Goal: Task Accomplishment & Management: Manage account settings

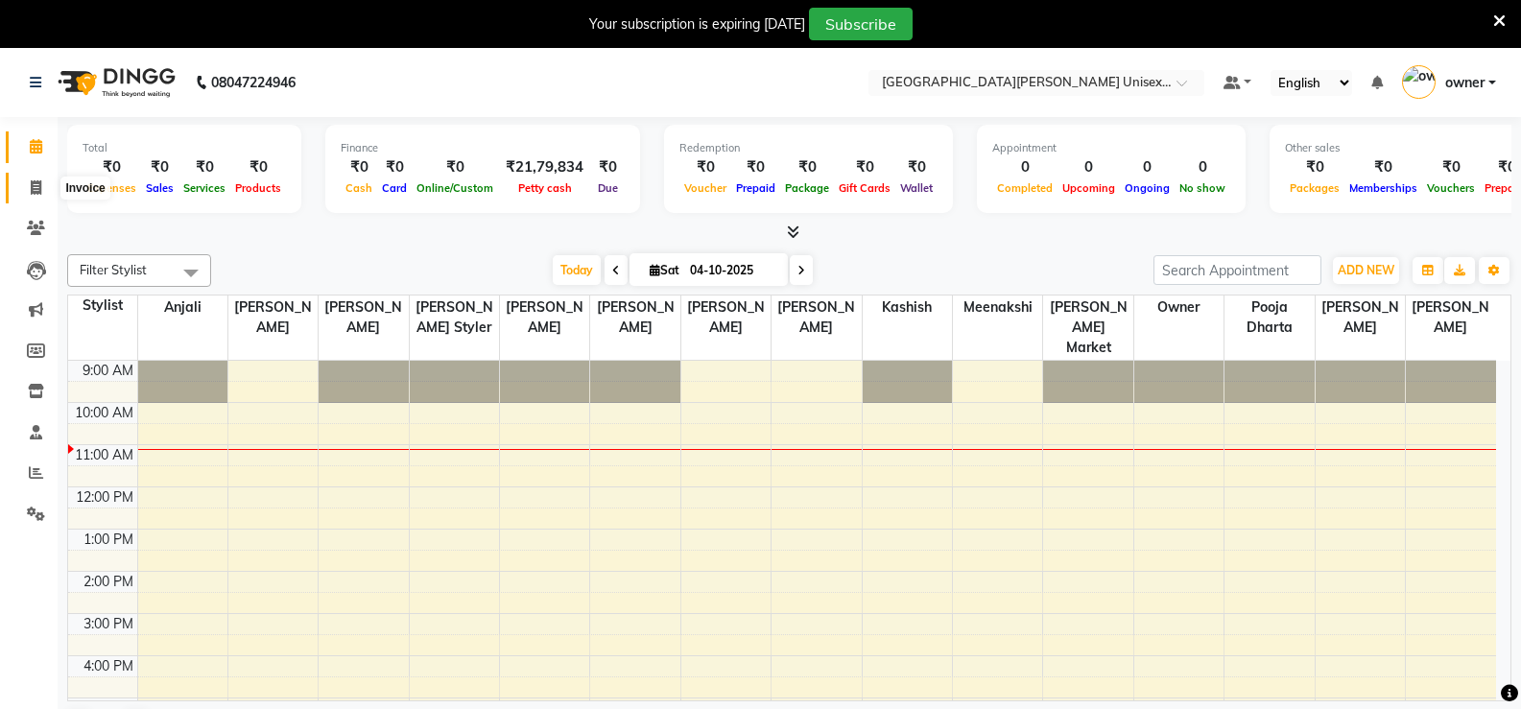
click at [35, 186] on icon at bounding box center [36, 187] width 11 height 14
select select "service"
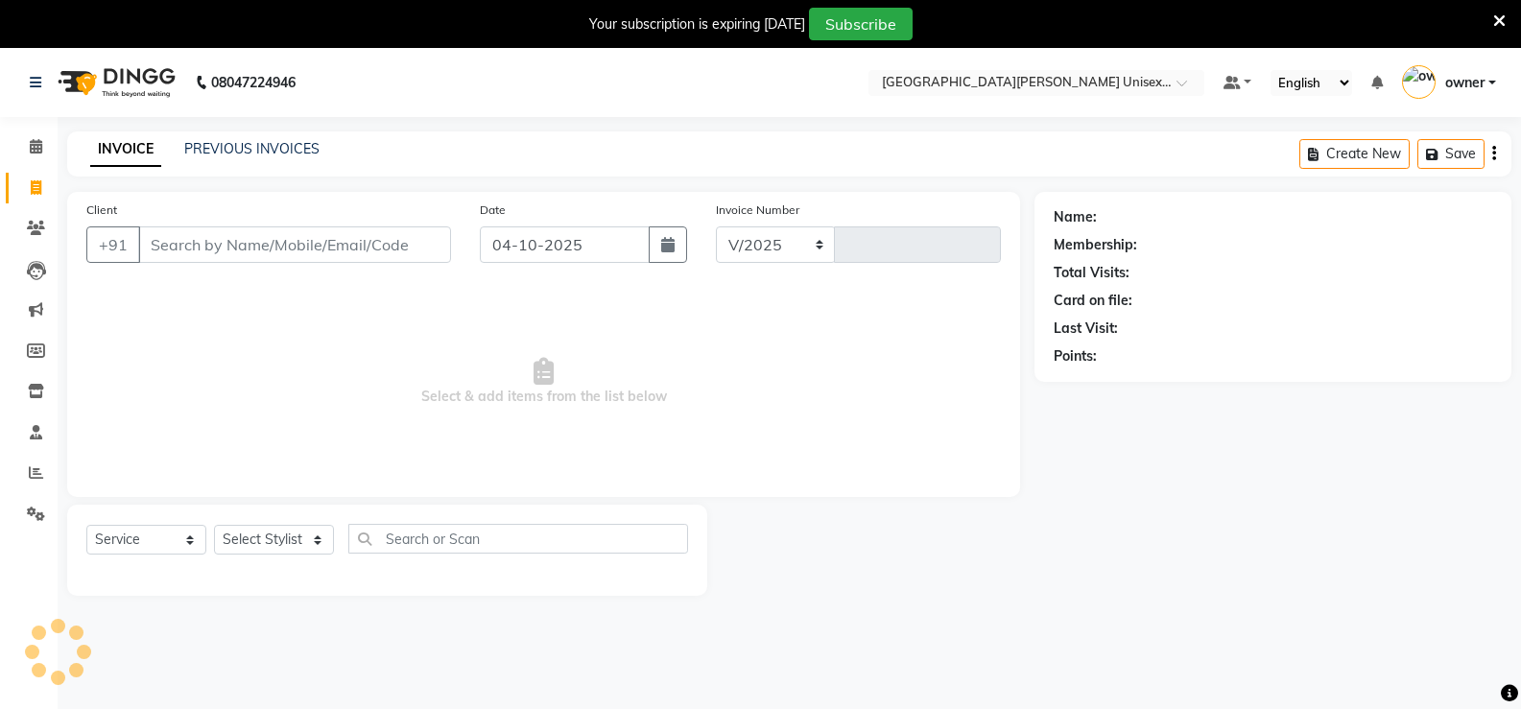
select select "7055"
type input "3533"
click at [214, 244] on input "Client" at bounding box center [294, 244] width 313 height 36
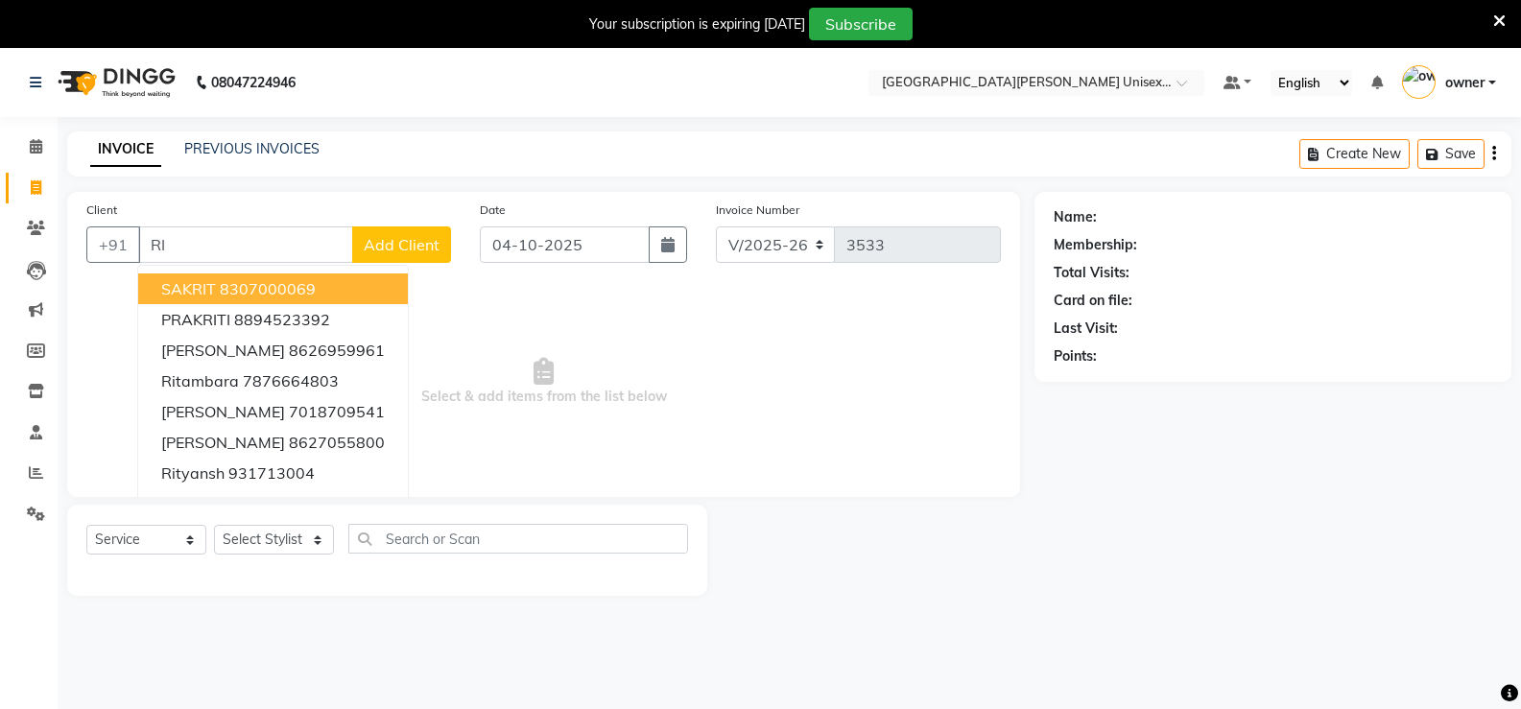
type input "R"
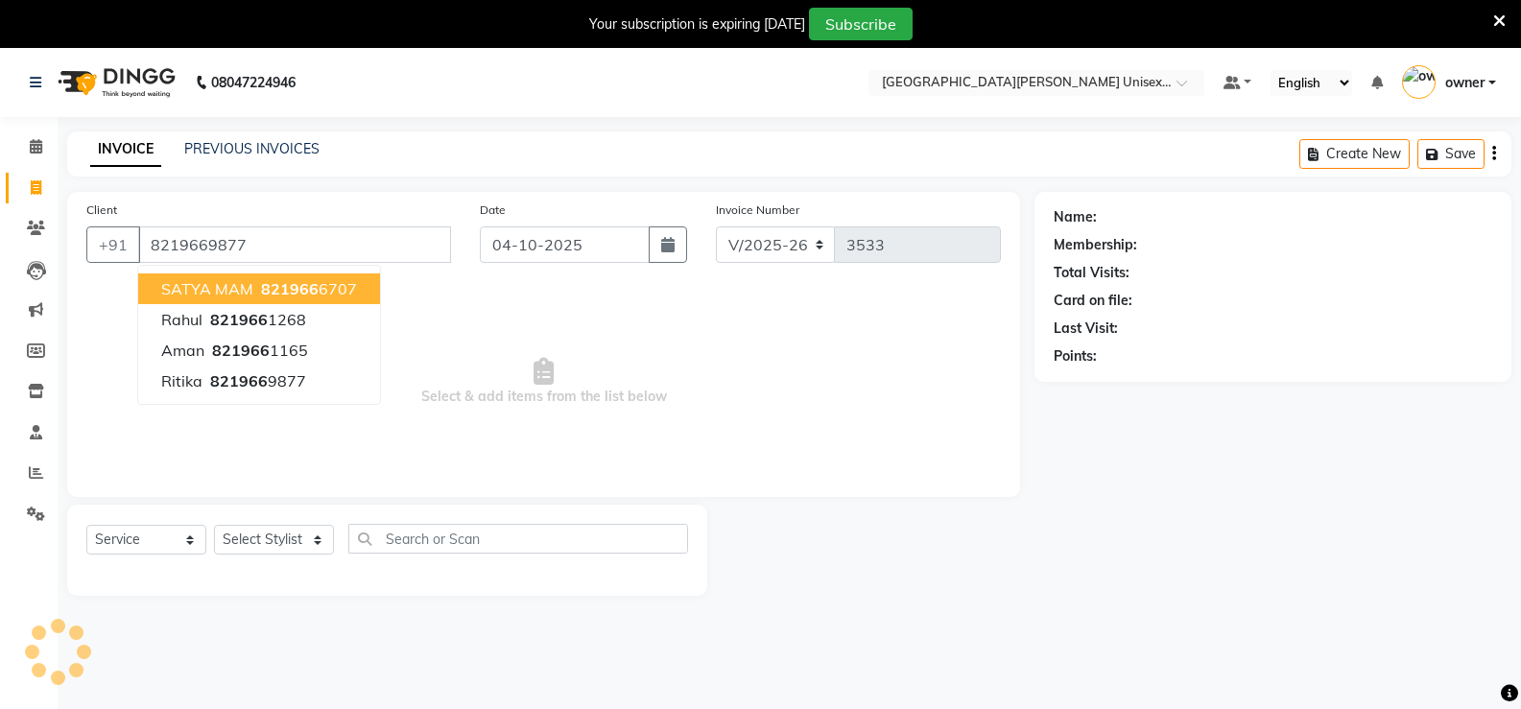
type input "8219669877"
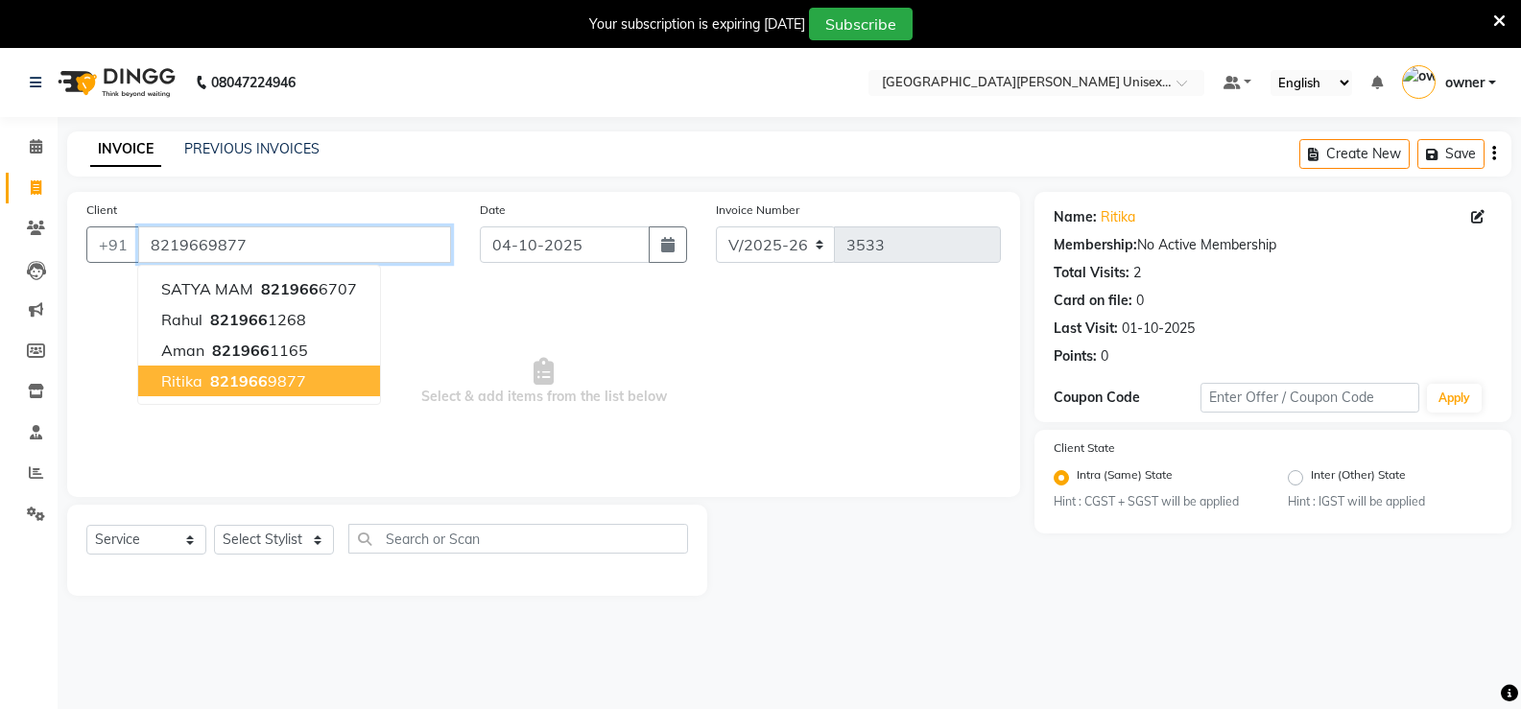
drag, startPoint x: 147, startPoint y: 240, endPoint x: 277, endPoint y: 261, distance: 132.2
click at [277, 261] on input "8219669877" at bounding box center [294, 244] width 313 height 36
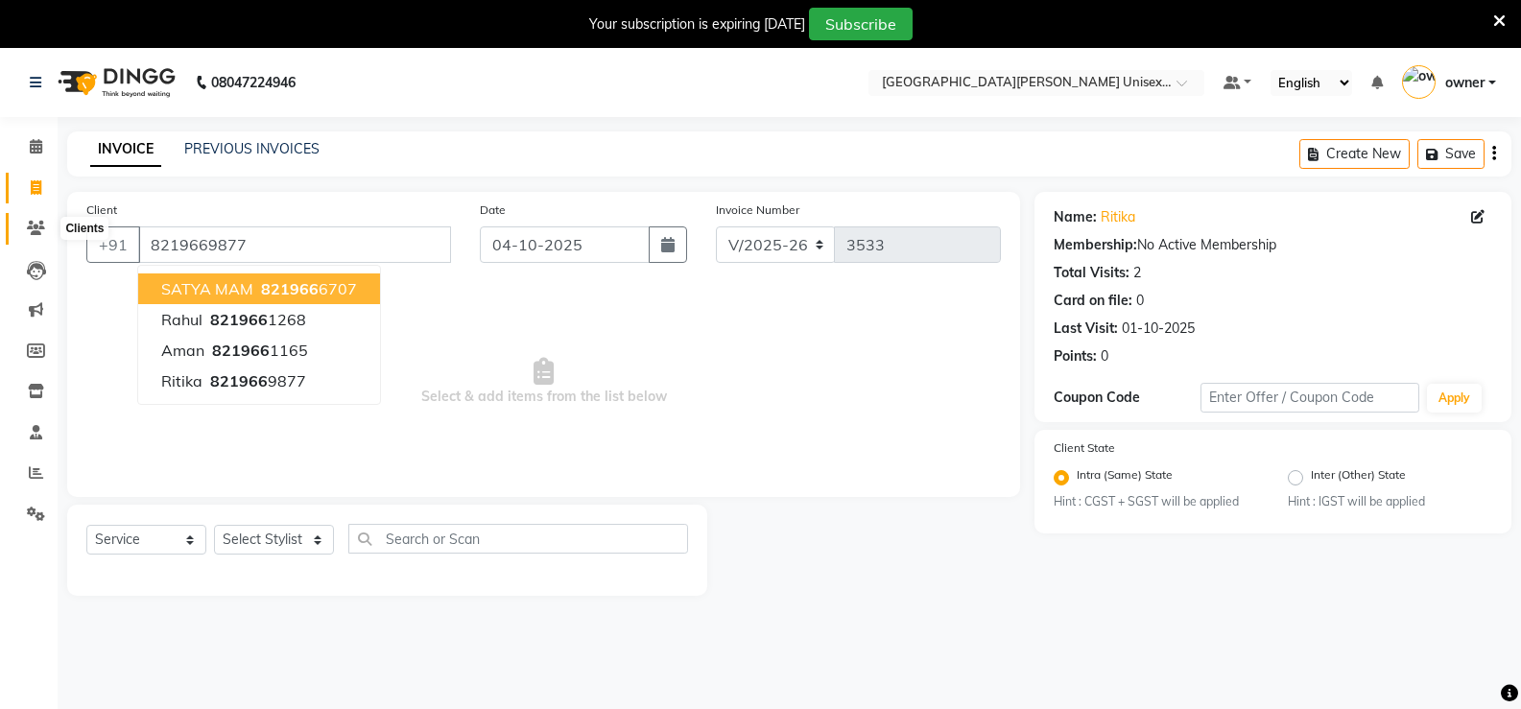
click at [43, 232] on icon at bounding box center [36, 228] width 18 height 14
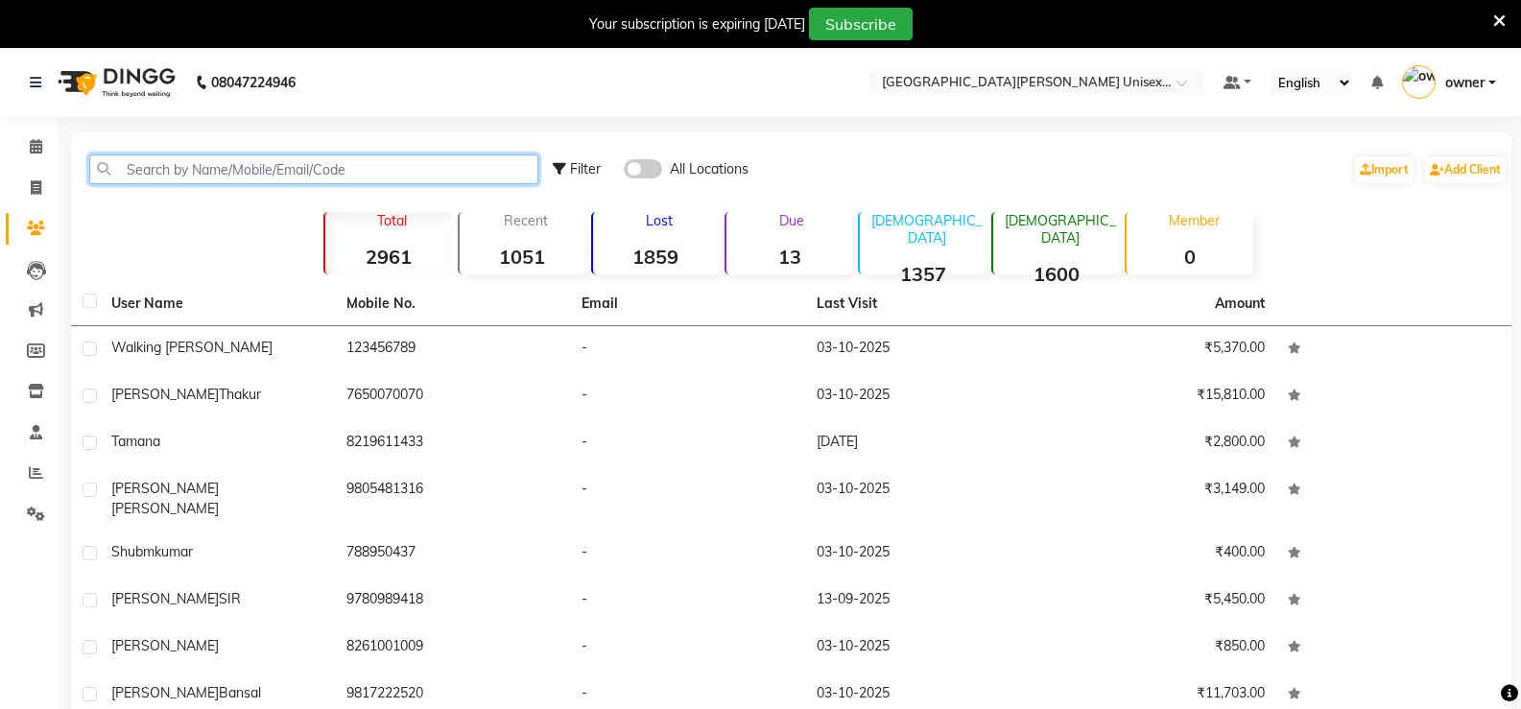
paste input "8219669877"
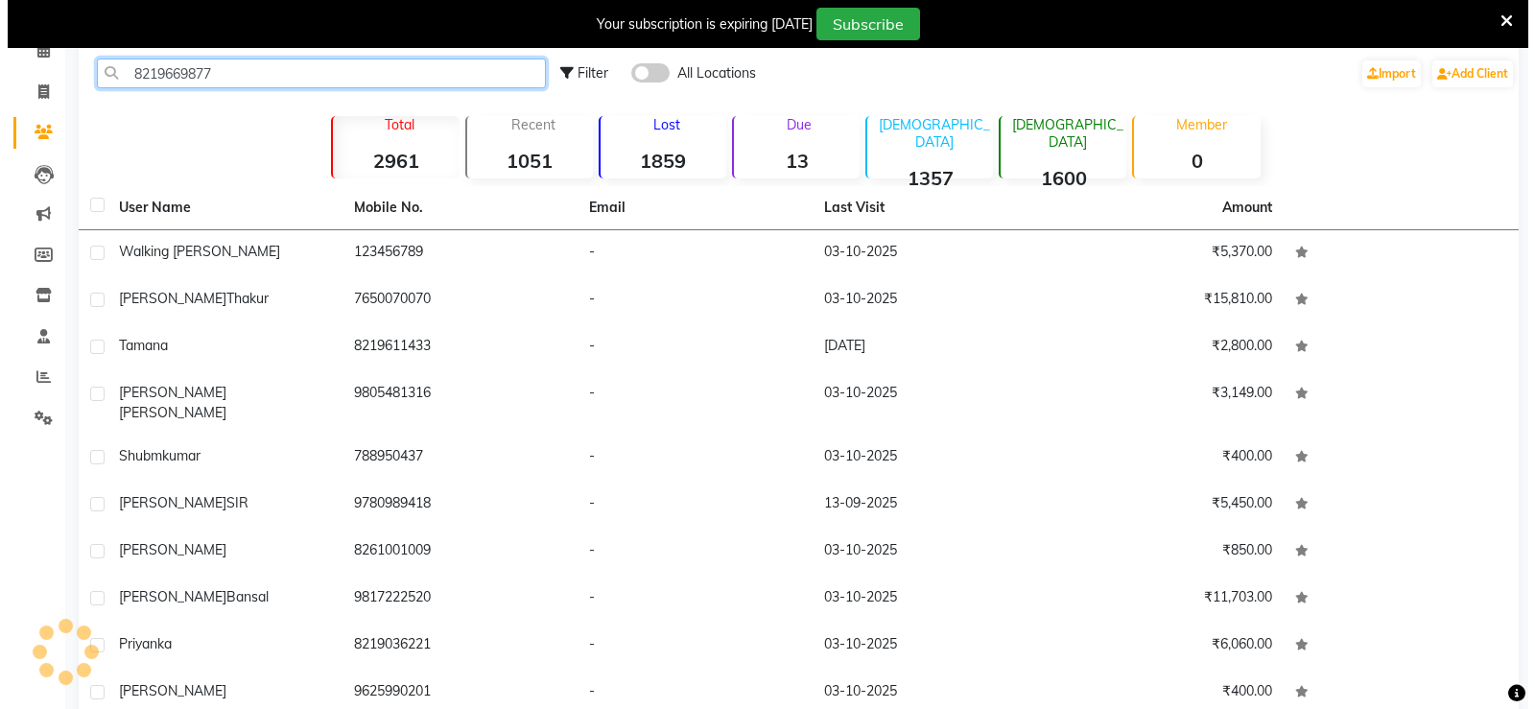
scroll to position [48, 0]
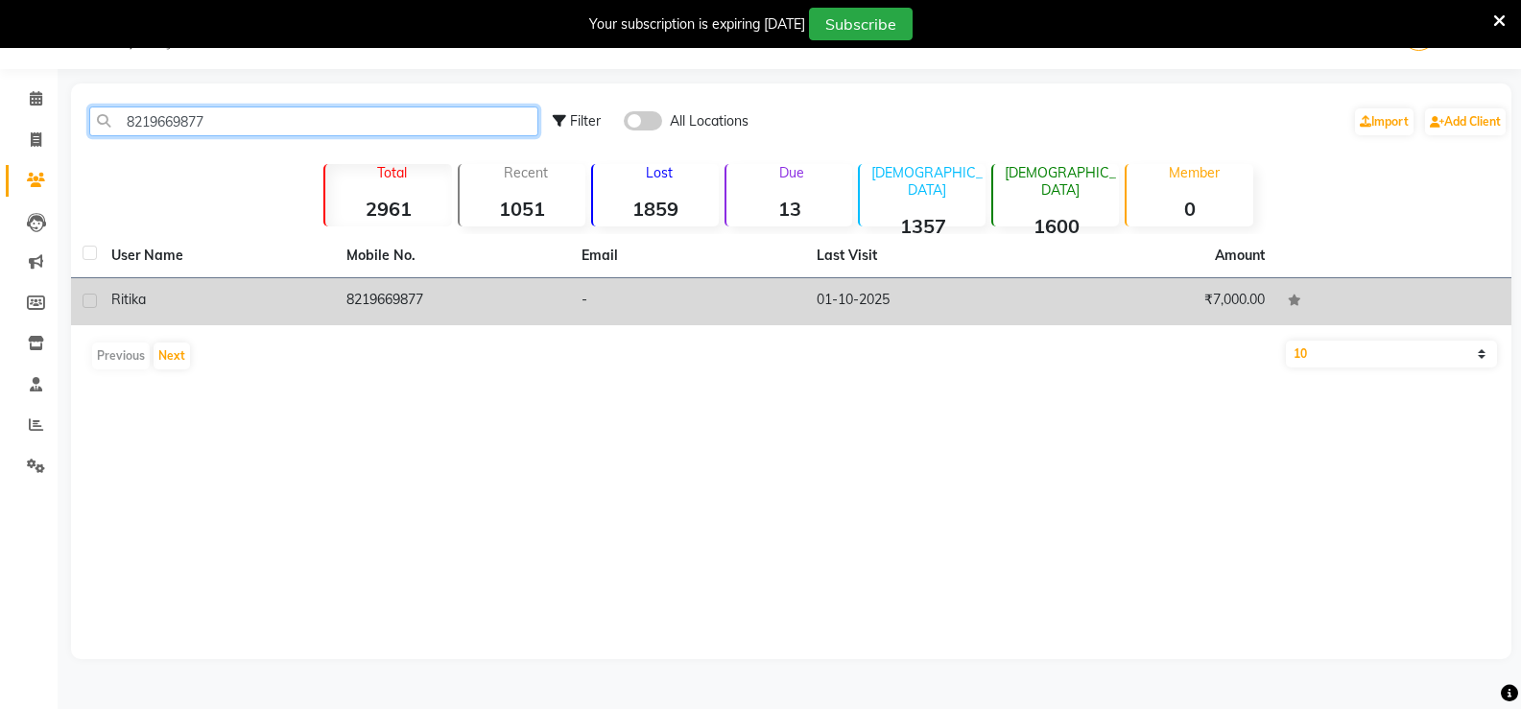
type input "8219669877"
click at [431, 305] on td "8219669877" at bounding box center [452, 301] width 235 height 47
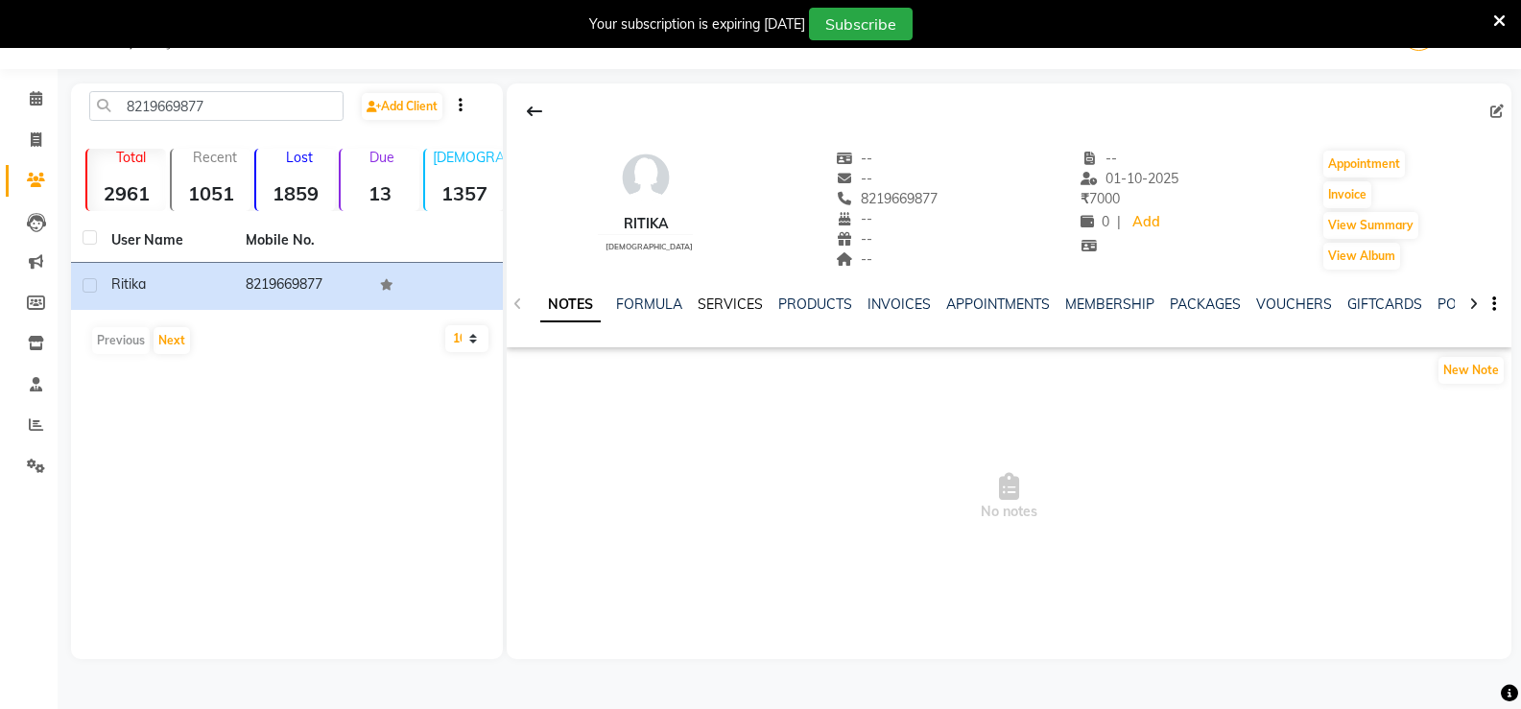
click at [752, 309] on link "SERVICES" at bounding box center [729, 303] width 65 height 17
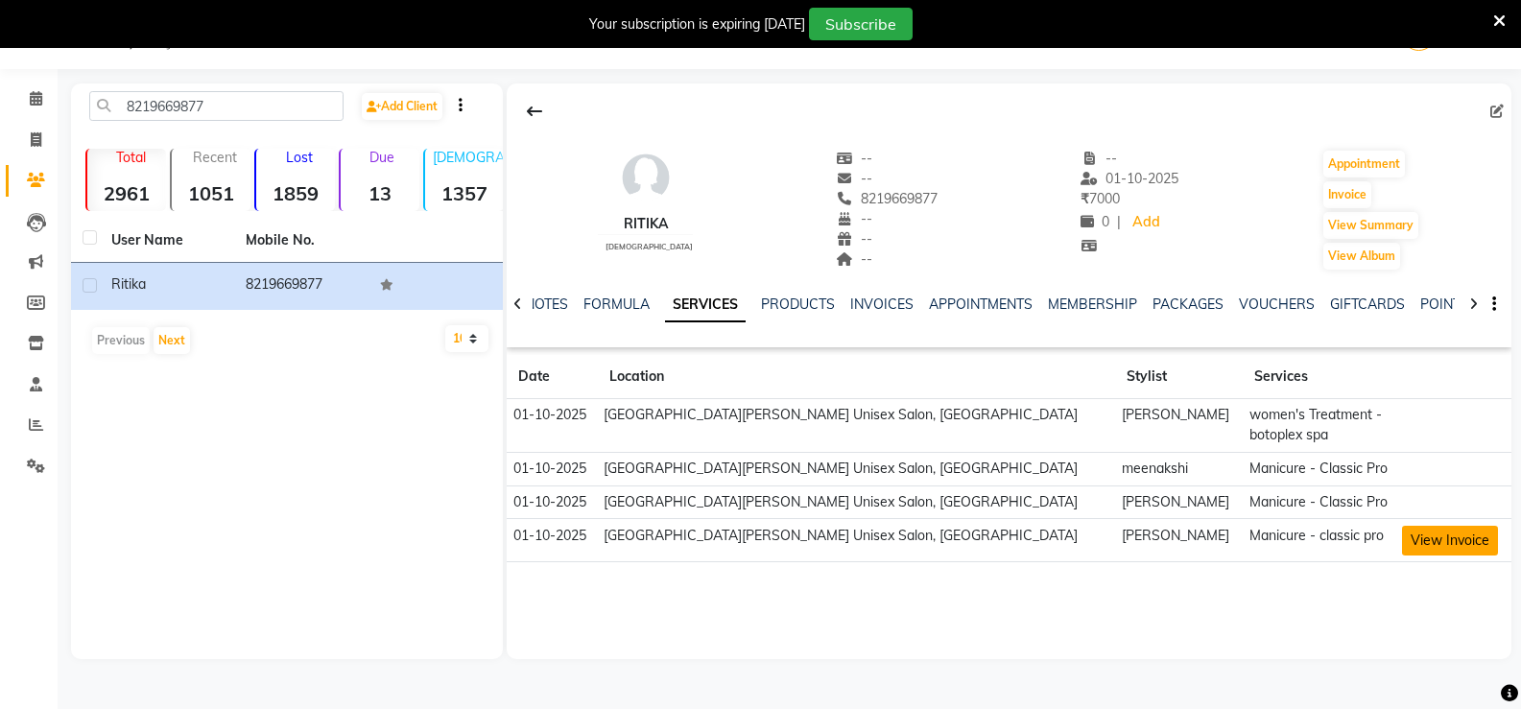
click at [1443, 553] on button "View Invoice" at bounding box center [1450, 541] width 96 height 30
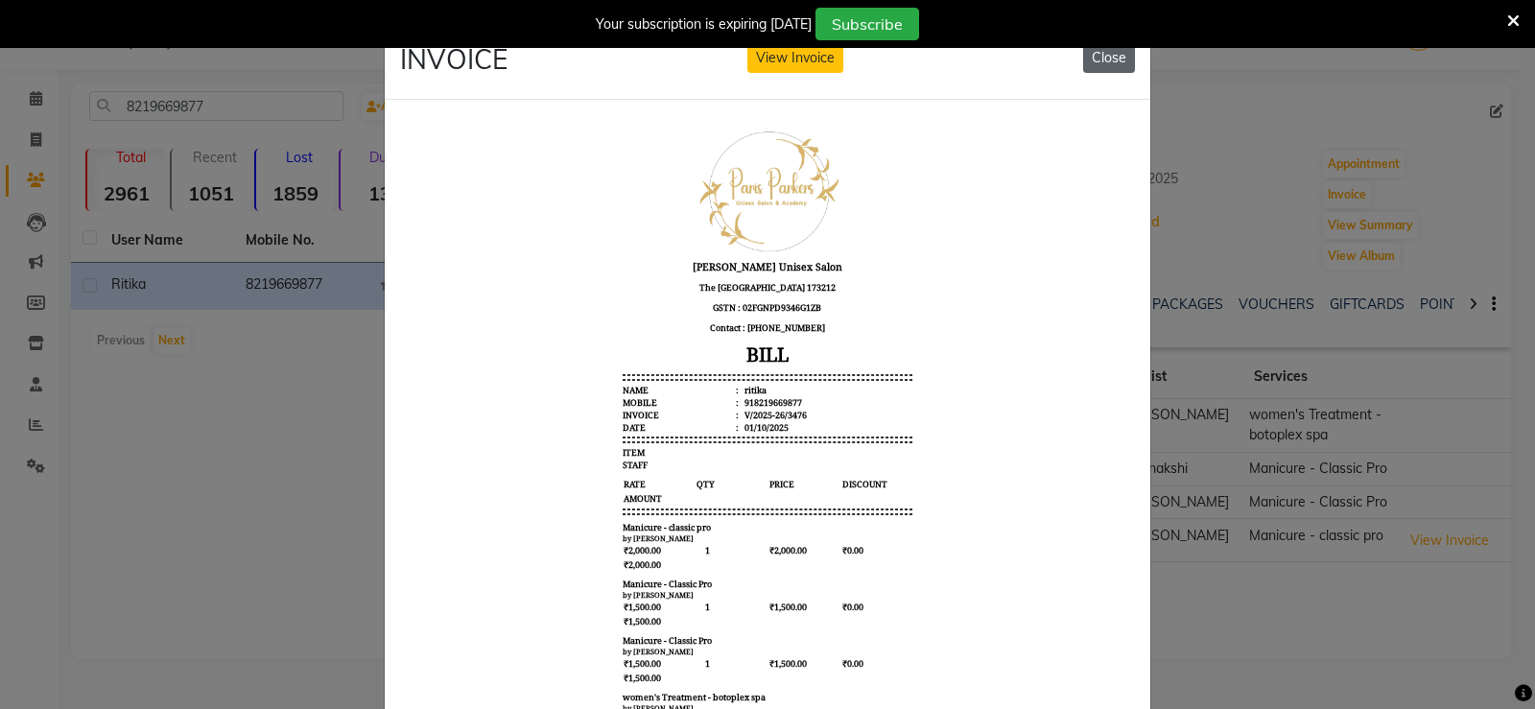
click at [1107, 57] on button "Close" at bounding box center [1109, 58] width 52 height 30
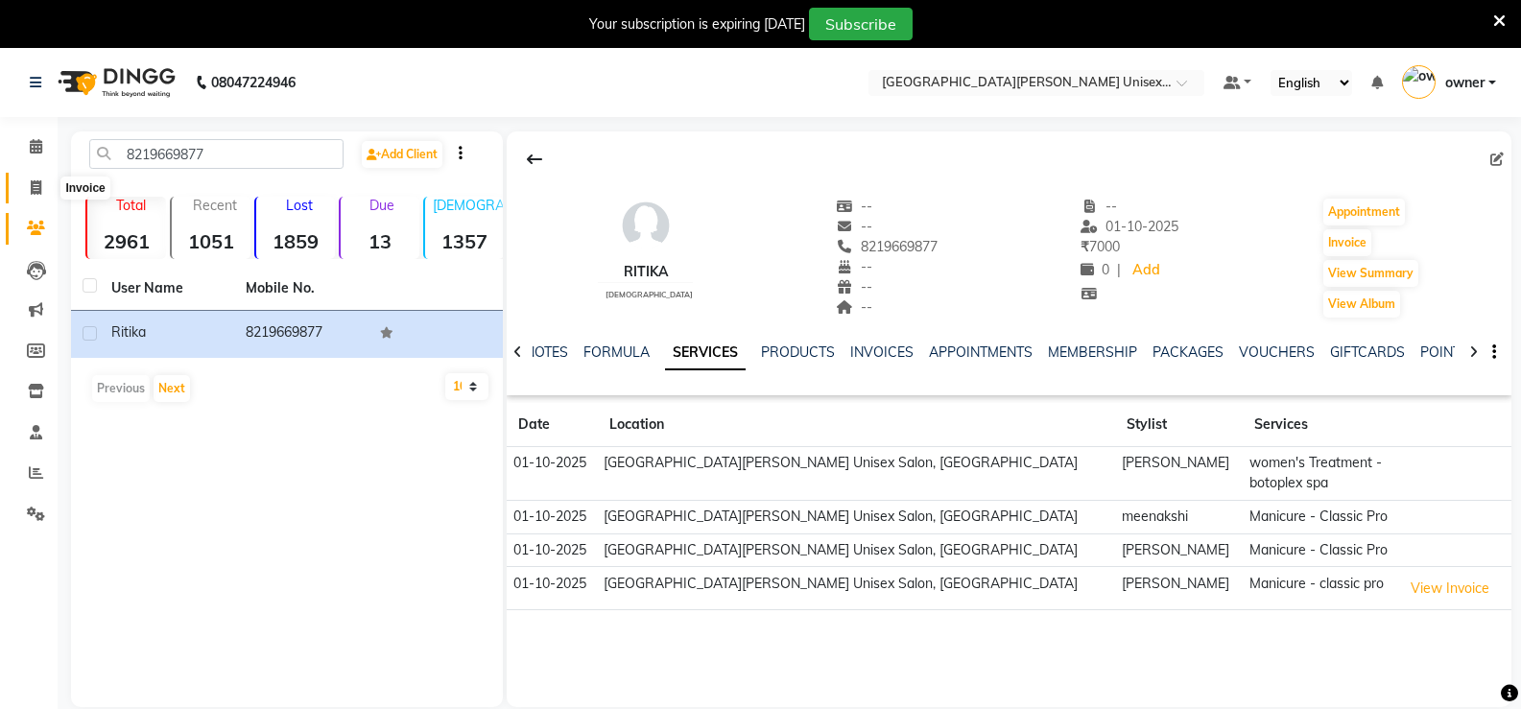
drag, startPoint x: 39, startPoint y: 195, endPoint x: 104, endPoint y: 188, distance: 64.6
click at [39, 194] on span at bounding box center [36, 188] width 34 height 22
select select "service"
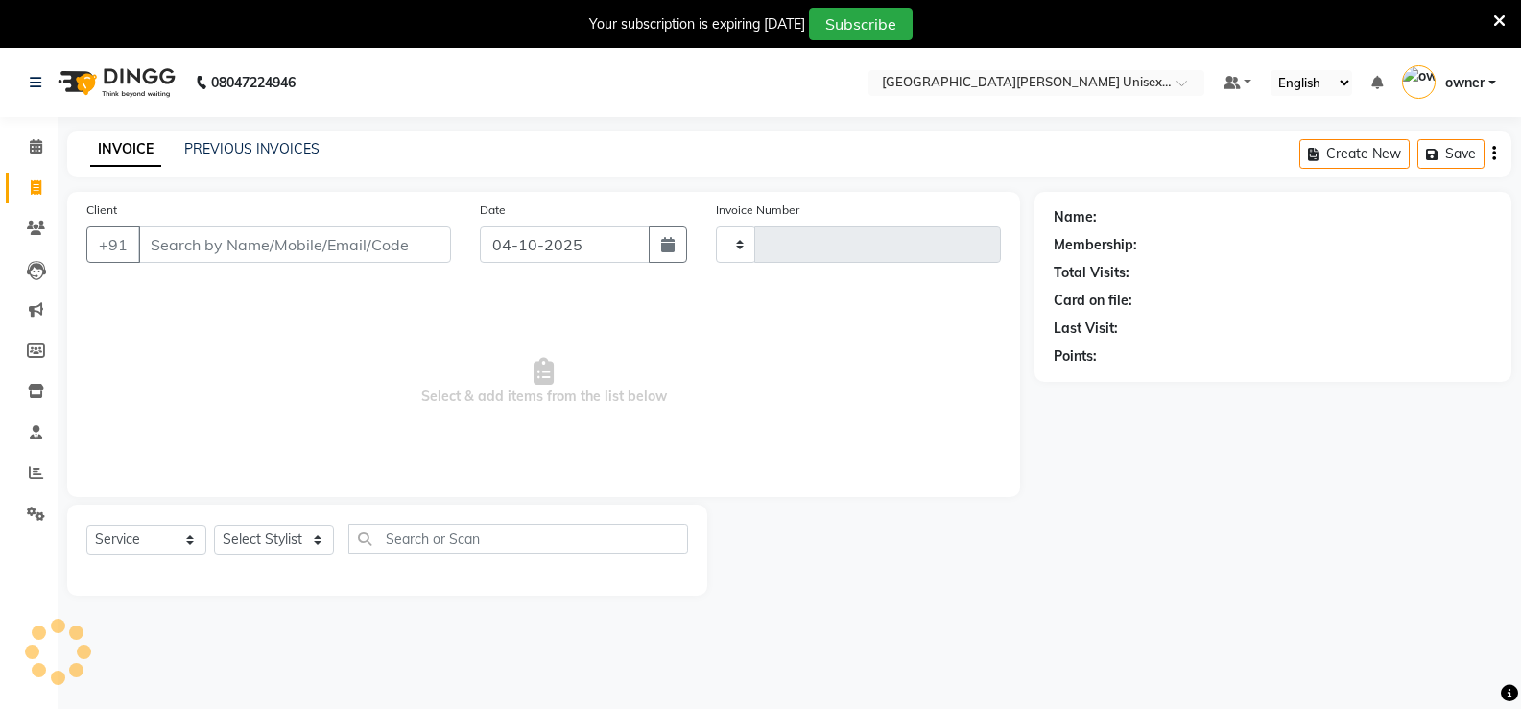
scroll to position [48, 0]
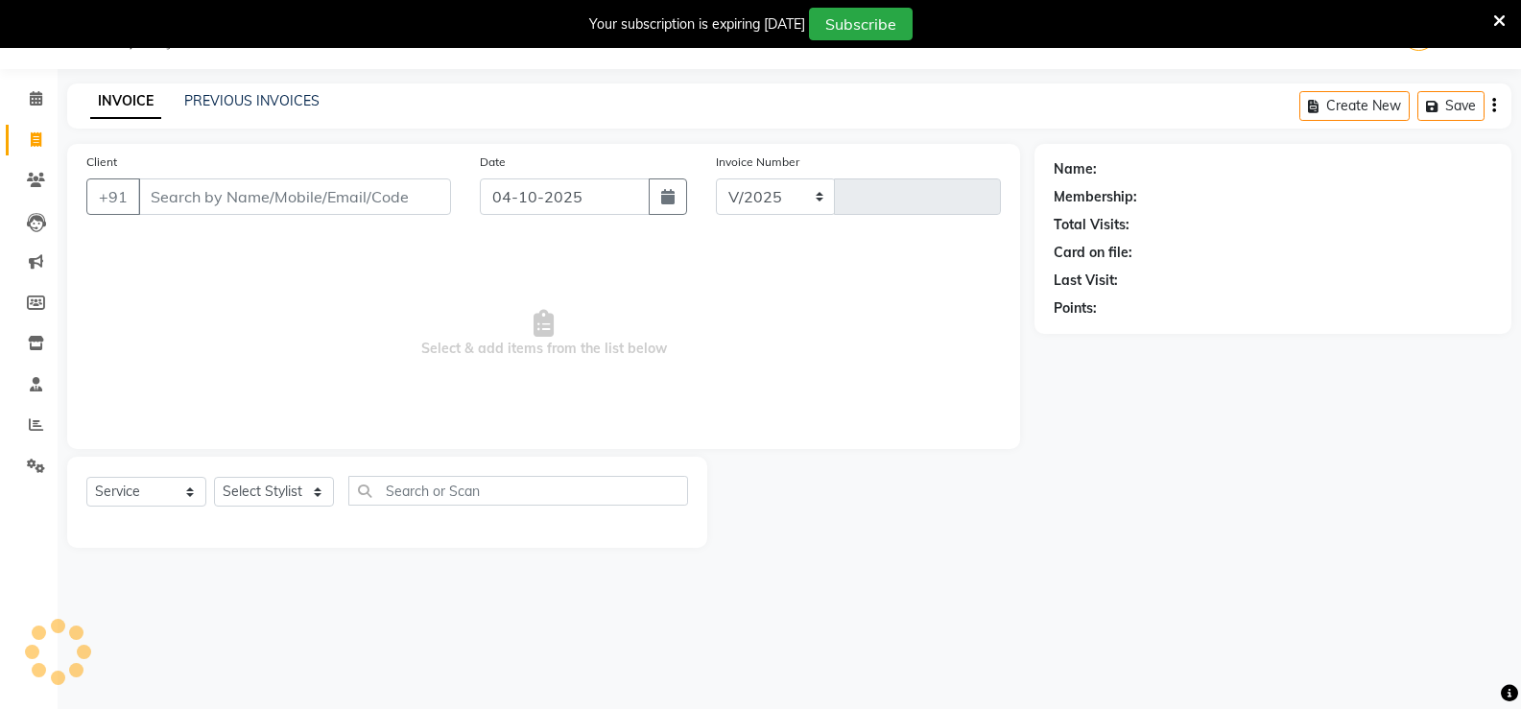
select select "7055"
type input "3533"
click at [282, 106] on link "PREVIOUS INVOICES" at bounding box center [251, 100] width 135 height 17
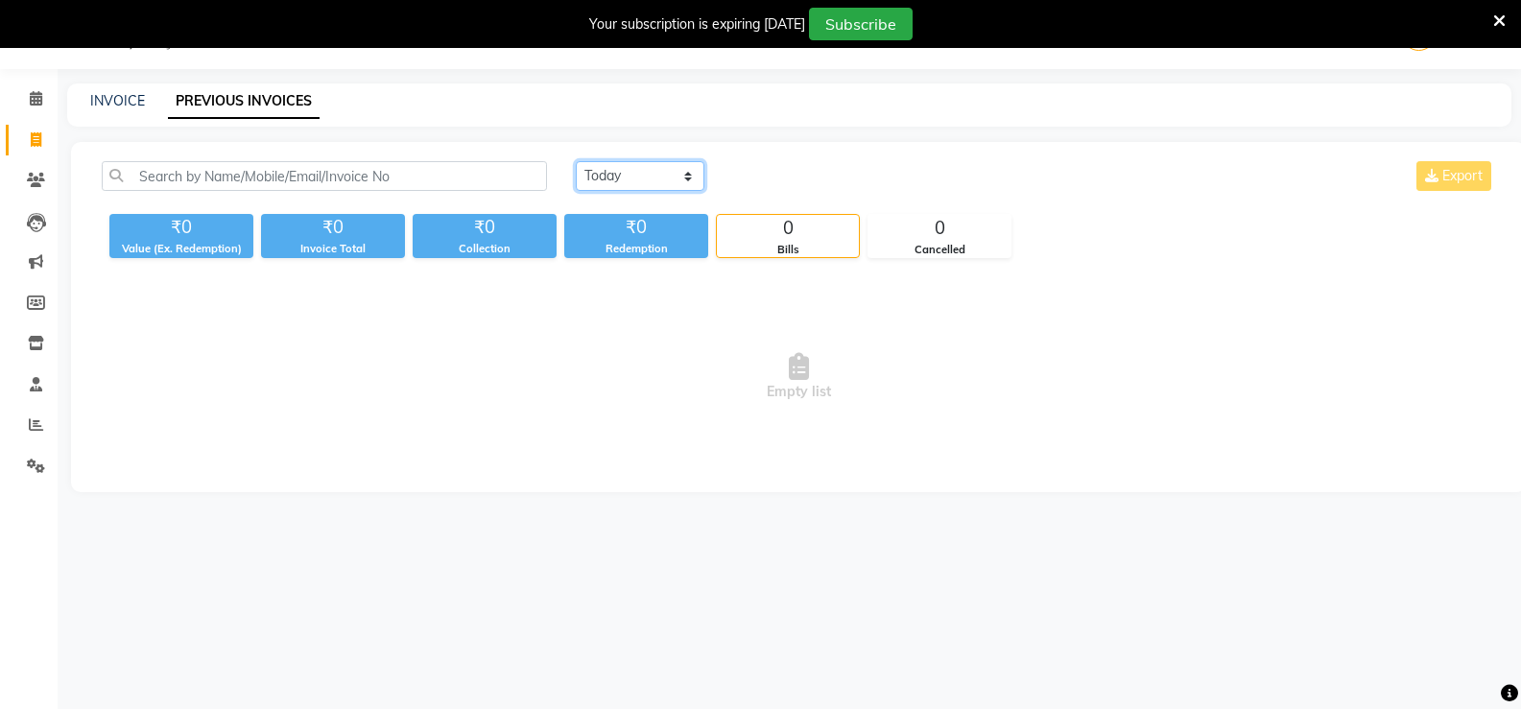
click at [651, 188] on select "[DATE] [DATE] Custom Range" at bounding box center [640, 176] width 129 height 30
select select "yesterday"
click at [576, 161] on select "[DATE] [DATE] Custom Range" at bounding box center [640, 176] width 129 height 30
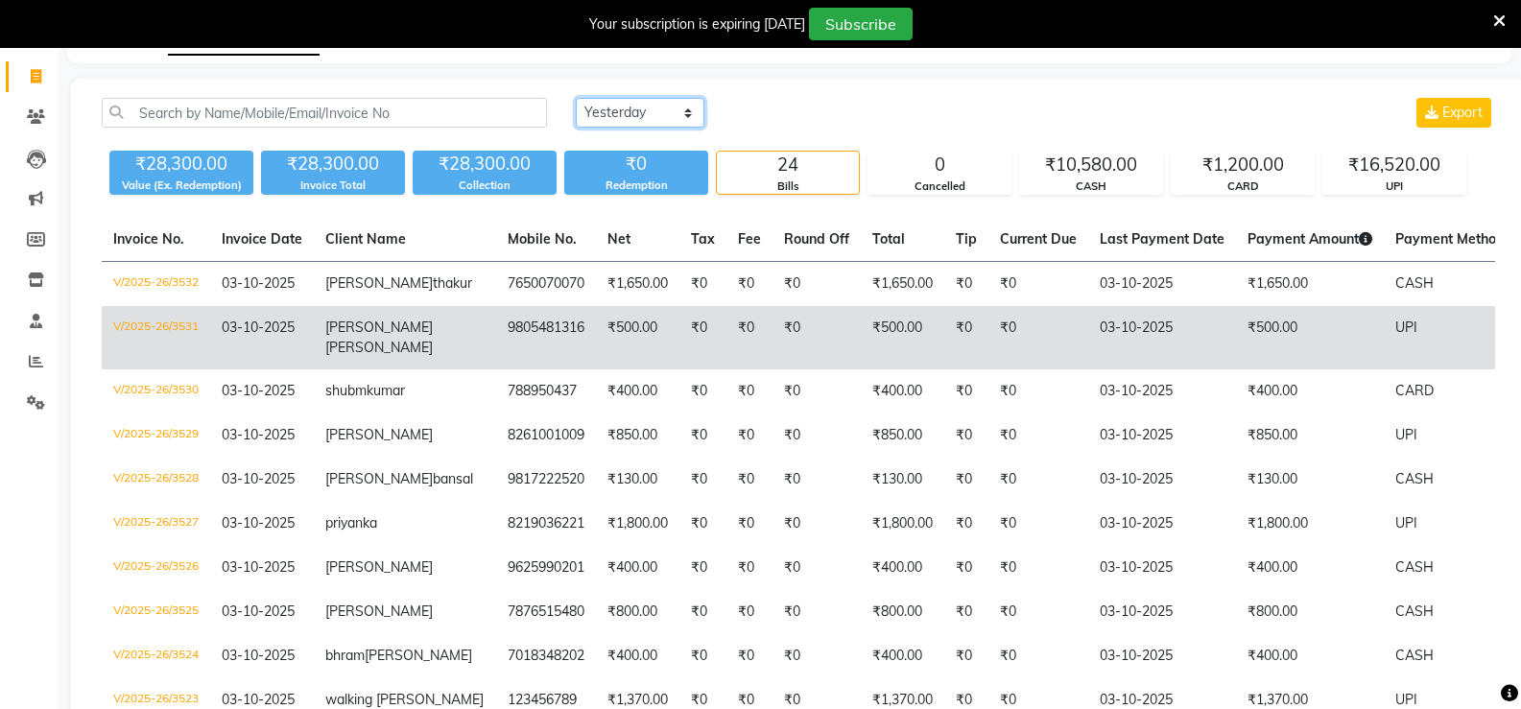
scroll to position [144, 0]
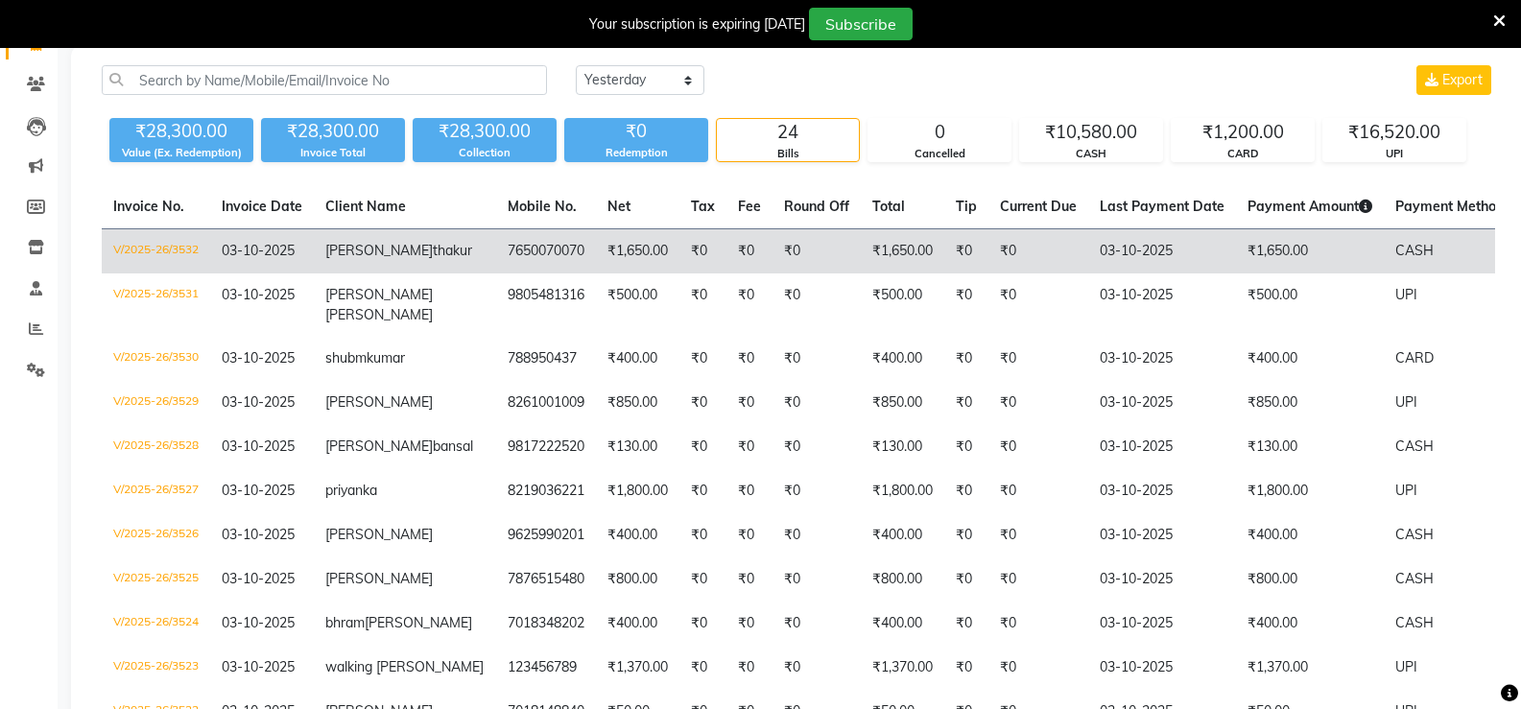
click at [726, 240] on td "₹0" at bounding box center [749, 251] width 46 height 45
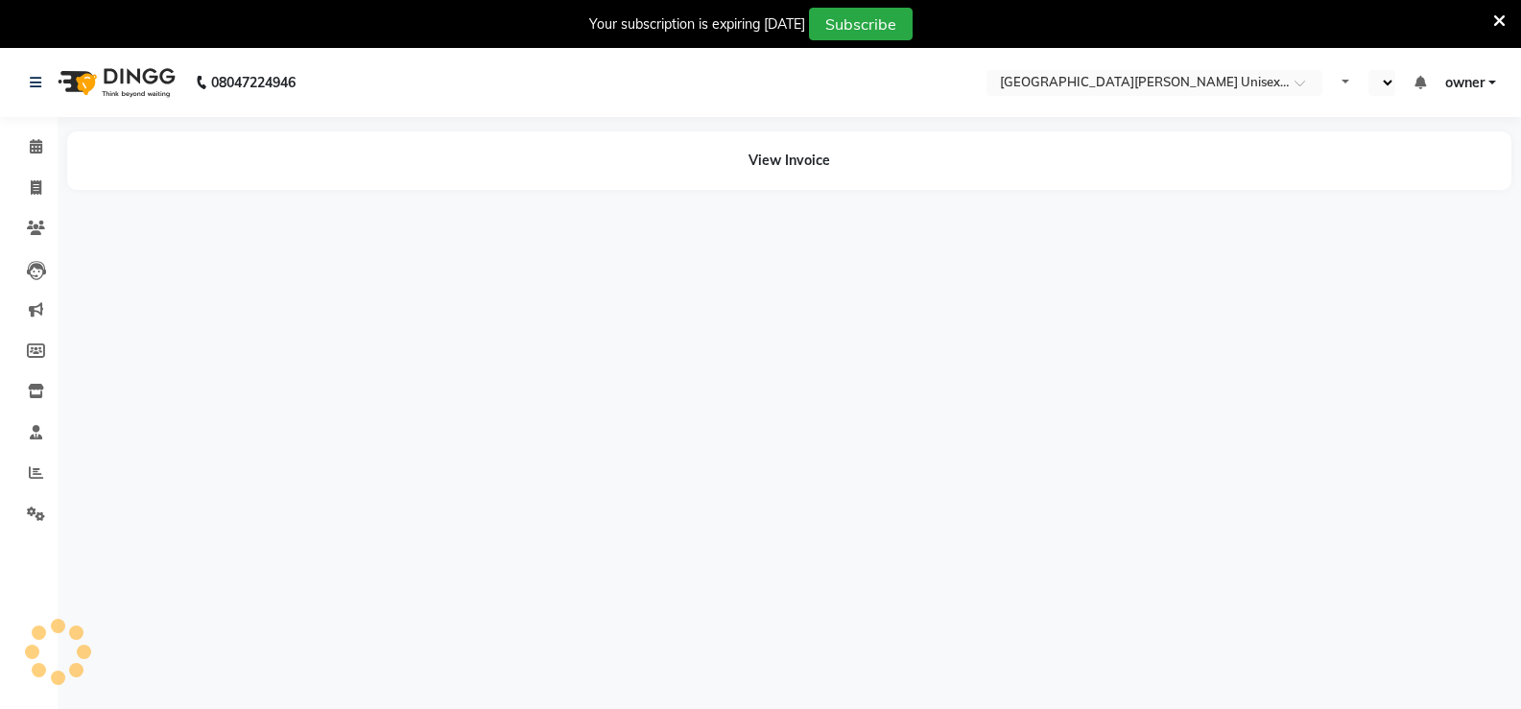
select select "en"
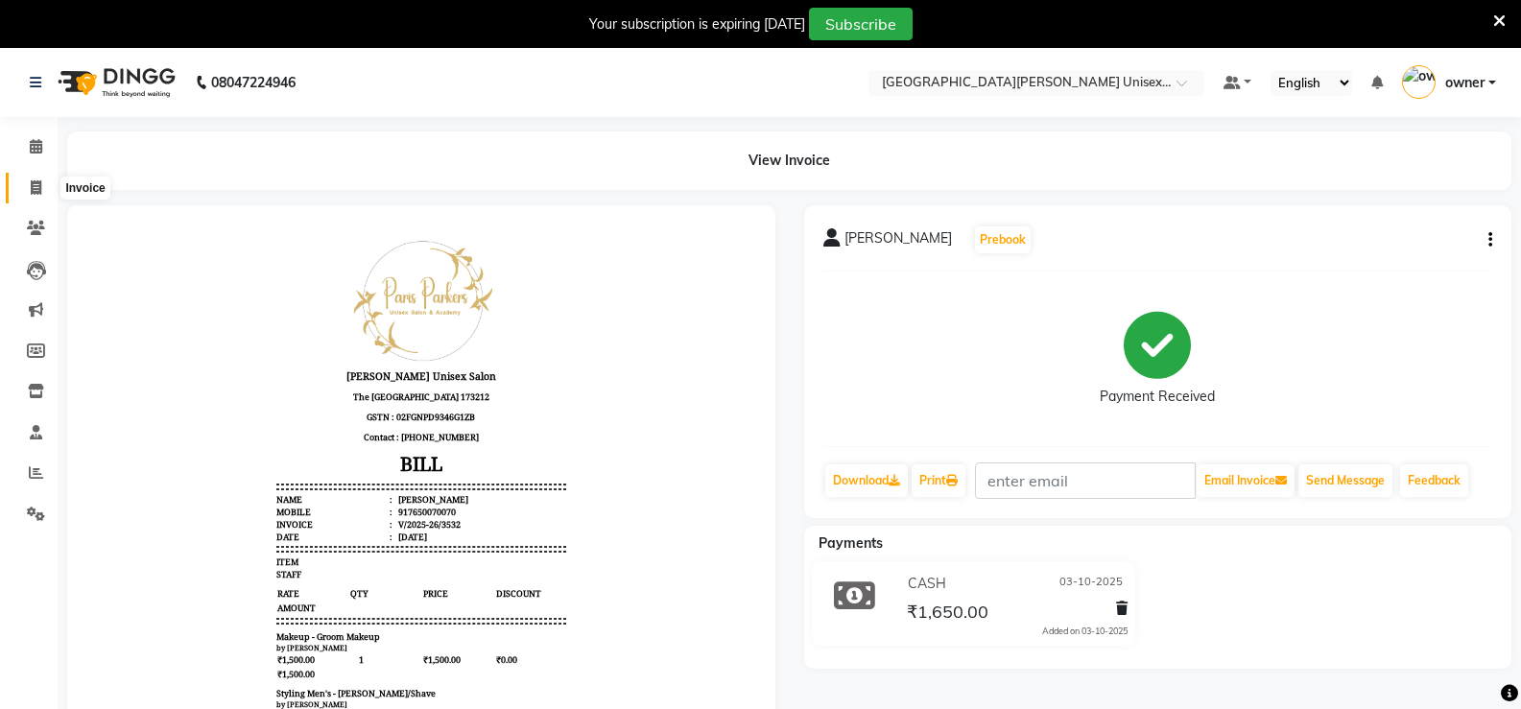
drag, startPoint x: 38, startPoint y: 187, endPoint x: 99, endPoint y: 177, distance: 61.2
click at [39, 187] on icon at bounding box center [36, 187] width 11 height 14
select select "service"
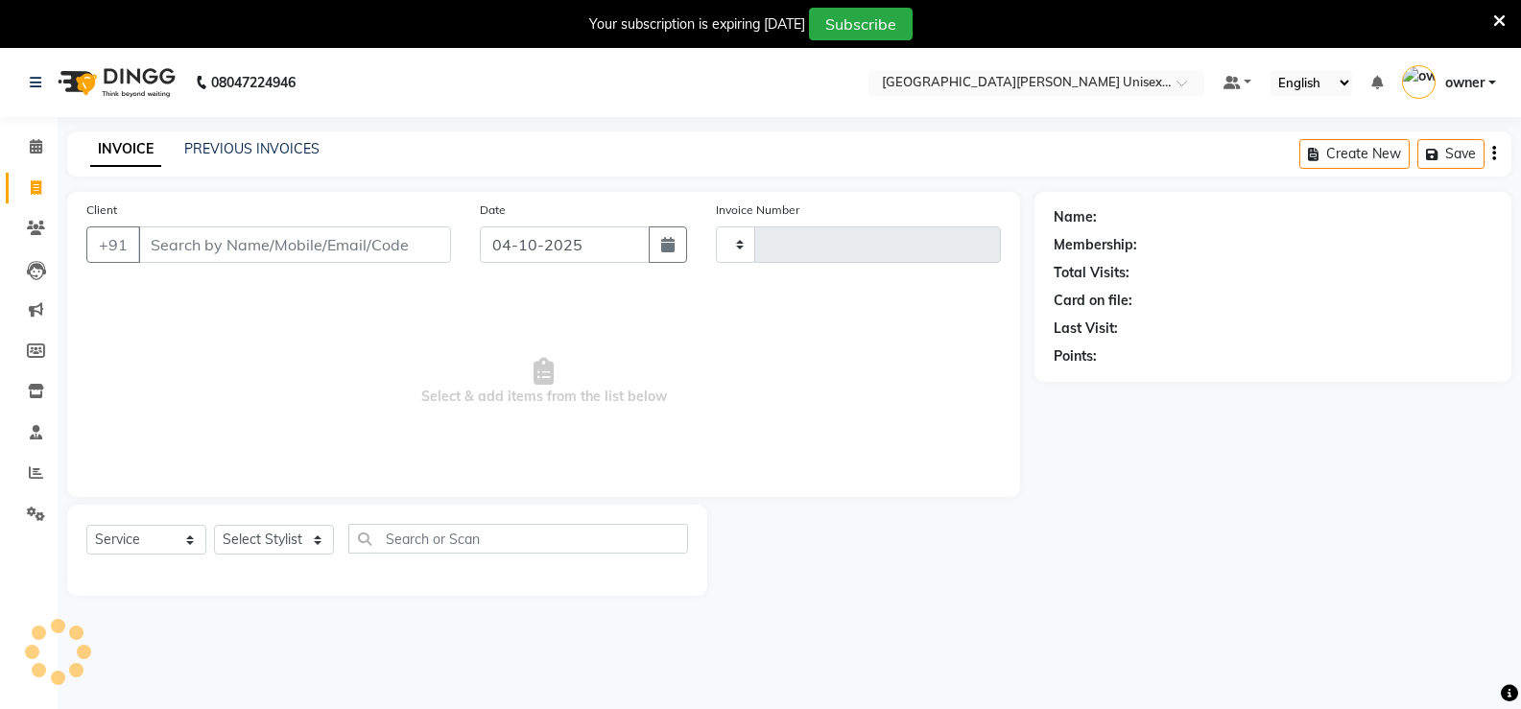
type input "3533"
select select "7055"
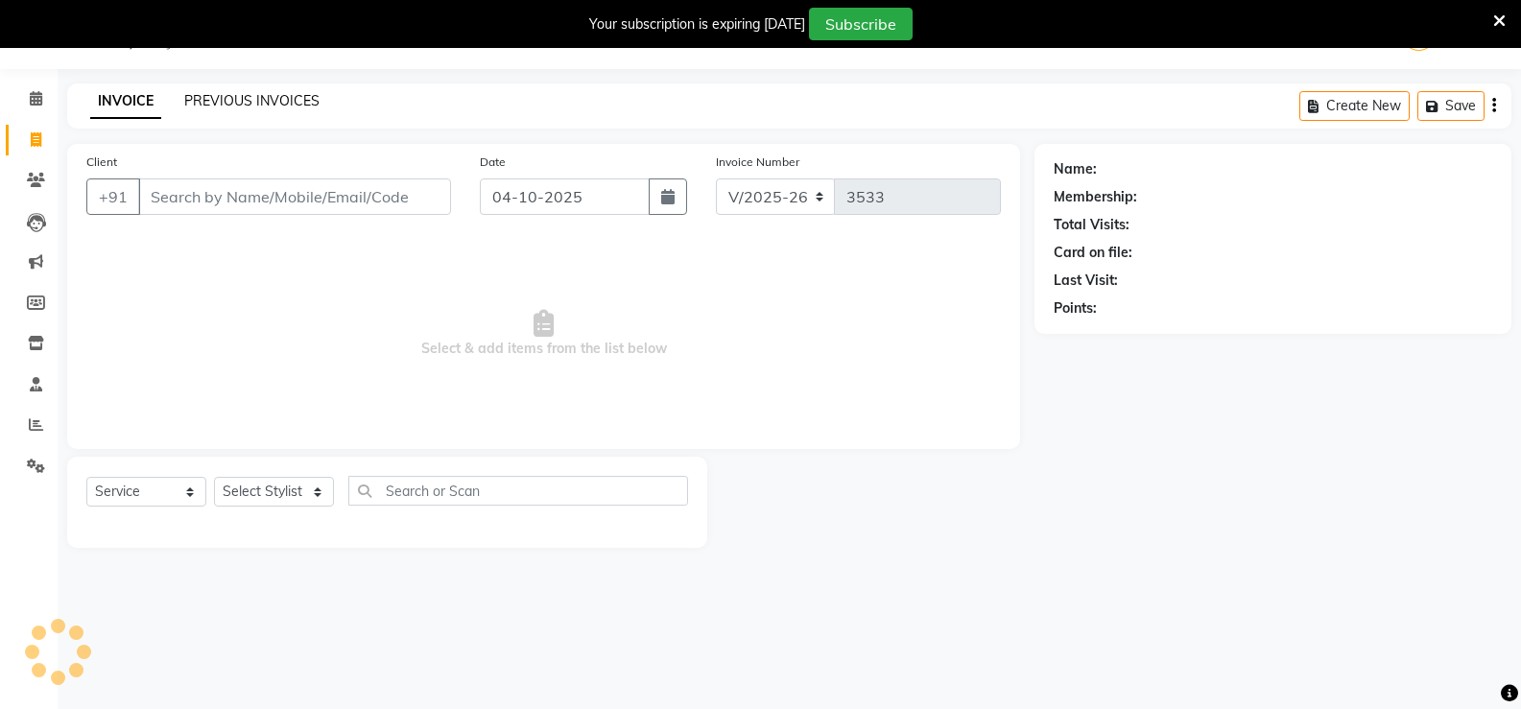
click at [289, 102] on link "PREVIOUS INVOICES" at bounding box center [251, 100] width 135 height 17
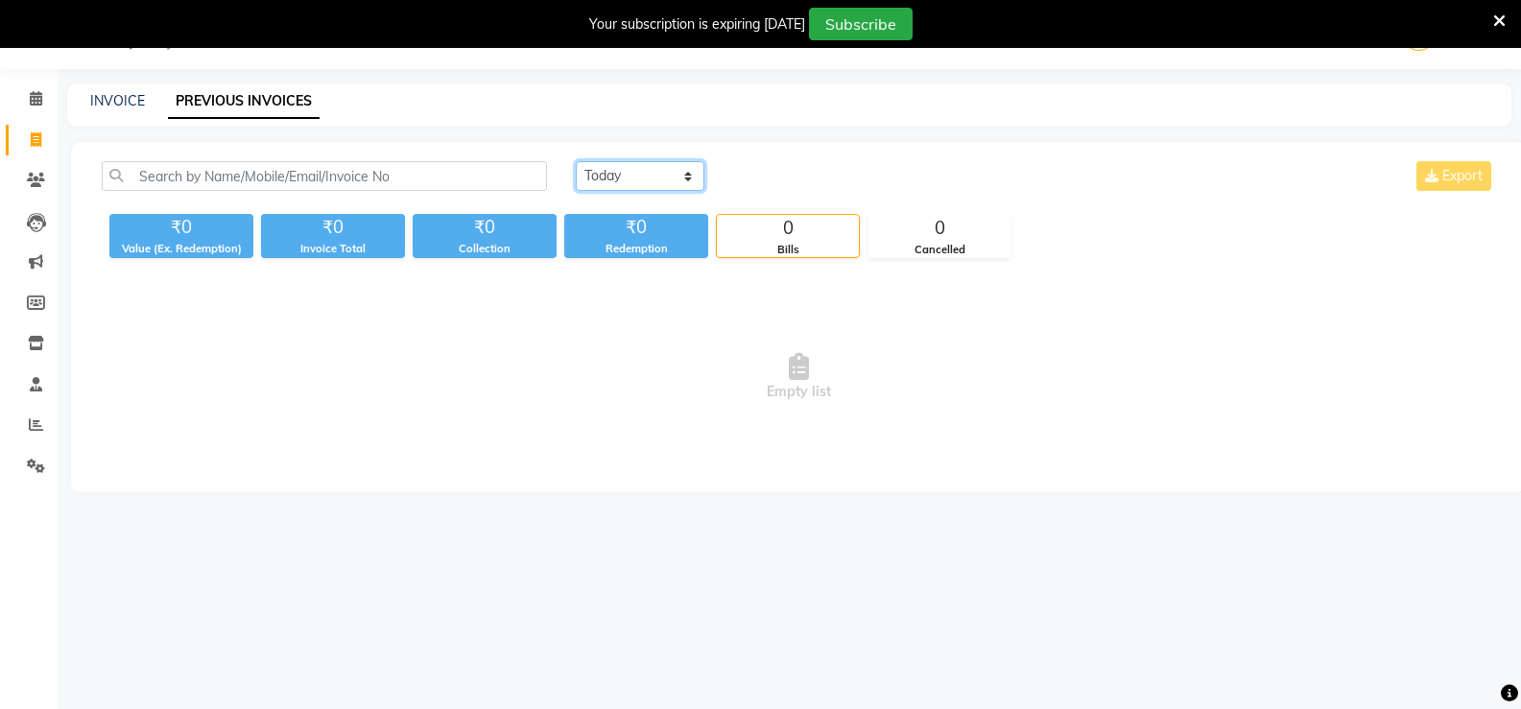
click at [647, 176] on select "[DATE] [DATE] Custom Range" at bounding box center [640, 176] width 129 height 30
select select "yesterday"
click at [576, 161] on select "[DATE] [DATE] Custom Range" at bounding box center [640, 176] width 129 height 30
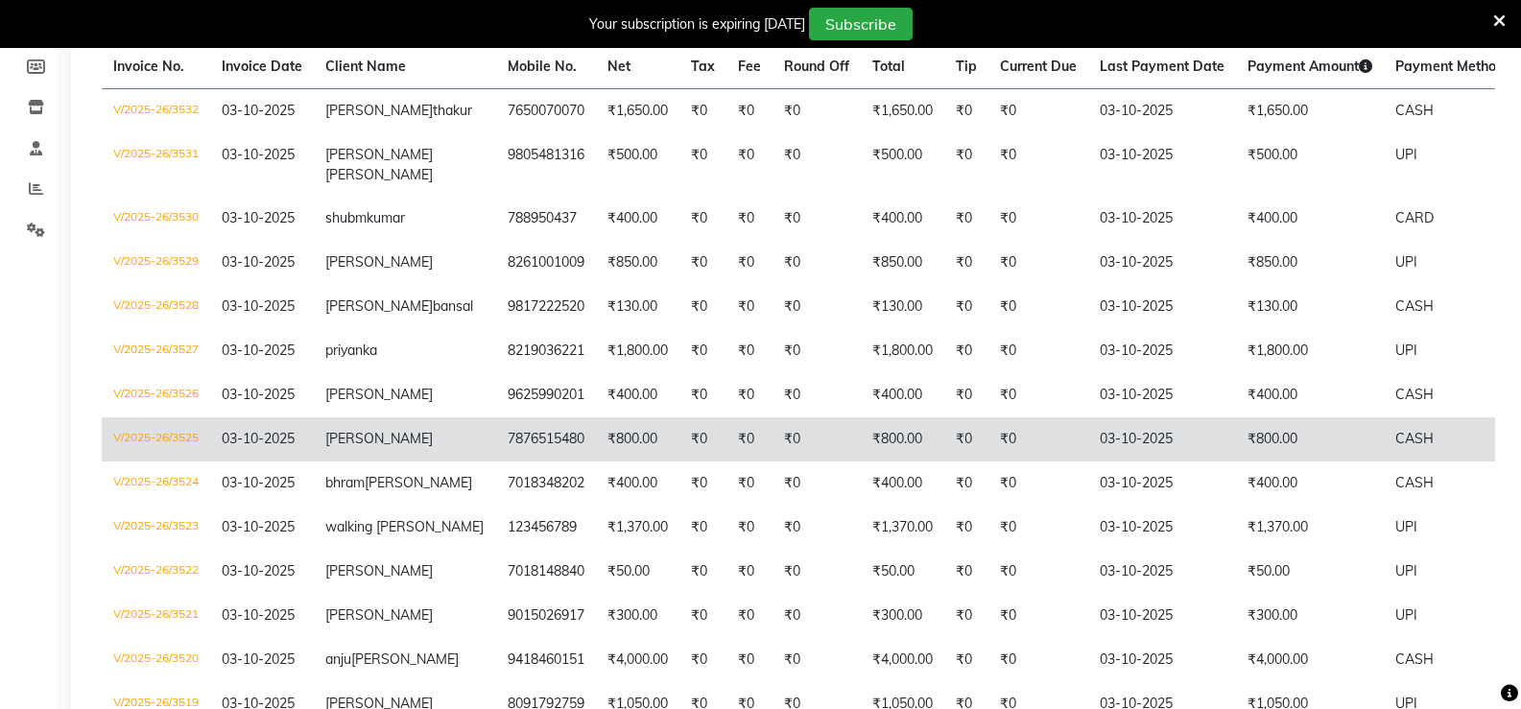
scroll to position [288, 0]
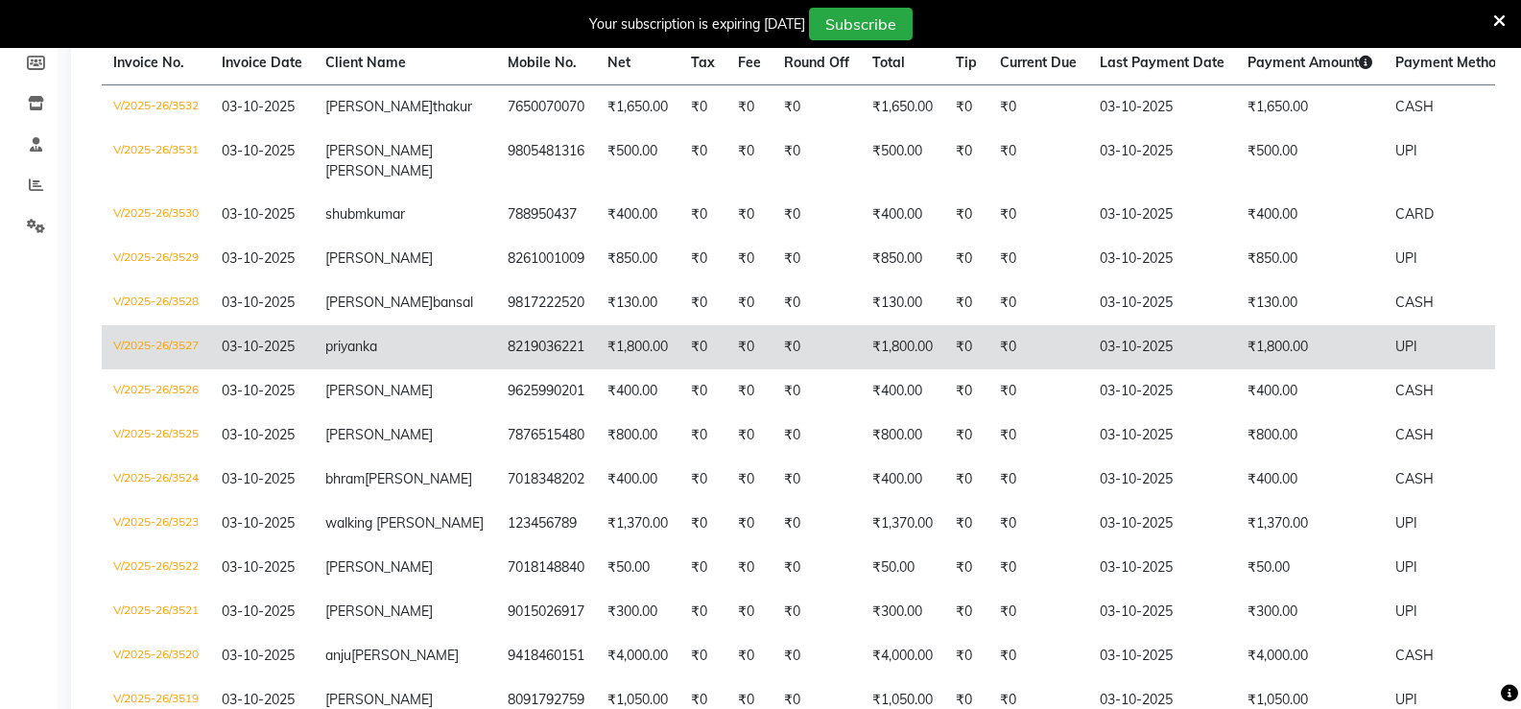
click at [596, 369] on td "₹1,800.00" at bounding box center [637, 347] width 83 height 44
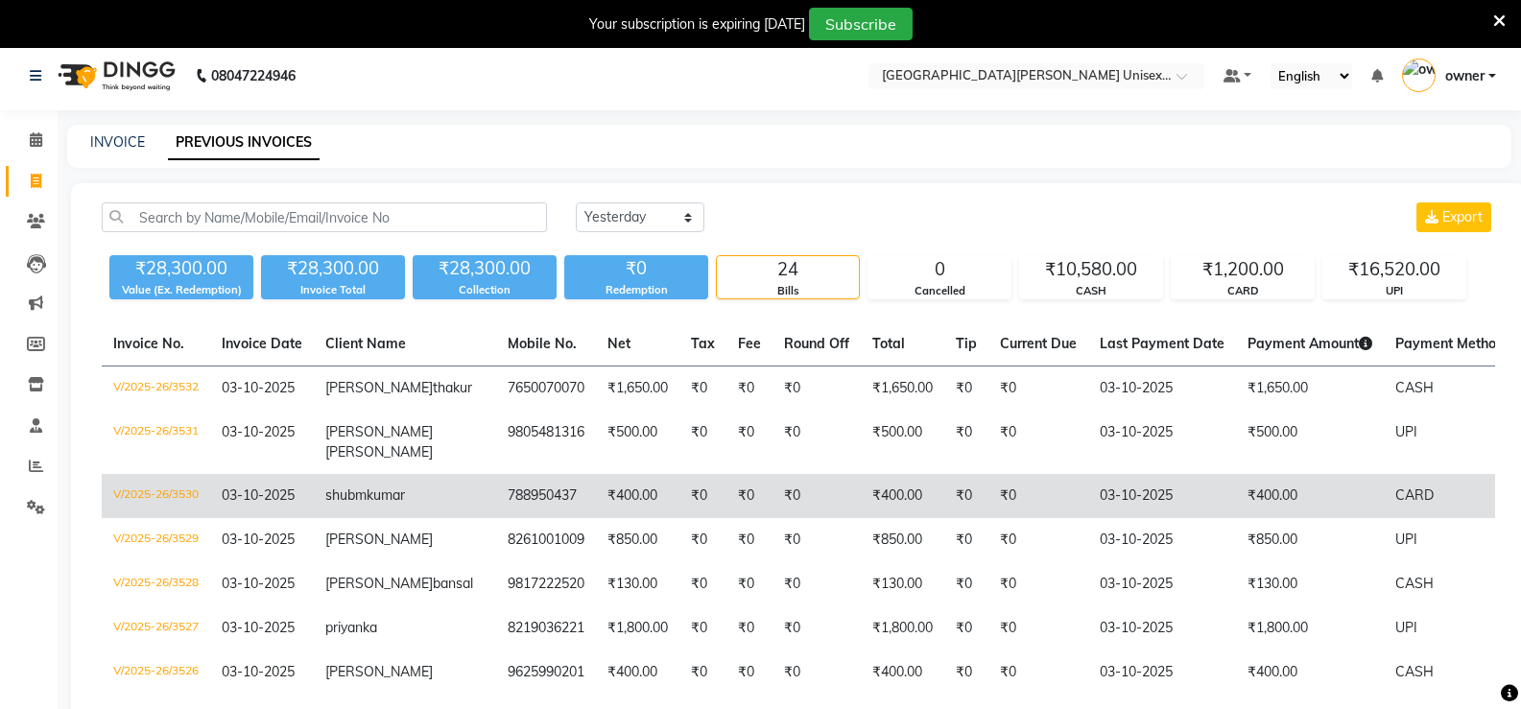
scroll to position [0, 0]
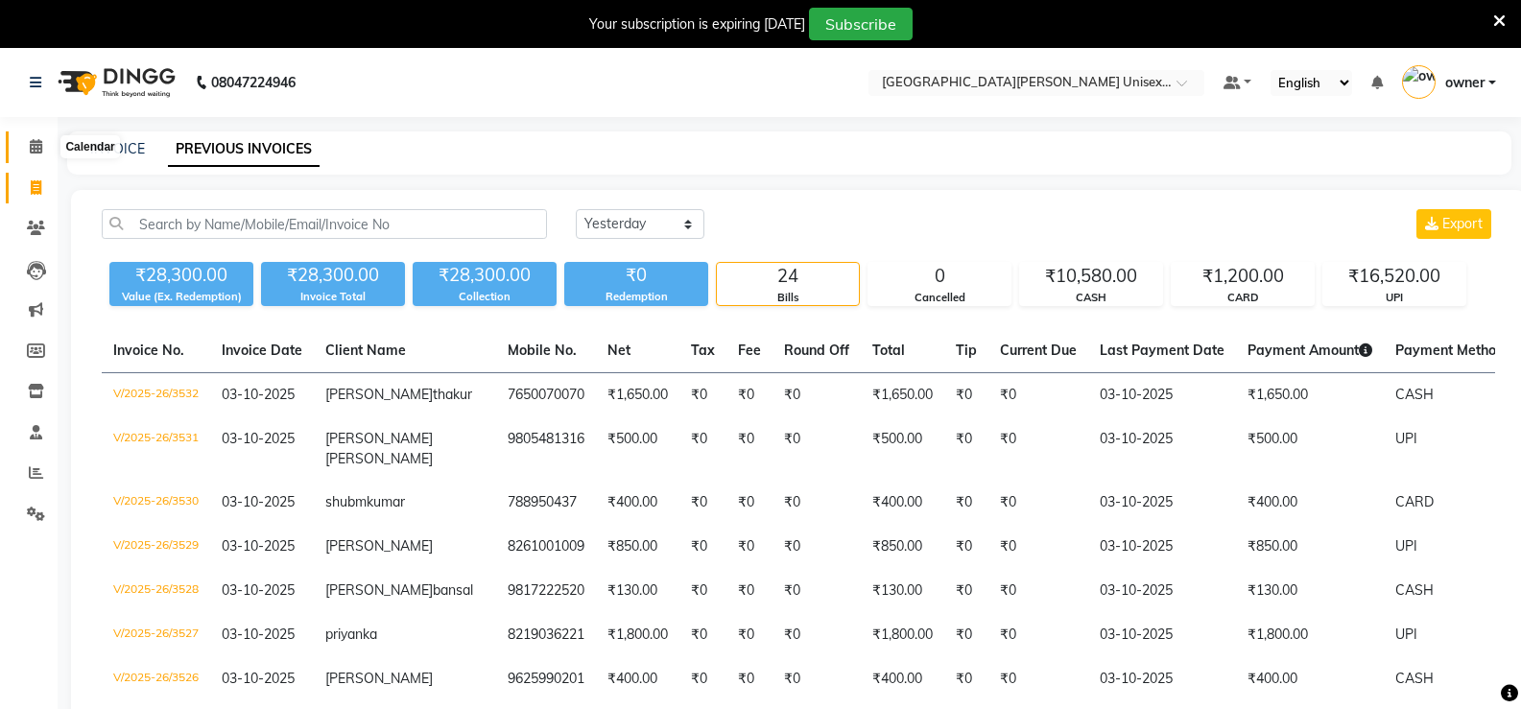
click at [43, 140] on span at bounding box center [36, 147] width 34 height 22
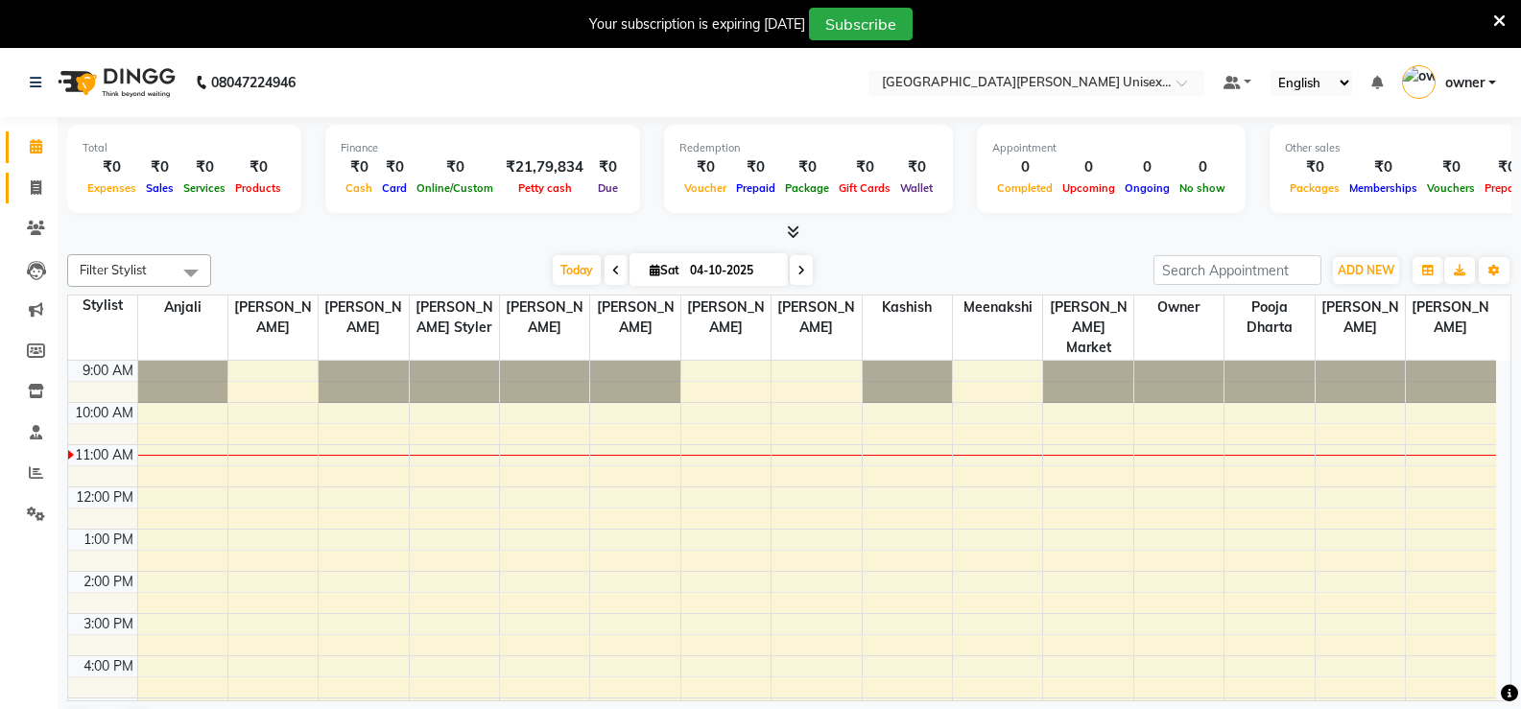
click at [28, 187] on span at bounding box center [36, 188] width 34 height 22
select select "service"
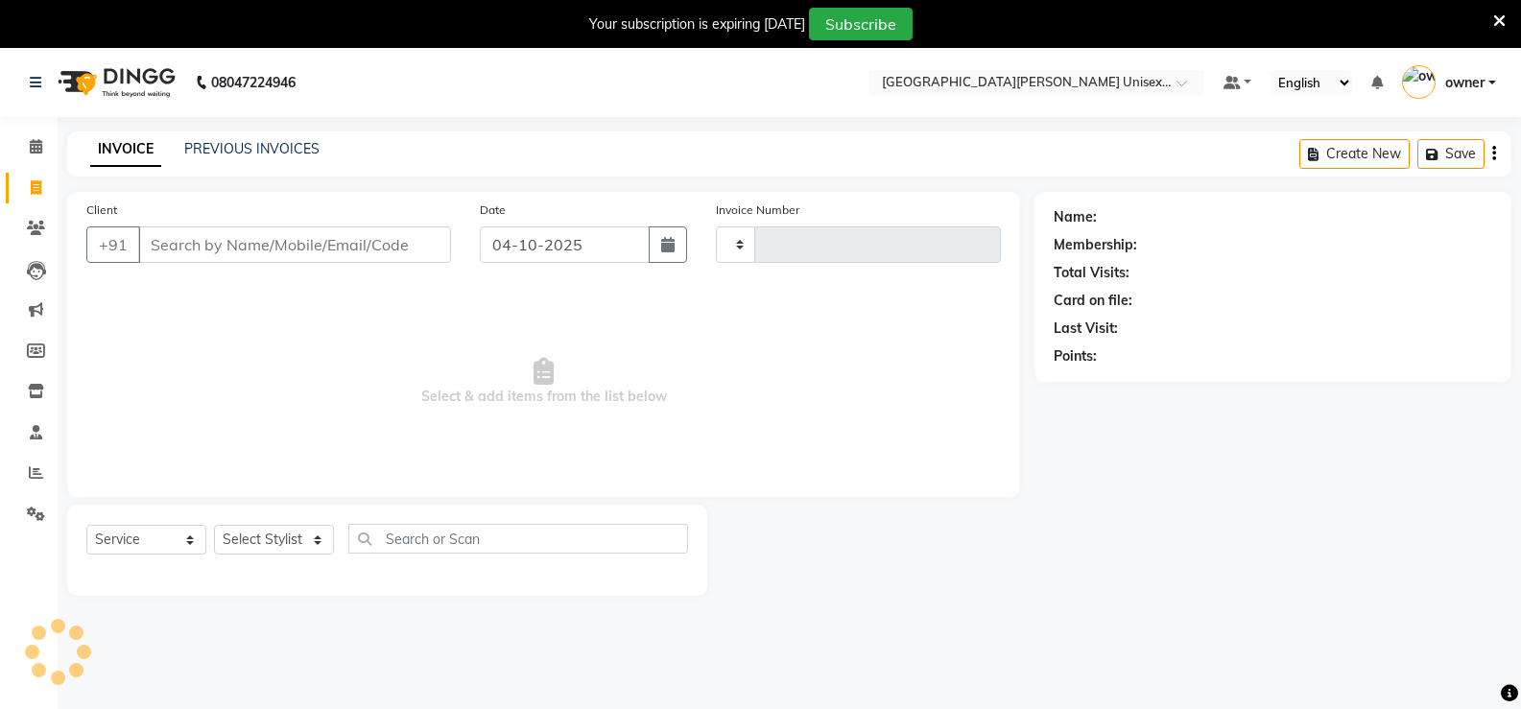
type input "3533"
select select "7055"
click at [227, 136] on div "INVOICE PREVIOUS INVOICES Create New Save" at bounding box center [789, 153] width 1444 height 45
click at [290, 146] on link "PREVIOUS INVOICES" at bounding box center [251, 148] width 135 height 17
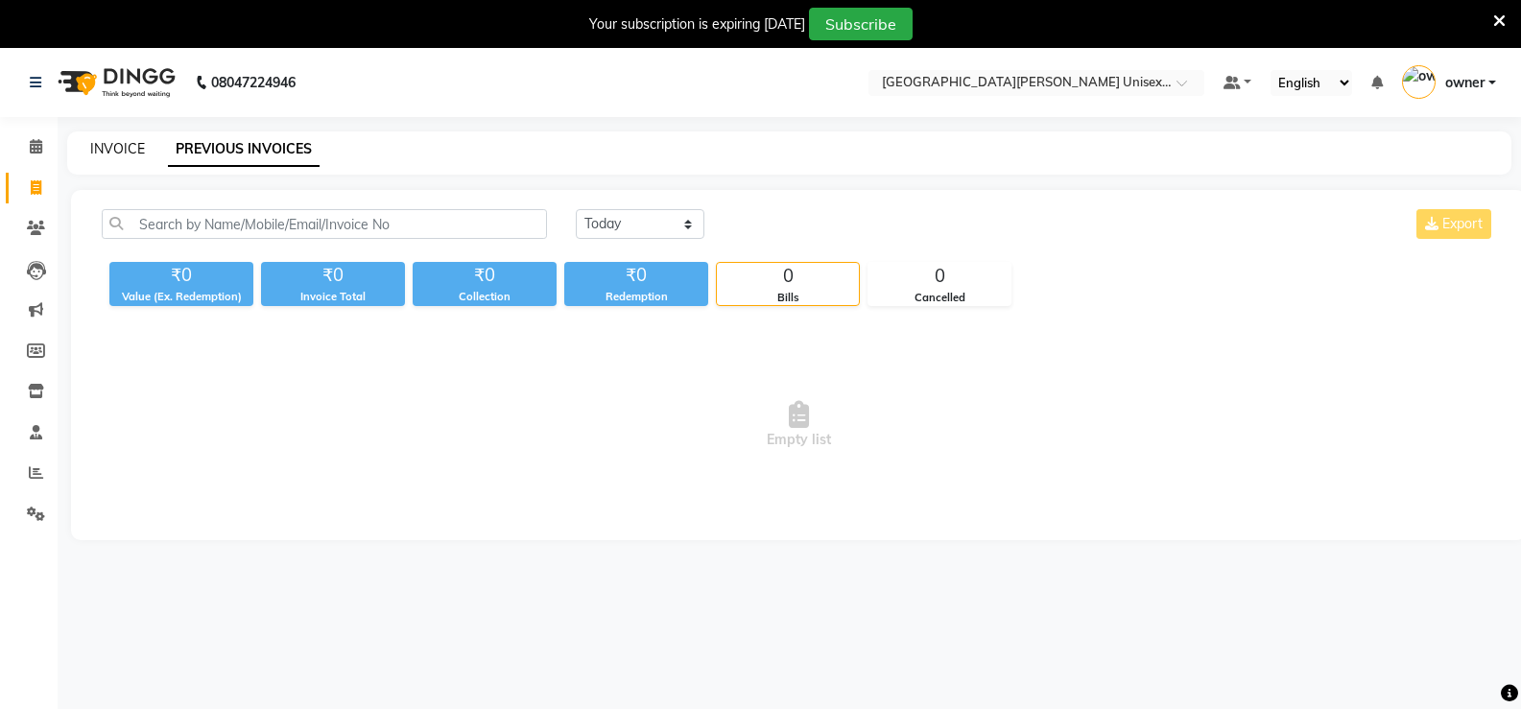
click at [107, 151] on link "INVOICE" at bounding box center [117, 148] width 55 height 17
select select "service"
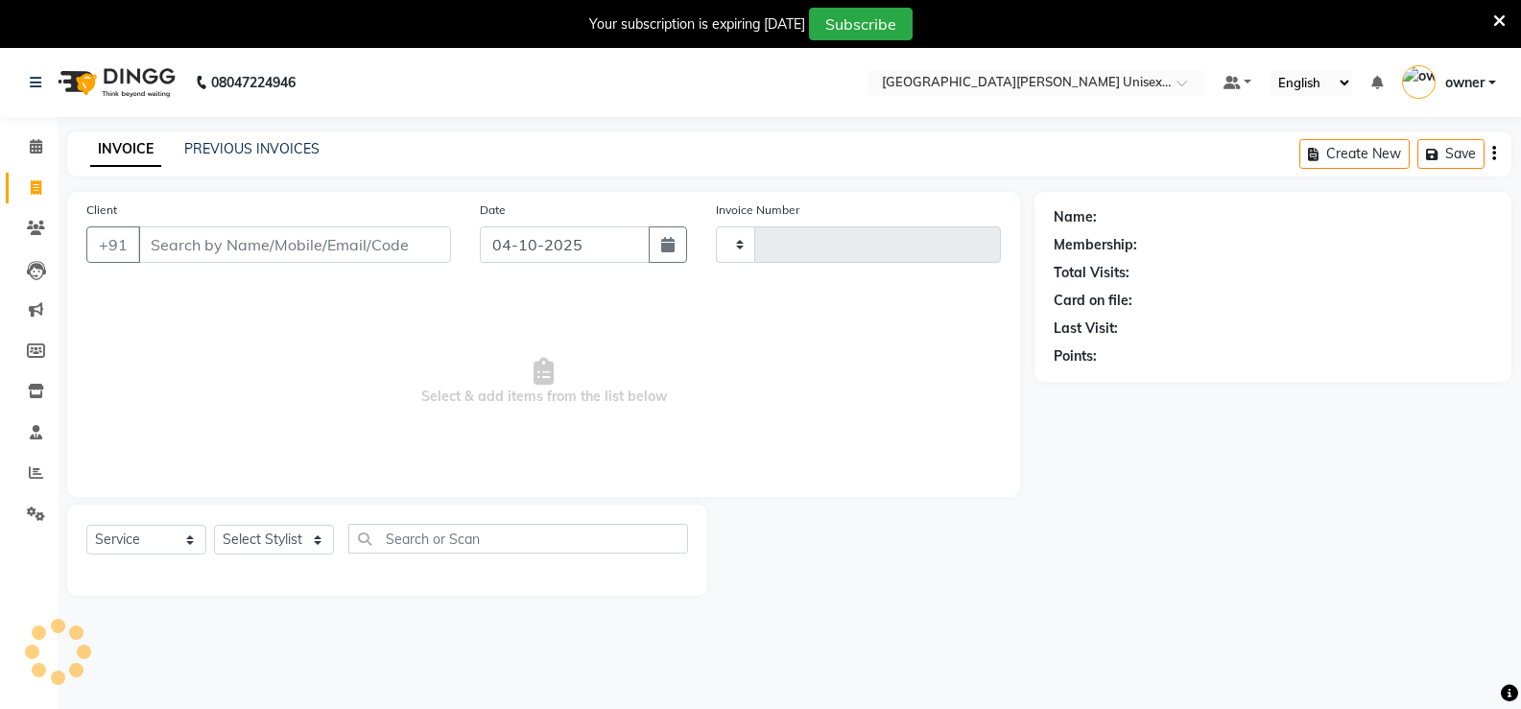
scroll to position [6, 0]
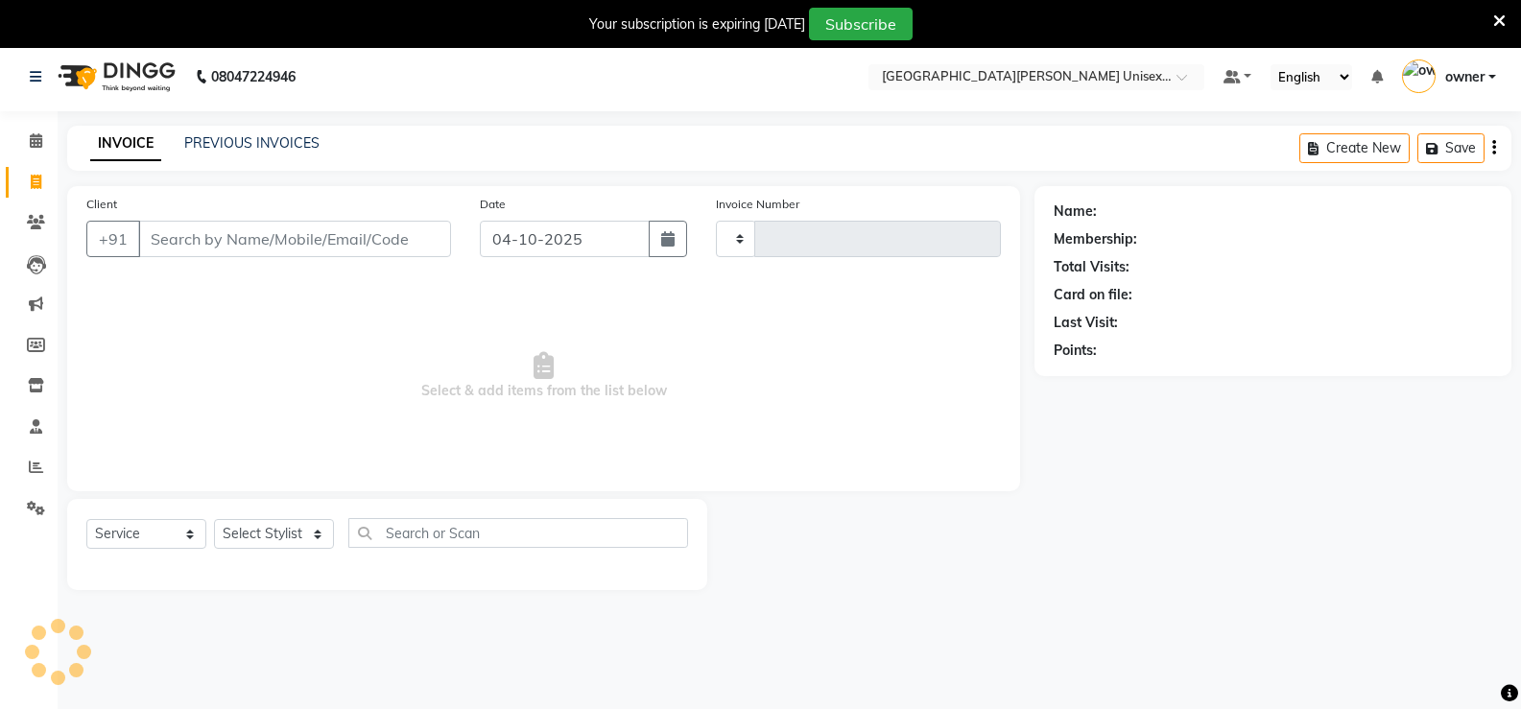
type input "3533"
select select "7055"
click at [31, 142] on icon at bounding box center [36, 140] width 12 height 14
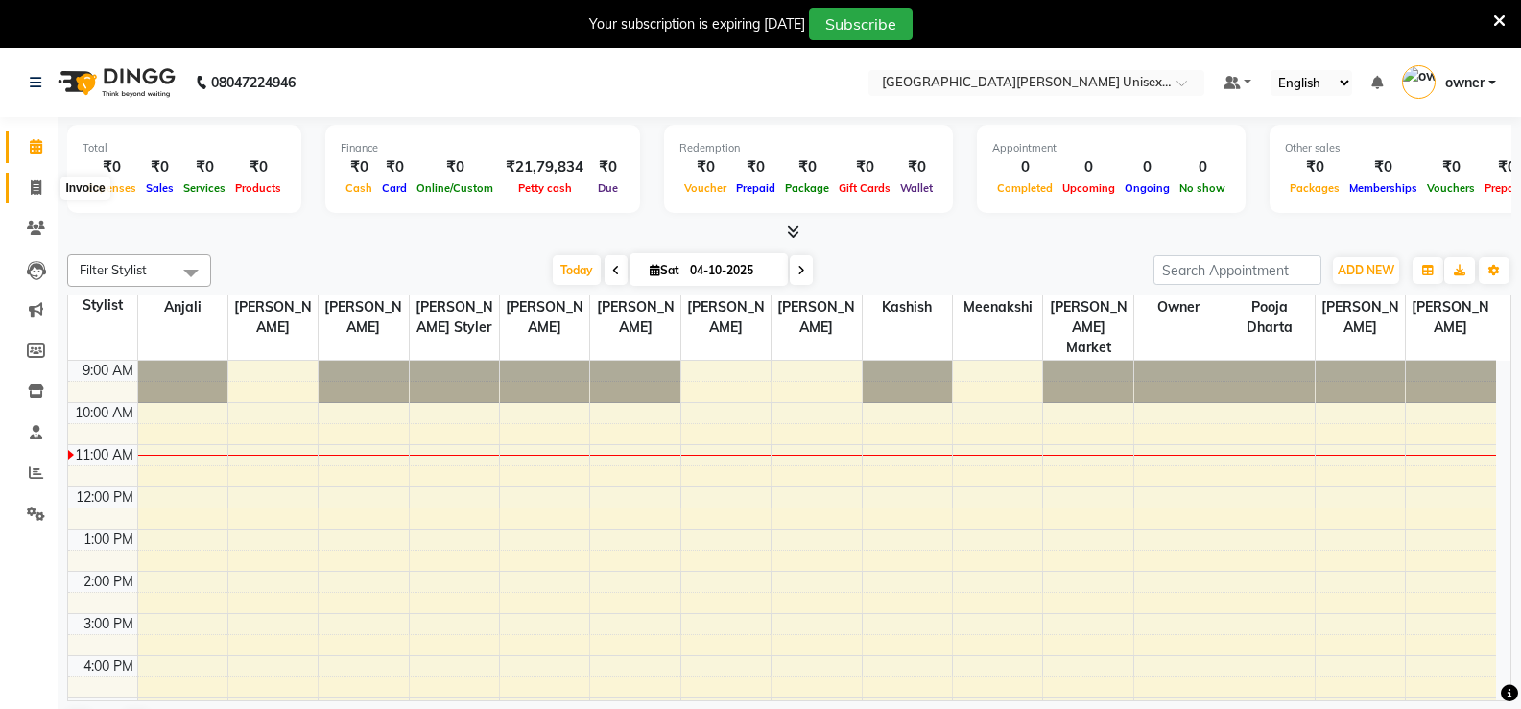
drag, startPoint x: 30, startPoint y: 182, endPoint x: 73, endPoint y: 193, distance: 44.4
click at [32, 181] on icon at bounding box center [36, 187] width 11 height 14
select select "service"
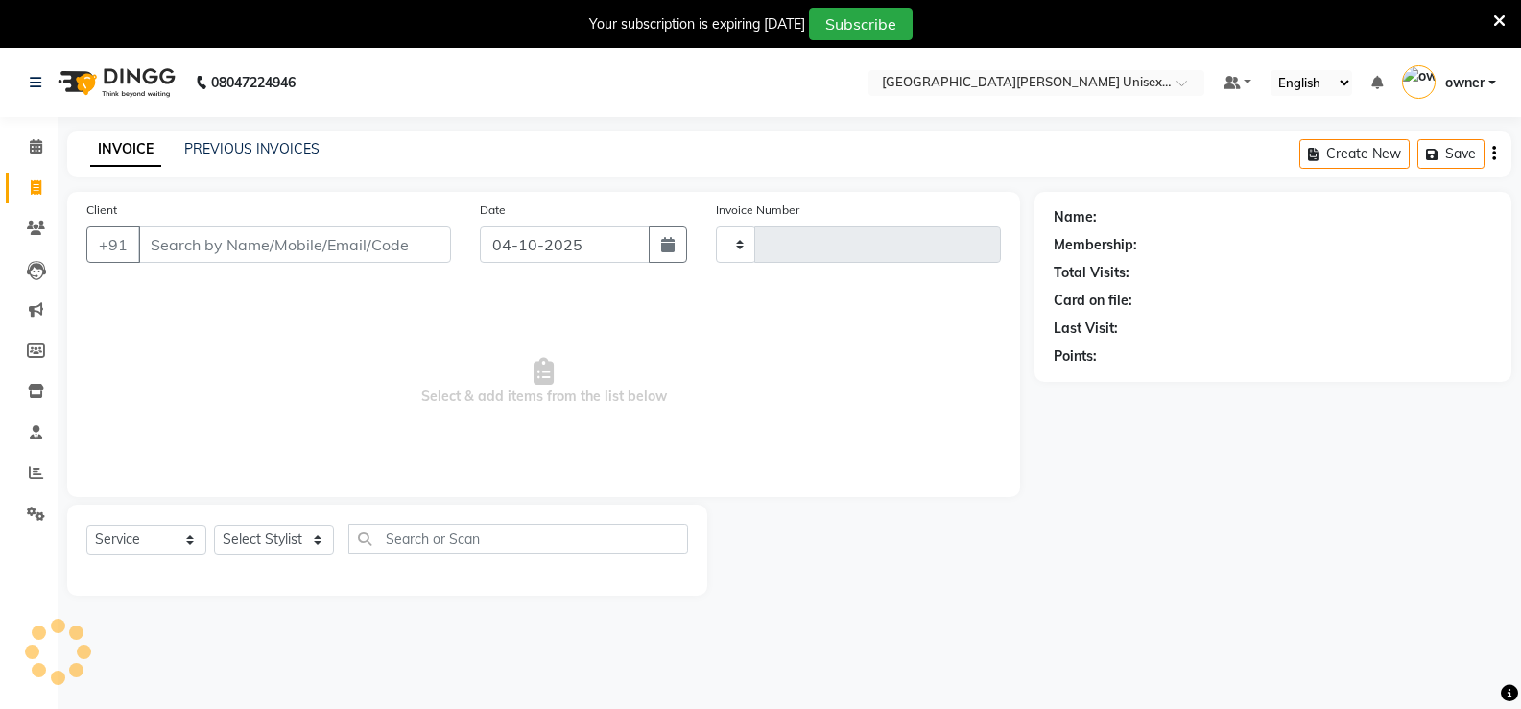
type input "3533"
select select "7055"
click at [284, 147] on link "PREVIOUS INVOICES" at bounding box center [251, 148] width 135 height 17
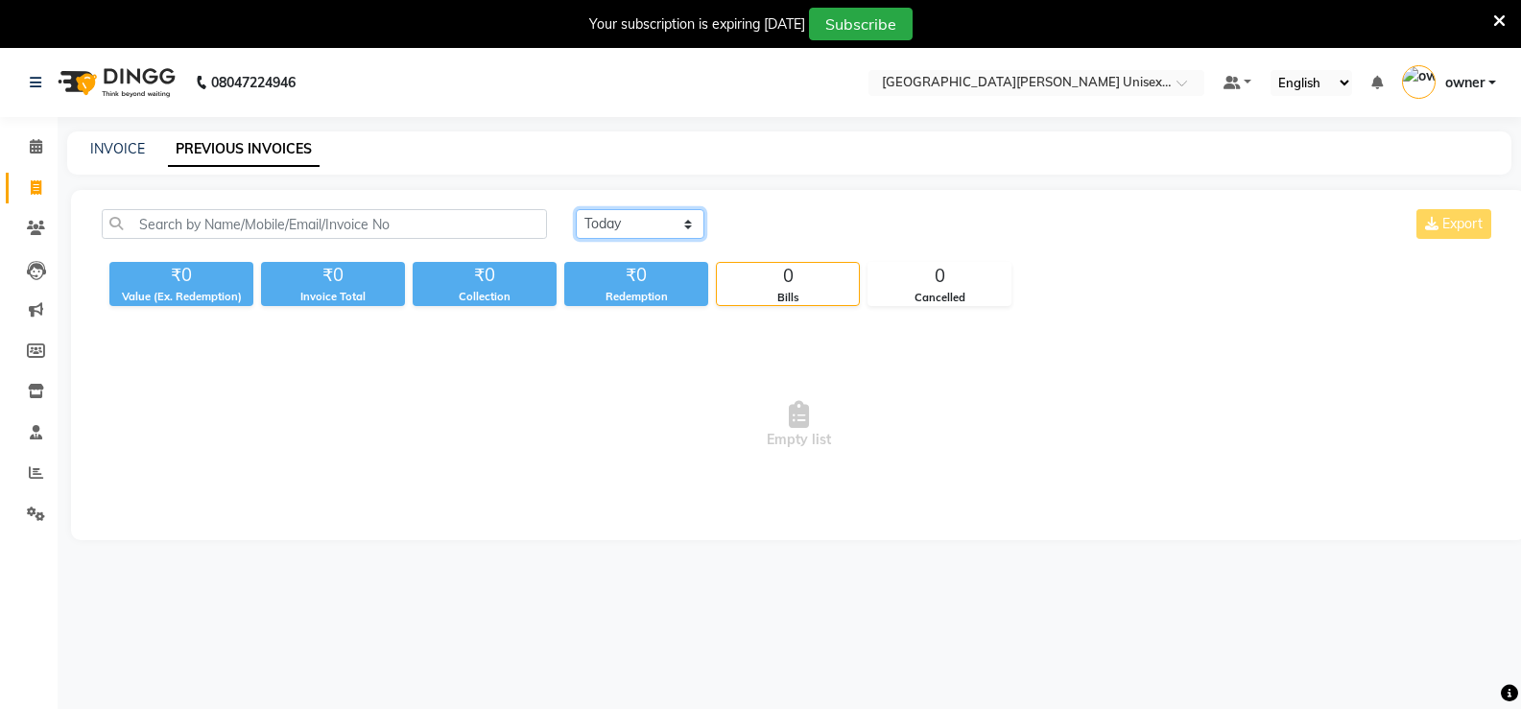
click at [627, 223] on select "[DATE] [DATE] Custom Range" at bounding box center [640, 224] width 129 height 30
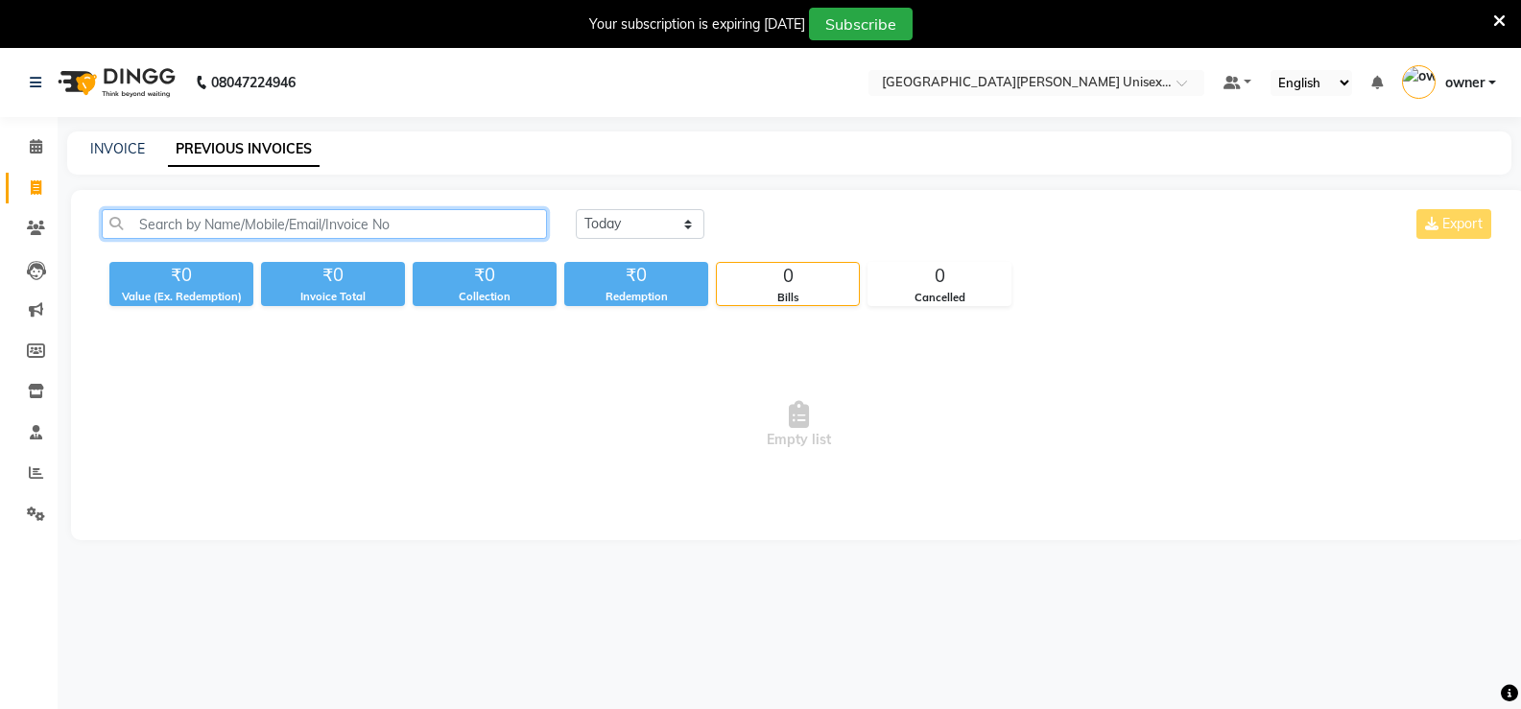
click at [287, 224] on input "text" at bounding box center [324, 224] width 445 height 30
type input "R"
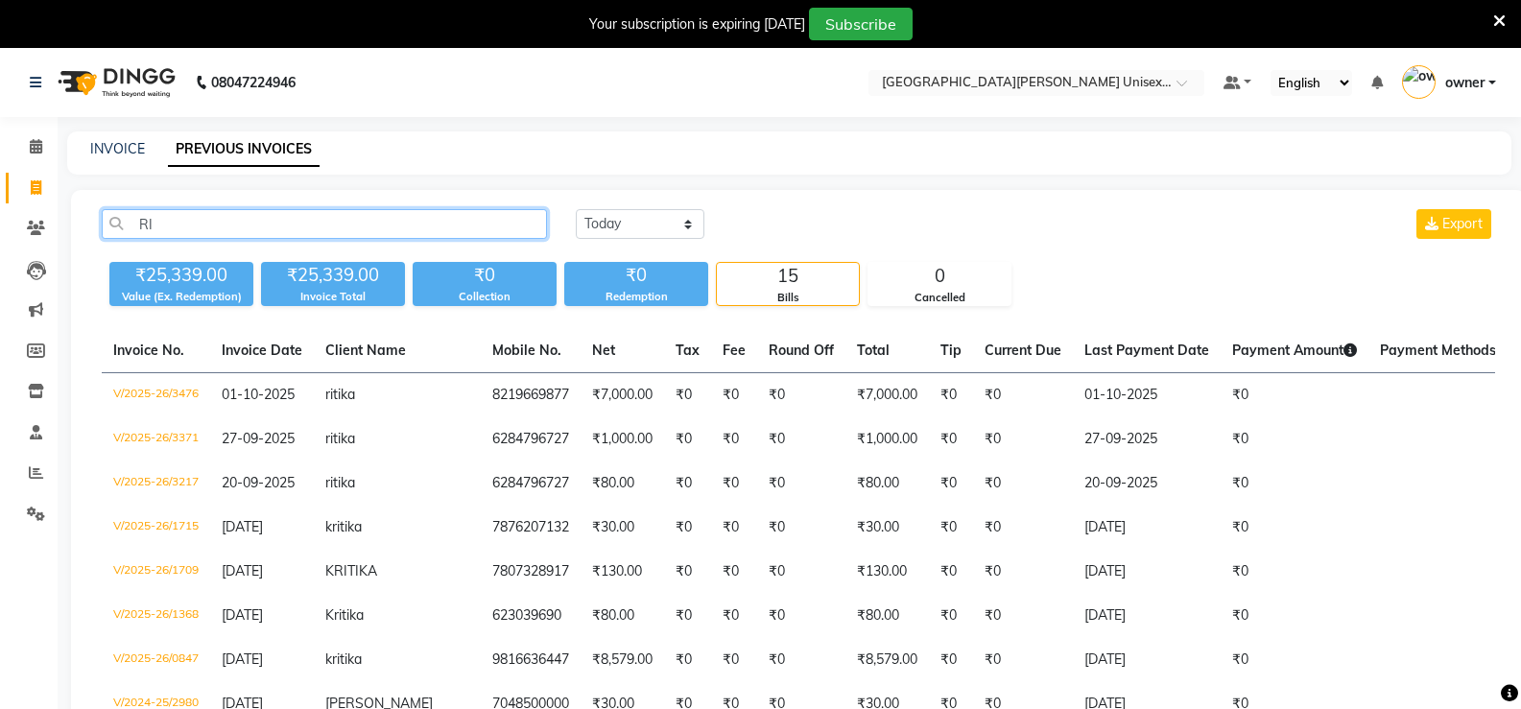
type input "R"
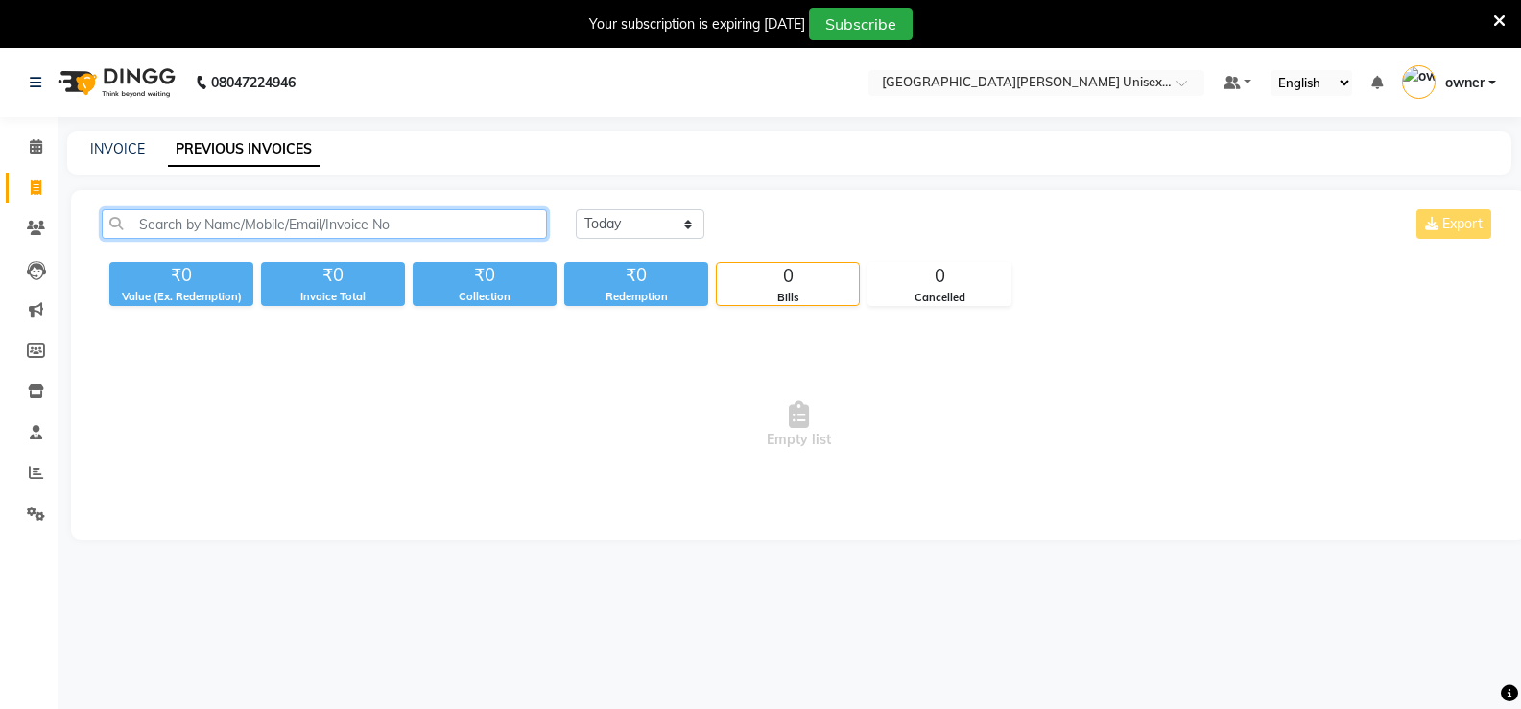
click at [232, 236] on input "text" at bounding box center [324, 224] width 445 height 30
type input "E"
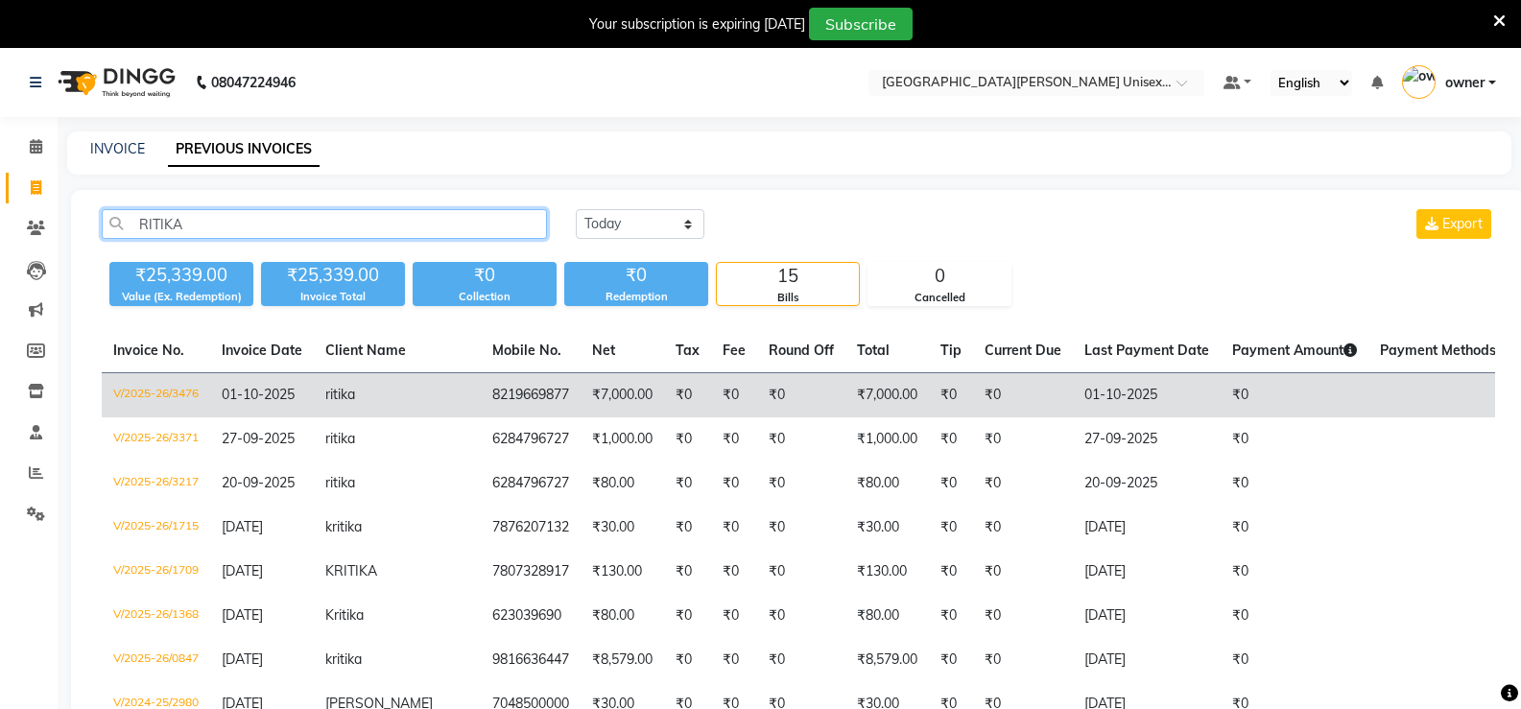
type input "RITIKA"
click at [512, 412] on td "8219669877" at bounding box center [531, 395] width 100 height 45
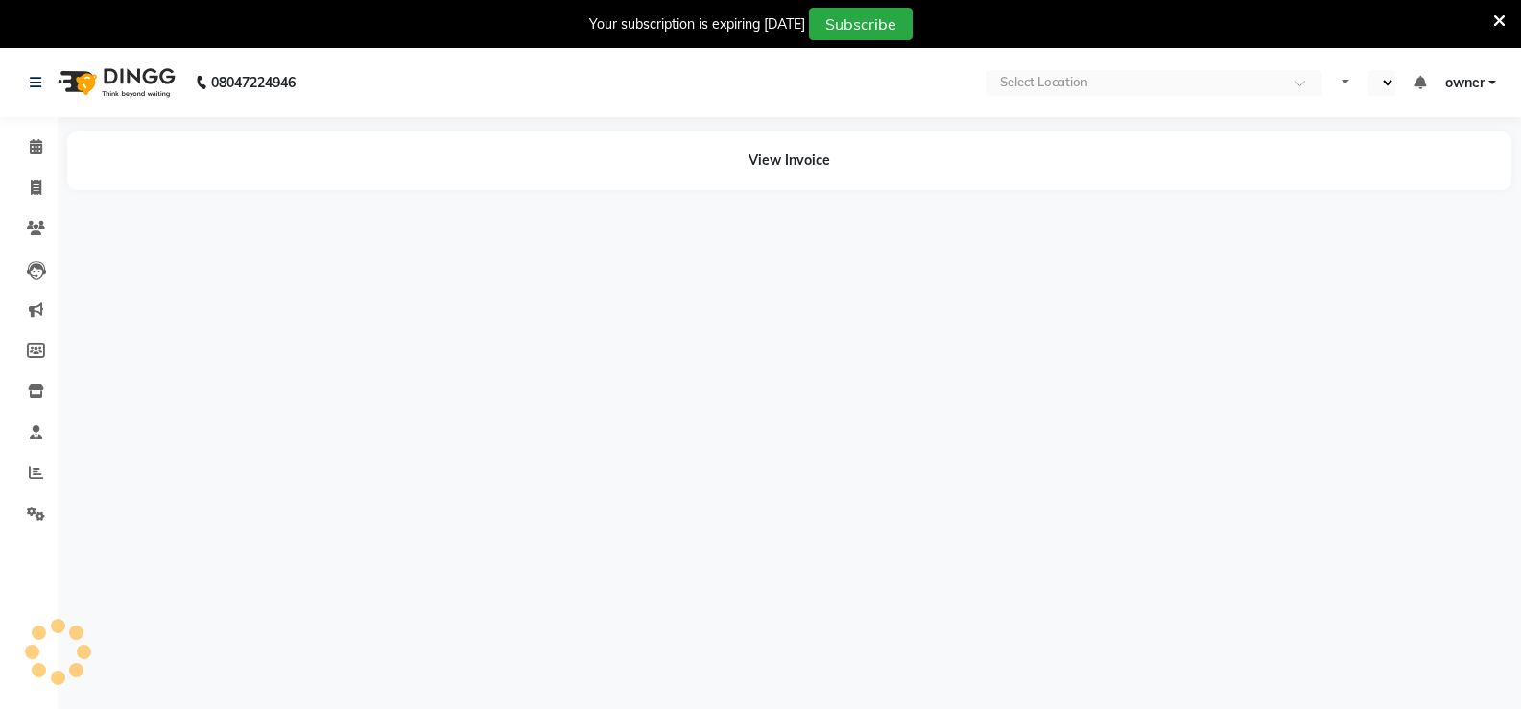
select select "en"
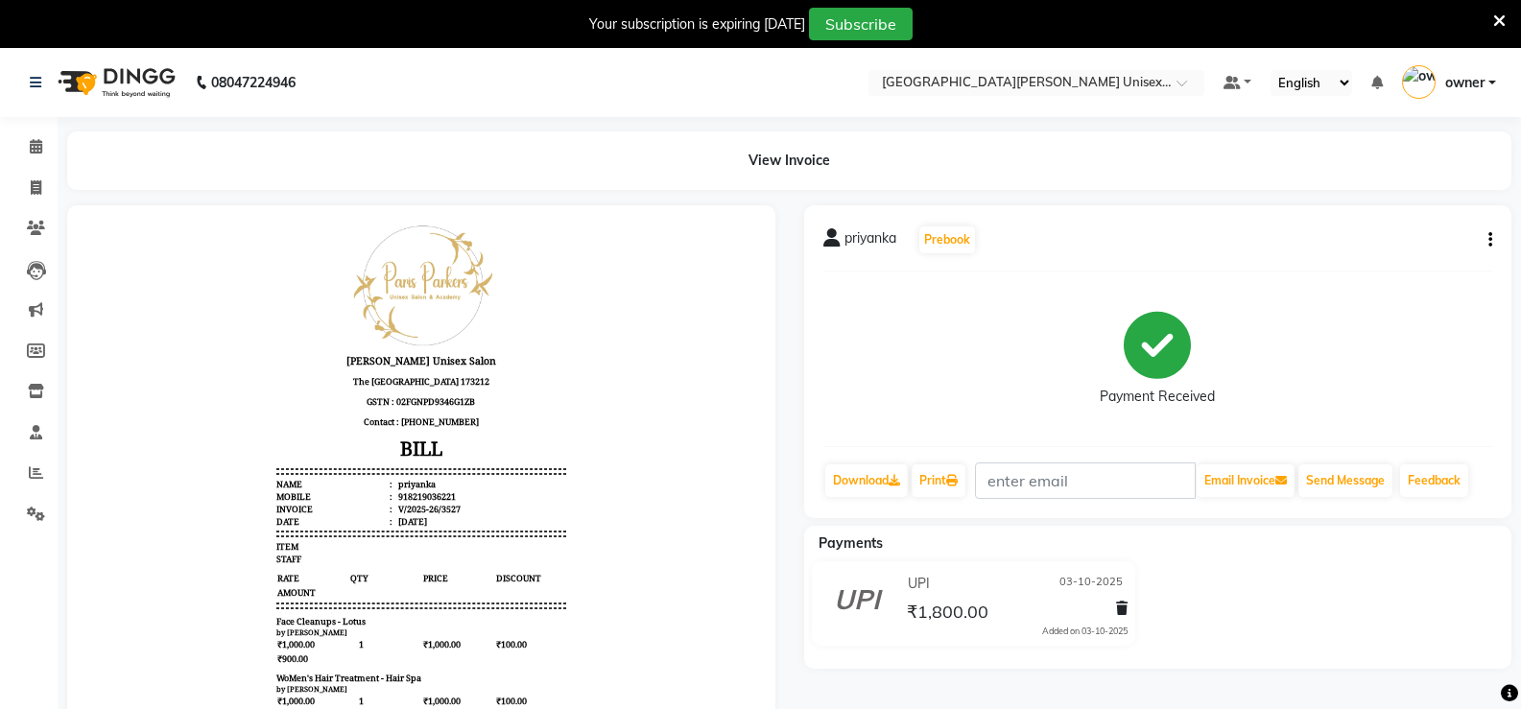
click at [1488, 240] on icon "button" at bounding box center [1490, 240] width 4 height 1
click at [1405, 193] on div "Cancel Invoice" at bounding box center [1394, 192] width 131 height 24
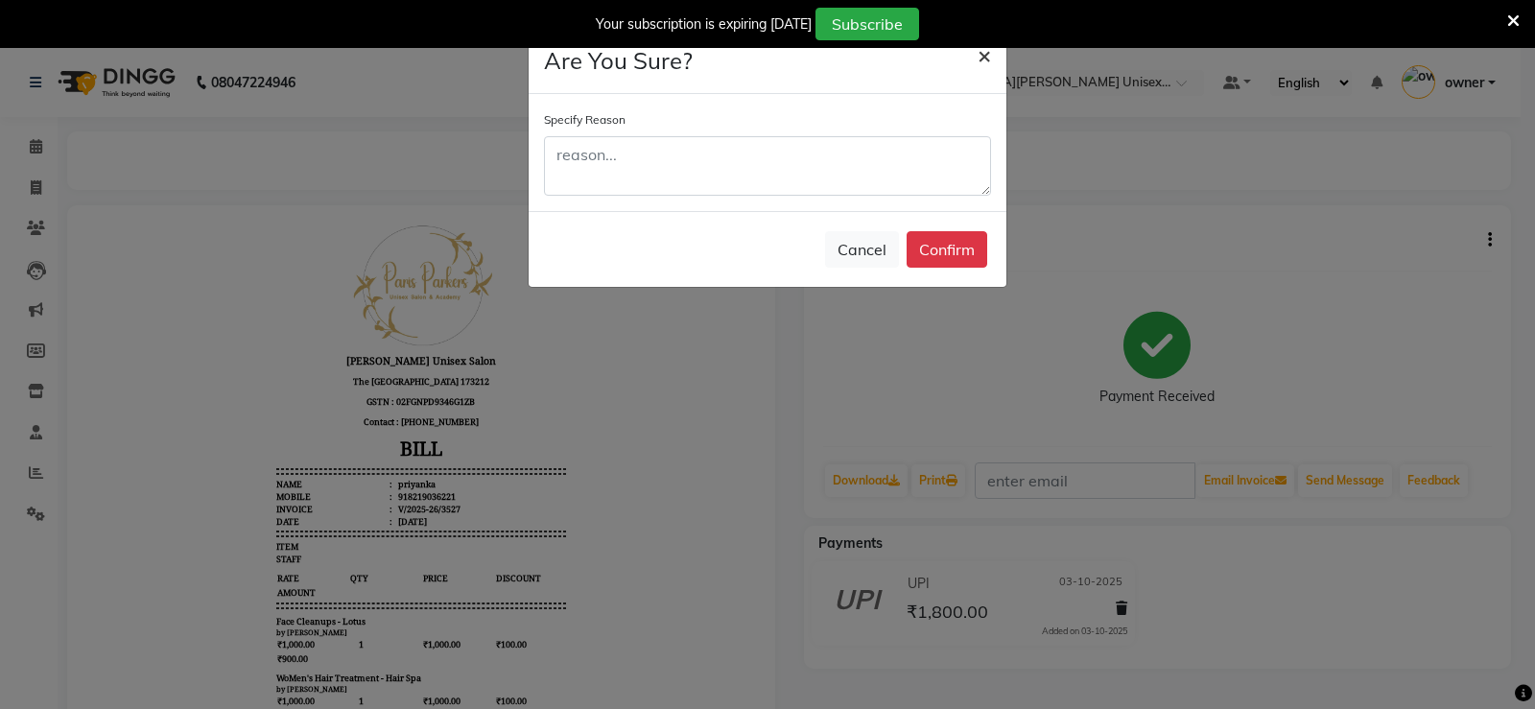
click at [988, 53] on span "×" at bounding box center [984, 54] width 13 height 29
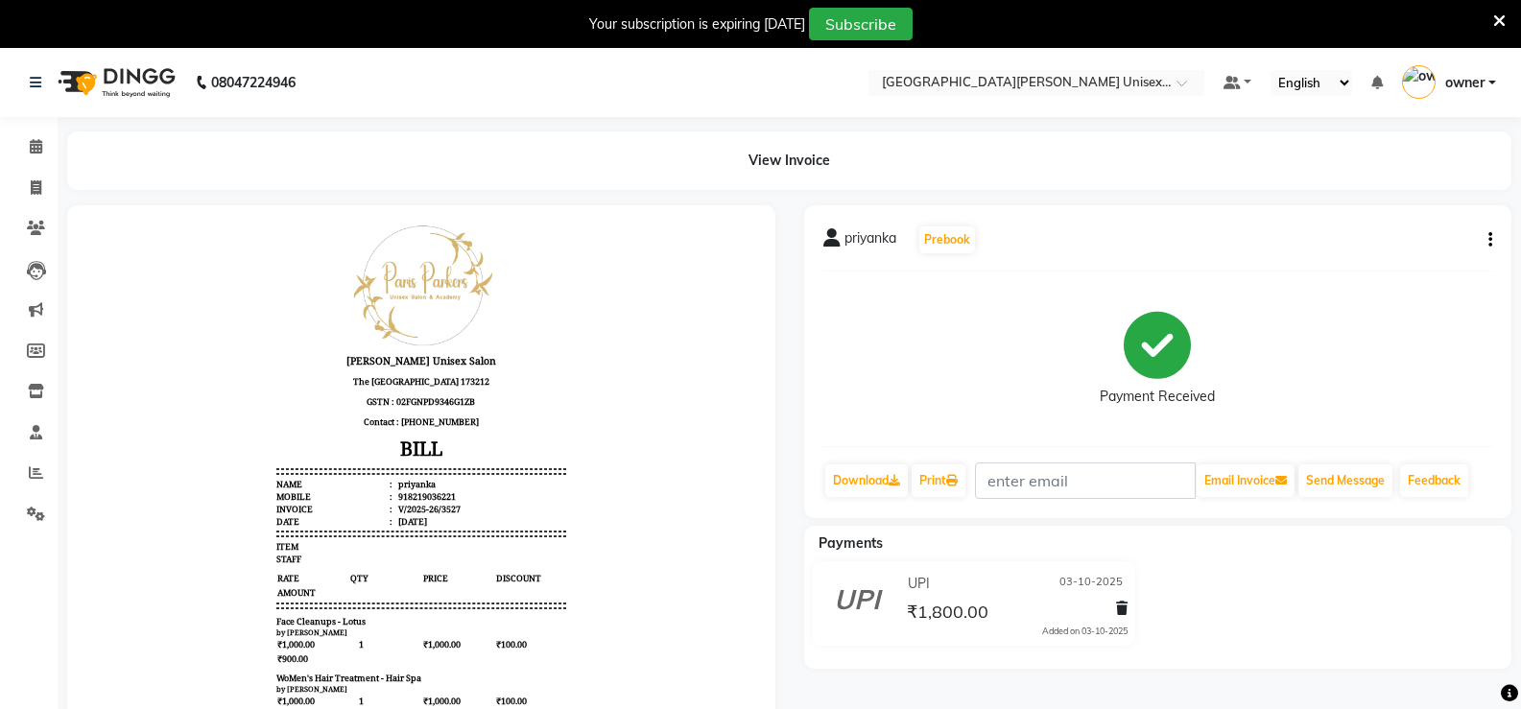
click at [1490, 240] on icon "button" at bounding box center [1490, 240] width 4 height 1
click at [1398, 243] on div "Edit Item Staff" at bounding box center [1394, 240] width 131 height 24
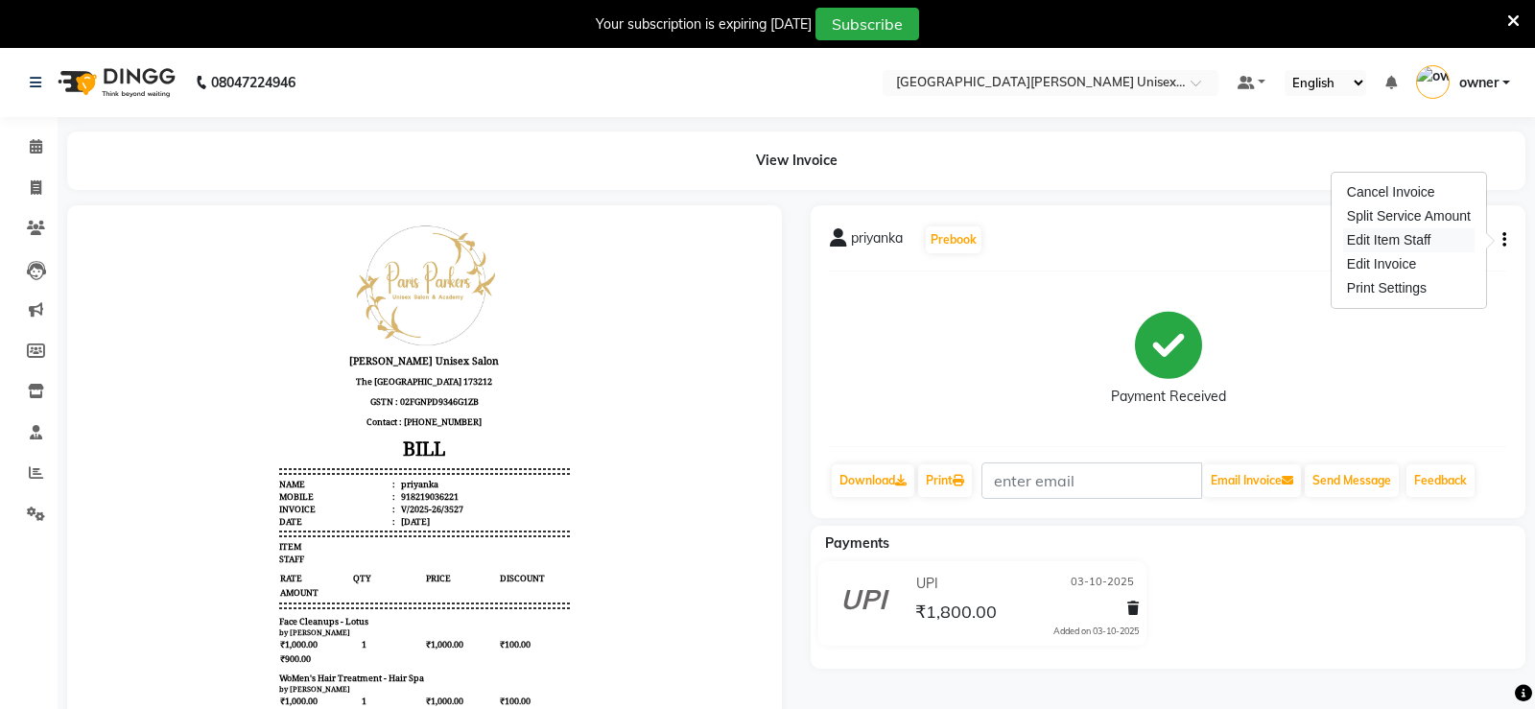
select select
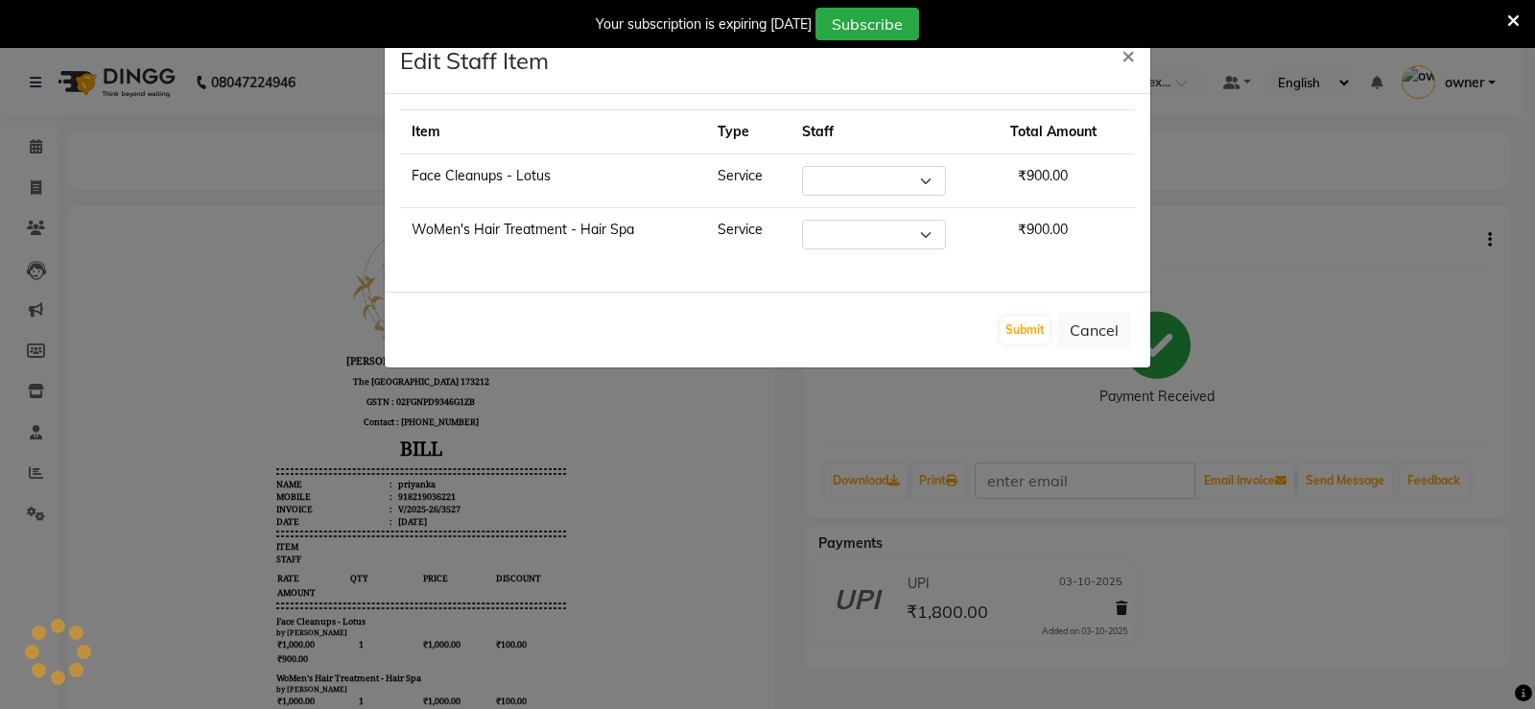
select select "63843"
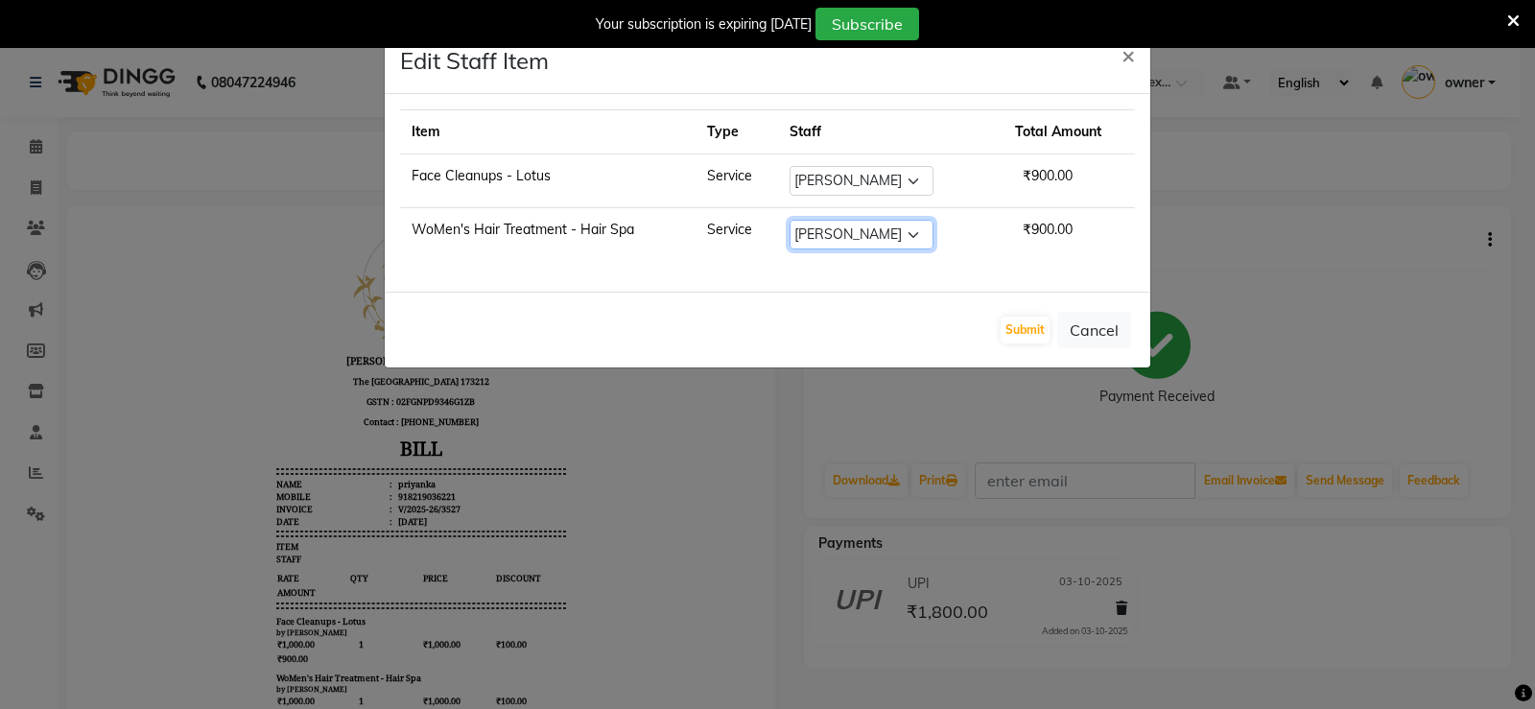
click at [880, 232] on select "Select anjali ashish talwar bhanu Bobby styler gurpreet owan HARMAN SINGH Harry…" at bounding box center [862, 235] width 144 height 30
select select "58723"
click at [801, 220] on select "Select anjali ashish talwar bhanu Bobby styler gurpreet owan HARMAN SINGH Harry…" at bounding box center [862, 235] width 144 height 30
click at [1022, 327] on button "Submit" at bounding box center [1025, 330] width 49 height 27
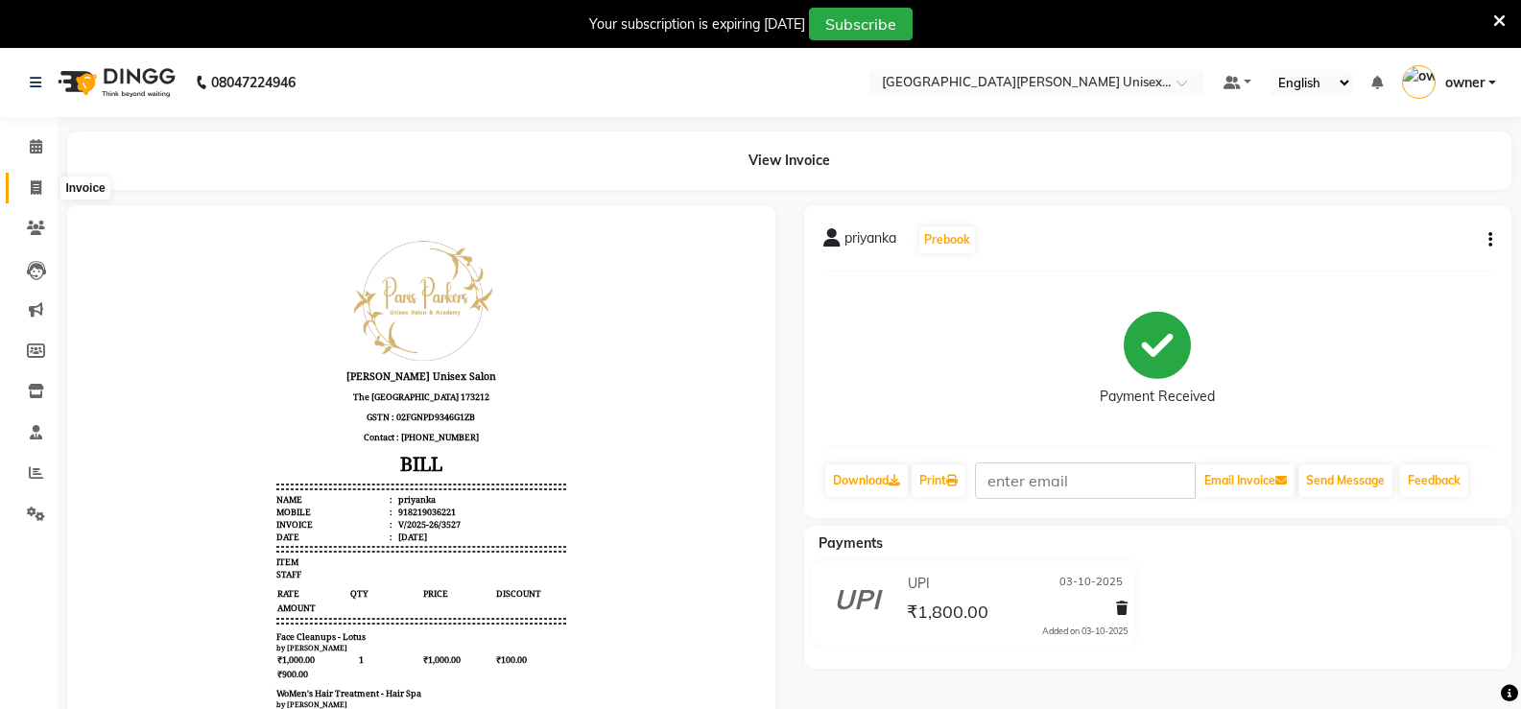
click at [50, 192] on span at bounding box center [36, 188] width 34 height 22
select select "service"
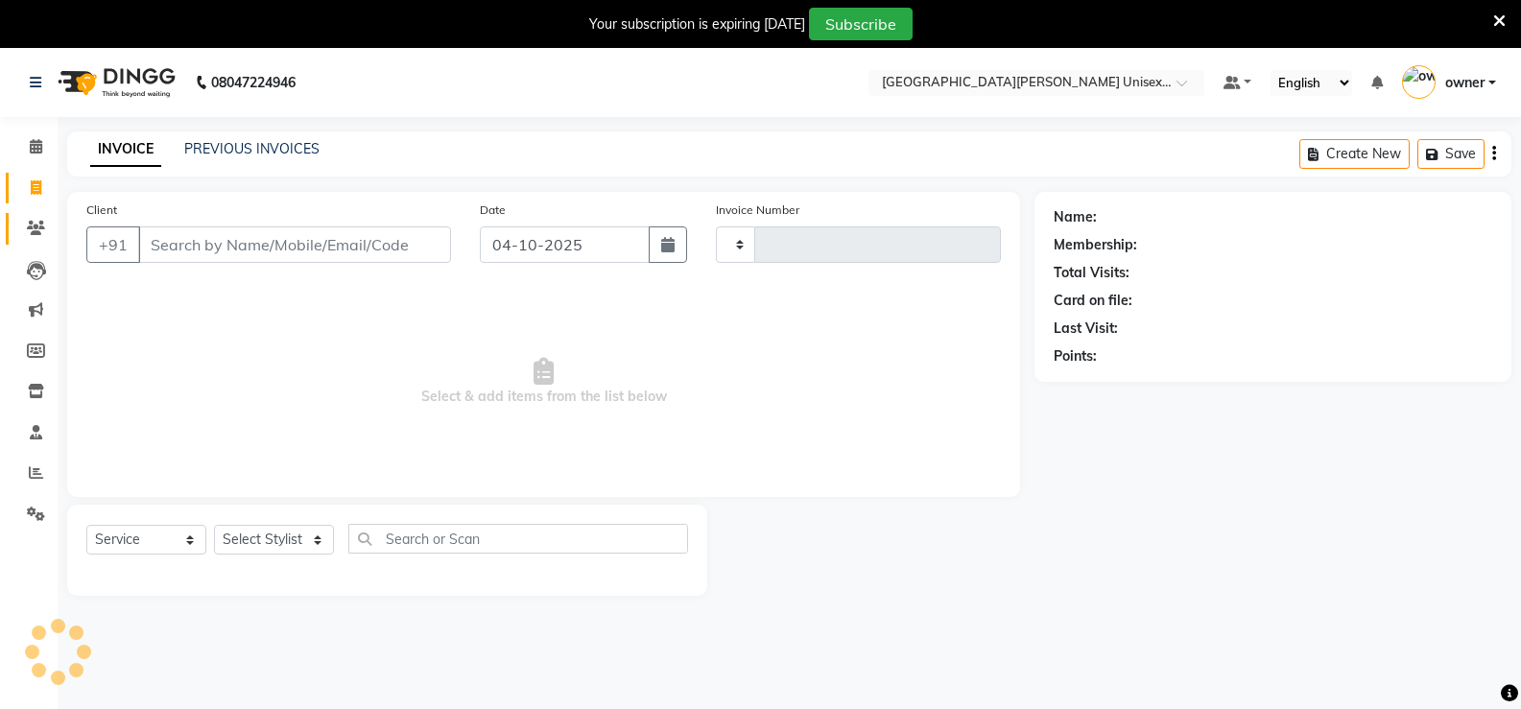
scroll to position [48, 0]
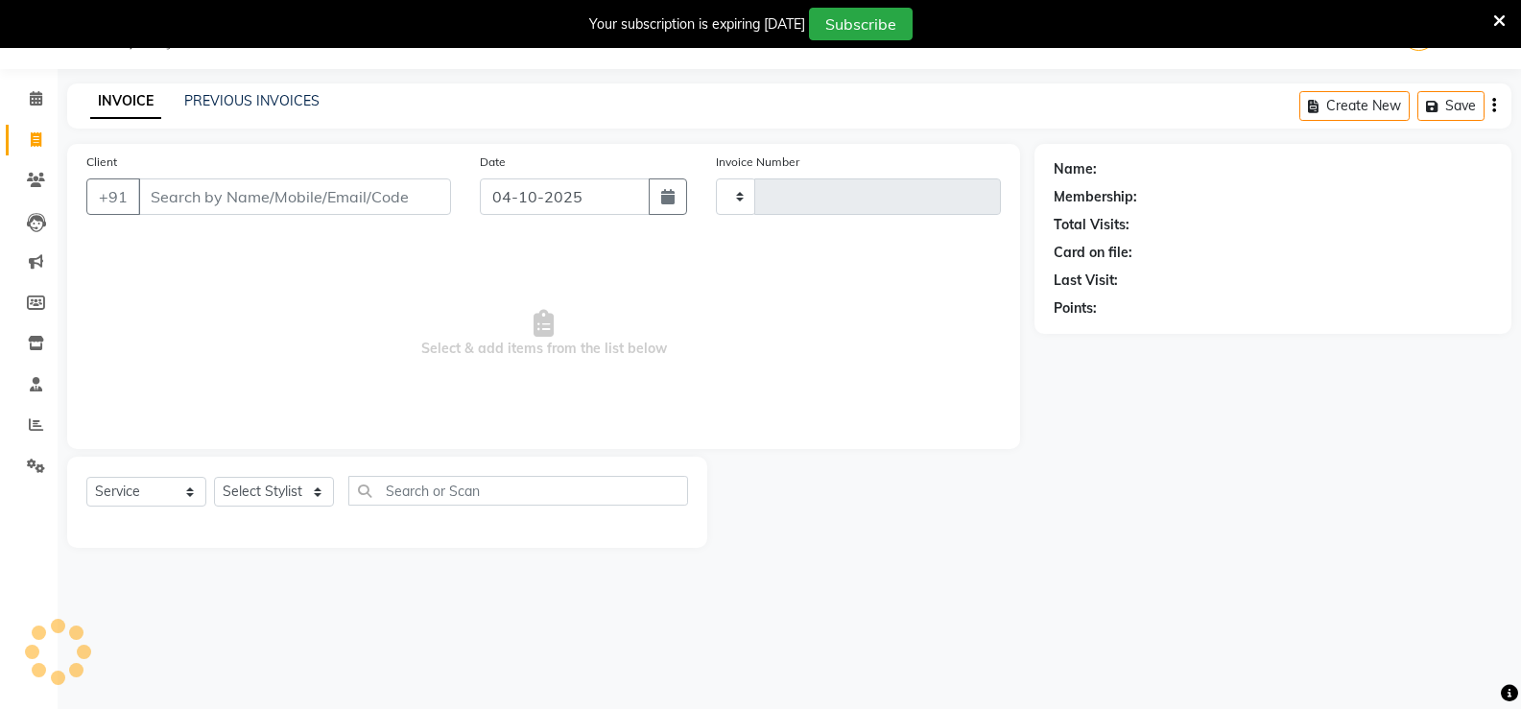
type input "3533"
select select "7055"
click at [292, 107] on link "PREVIOUS INVOICES" at bounding box center [251, 100] width 135 height 17
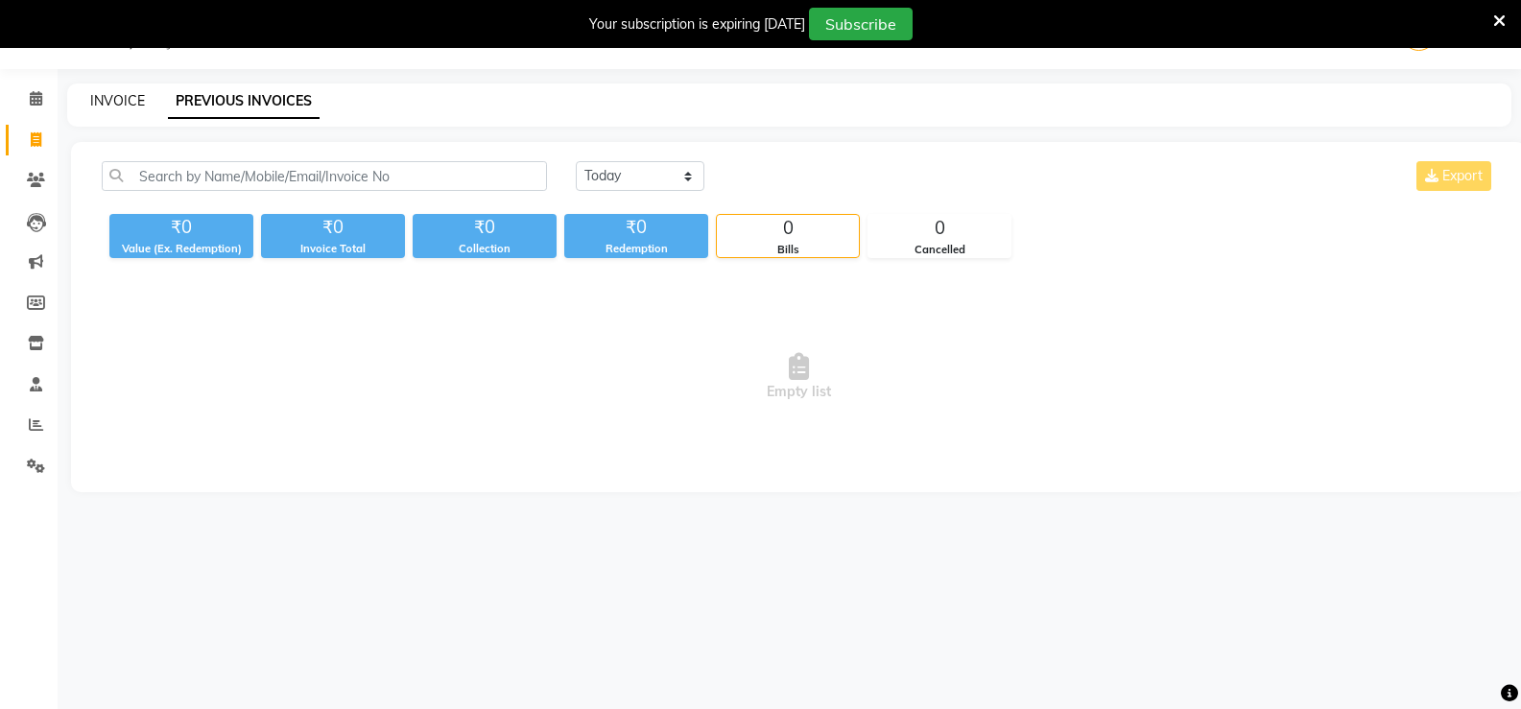
click at [123, 99] on link "INVOICE" at bounding box center [117, 100] width 55 height 17
select select "service"
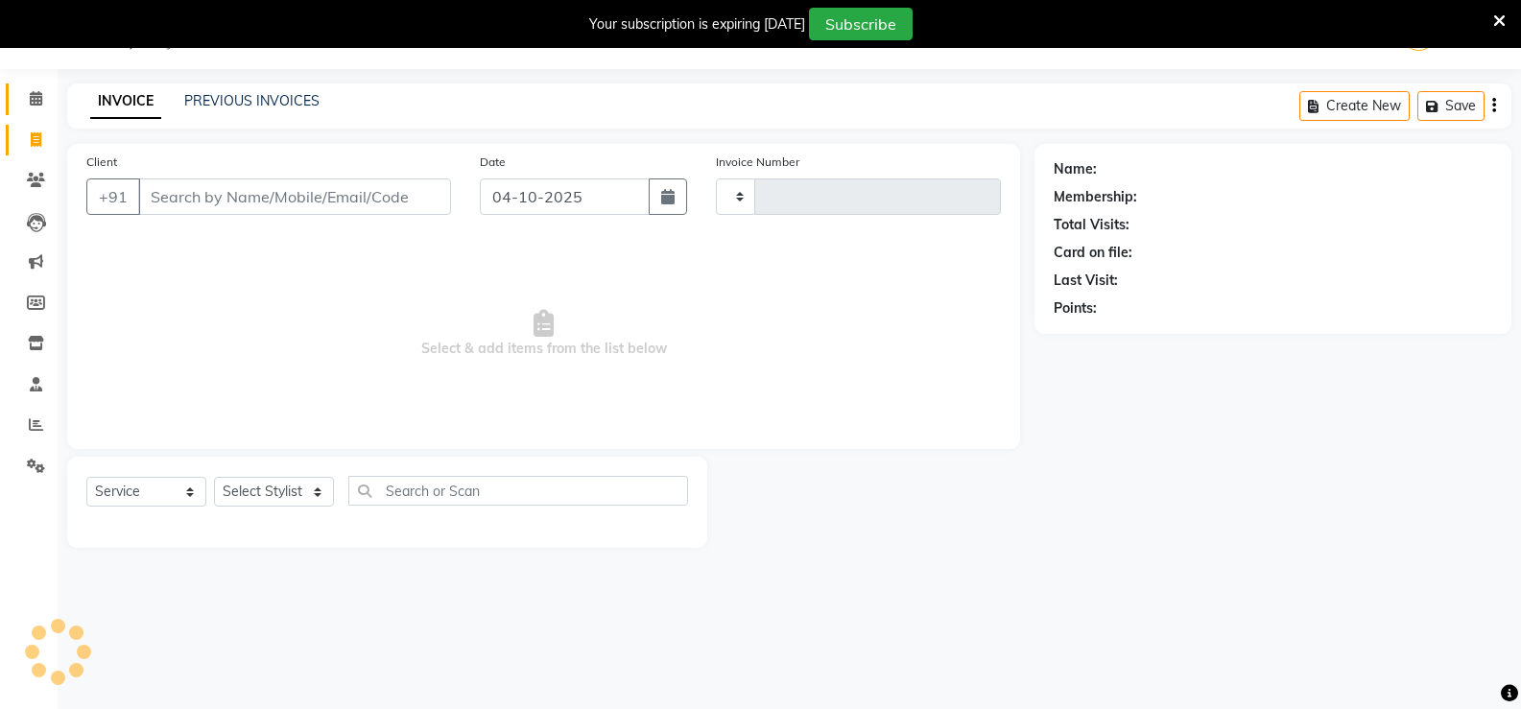
type input "3533"
select select "7055"
click at [15, 101] on link "Calendar" at bounding box center [29, 99] width 46 height 32
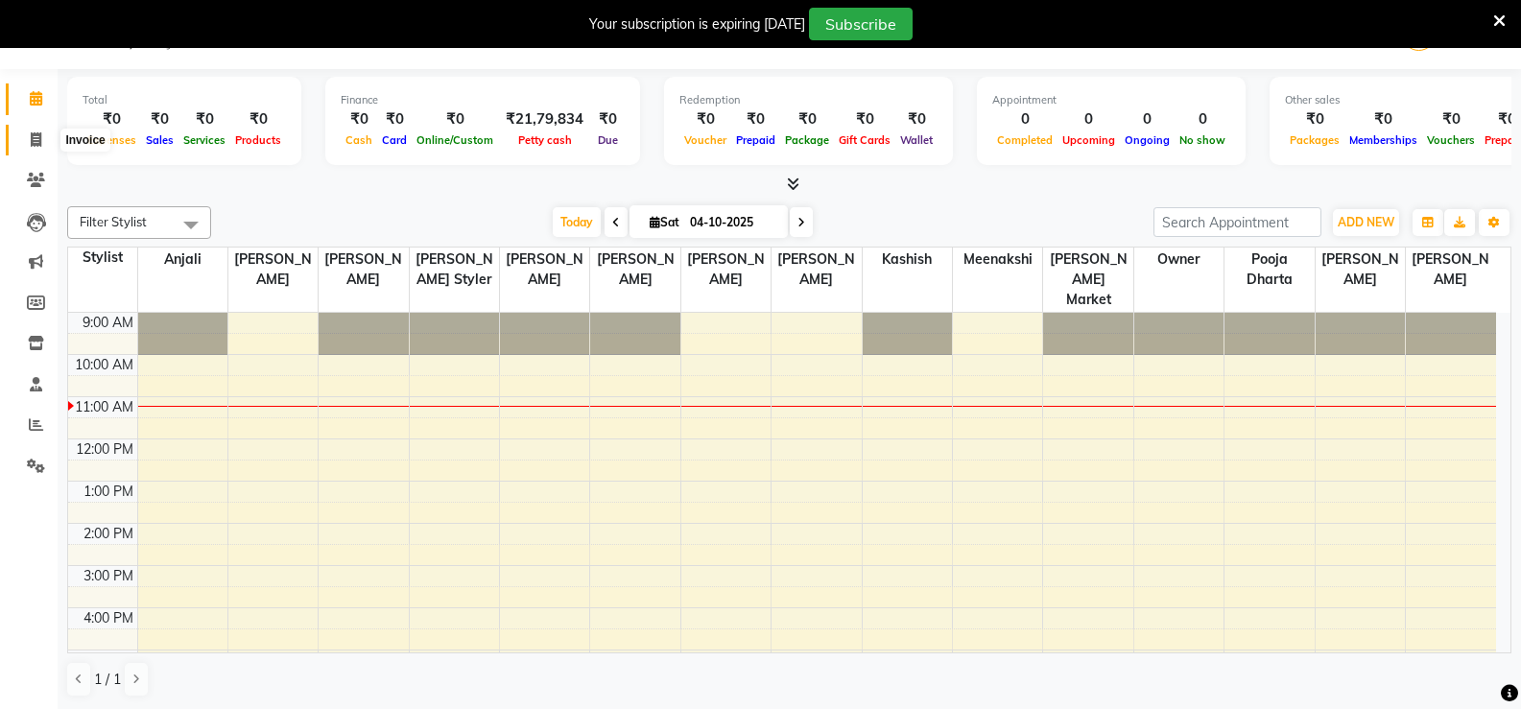
click at [37, 145] on icon at bounding box center [36, 139] width 11 height 14
select select "service"
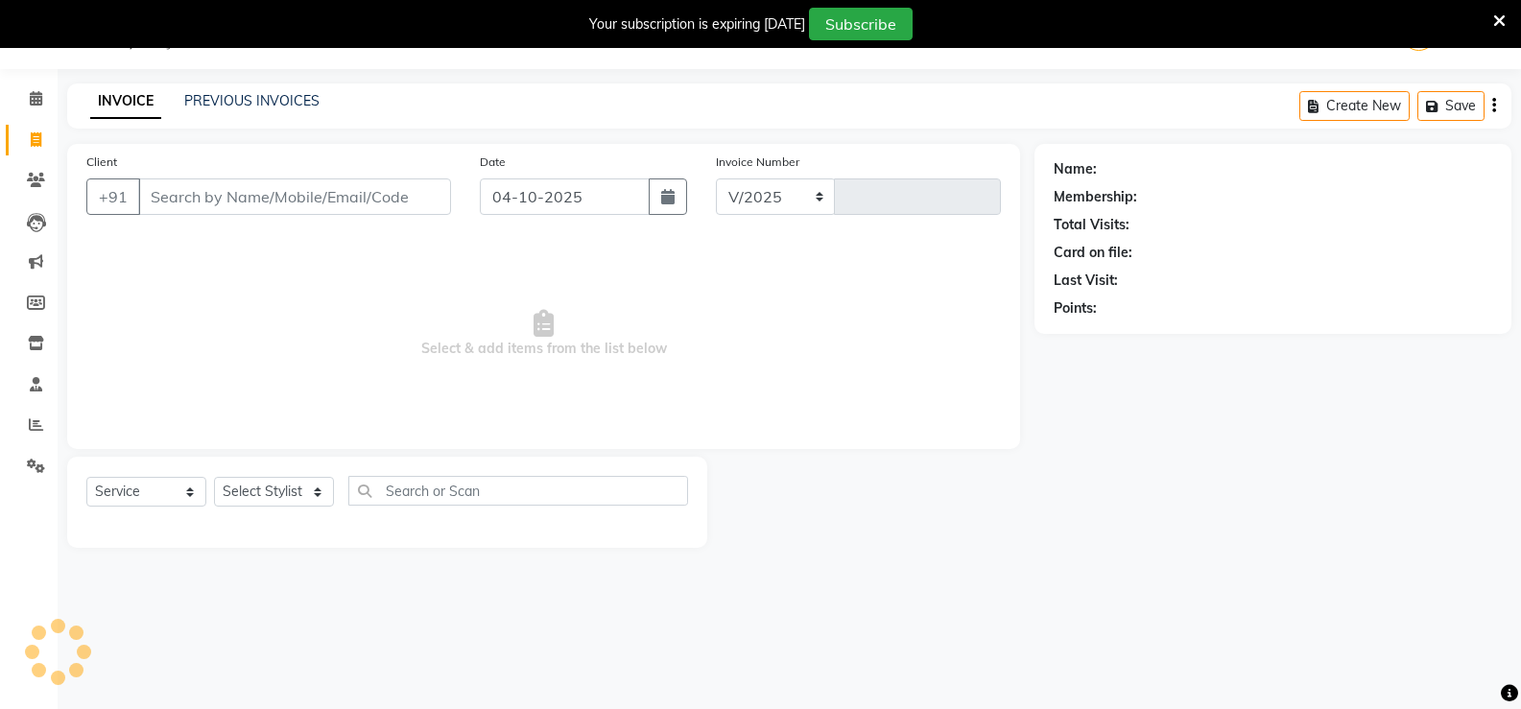
select select "7055"
type input "3533"
click at [369, 191] on input "Client" at bounding box center [294, 196] width 313 height 36
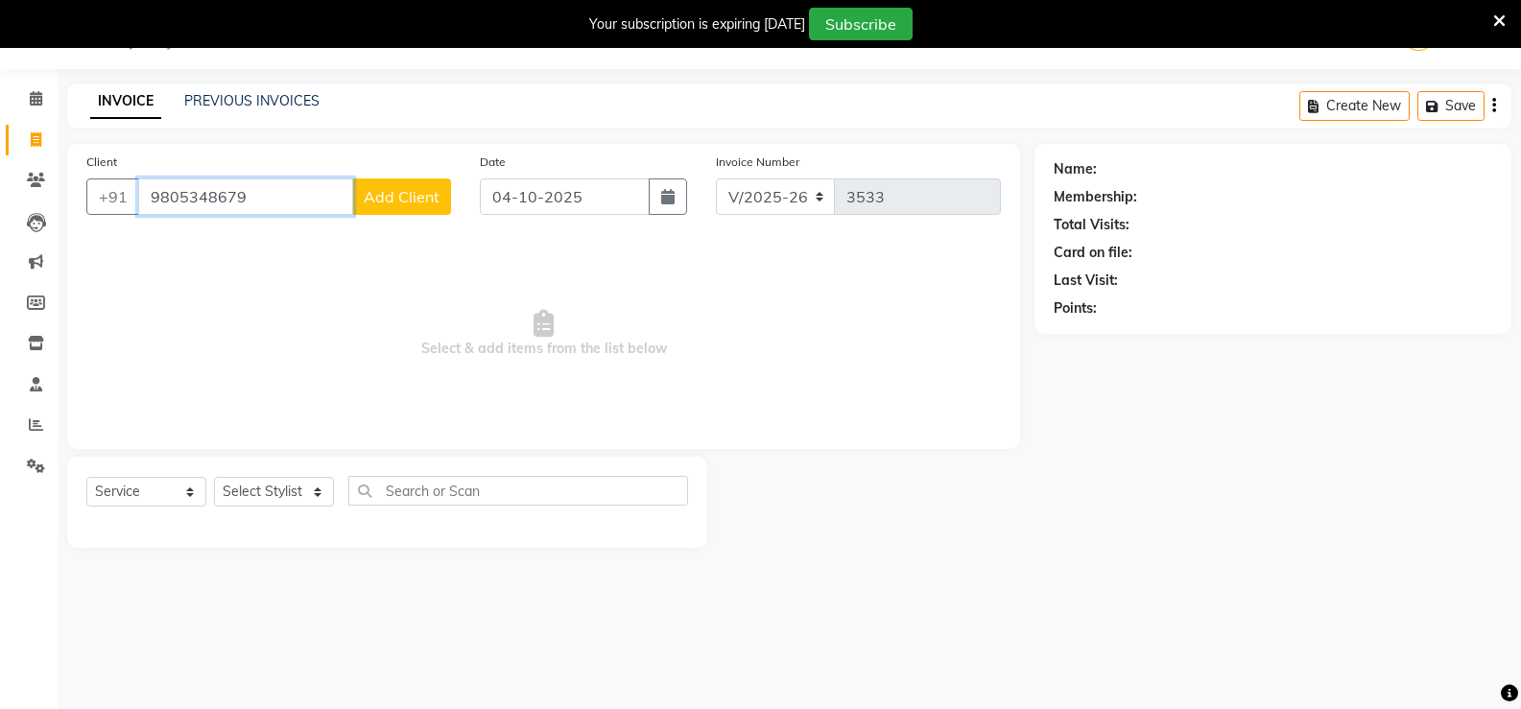
type input "9805348679"
click at [384, 195] on span "Add Client" at bounding box center [402, 196] width 76 height 19
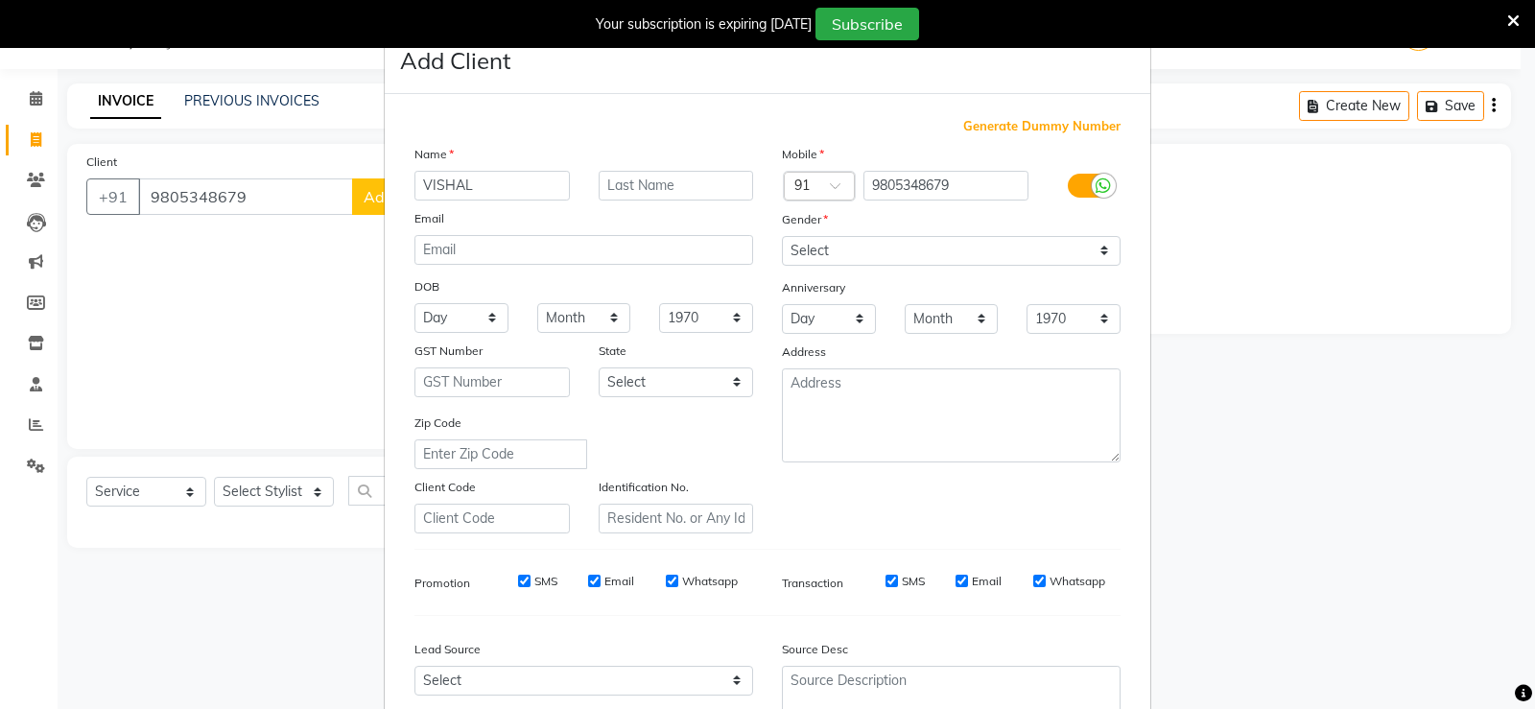
type input "VISHAL"
click at [830, 246] on select "Select Male Female Other Prefer Not To Say" at bounding box center [951, 251] width 339 height 30
select select "male"
click at [782, 236] on select "Select Male Female Other Prefer Not To Say" at bounding box center [951, 251] width 339 height 30
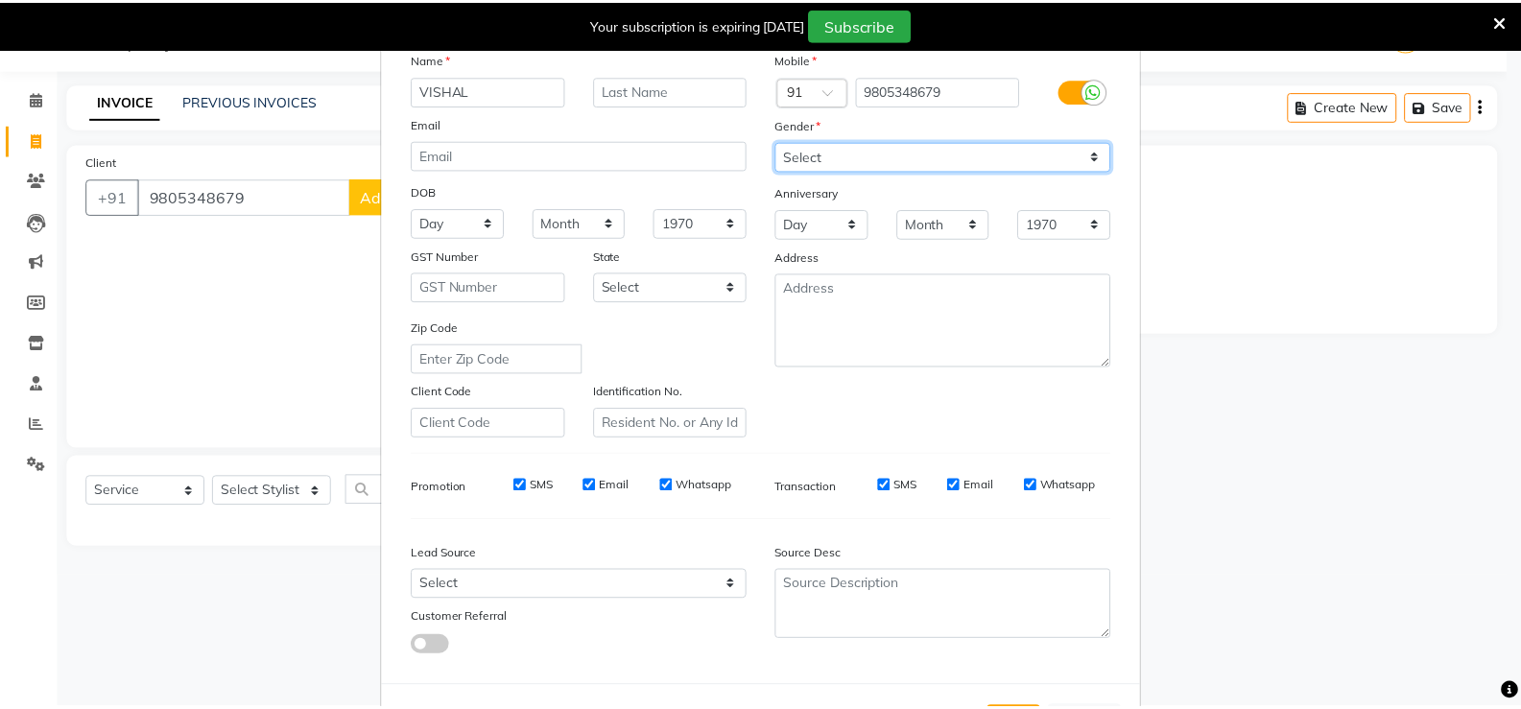
scroll to position [177, 0]
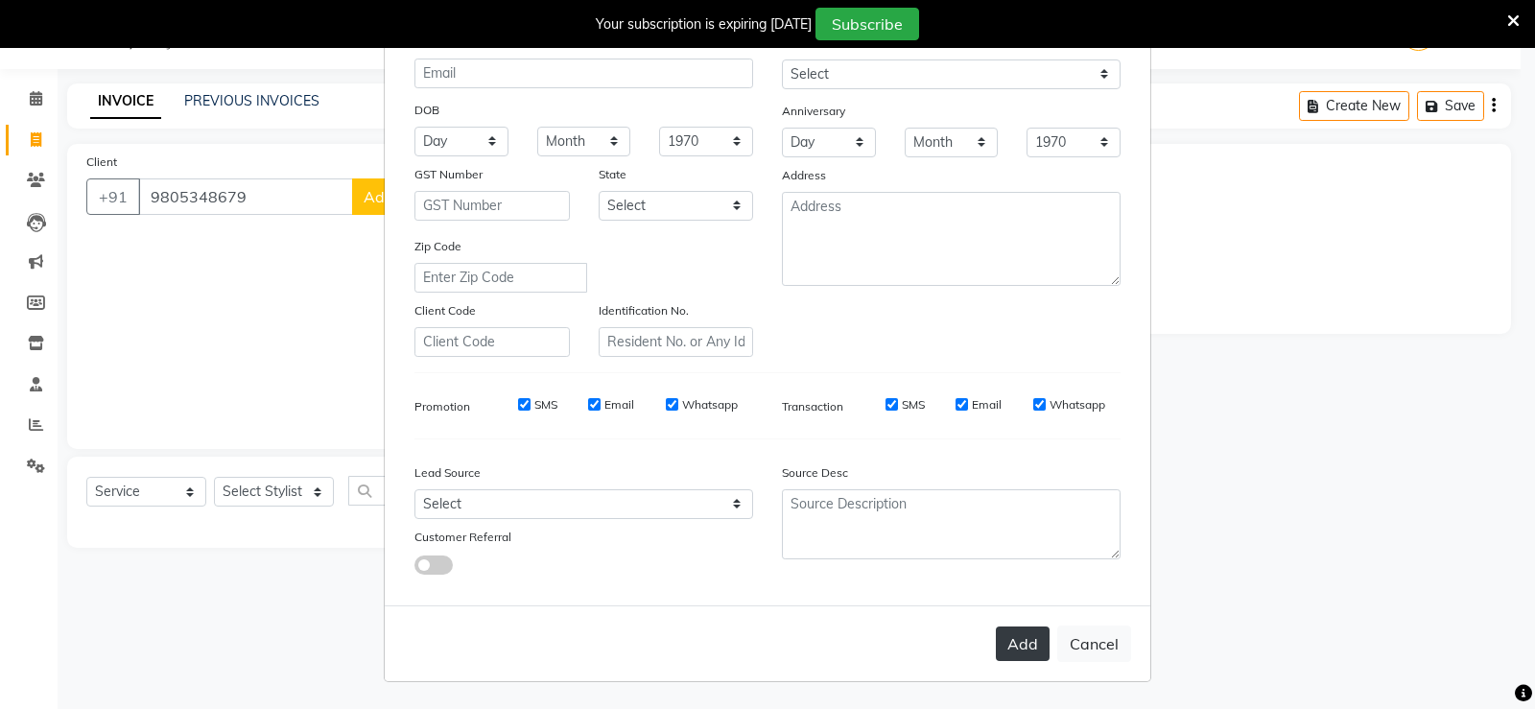
click at [1015, 639] on button "Add" at bounding box center [1023, 643] width 54 height 35
select select
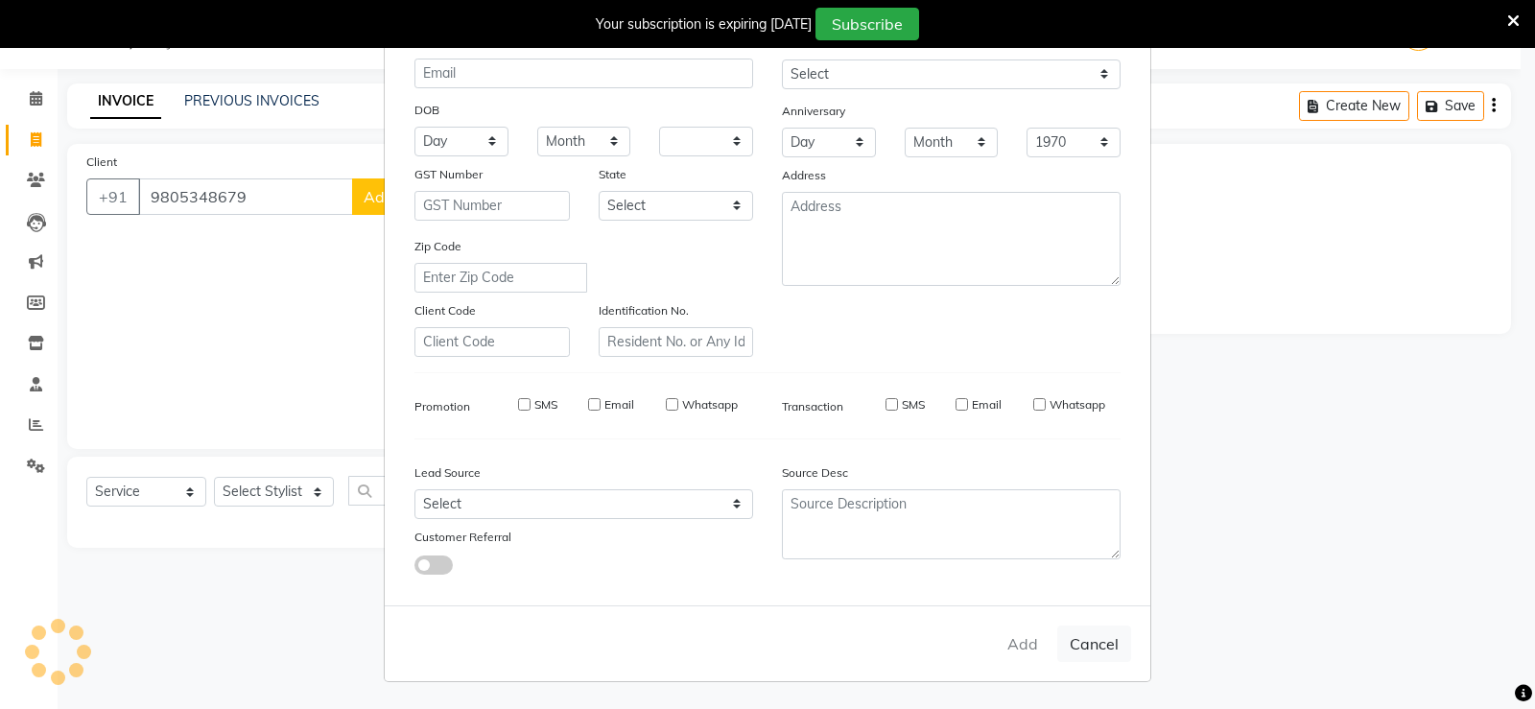
select select
checkbox input "false"
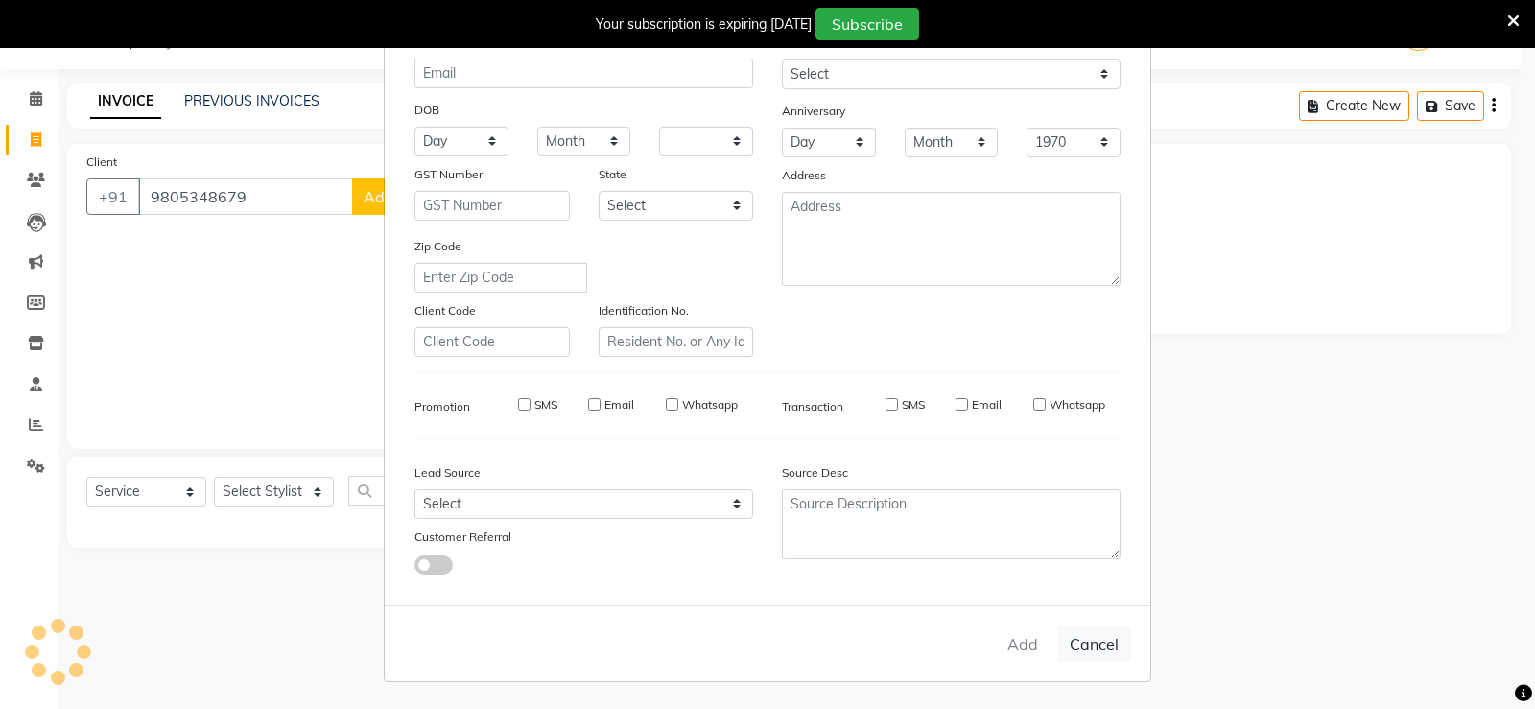
checkbox input "false"
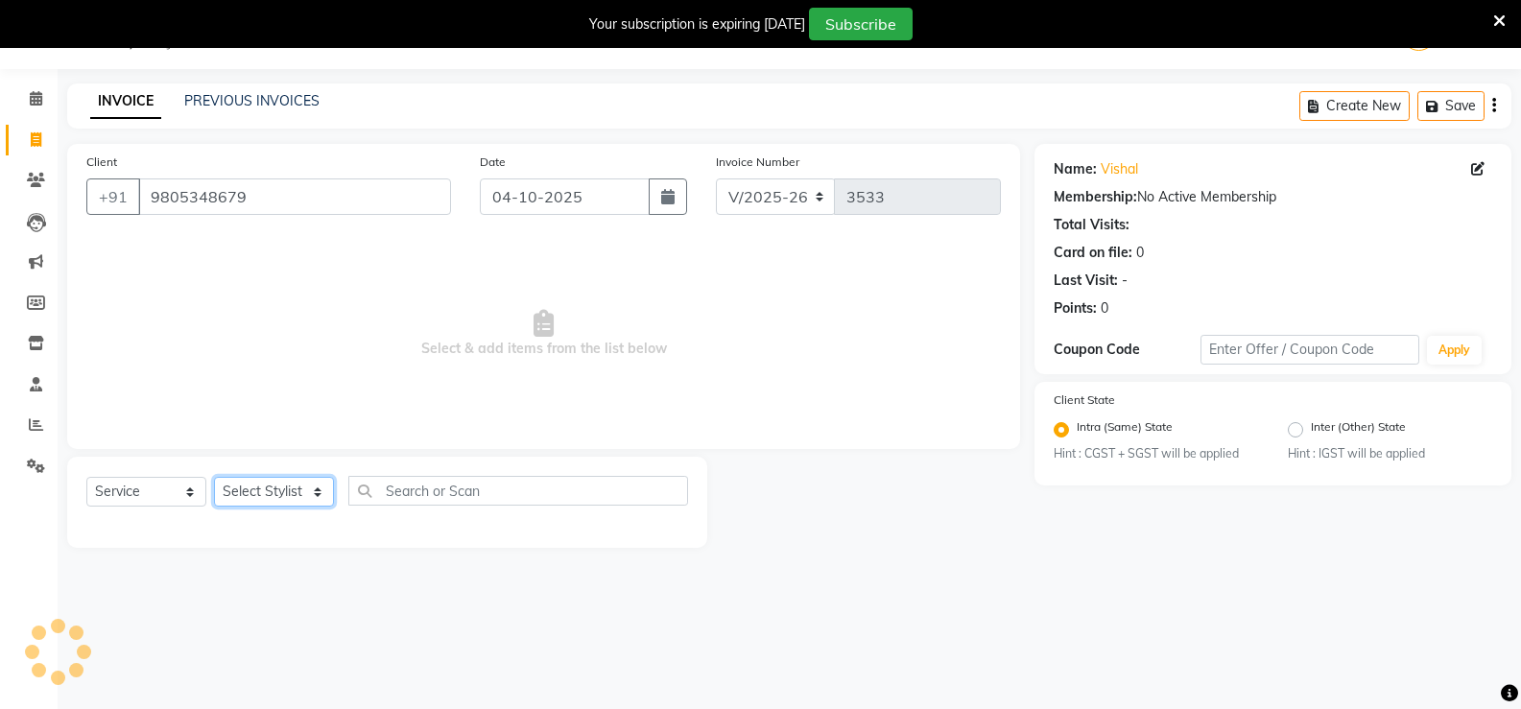
click at [291, 507] on select "Select Stylist anjali ashish talwar bhanu Bobby styler gurpreet owan HARMAN SIN…" at bounding box center [274, 492] width 120 height 30
select select "82058"
click at [214, 477] on select "Select Stylist anjali ashish talwar bhanu Bobby styler gurpreet owan HARMAN SIN…" at bounding box center [274, 492] width 120 height 30
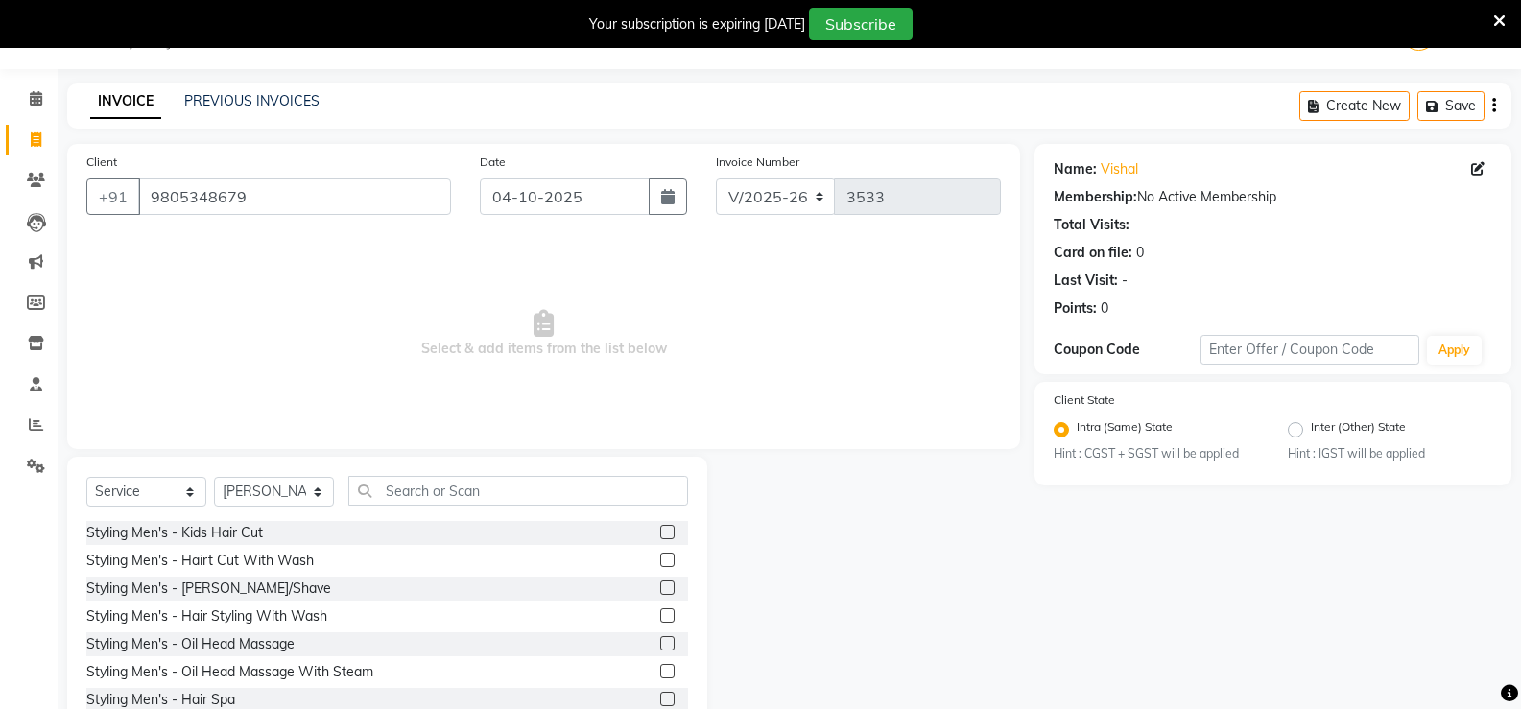
click at [660, 558] on label at bounding box center [667, 560] width 14 height 14
click at [660, 558] on input "checkbox" at bounding box center [666, 560] width 12 height 12
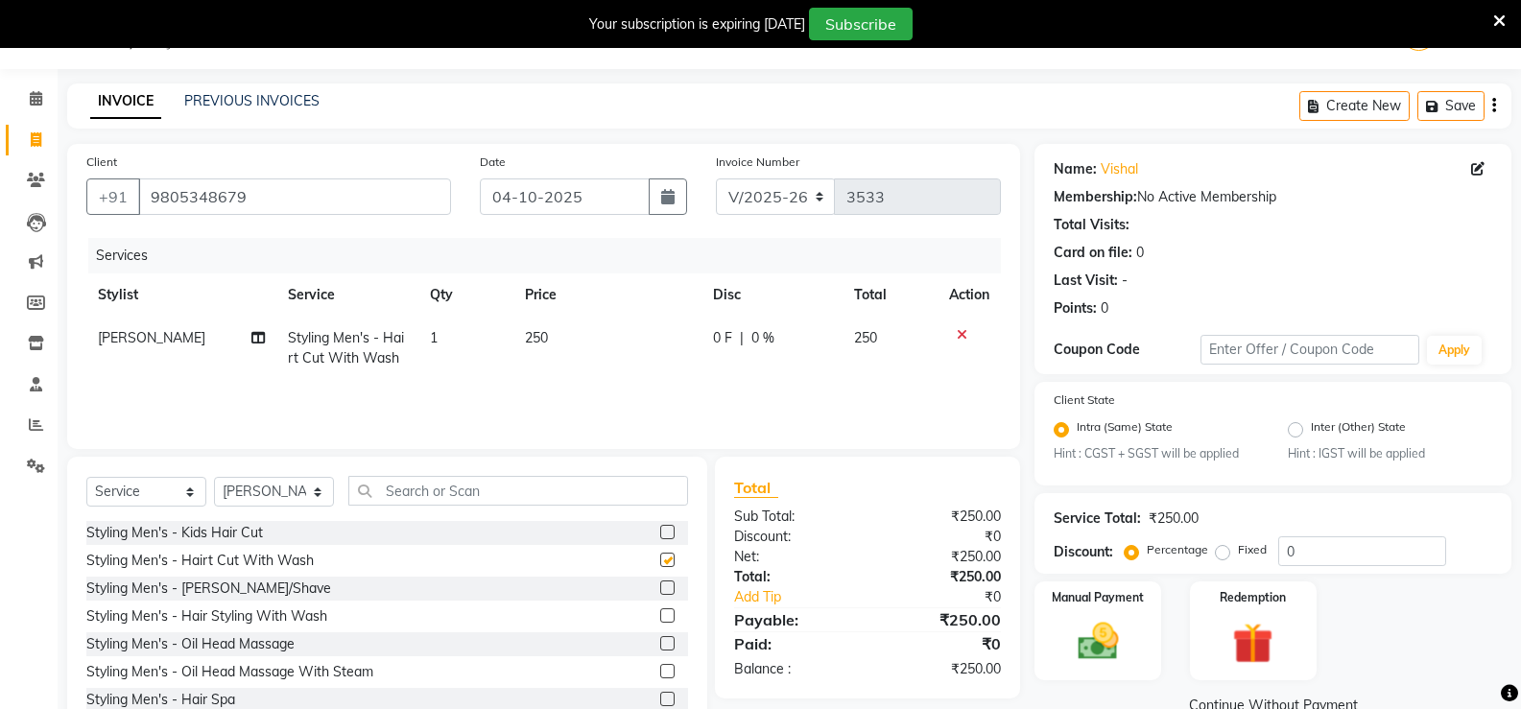
checkbox input "false"
click at [660, 588] on label at bounding box center [667, 587] width 14 height 14
click at [660, 588] on input "checkbox" at bounding box center [666, 588] width 12 height 12
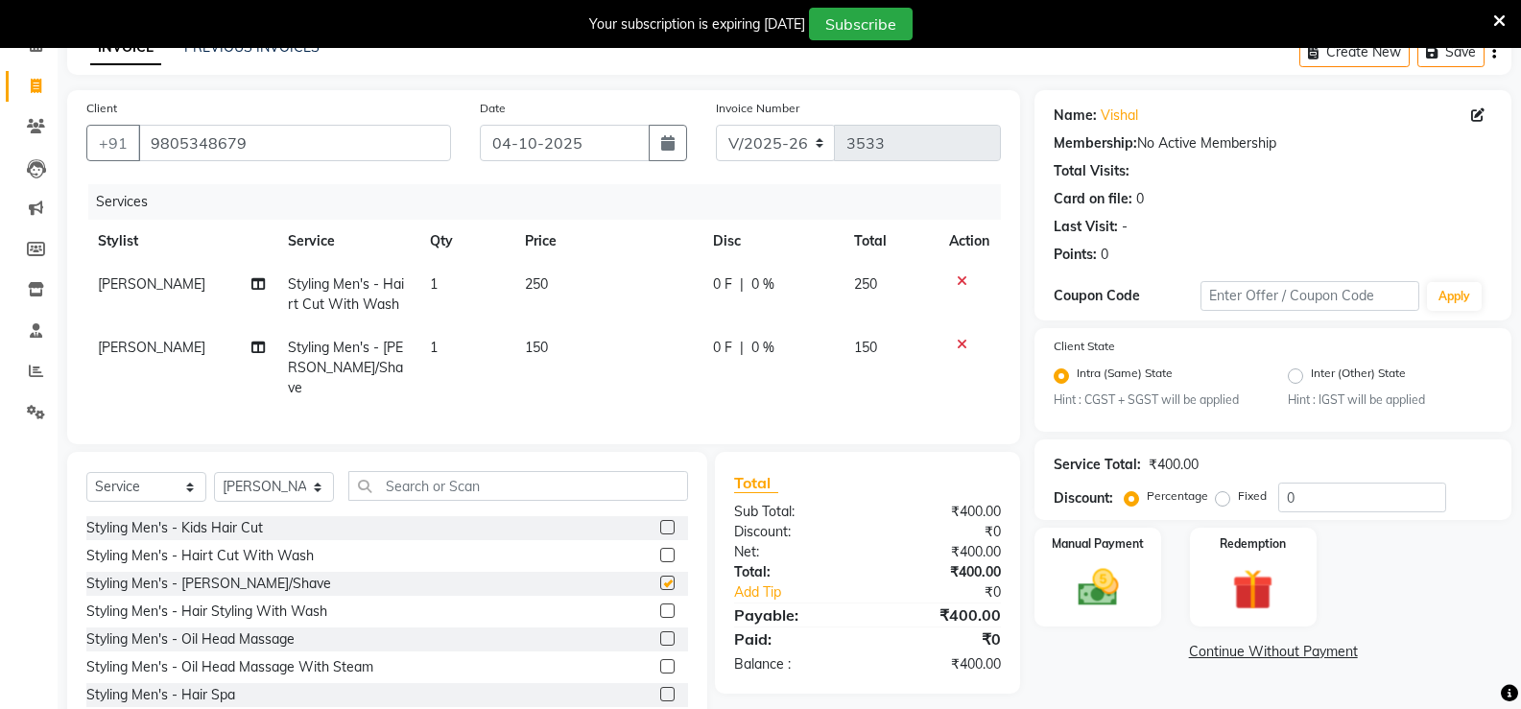
checkbox input "false"
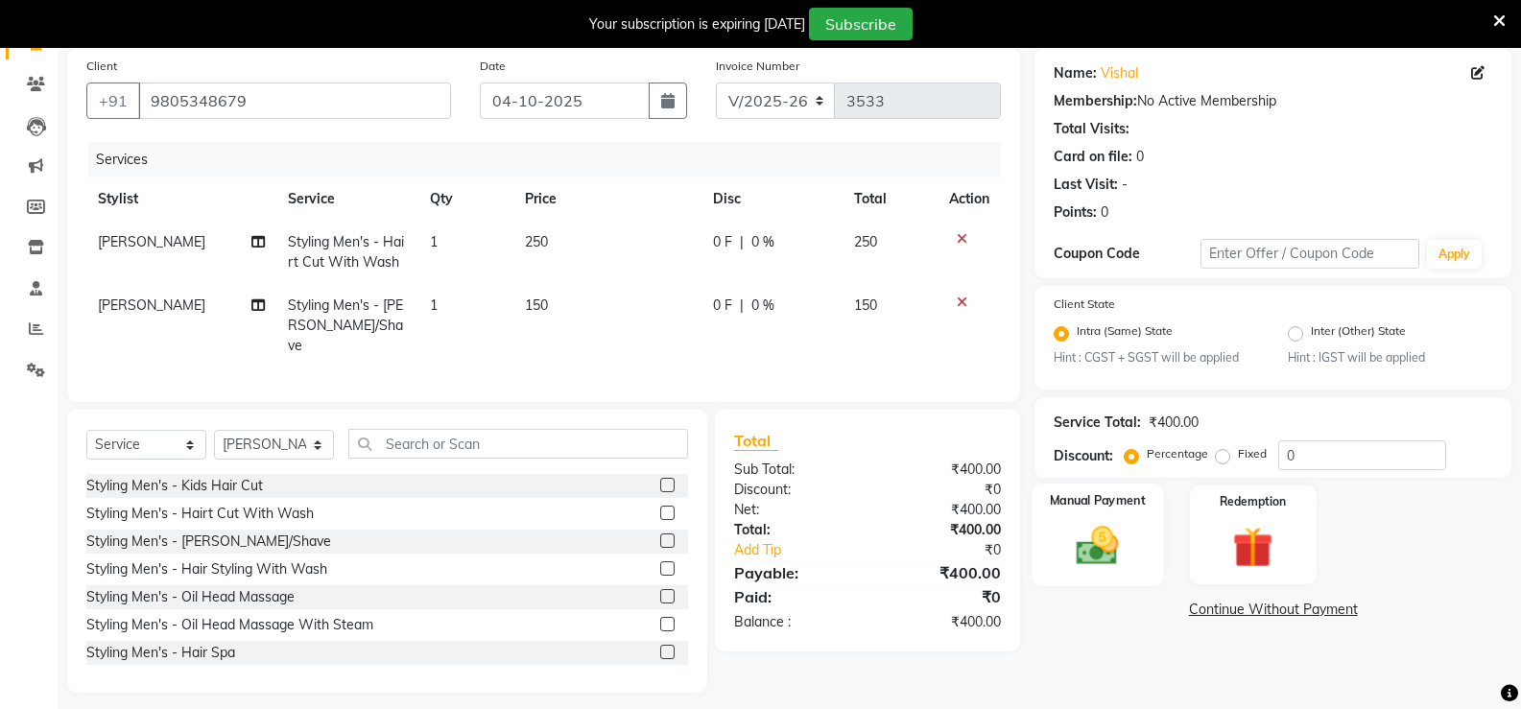
scroll to position [151, 0]
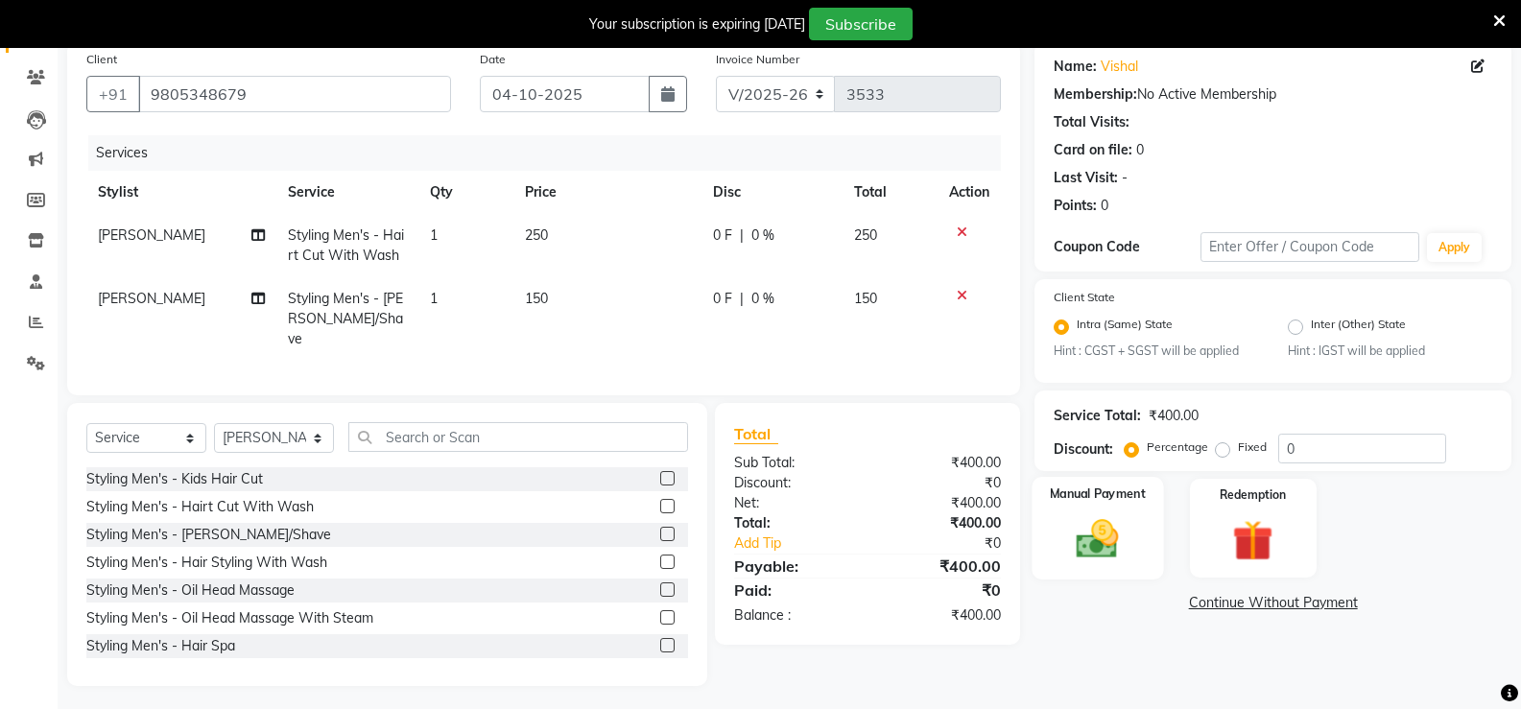
click at [1110, 532] on img at bounding box center [1097, 539] width 68 height 49
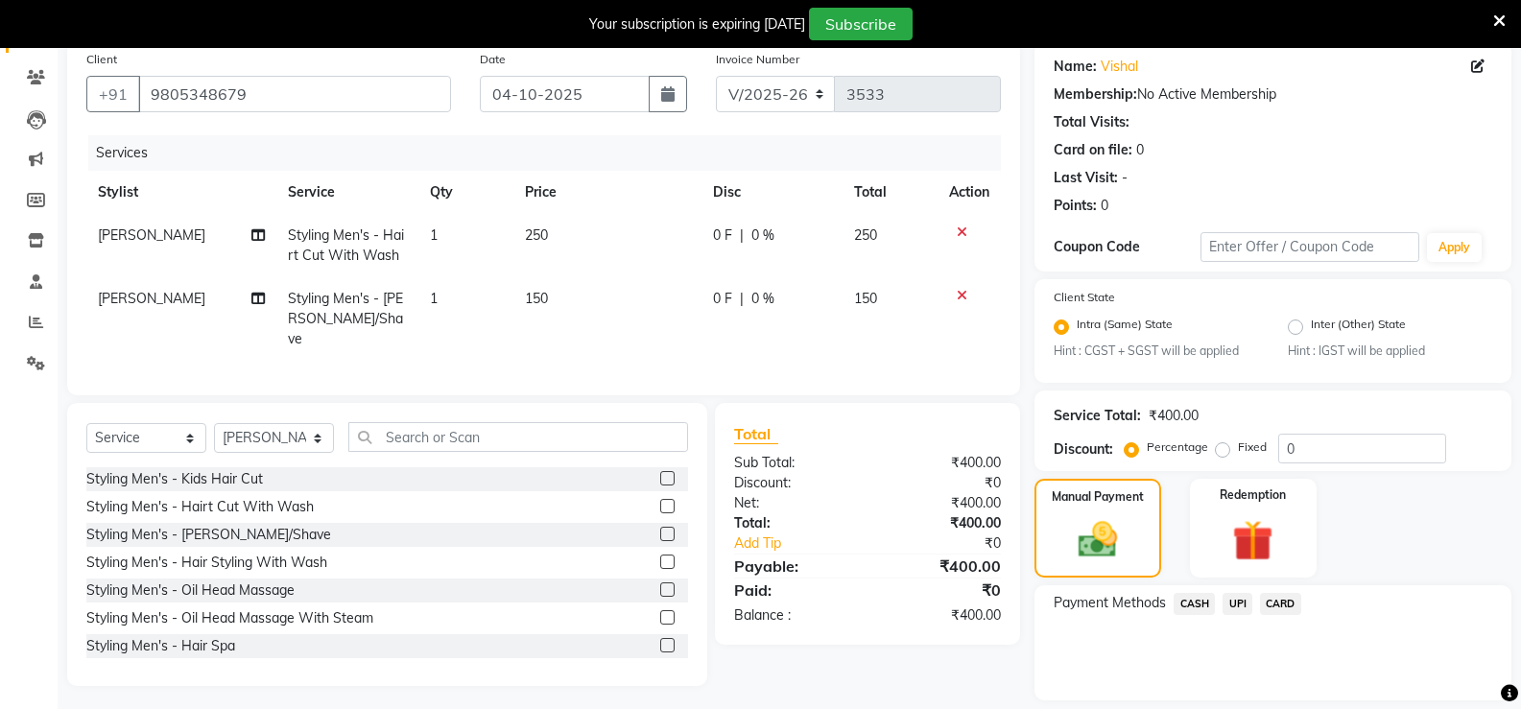
click at [1190, 604] on span "CASH" at bounding box center [1193, 604] width 41 height 22
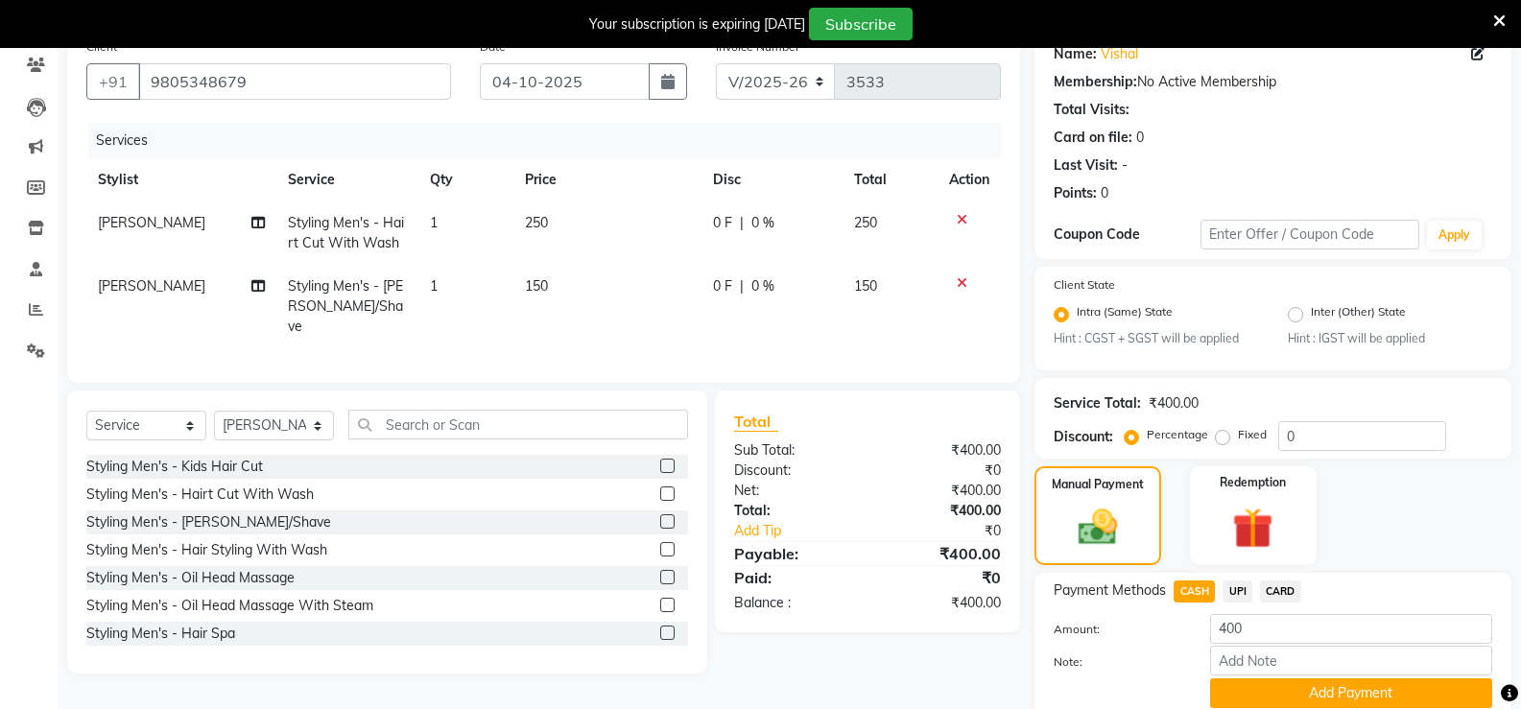
scroll to position [238, 0]
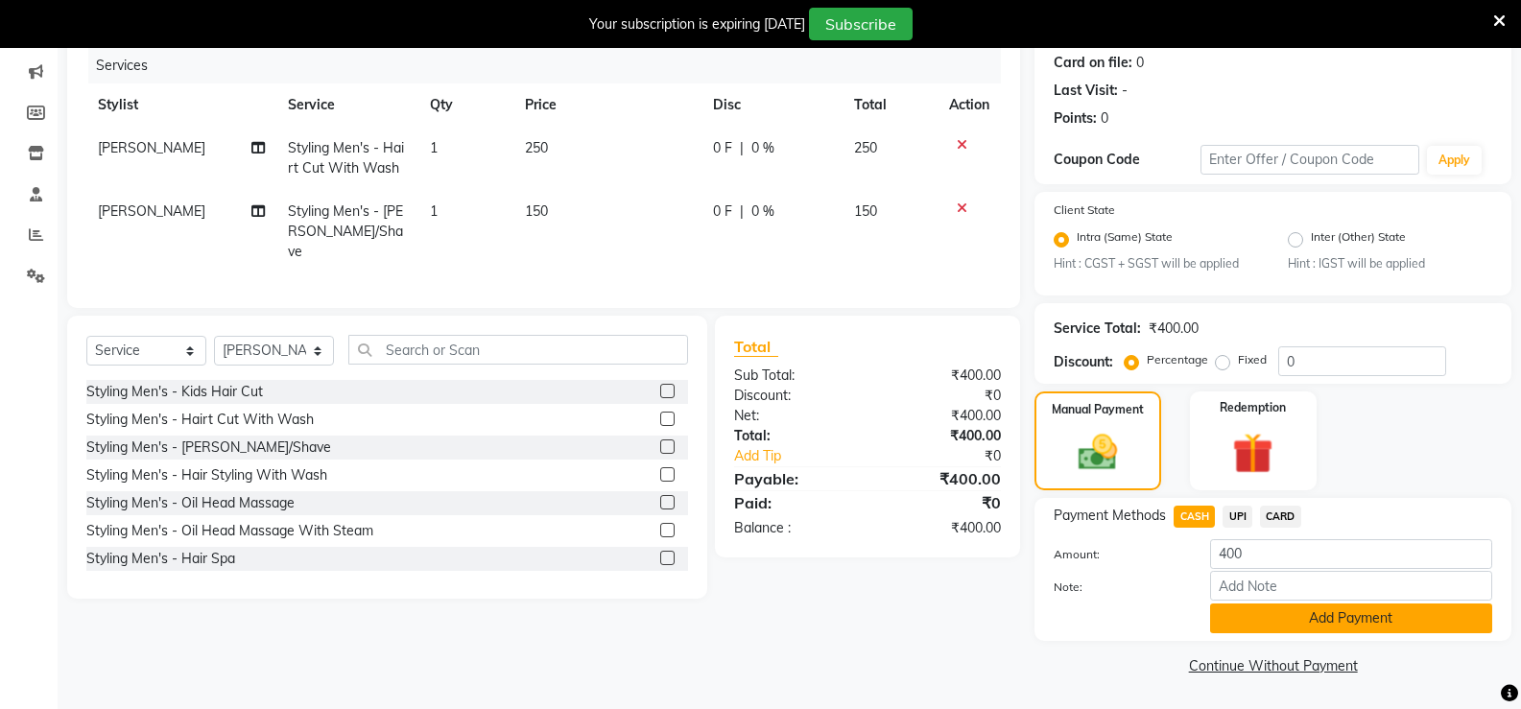
click at [1321, 618] on button "Add Payment" at bounding box center [1351, 618] width 282 height 30
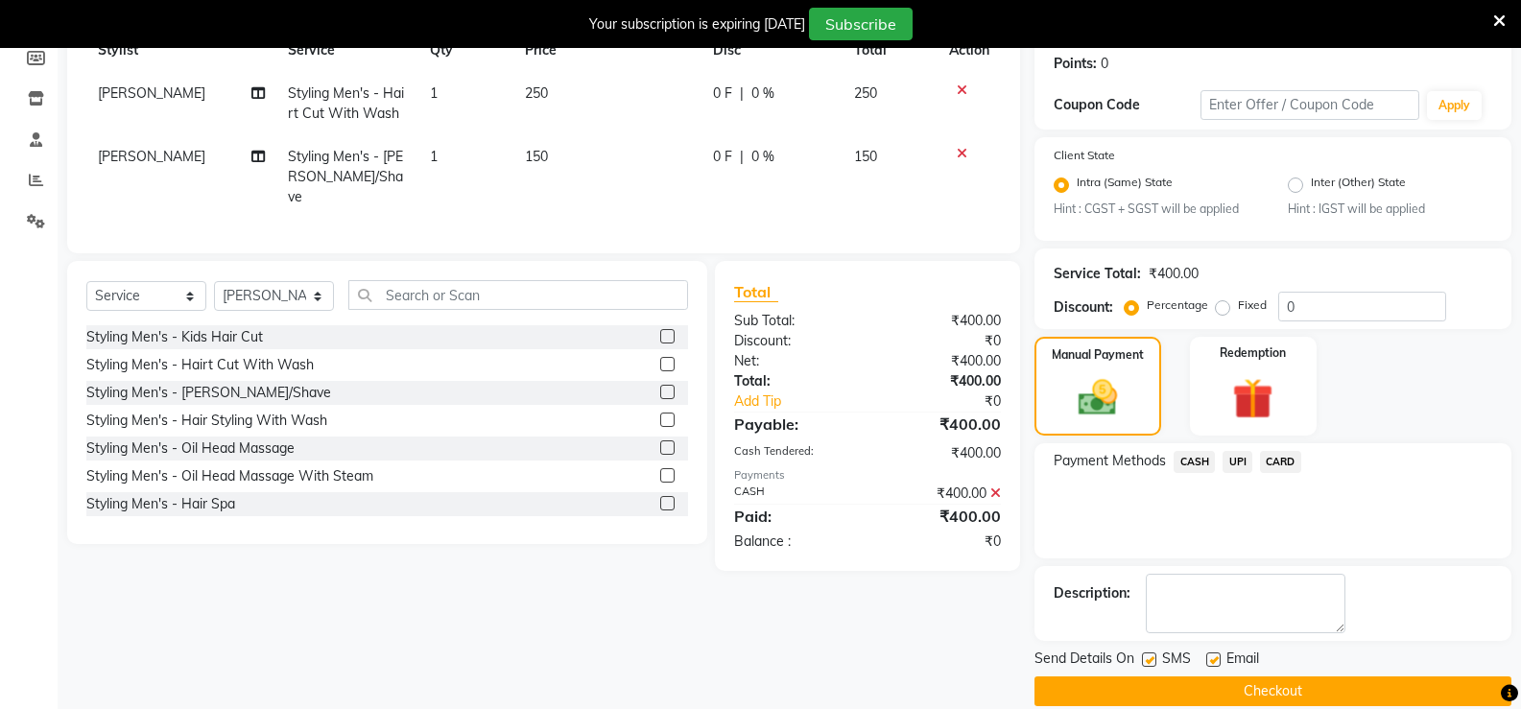
scroll to position [318, 0]
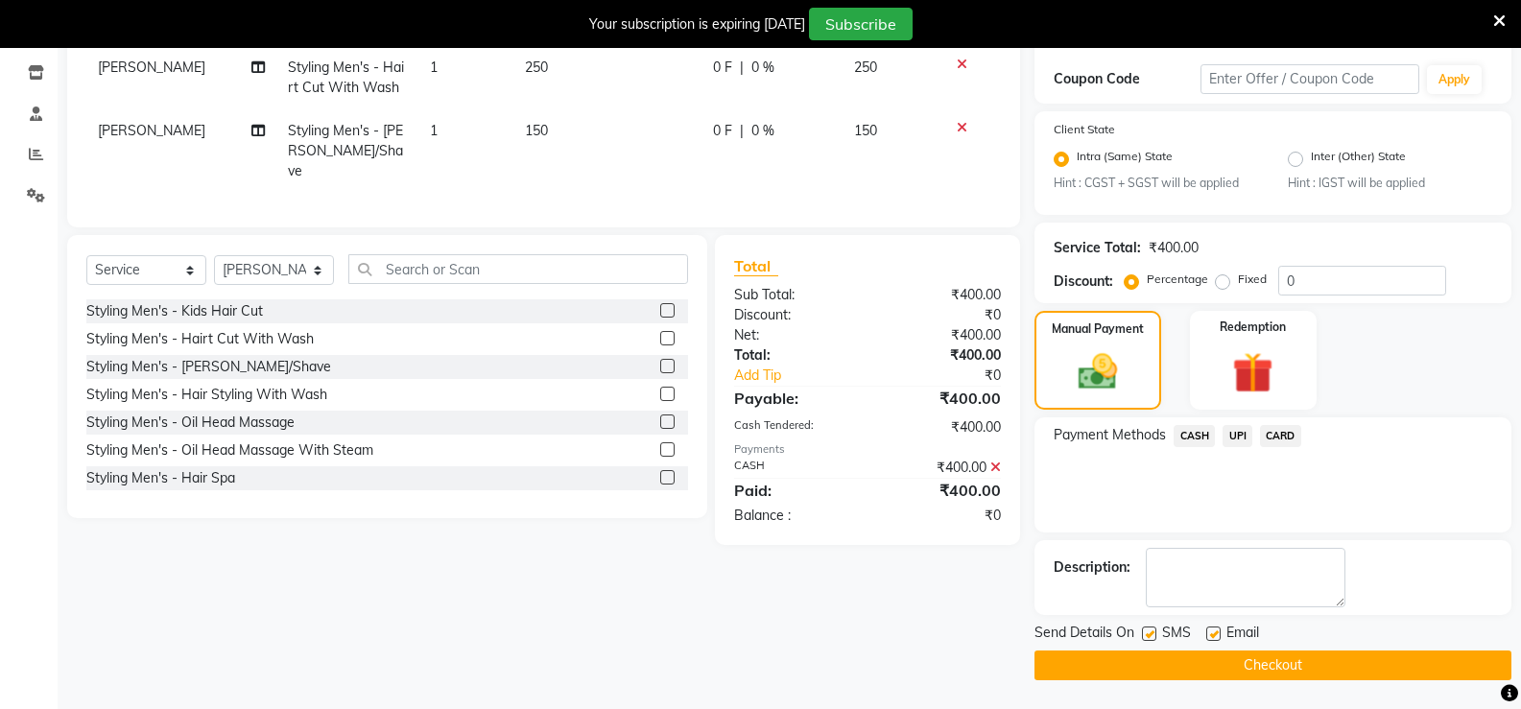
click at [1286, 662] on button "Checkout" at bounding box center [1272, 665] width 477 height 30
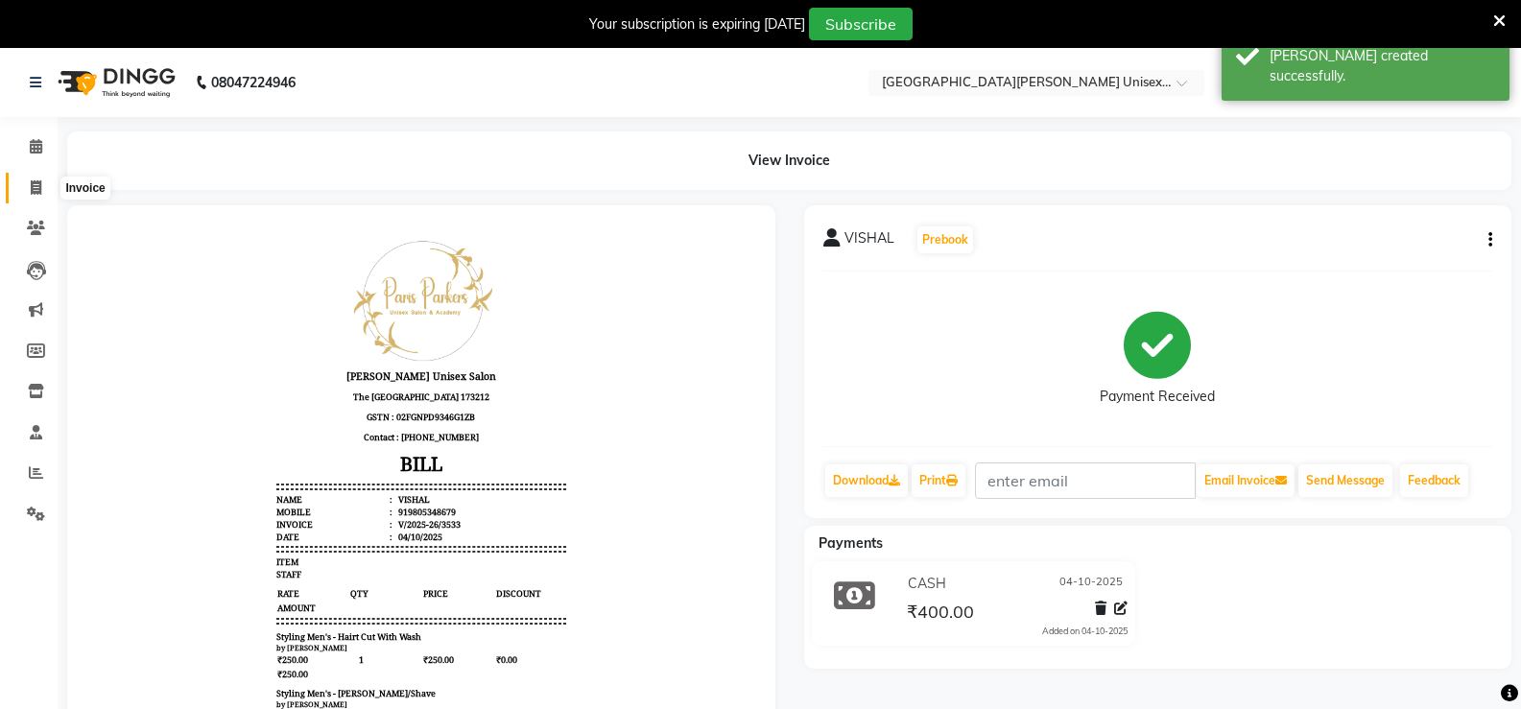
click at [37, 192] on icon at bounding box center [36, 187] width 11 height 14
select select "service"
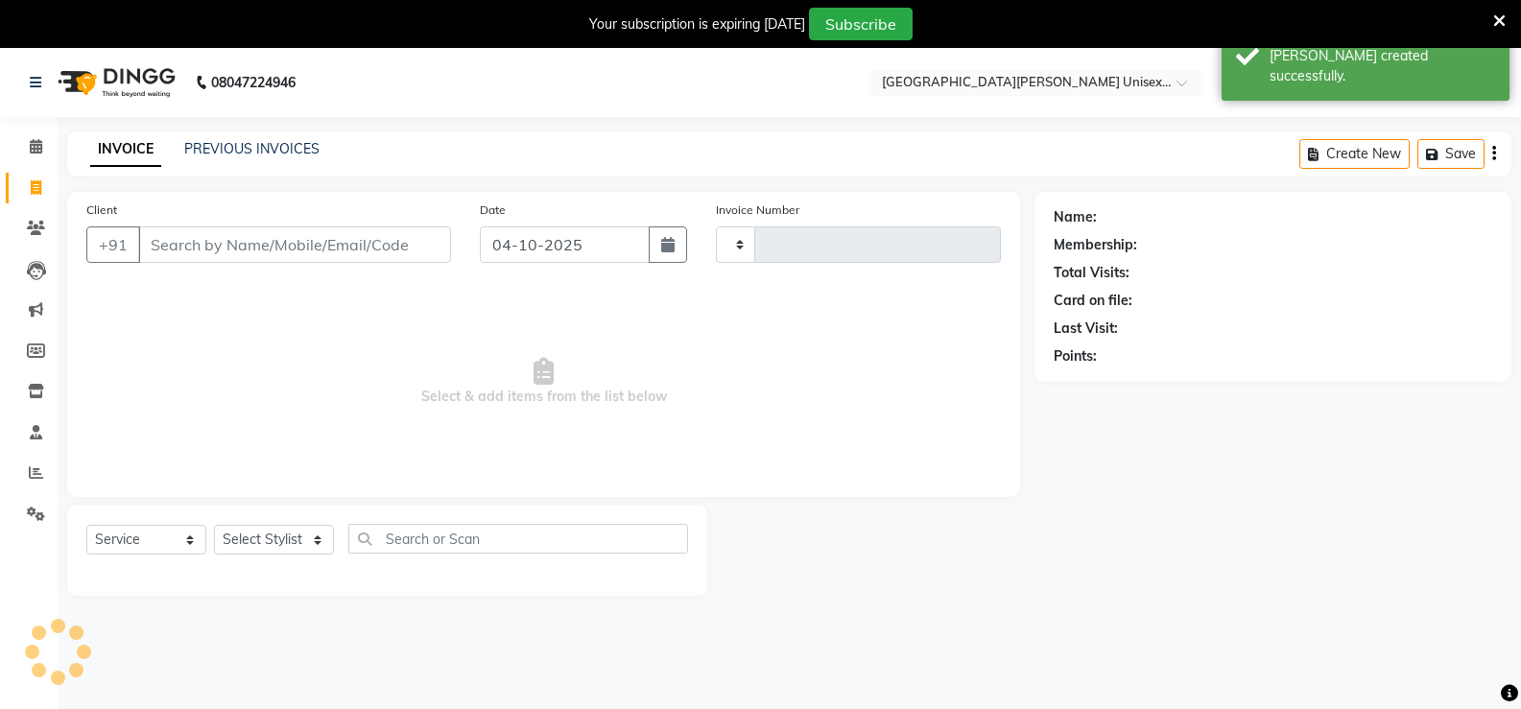
scroll to position [48, 0]
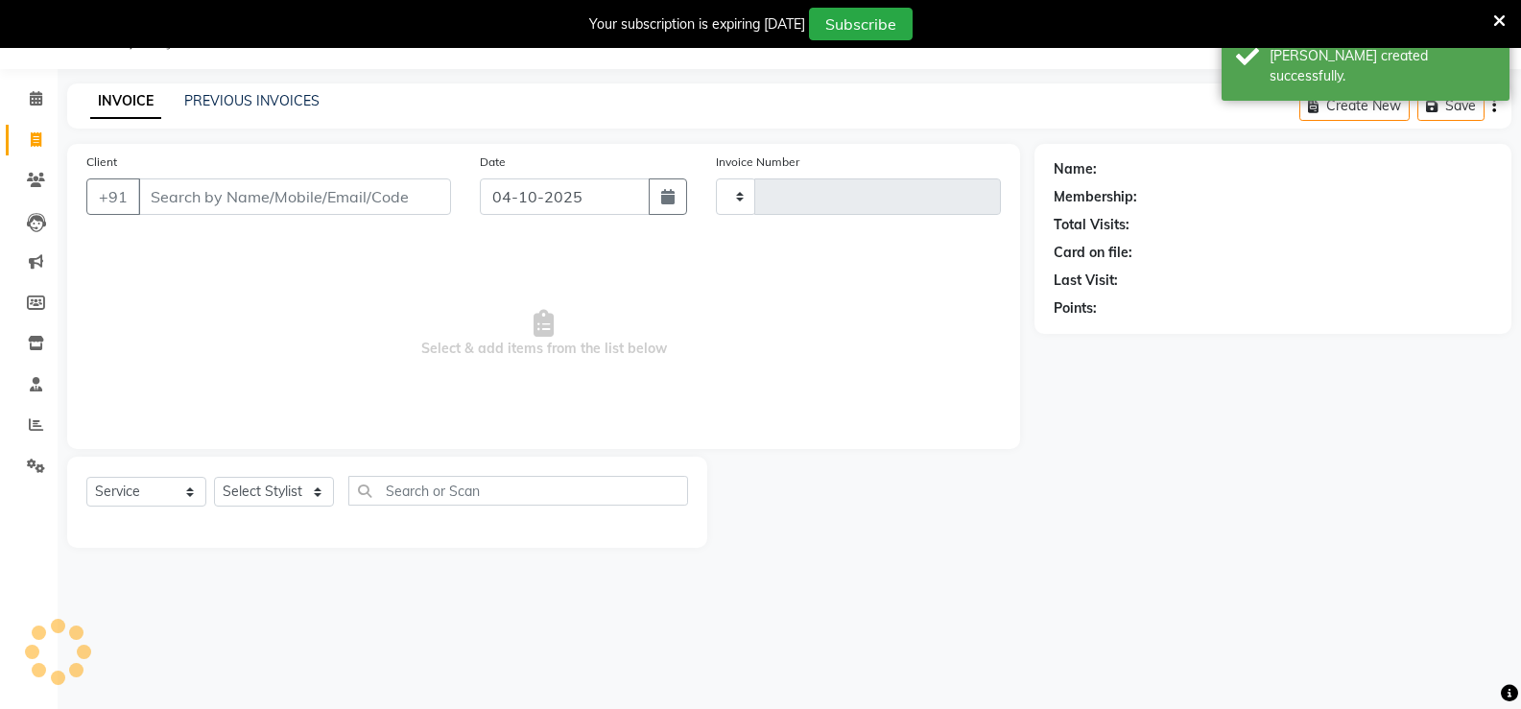
type input "3534"
select select "7055"
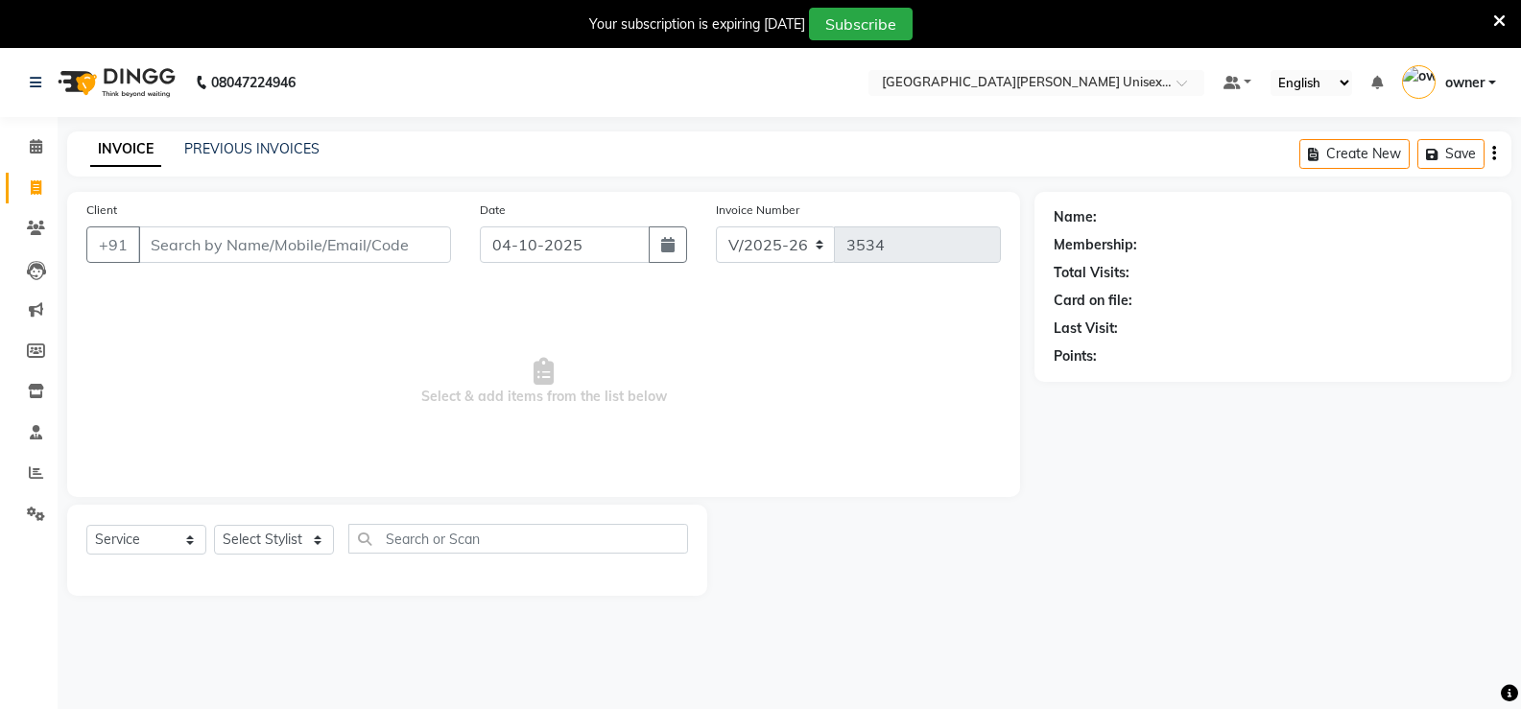
click at [193, 254] on input "Client" at bounding box center [294, 244] width 313 height 36
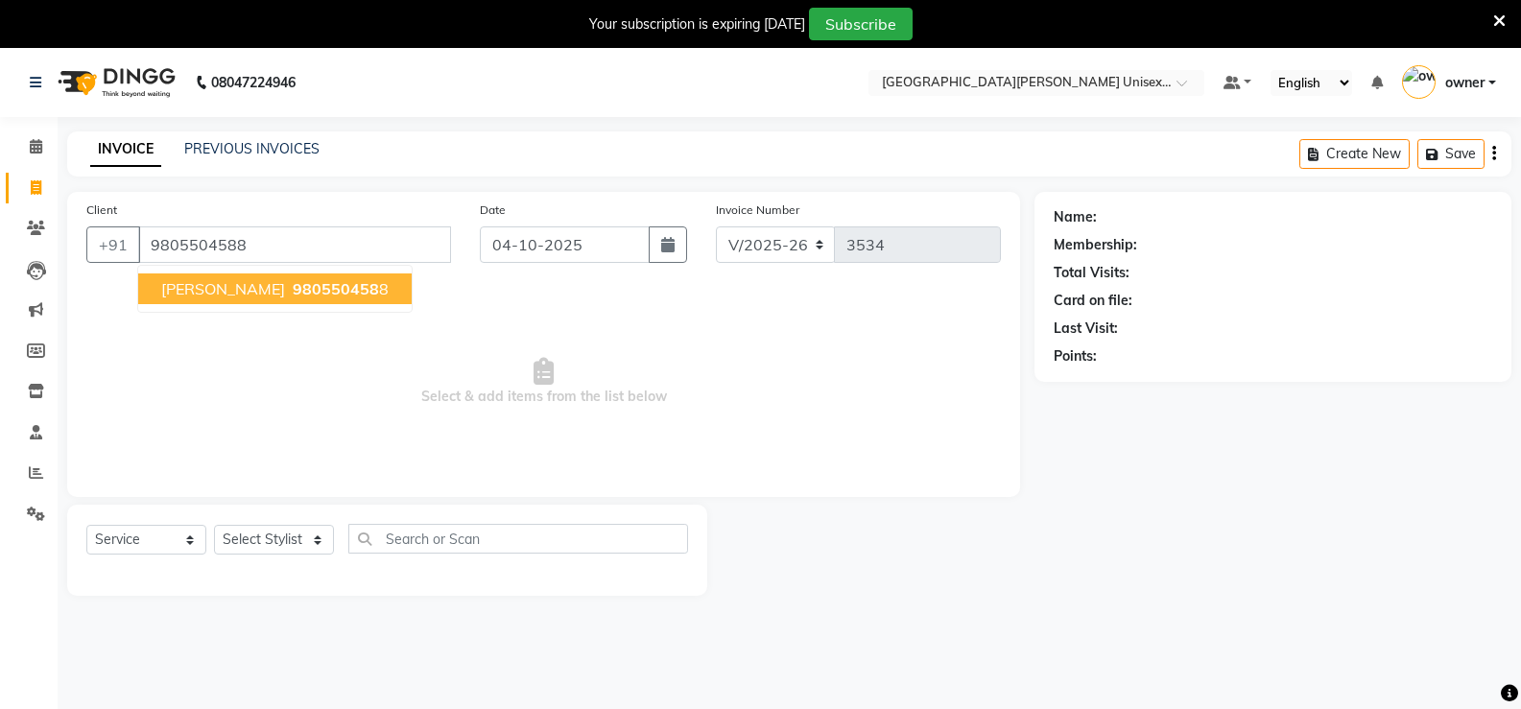
type input "9805504588"
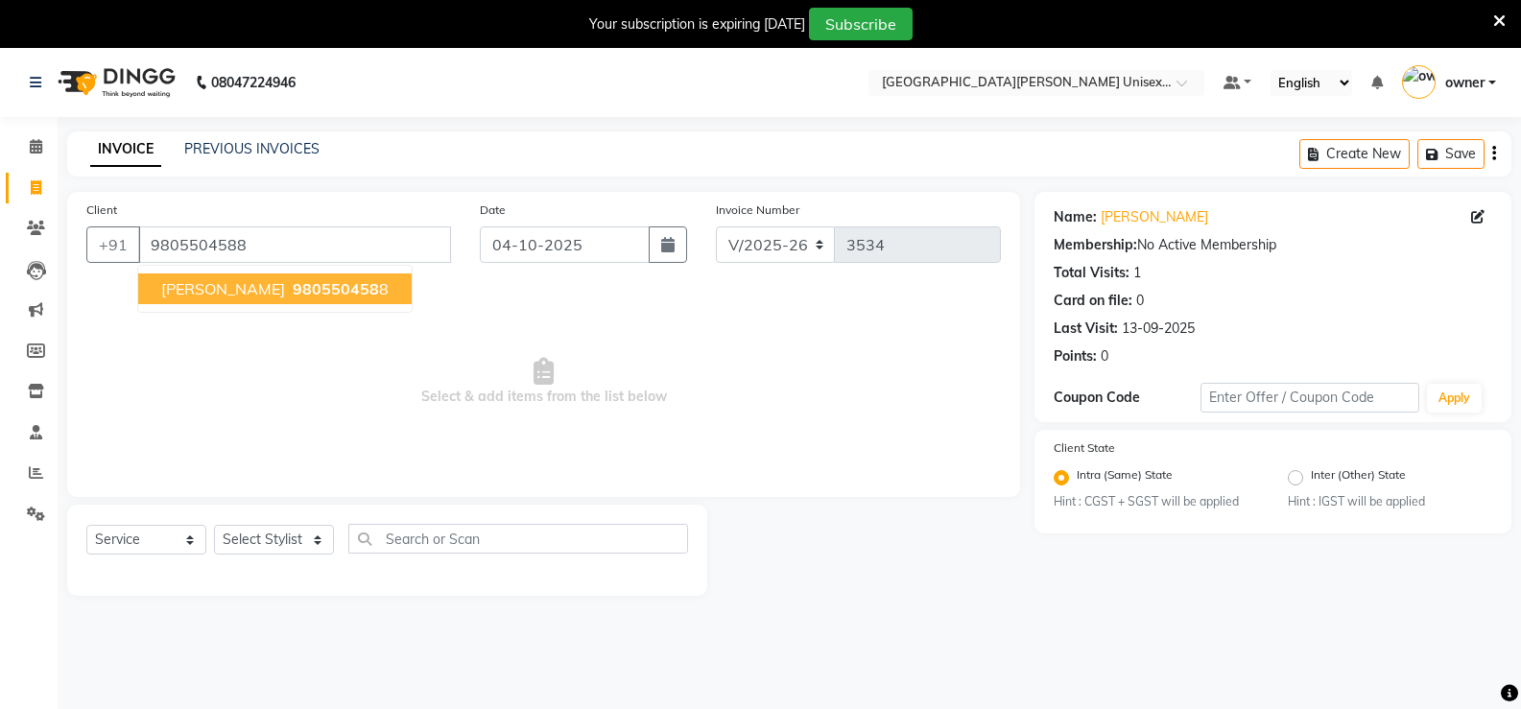
click at [240, 294] on span "Pritam Thakur" at bounding box center [223, 288] width 124 height 19
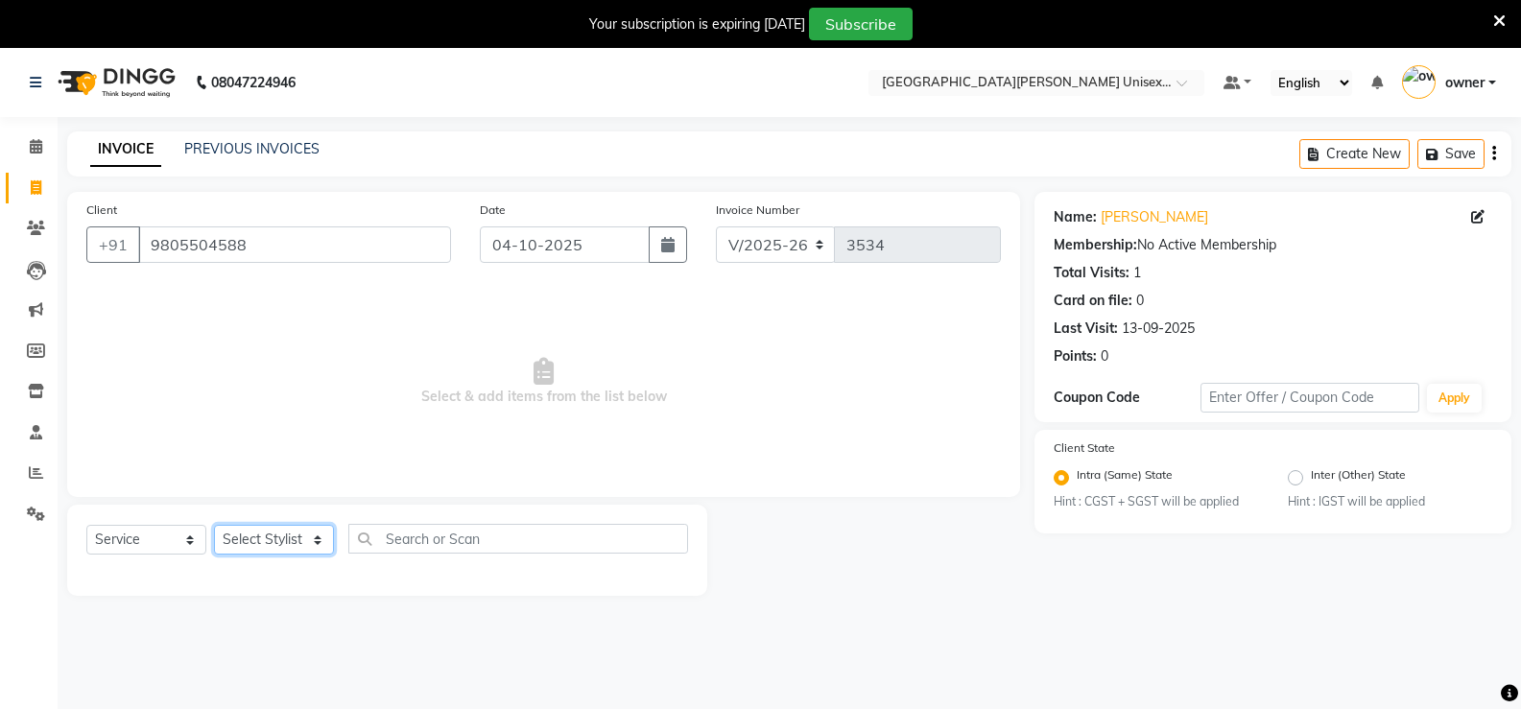
click at [305, 535] on select "Select Stylist anjali ashish talwar bhanu Bobby styler gurpreet owan HARMAN SIN…" at bounding box center [274, 540] width 120 height 30
select select "86130"
click at [214, 525] on select "Select Stylist anjali ashish talwar bhanu Bobby styler gurpreet owan HARMAN SIN…" at bounding box center [274, 540] width 120 height 30
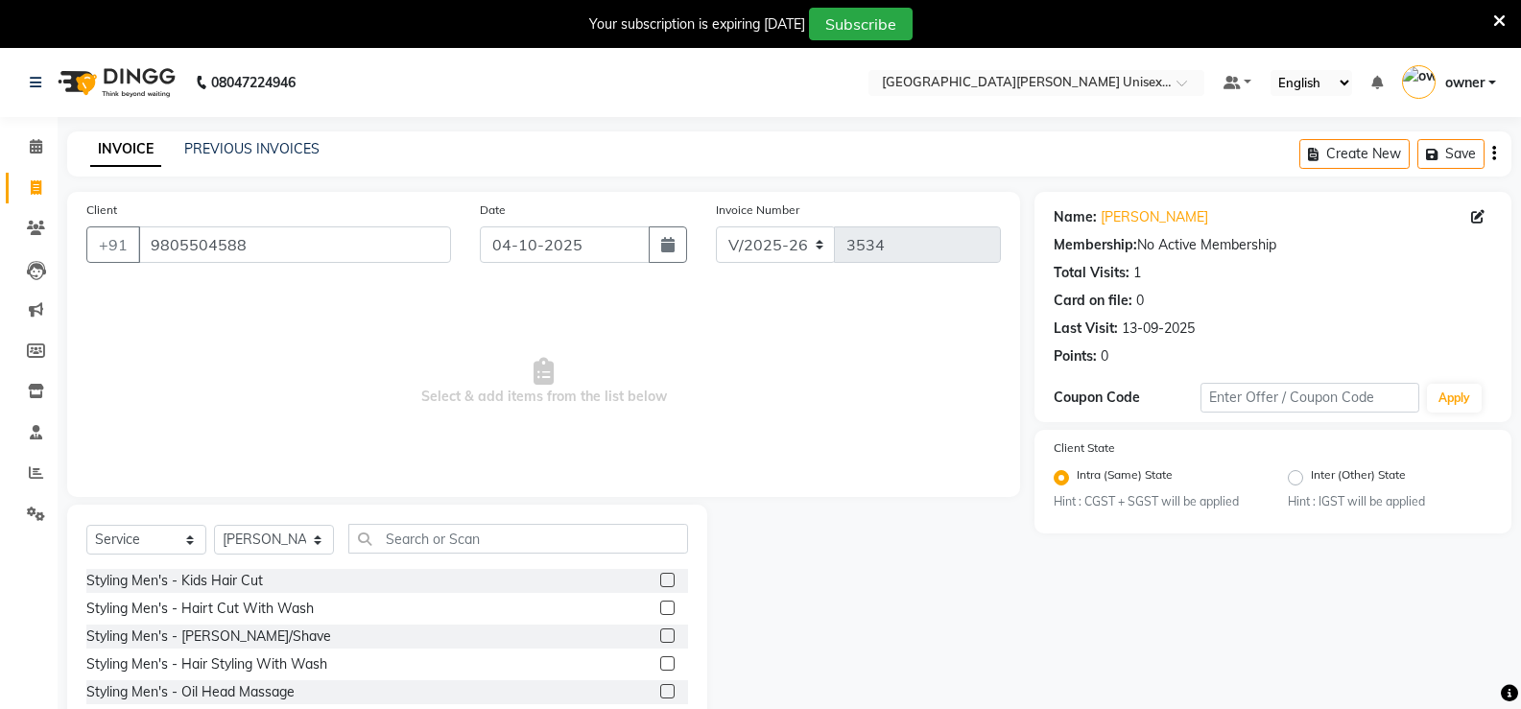
click at [660, 608] on label at bounding box center [667, 608] width 14 height 14
click at [660, 608] on input "checkbox" at bounding box center [666, 608] width 12 height 12
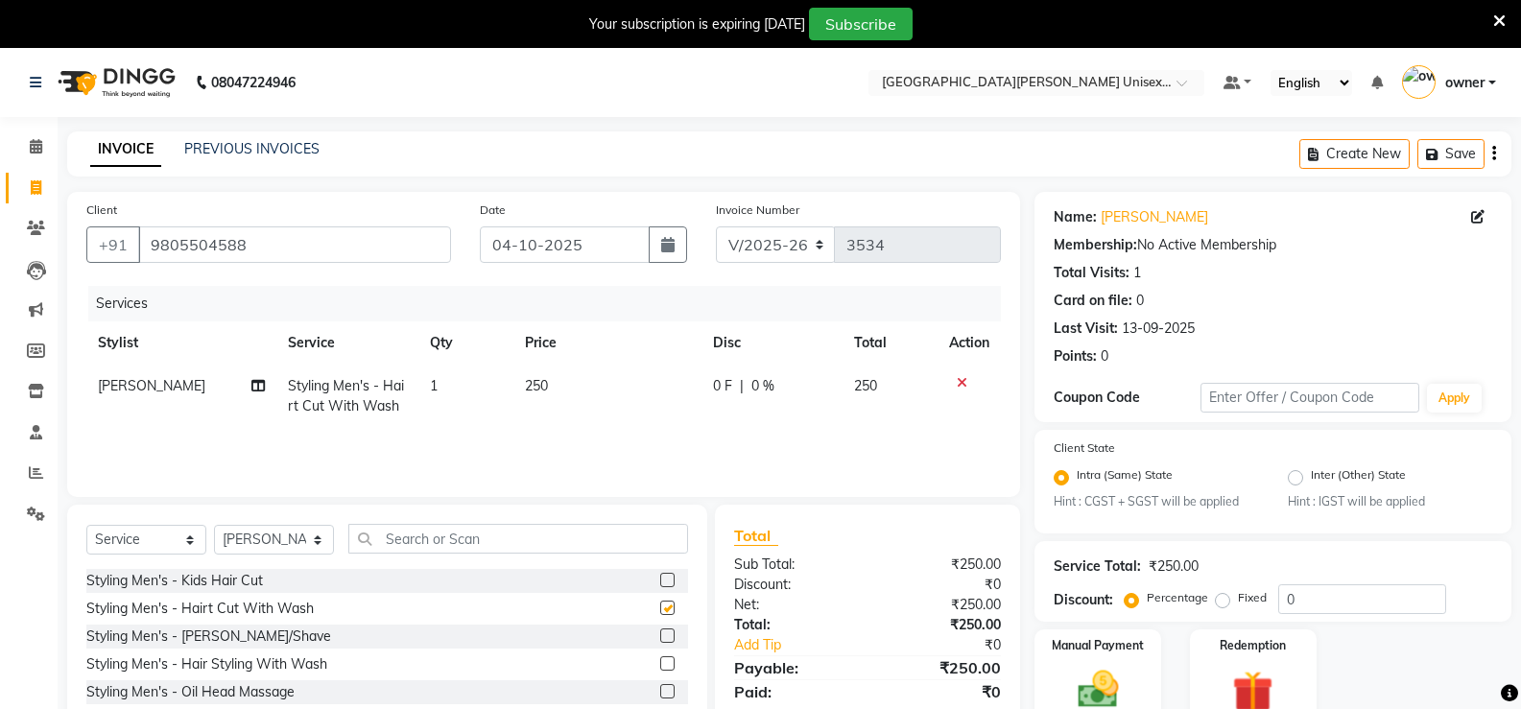
checkbox input "false"
click at [660, 636] on label at bounding box center [667, 635] width 14 height 14
click at [660, 636] on input "checkbox" at bounding box center [666, 636] width 12 height 12
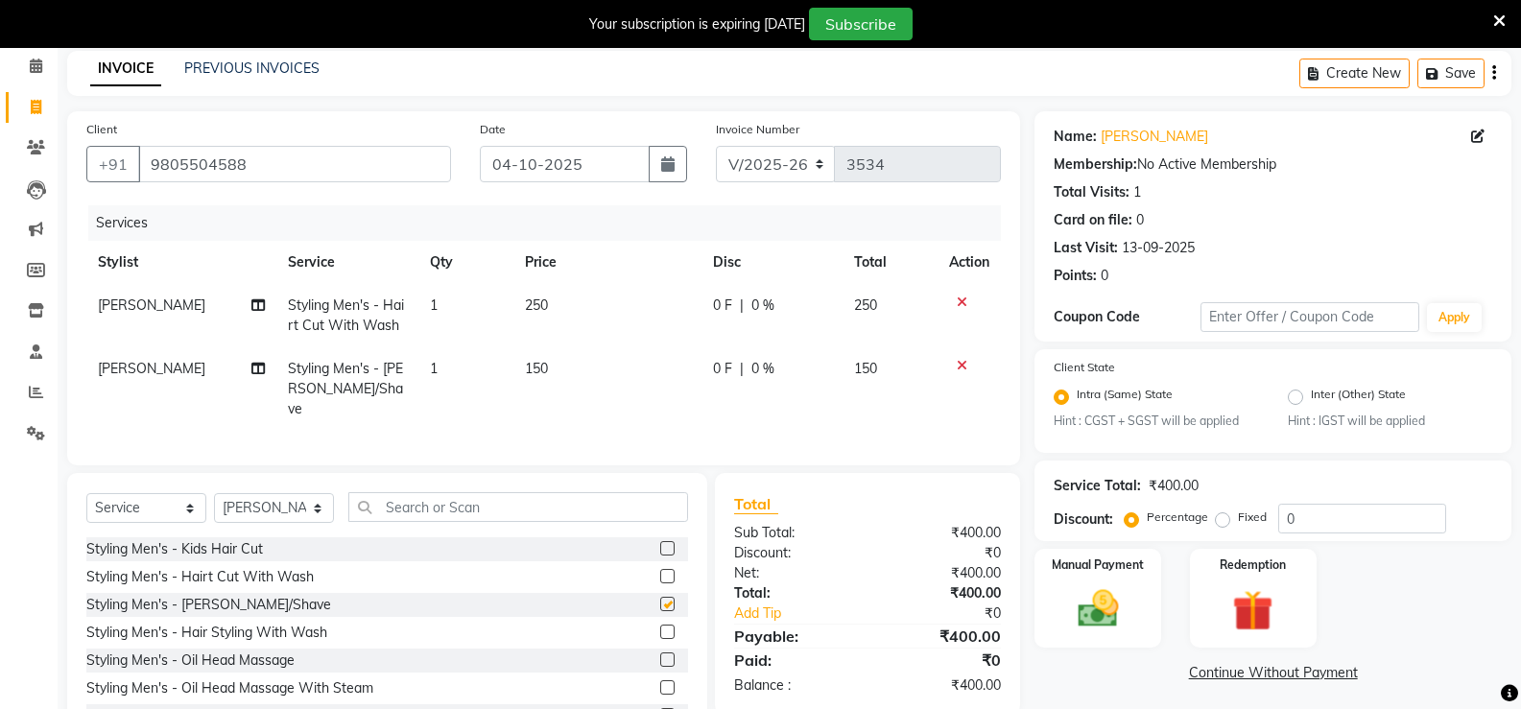
checkbox input "false"
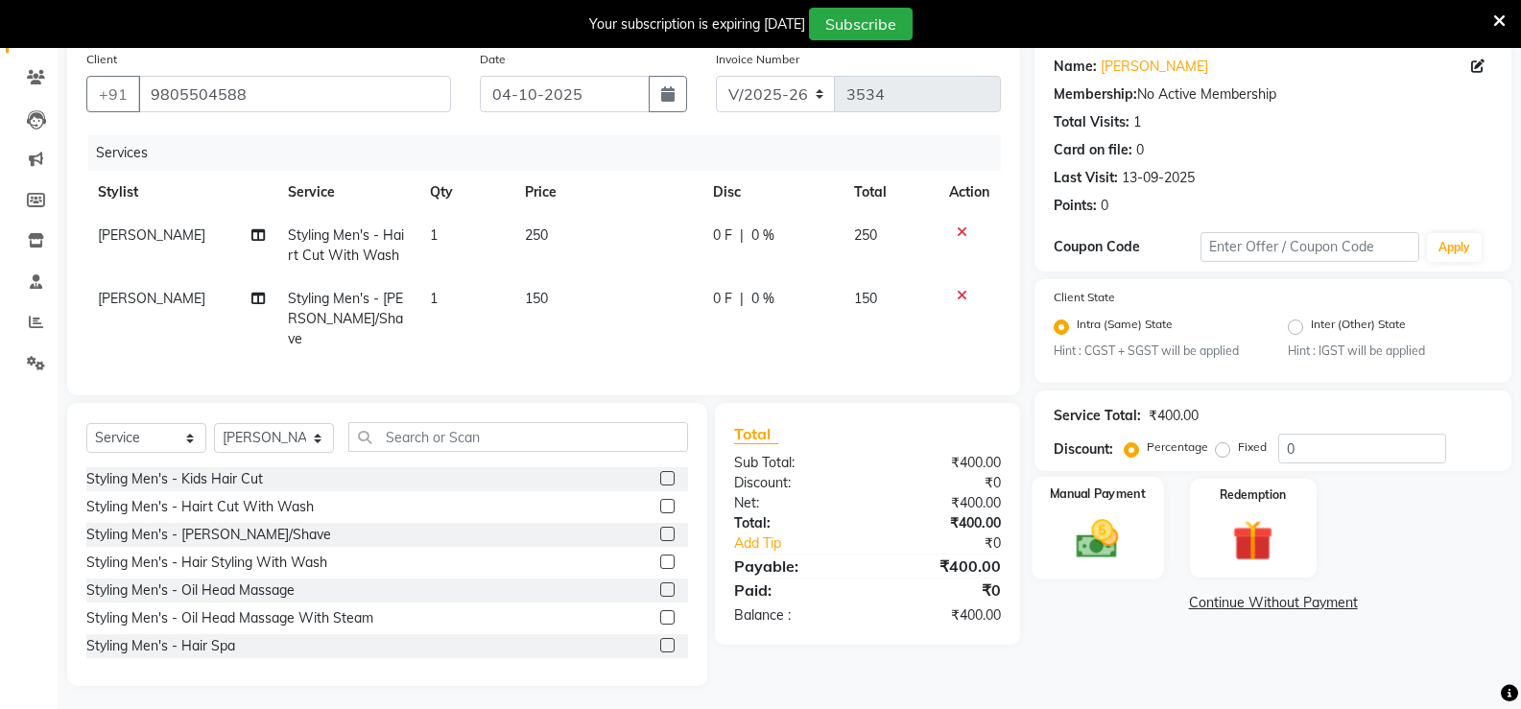
click at [1096, 524] on img at bounding box center [1097, 539] width 68 height 49
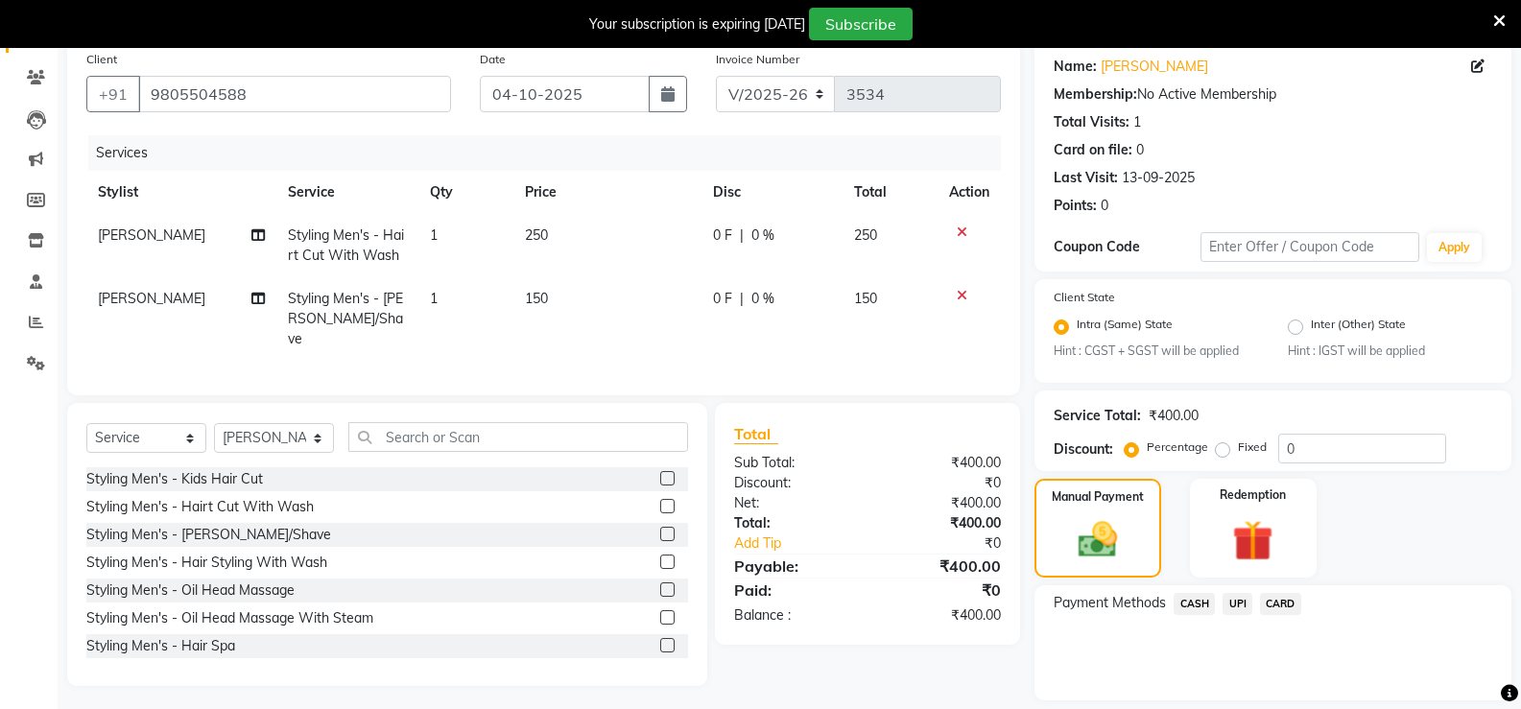
click at [1243, 599] on span "UPI" at bounding box center [1237, 604] width 30 height 22
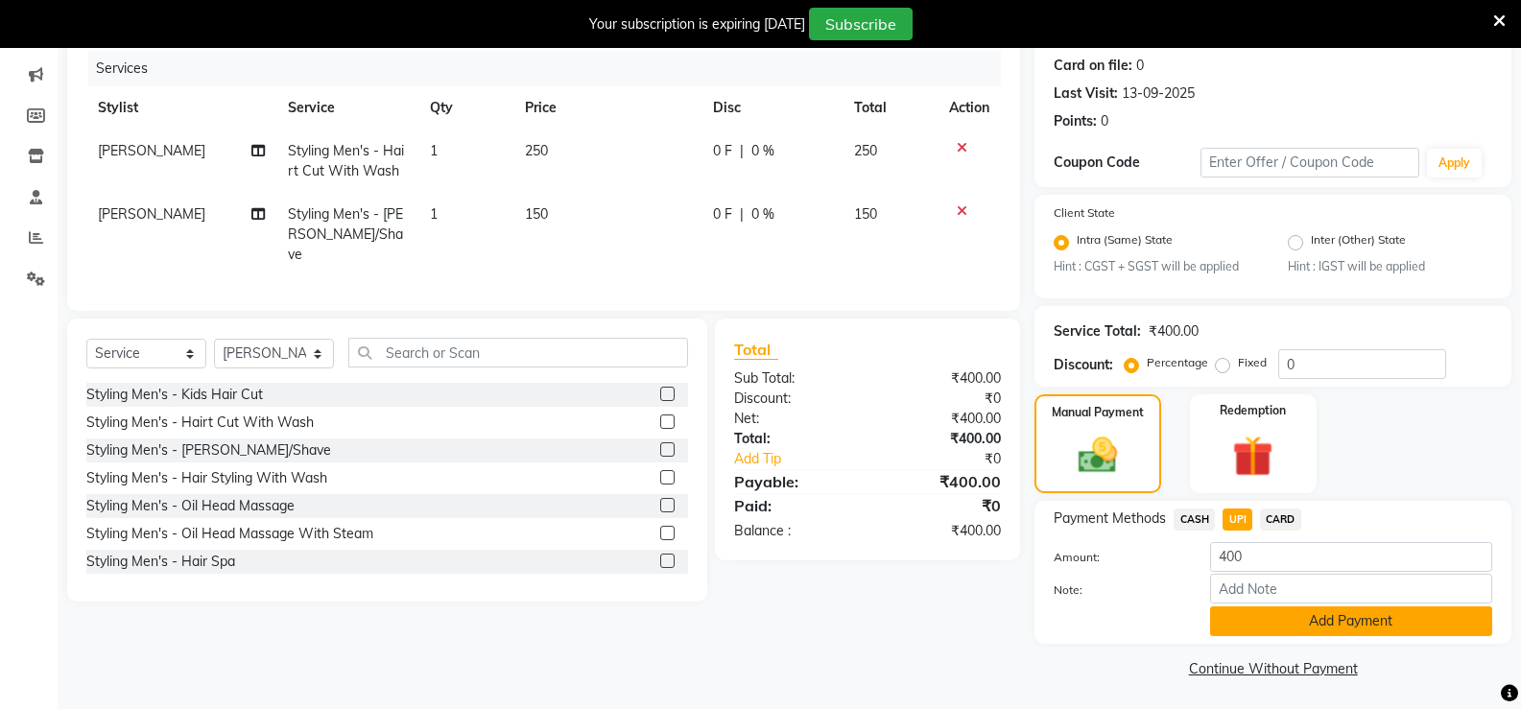
scroll to position [238, 0]
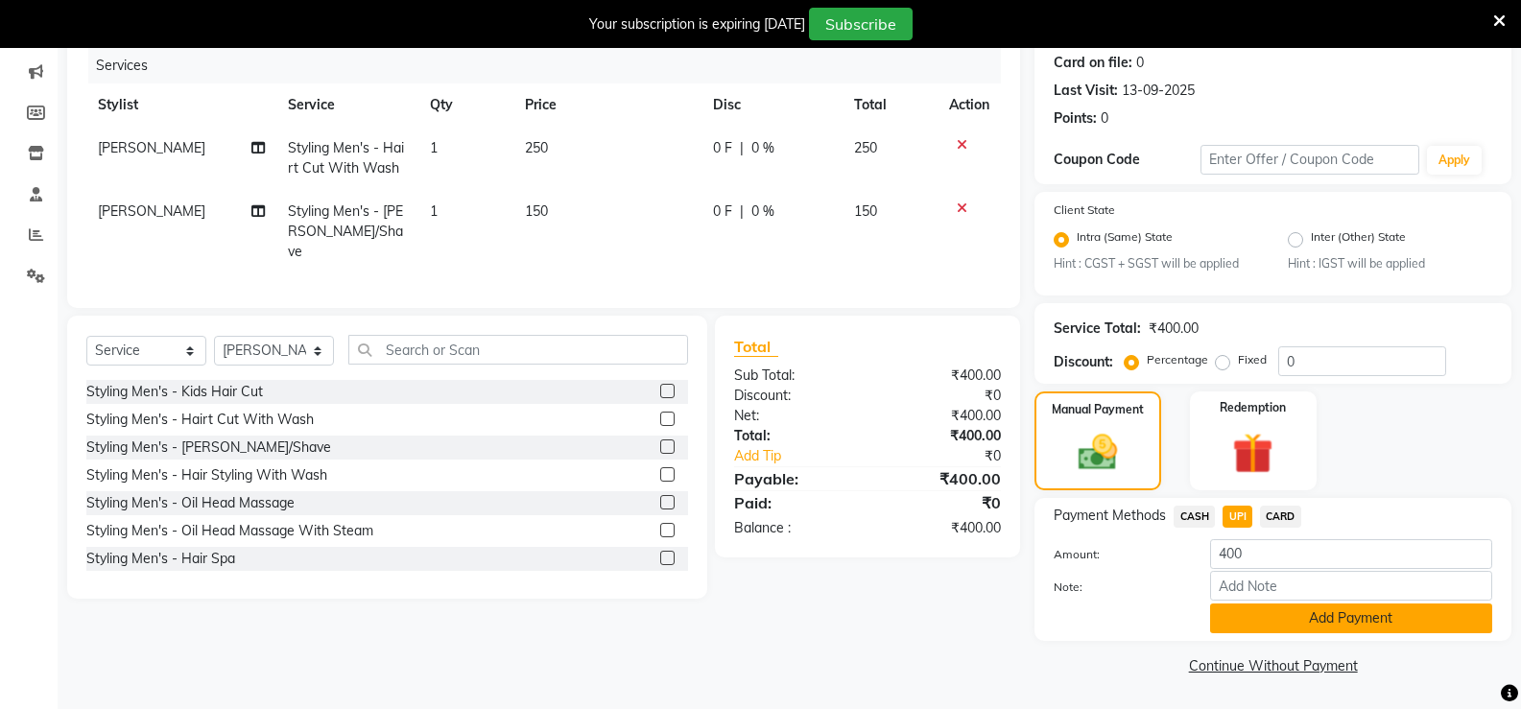
click at [1253, 619] on button "Add Payment" at bounding box center [1351, 618] width 282 height 30
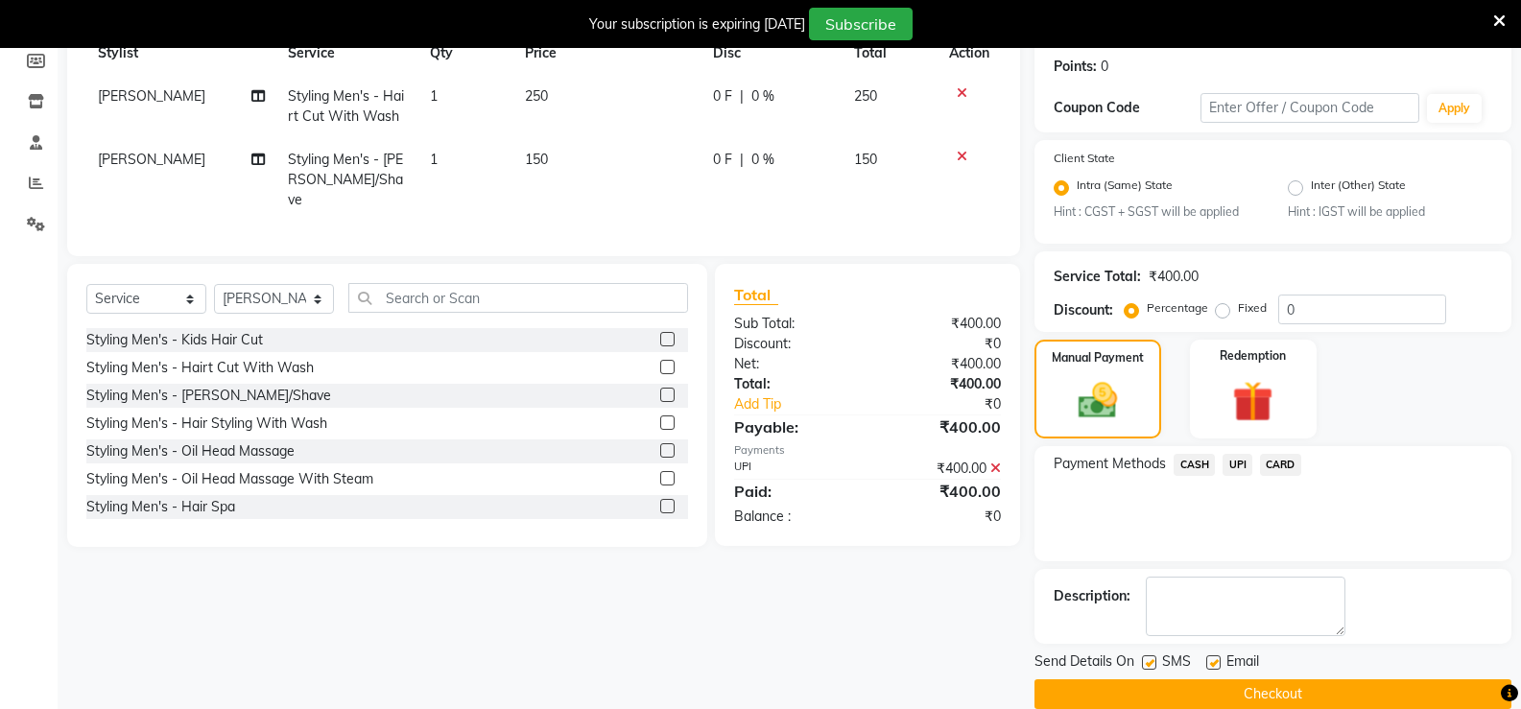
scroll to position [318, 0]
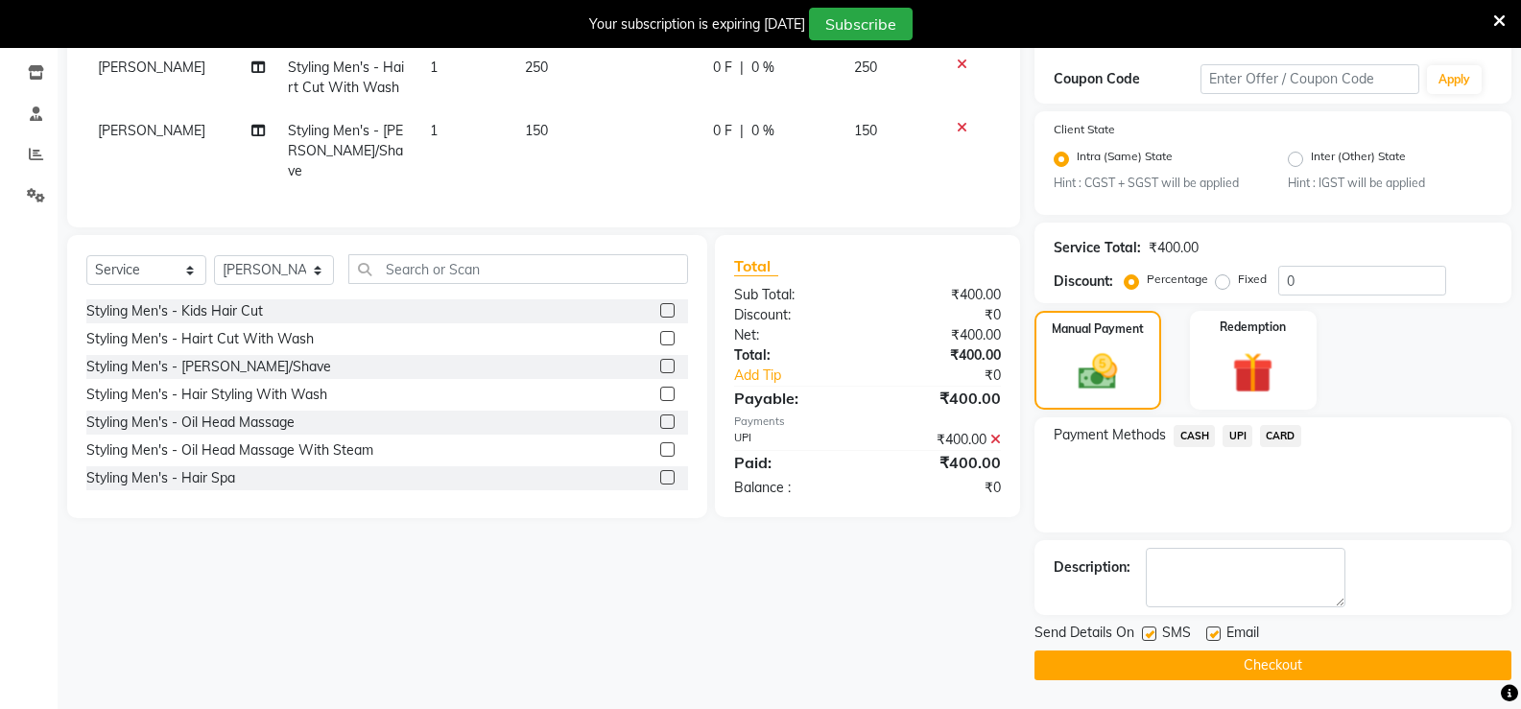
click at [1236, 659] on button "Checkout" at bounding box center [1272, 665] width 477 height 30
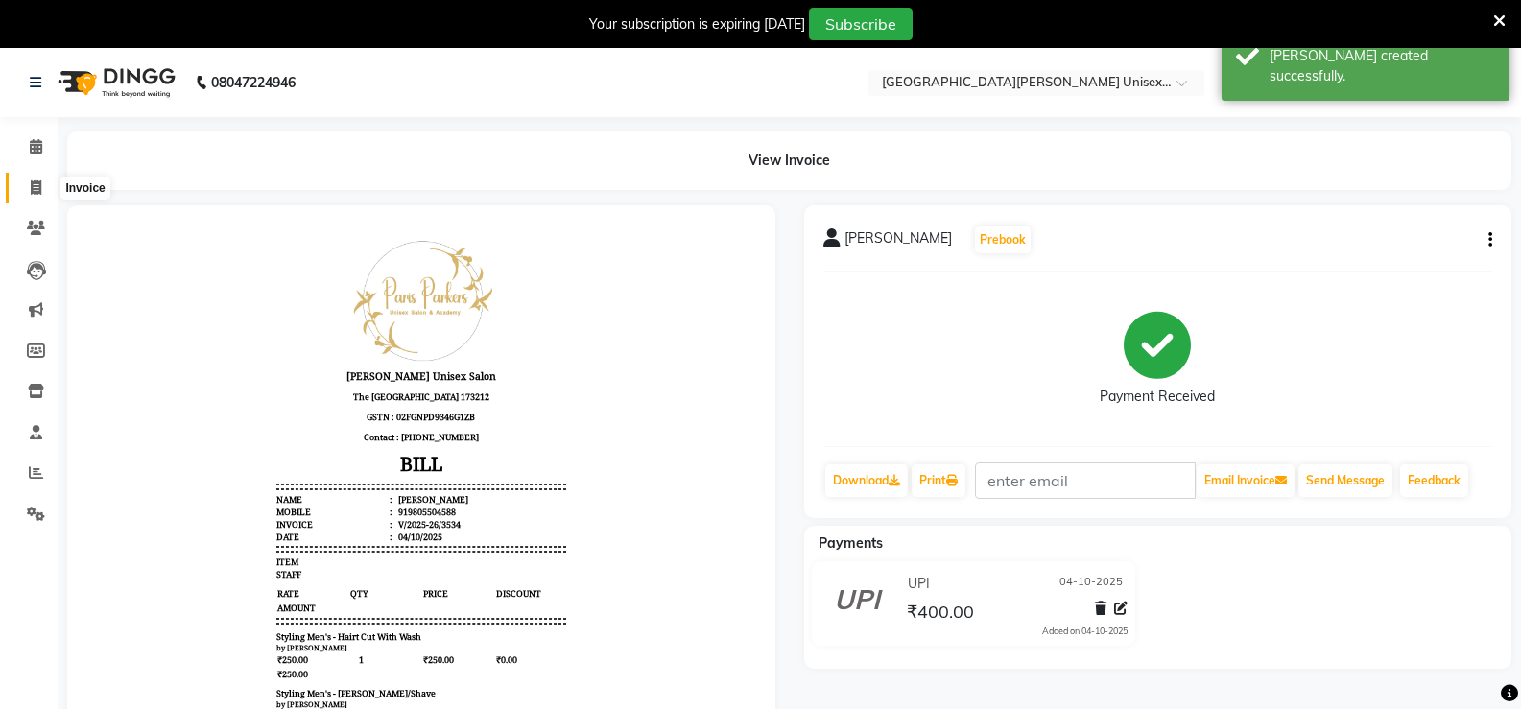
click at [32, 192] on icon at bounding box center [36, 187] width 11 height 14
select select "service"
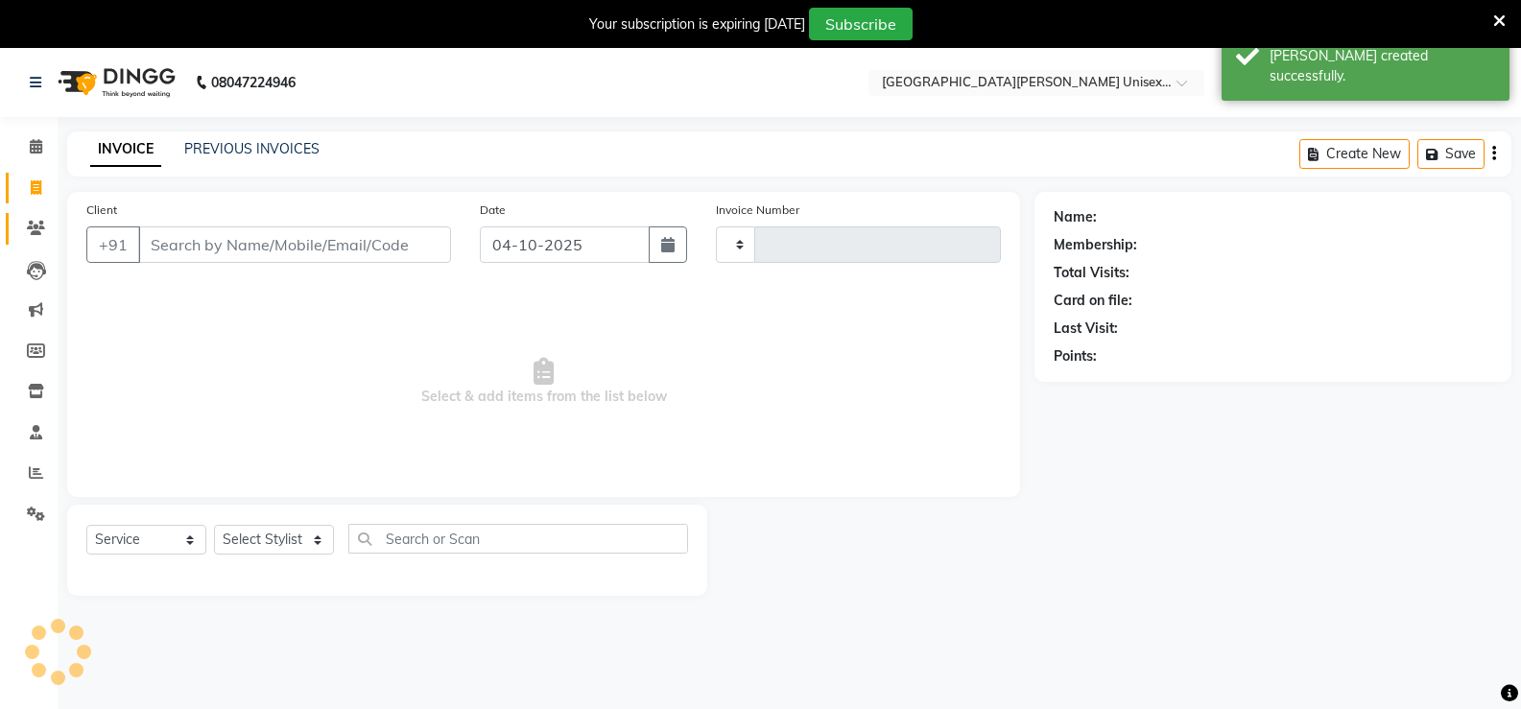
scroll to position [48, 0]
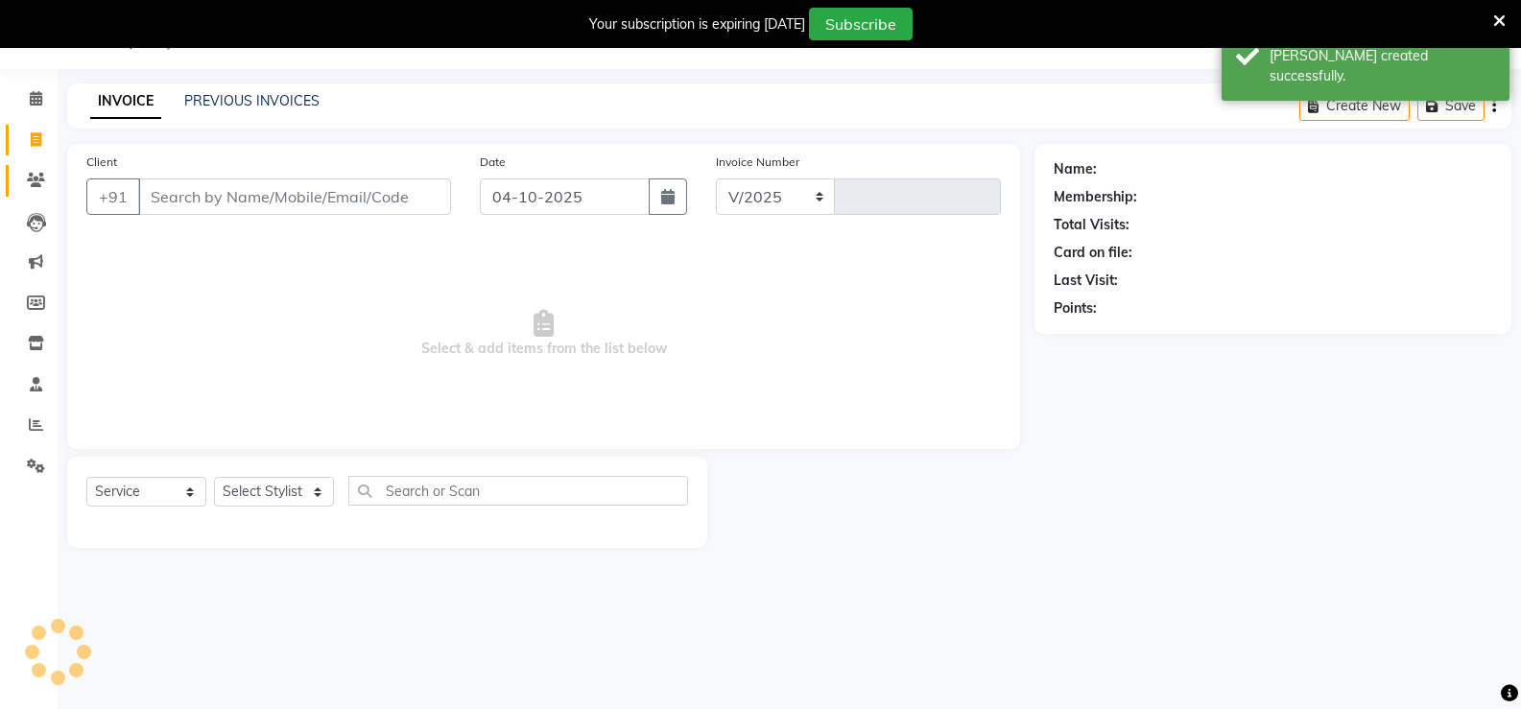
select select "7055"
type input "3535"
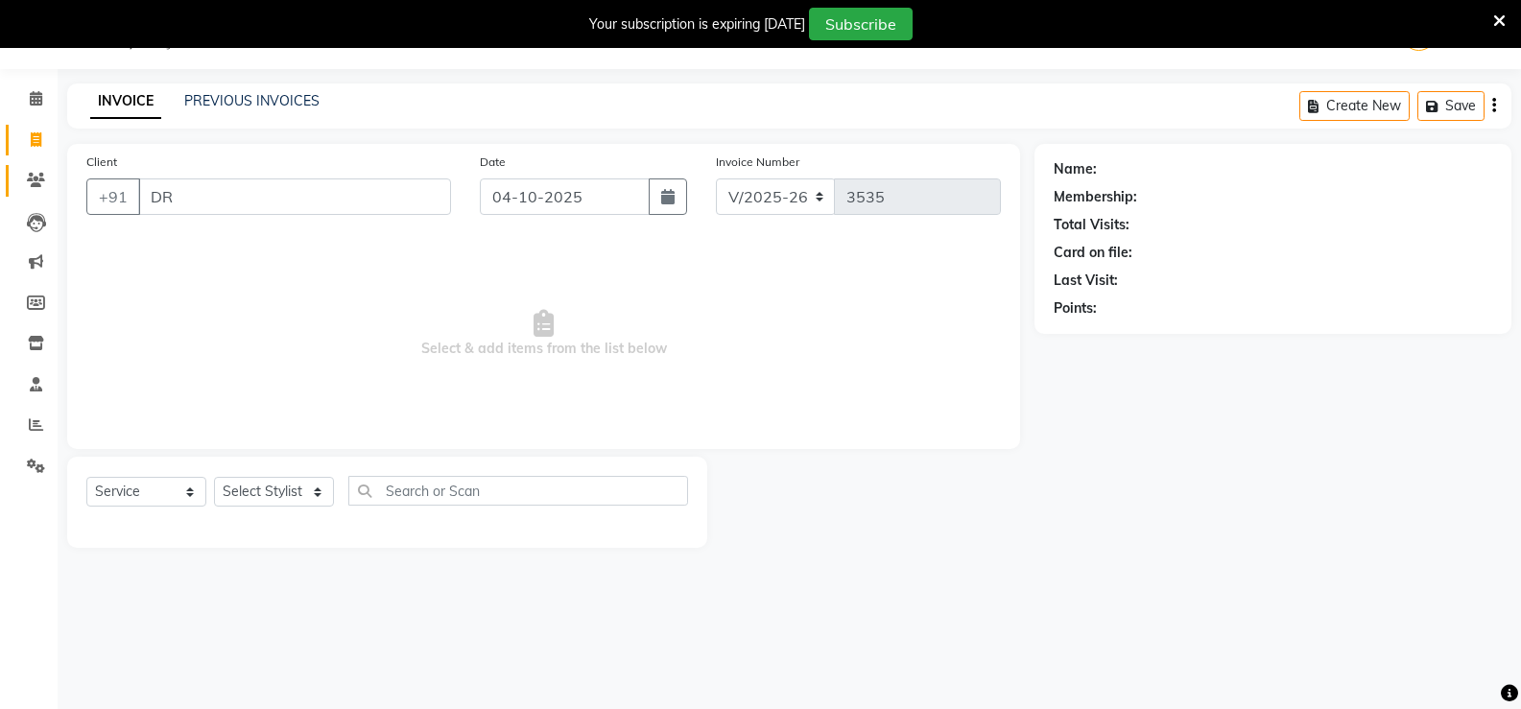
type input "D"
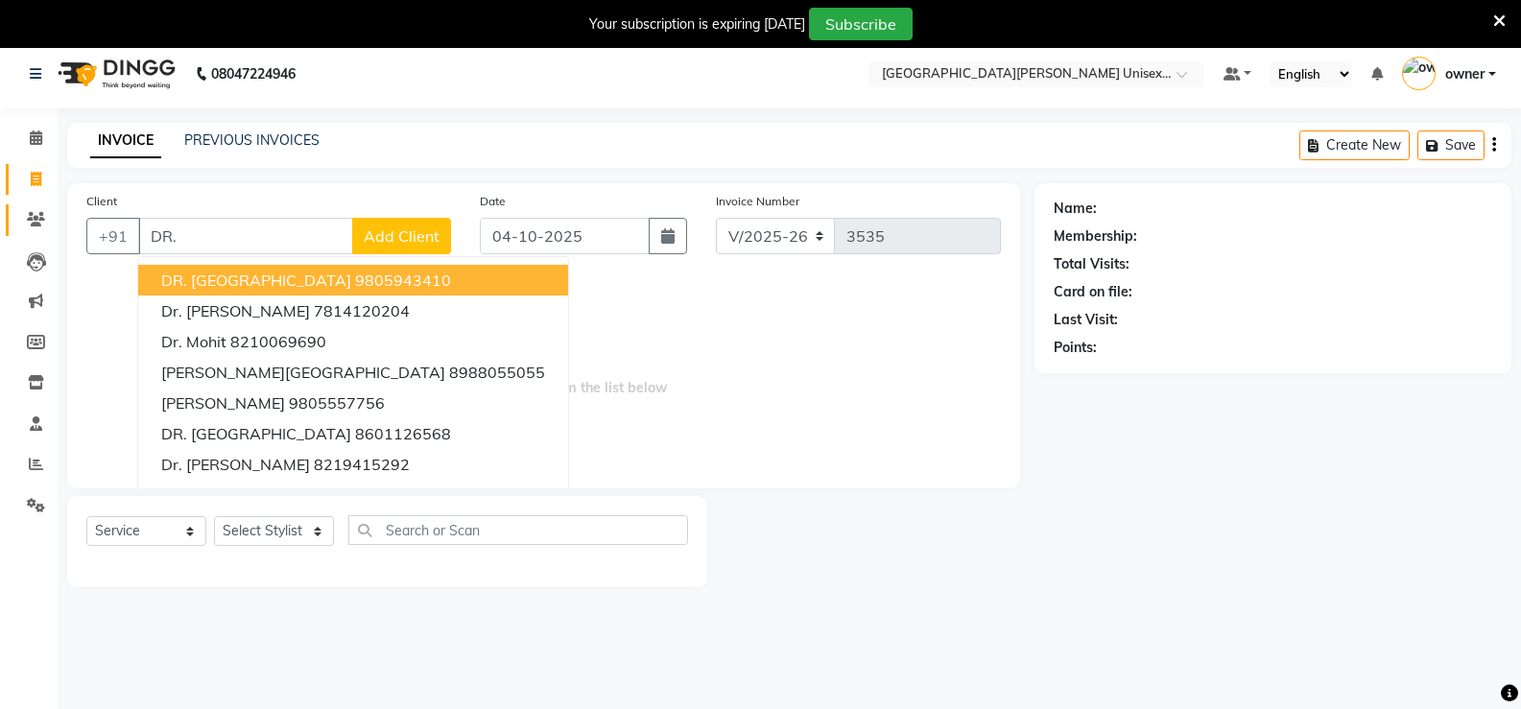
scroll to position [0, 0]
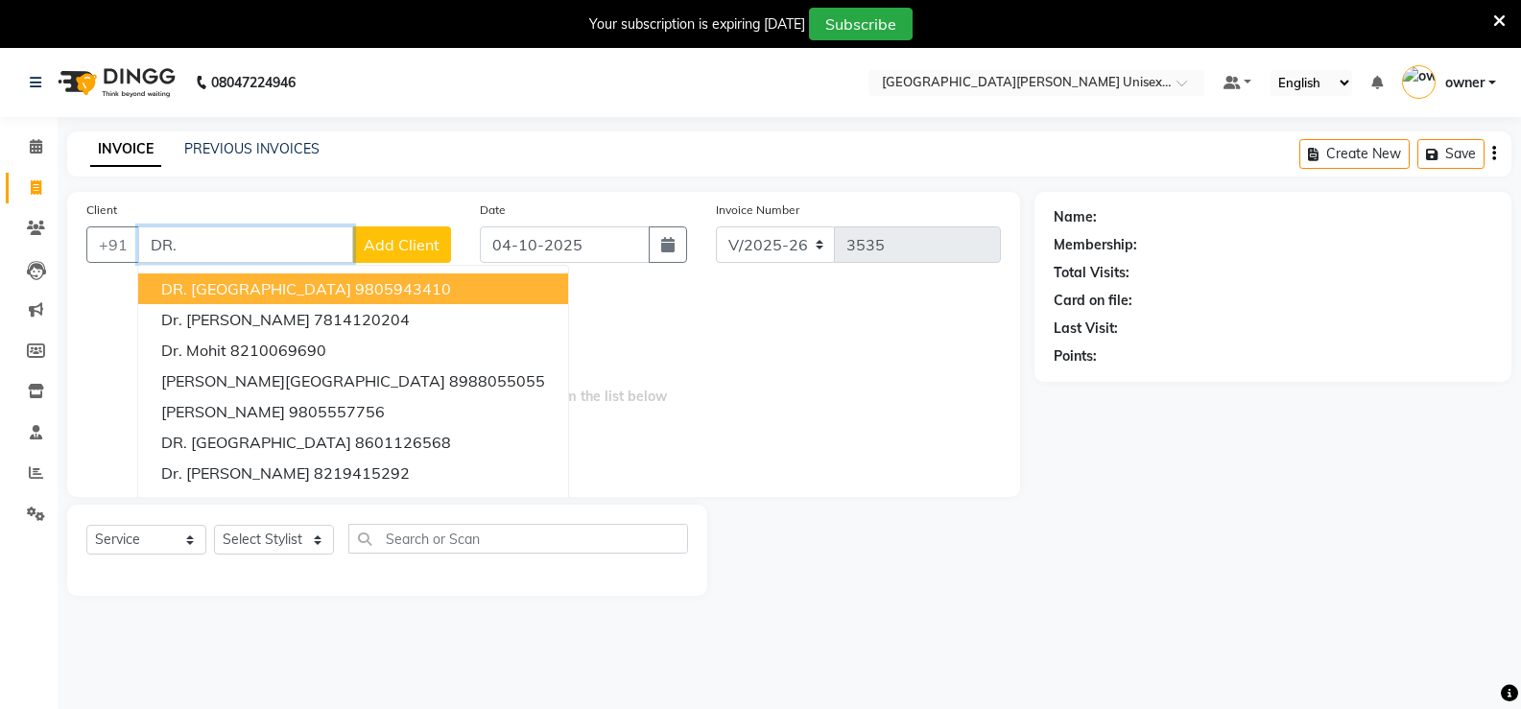
click at [223, 227] on input "DR." at bounding box center [245, 244] width 215 height 36
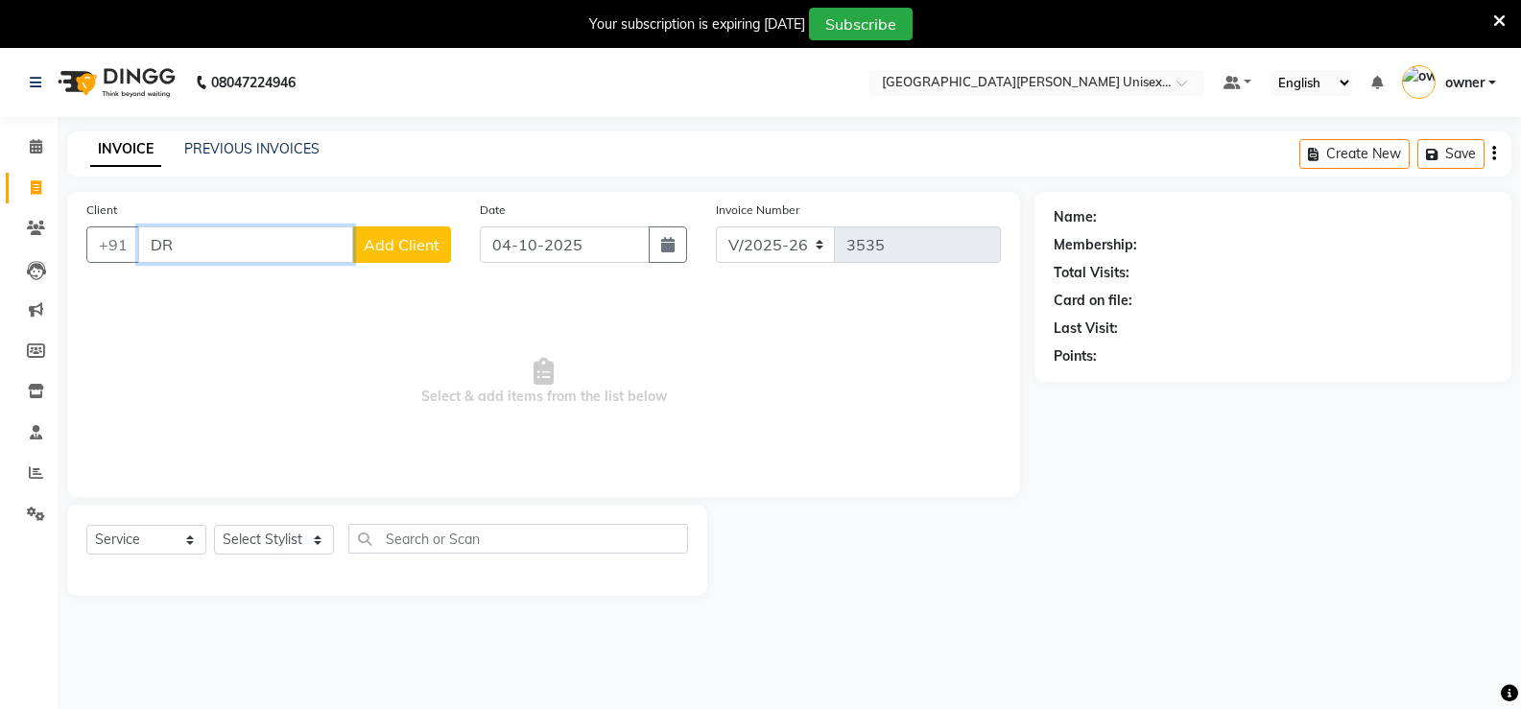
type input "D"
click at [258, 545] on select "Select Stylist anjali ashish talwar bhanu Bobby styler gurpreet owan HARMAN SIN…" at bounding box center [274, 540] width 120 height 30
click at [432, 364] on span "Select & add items from the list below" at bounding box center [543, 382] width 914 height 192
drag, startPoint x: 344, startPoint y: 354, endPoint x: 305, endPoint y: 385, distance: 49.9
click at [305, 385] on span "Select & add items from the list below" at bounding box center [543, 382] width 914 height 192
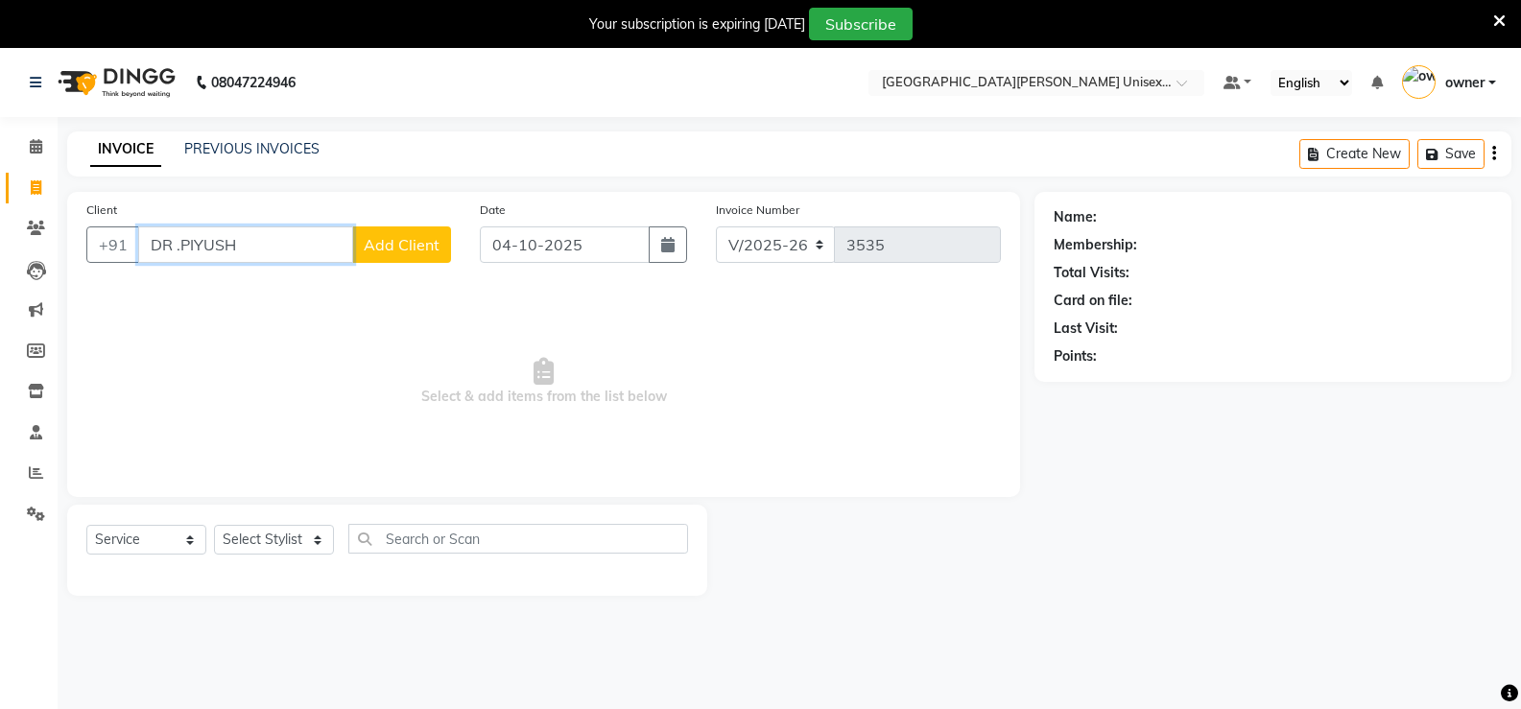
click at [175, 246] on input "DR .PIYUSH" at bounding box center [245, 244] width 215 height 36
click at [288, 534] on select "Select Stylist anjali ashish talwar bhanu Bobby styler gurpreet owan HARMAN SIN…" at bounding box center [274, 540] width 120 height 30
click at [366, 397] on span "Select & add items from the list below" at bounding box center [543, 382] width 914 height 192
click at [280, 246] on input "DR.PIYUSH" at bounding box center [245, 244] width 215 height 36
type input "D"
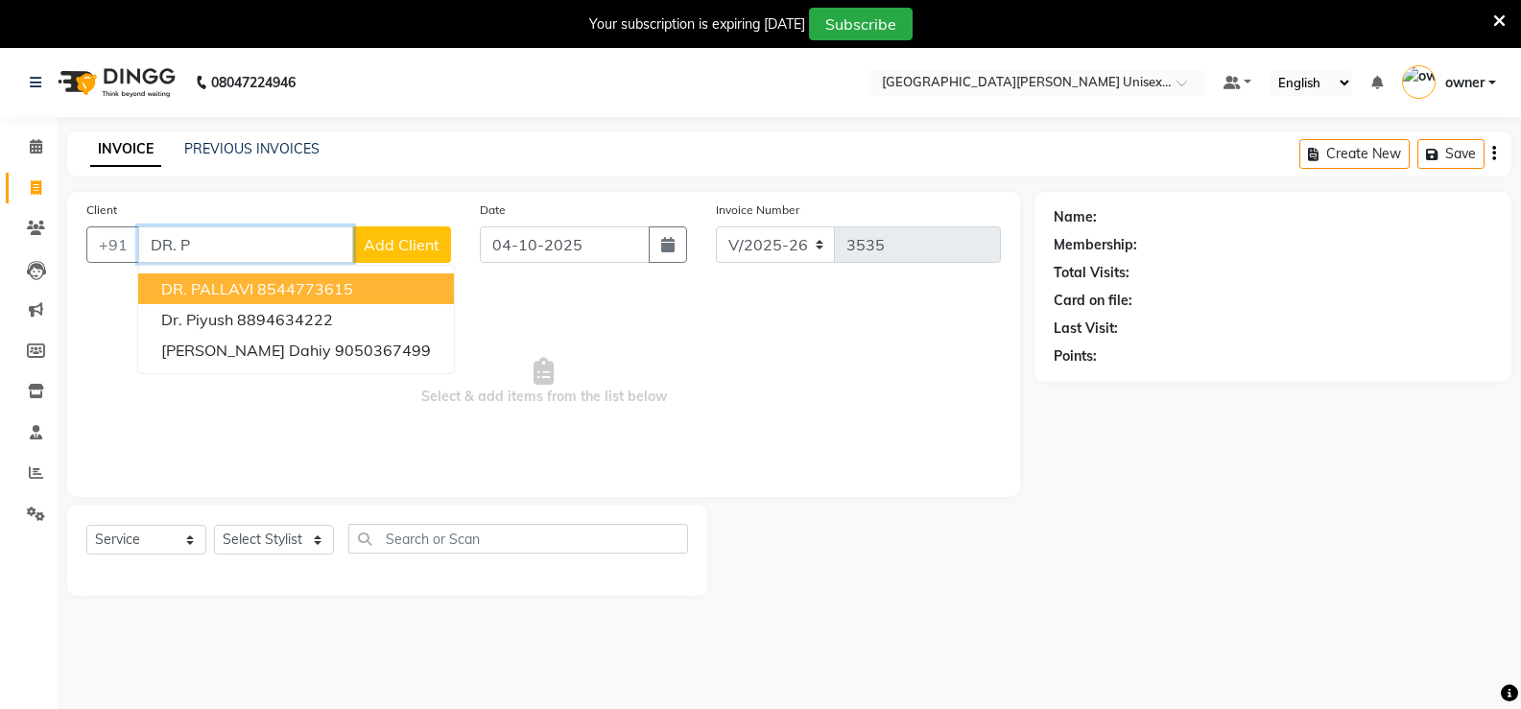
click at [297, 255] on input "DR. P" at bounding box center [245, 244] width 215 height 36
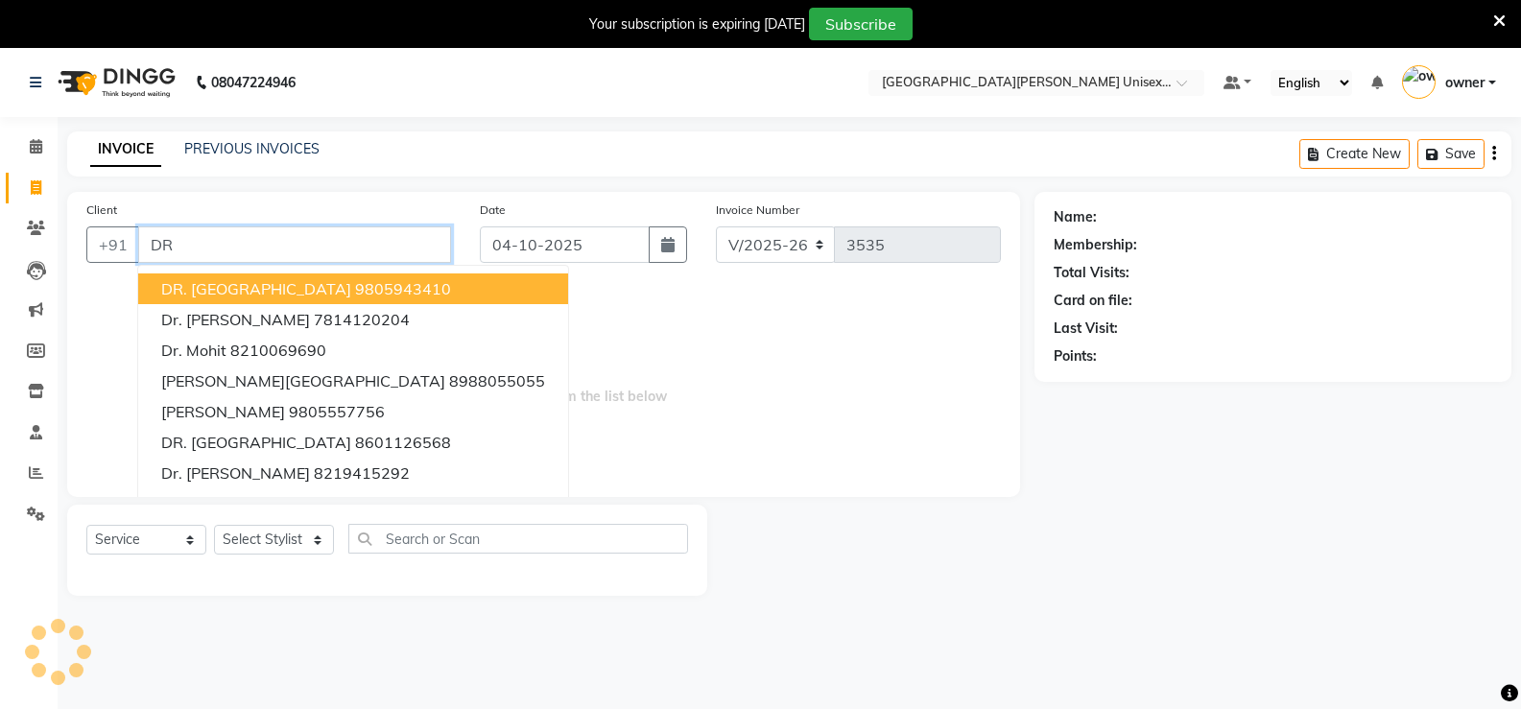
type input "D"
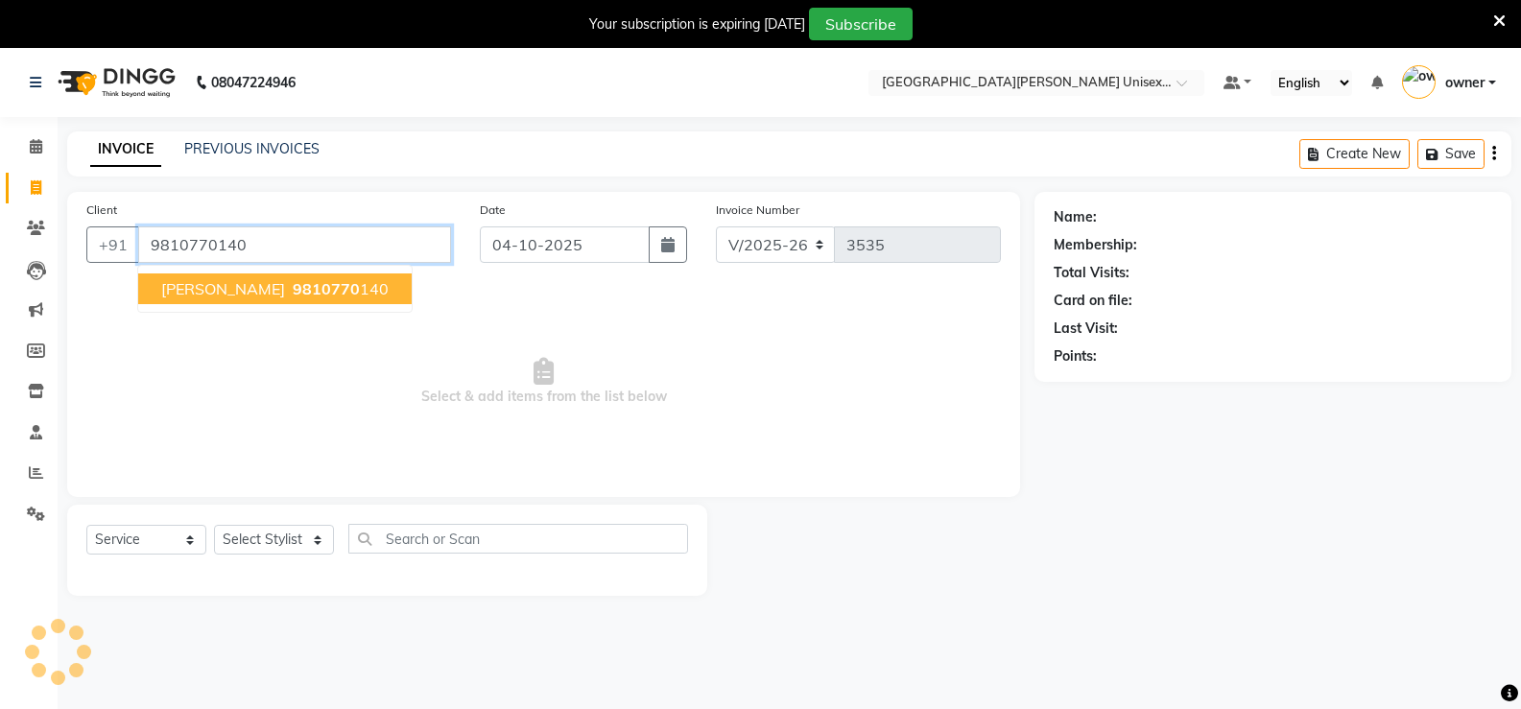
type input "9810770140"
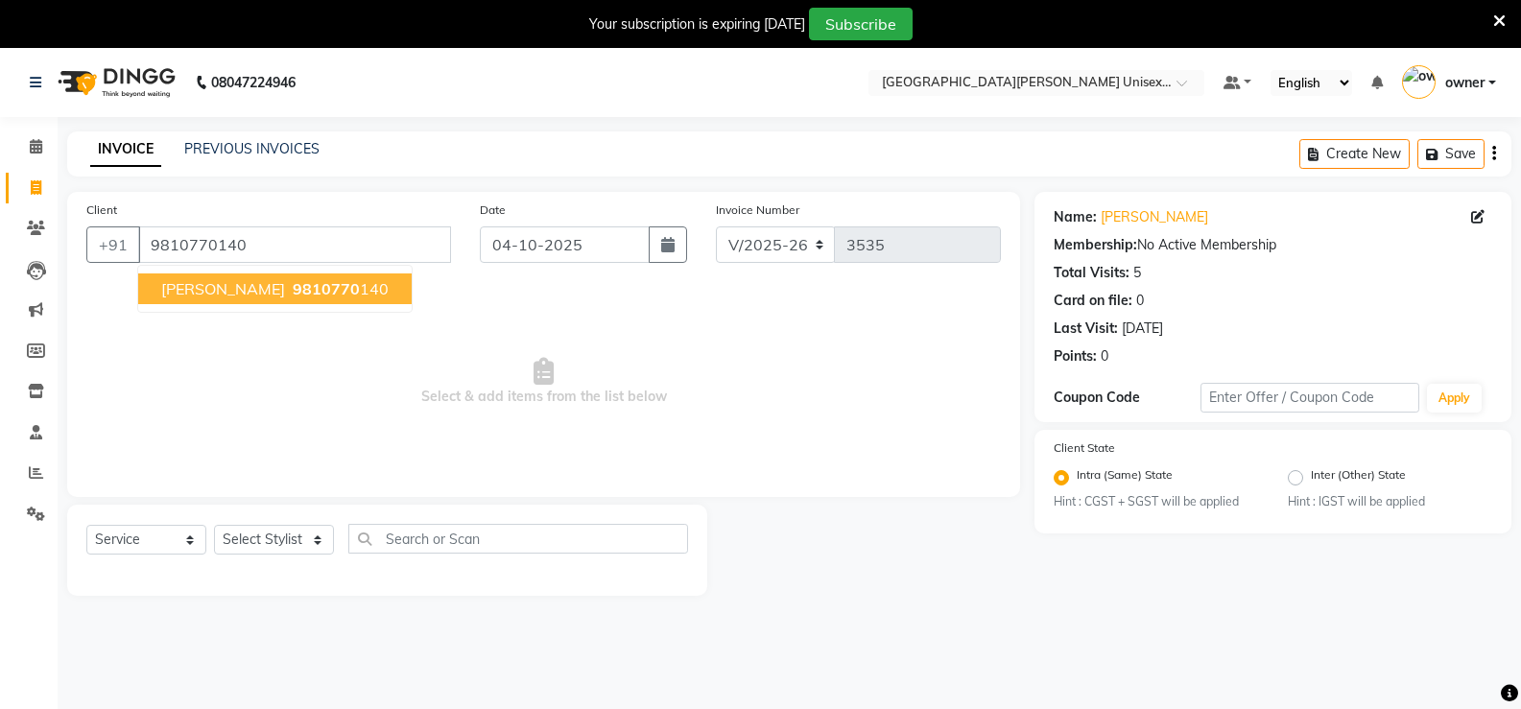
click at [230, 291] on span "[PERSON_NAME]" at bounding box center [223, 288] width 124 height 19
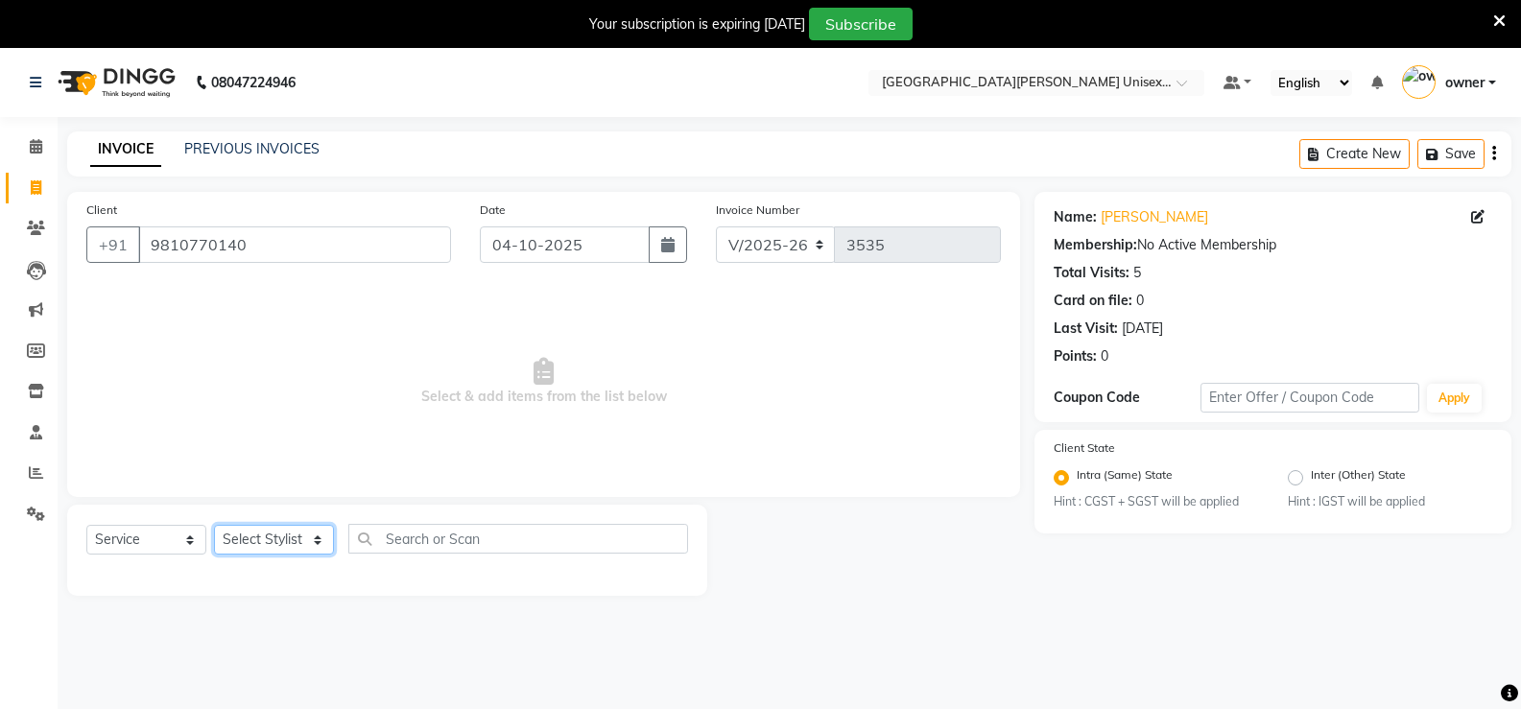
click at [287, 543] on select "Select Stylist anjali ashish talwar bhanu Bobby styler gurpreet owan HARMAN SIN…" at bounding box center [274, 540] width 120 height 30
select select "61129"
click at [214, 525] on select "Select Stylist anjali ashish talwar bhanu Bobby styler gurpreet owan HARMAN SIN…" at bounding box center [274, 540] width 120 height 30
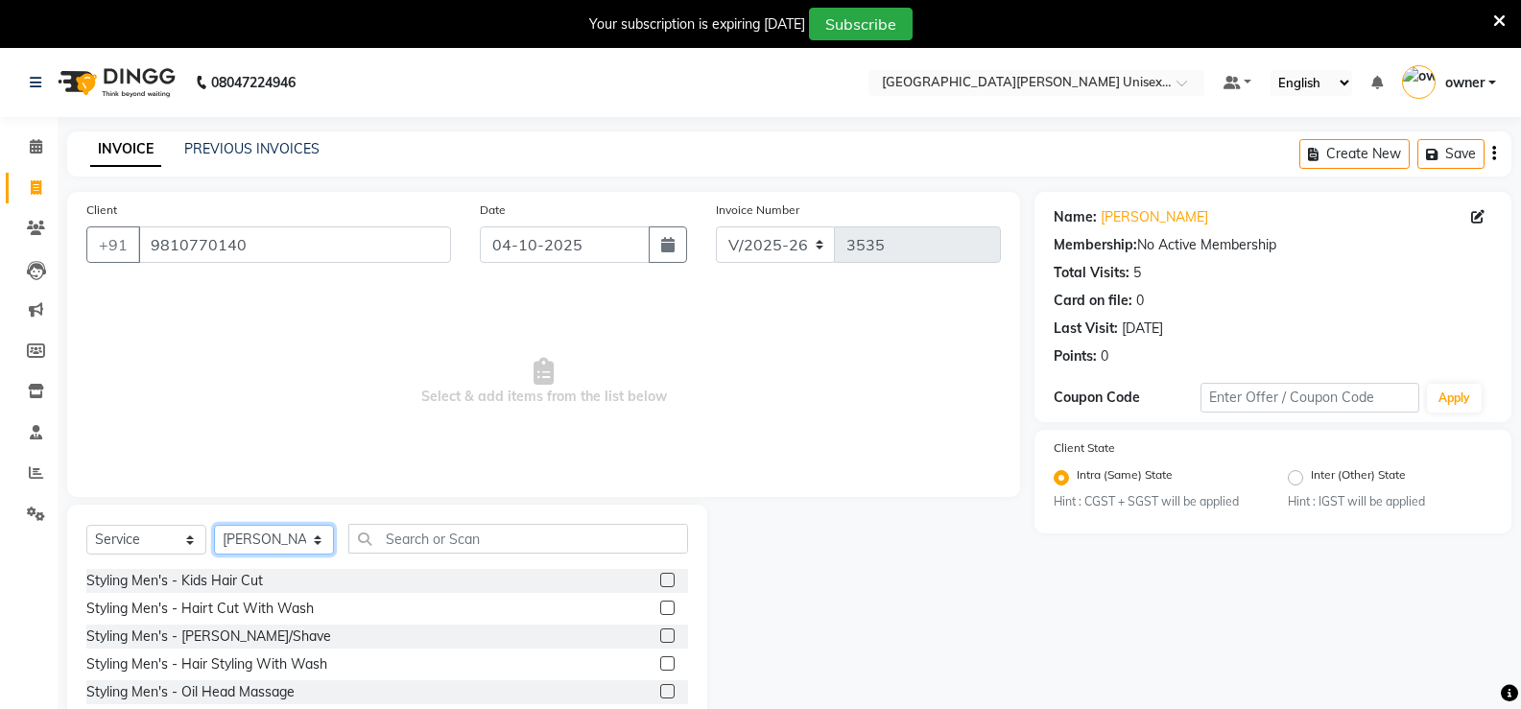
scroll to position [96, 0]
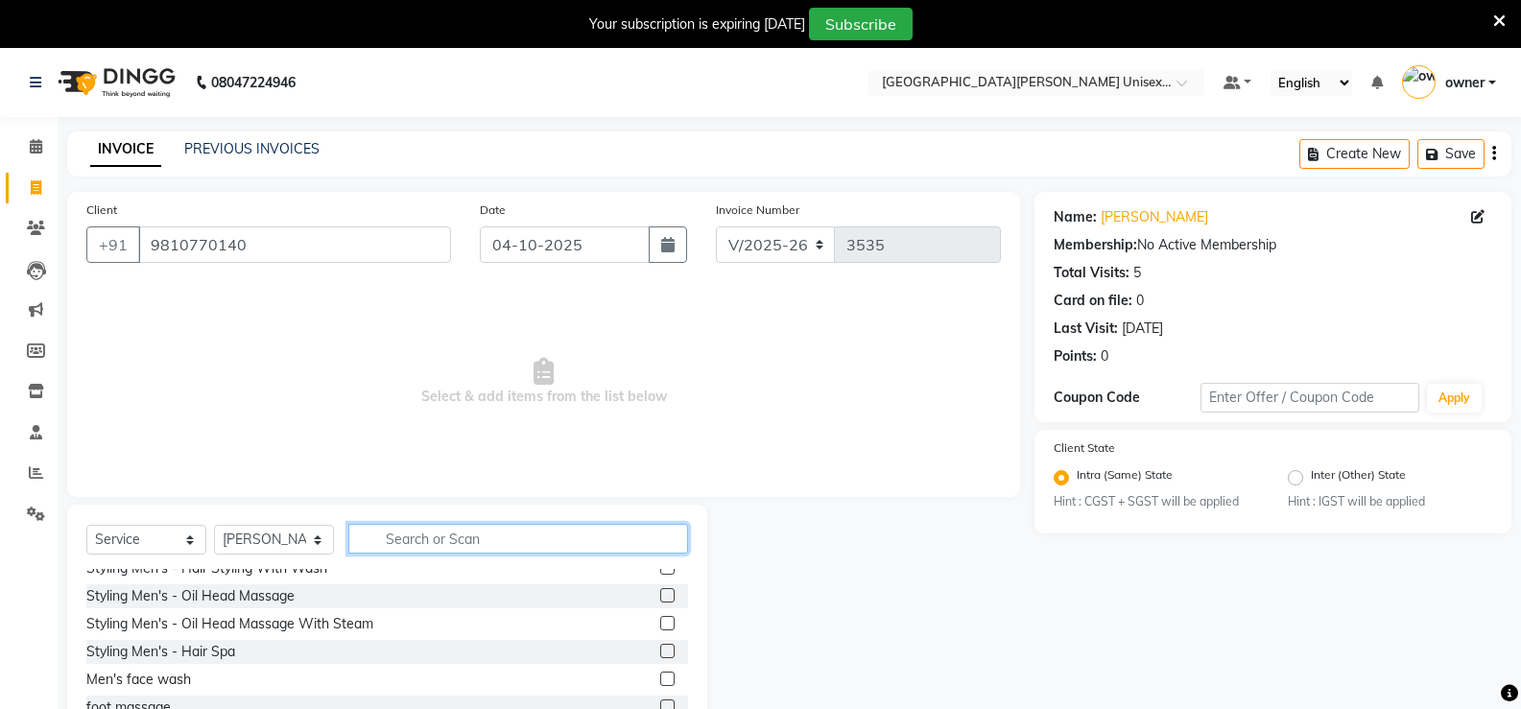
click at [474, 536] on input "text" at bounding box center [518, 539] width 340 height 30
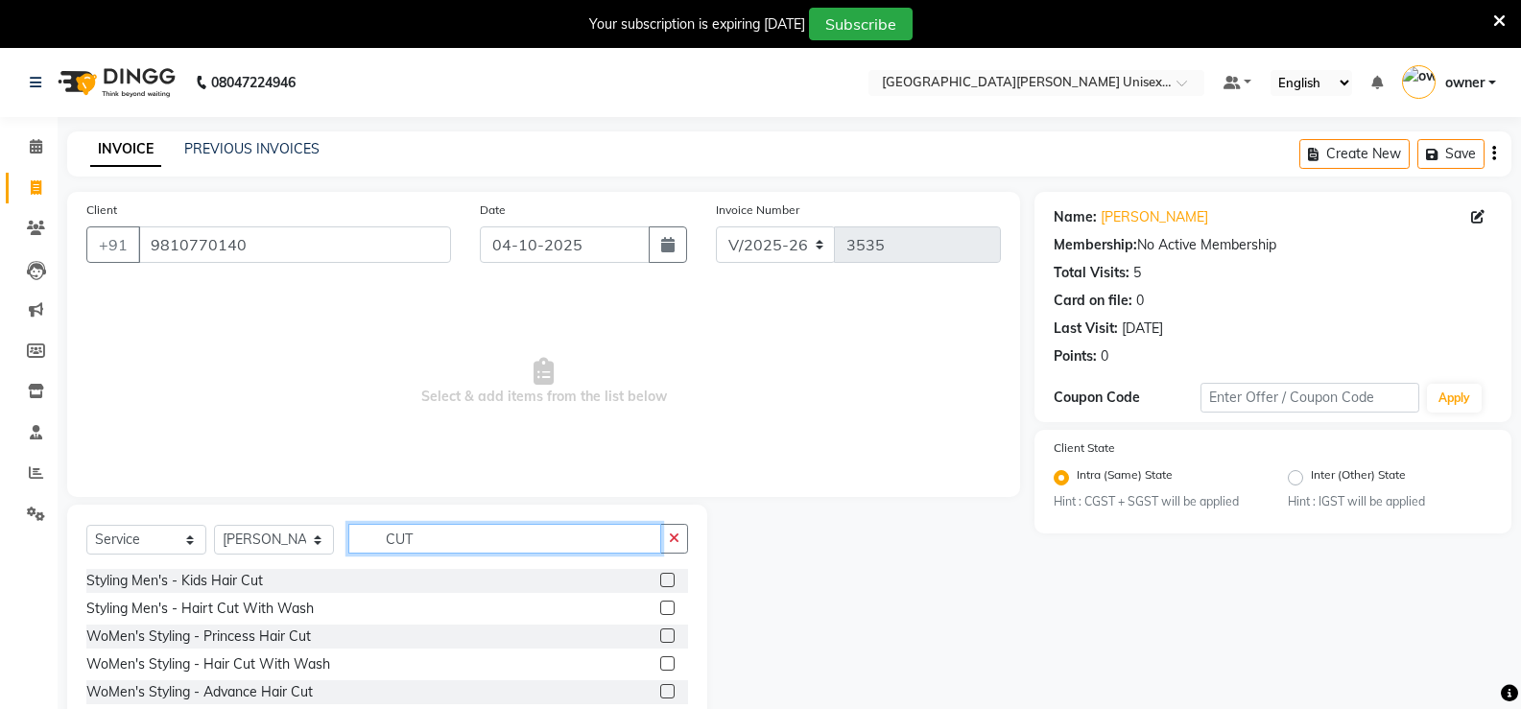
type input "CUT"
click at [660, 664] on label at bounding box center [667, 663] width 14 height 14
click at [660, 664] on input "checkbox" at bounding box center [666, 664] width 12 height 12
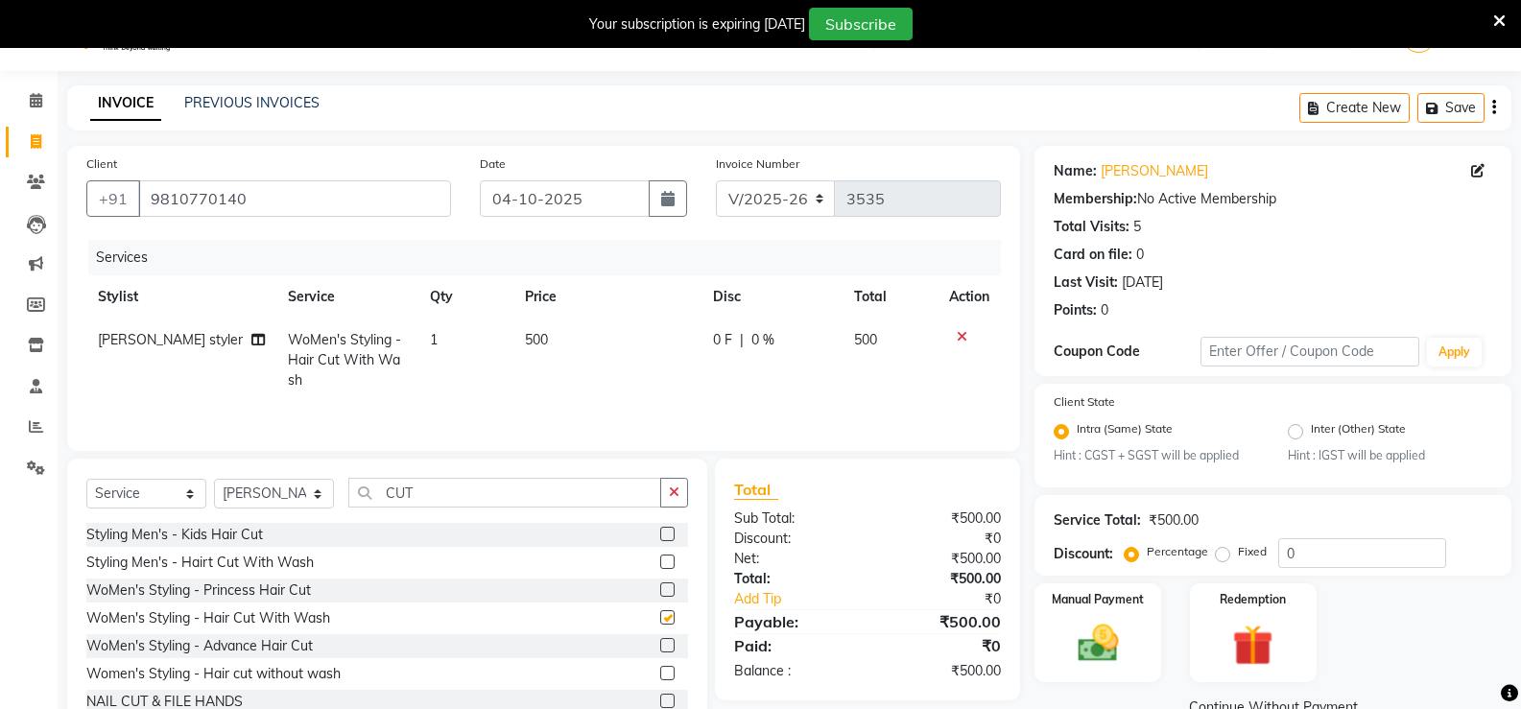
checkbox input "false"
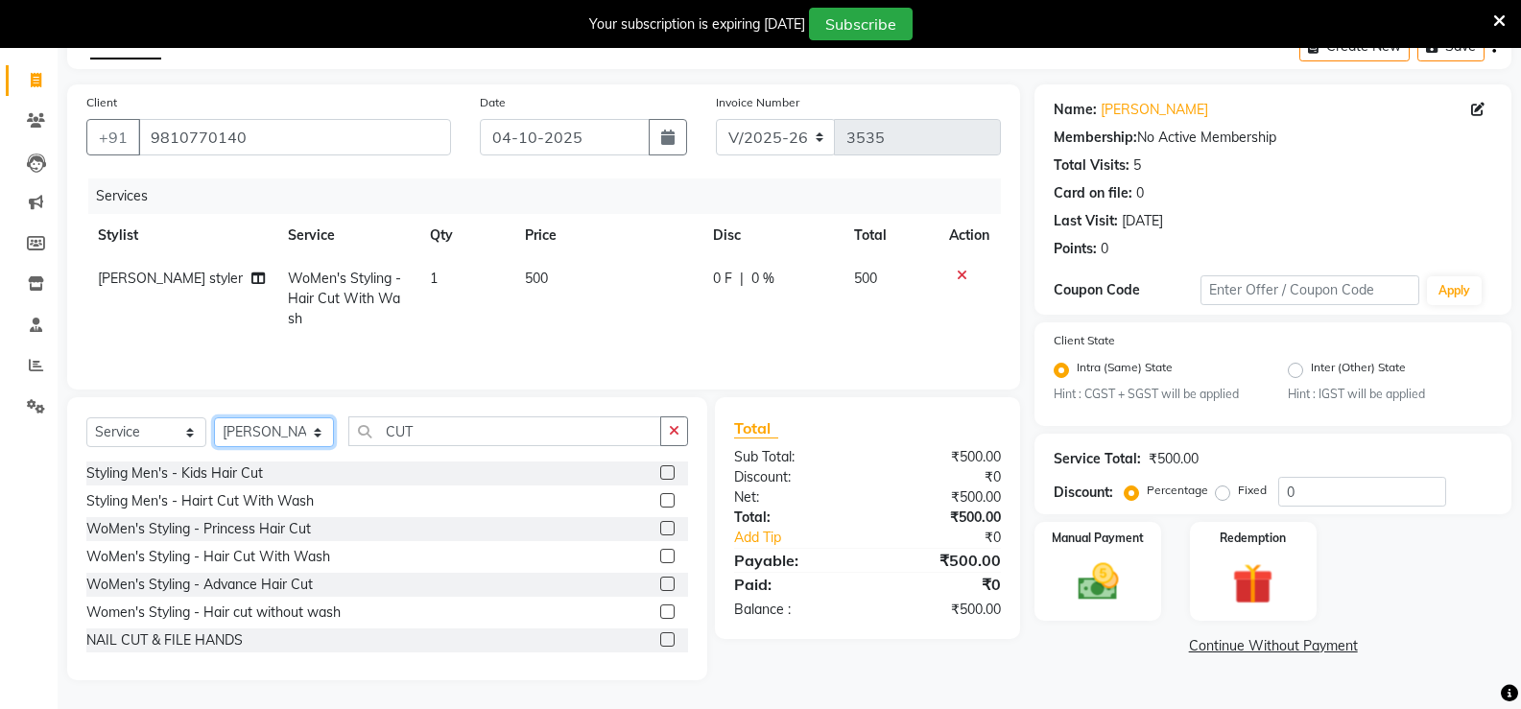
click at [285, 434] on select "Select Stylist anjali ashish talwar bhanu Bobby styler gurpreet owan HARMAN SIN…" at bounding box center [274, 432] width 120 height 30
select select "58739"
click at [214, 417] on select "Select Stylist anjali ashish talwar bhanu Bobby styler gurpreet owan HARMAN SIN…" at bounding box center [274, 432] width 120 height 30
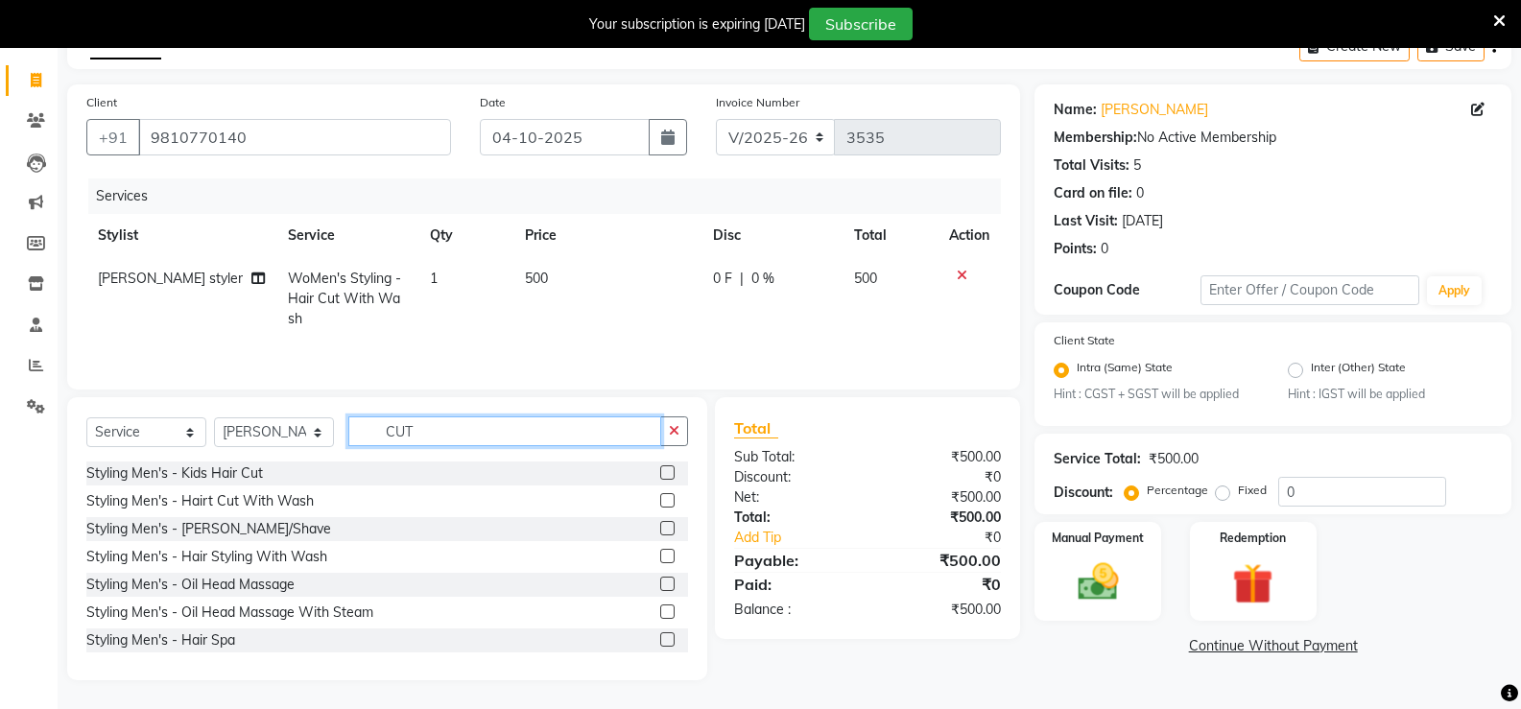
click at [431, 435] on input "CUT" at bounding box center [504, 431] width 313 height 30
type input "C"
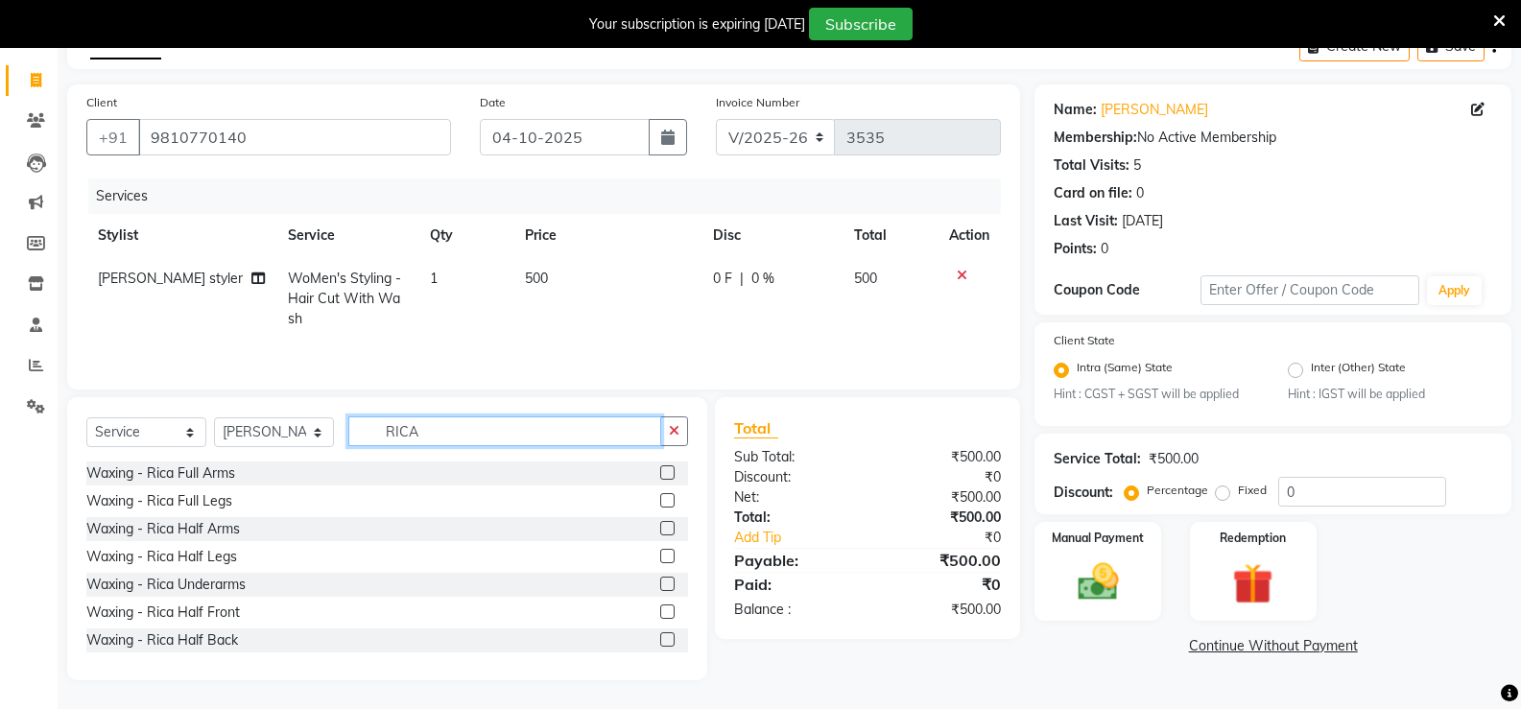
type input "RICA"
click at [660, 473] on label at bounding box center [667, 472] width 14 height 14
click at [660, 473] on input "checkbox" at bounding box center [666, 473] width 12 height 12
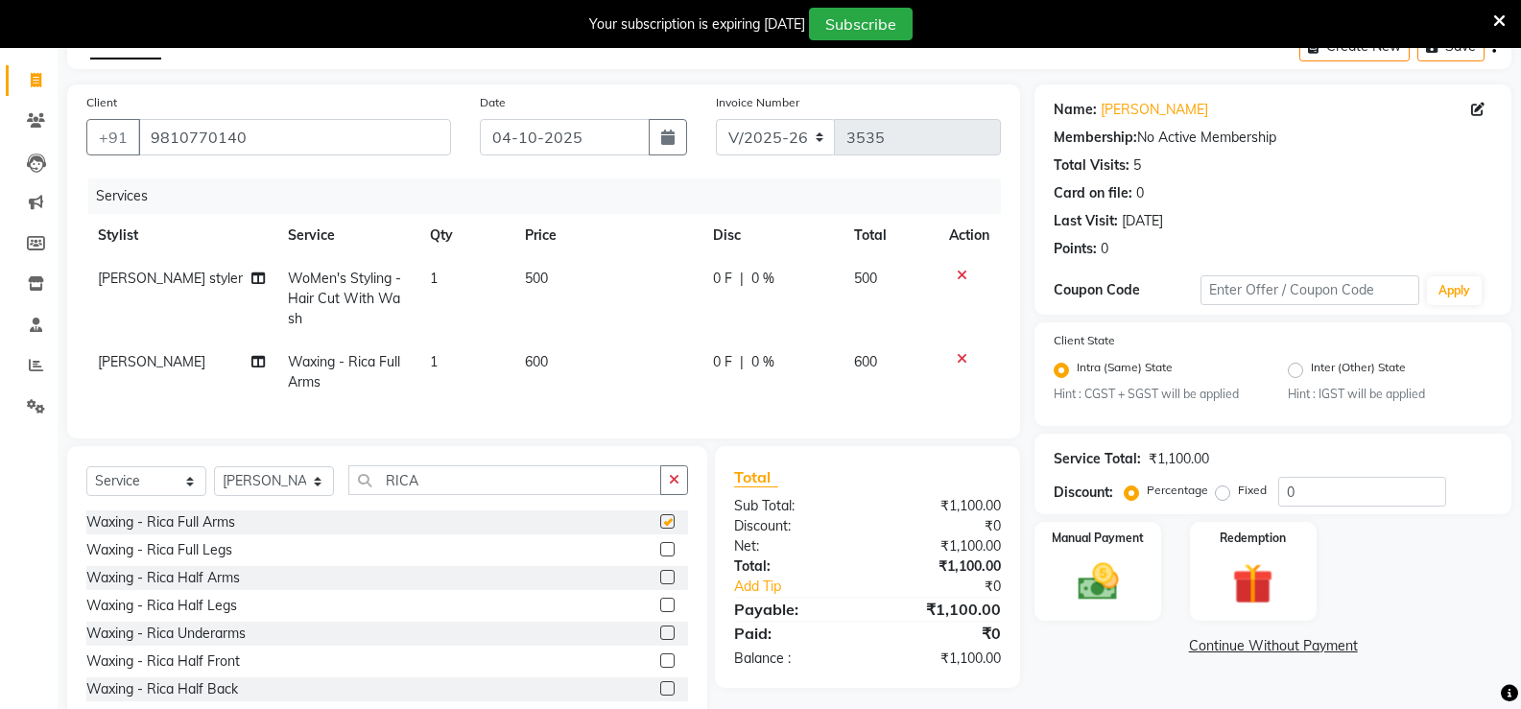
checkbox input "false"
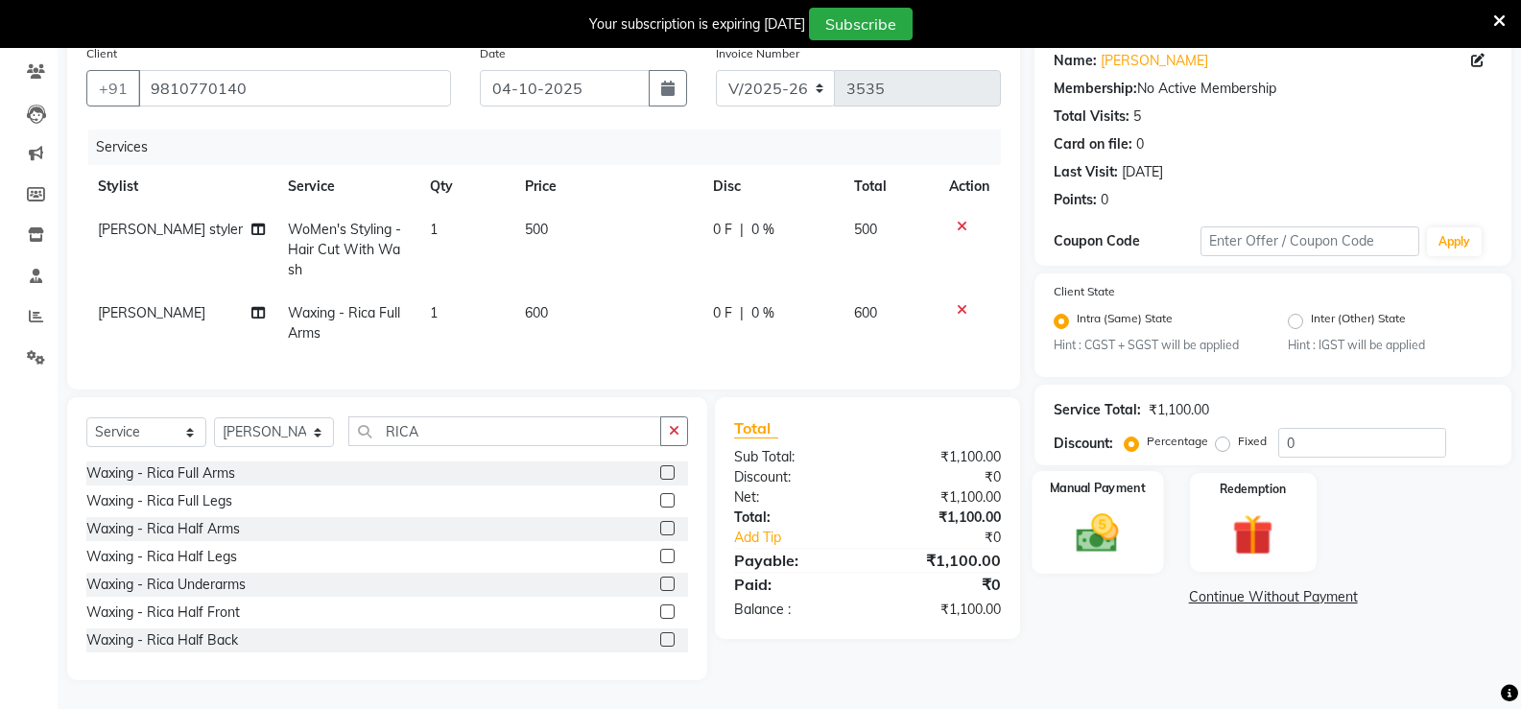
click at [1112, 509] on img at bounding box center [1097, 533] width 68 height 49
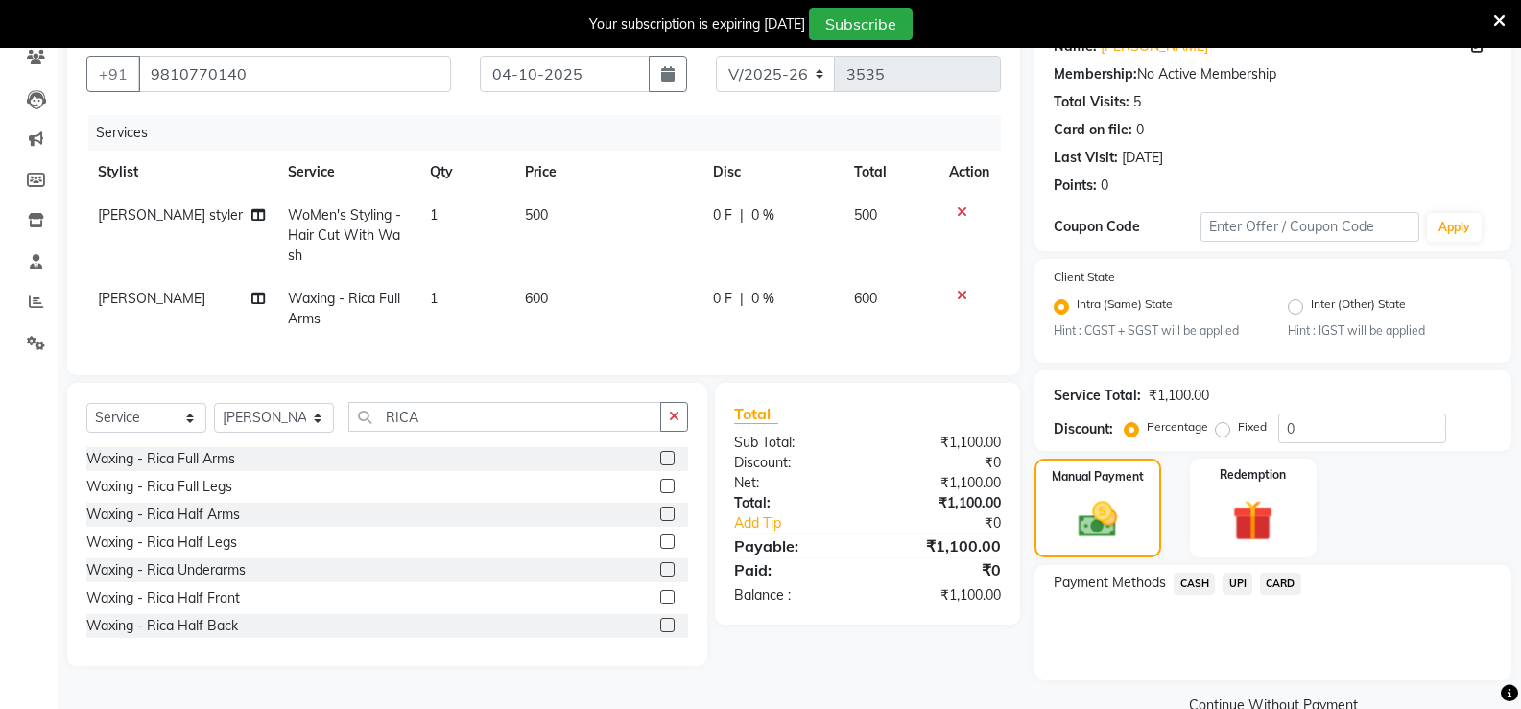
click at [1240, 588] on span "UPI" at bounding box center [1237, 584] width 30 height 22
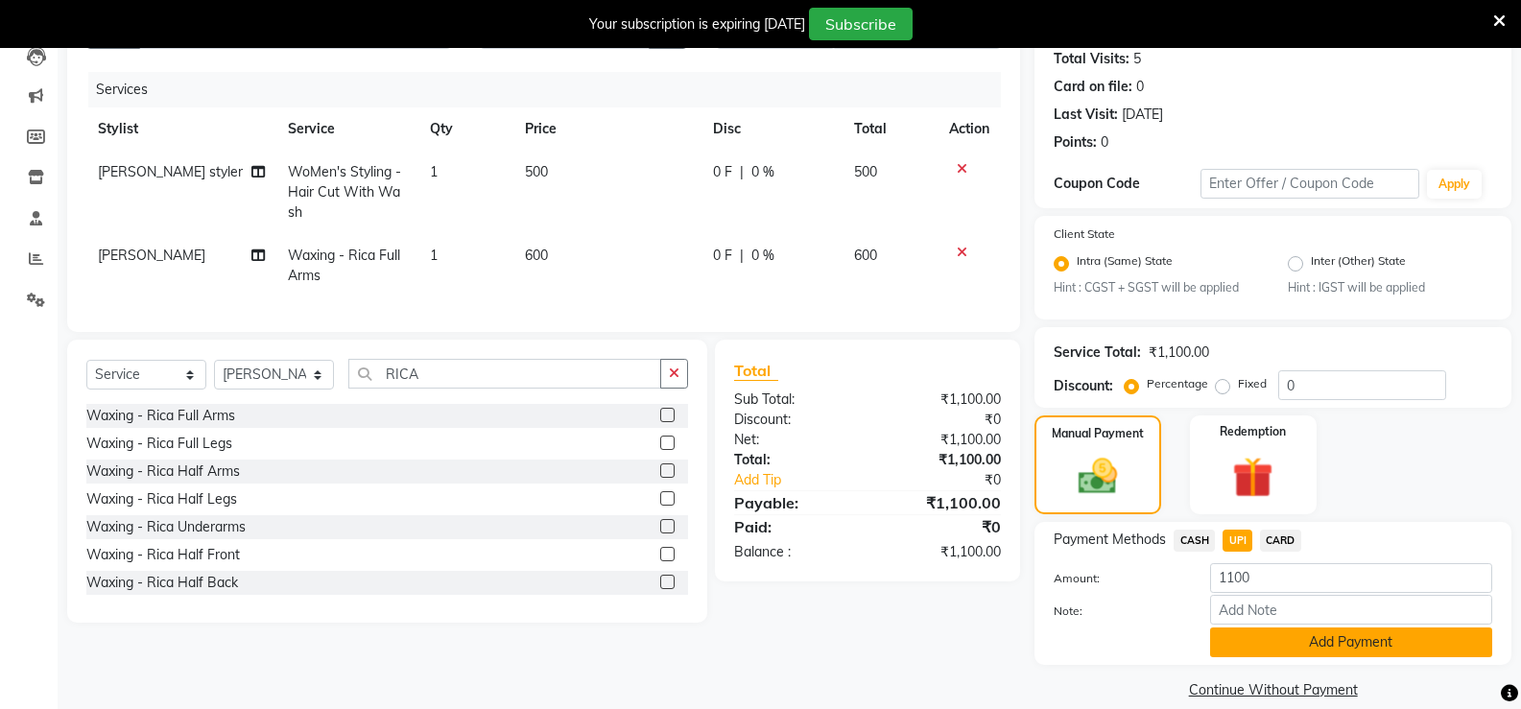
scroll to position [238, 0]
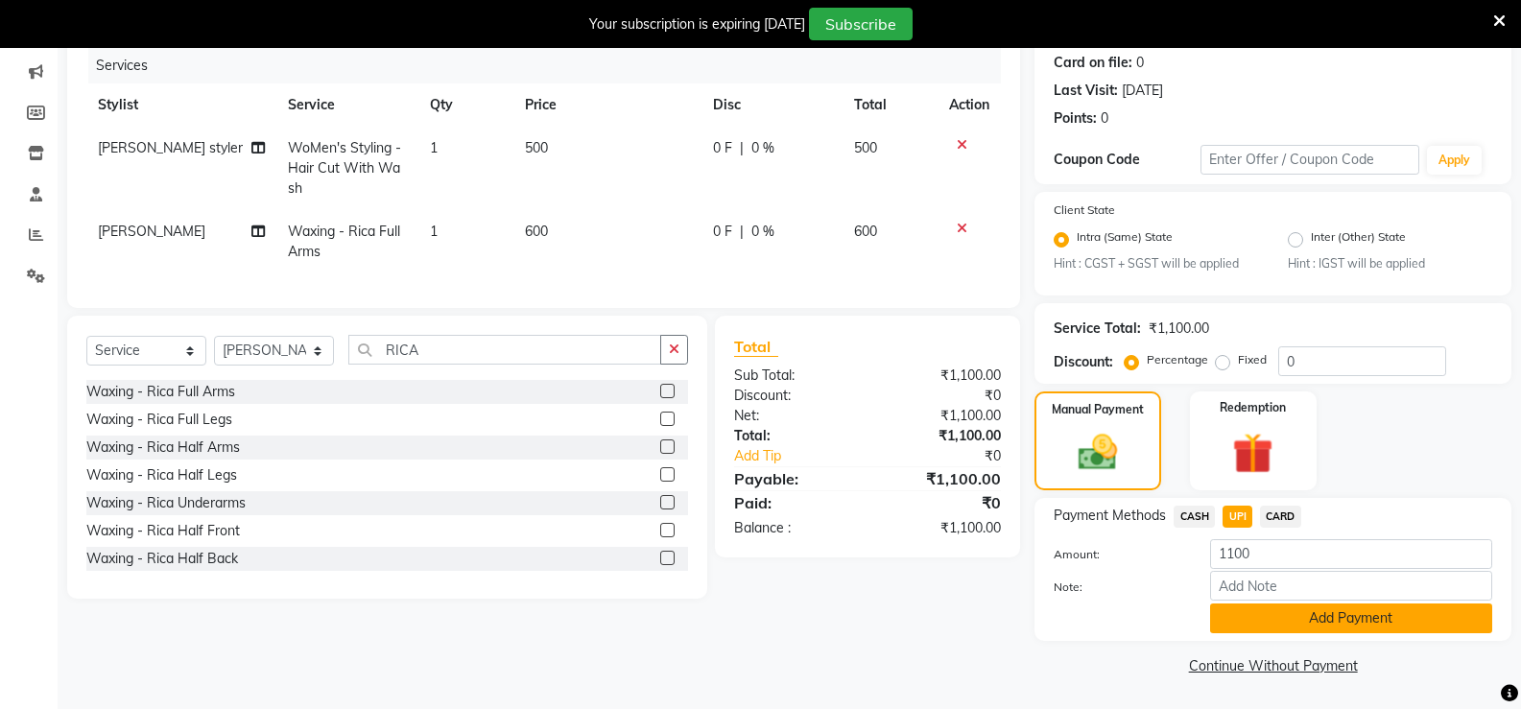
click at [1331, 616] on button "Add Payment" at bounding box center [1351, 618] width 282 height 30
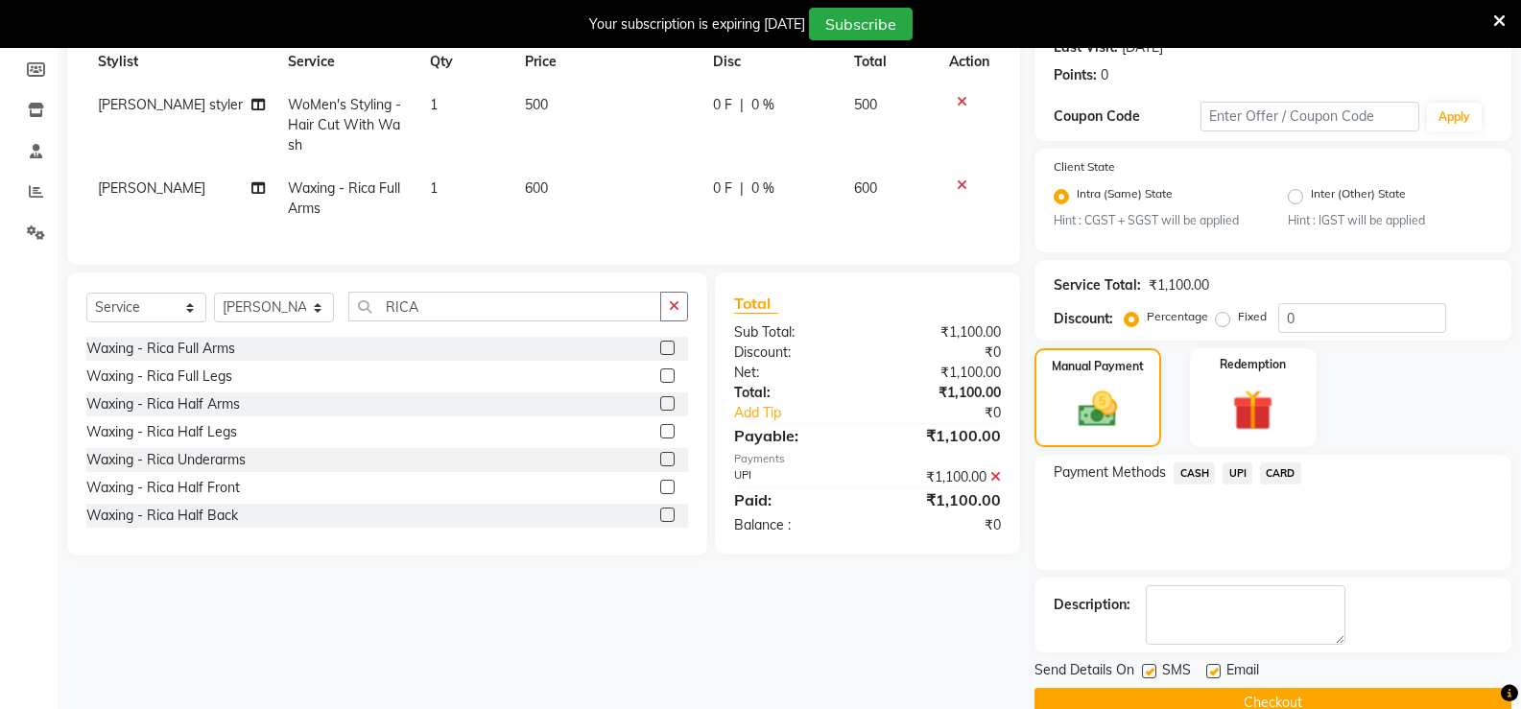
scroll to position [318, 0]
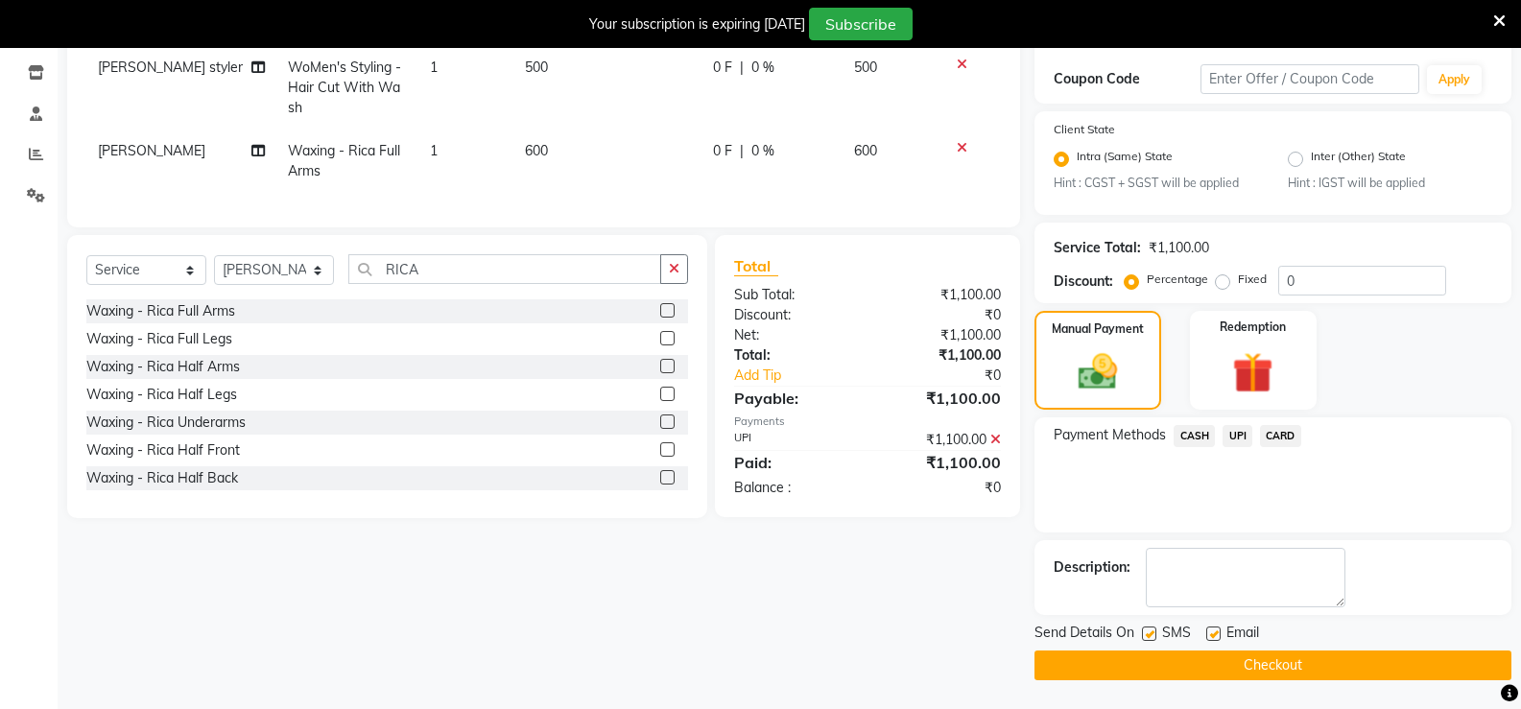
click at [1304, 648] on div "Send Details On SMS Email Checkout" at bounding box center [1272, 652] width 477 height 58
click at [1297, 665] on button "Checkout" at bounding box center [1272, 665] width 477 height 30
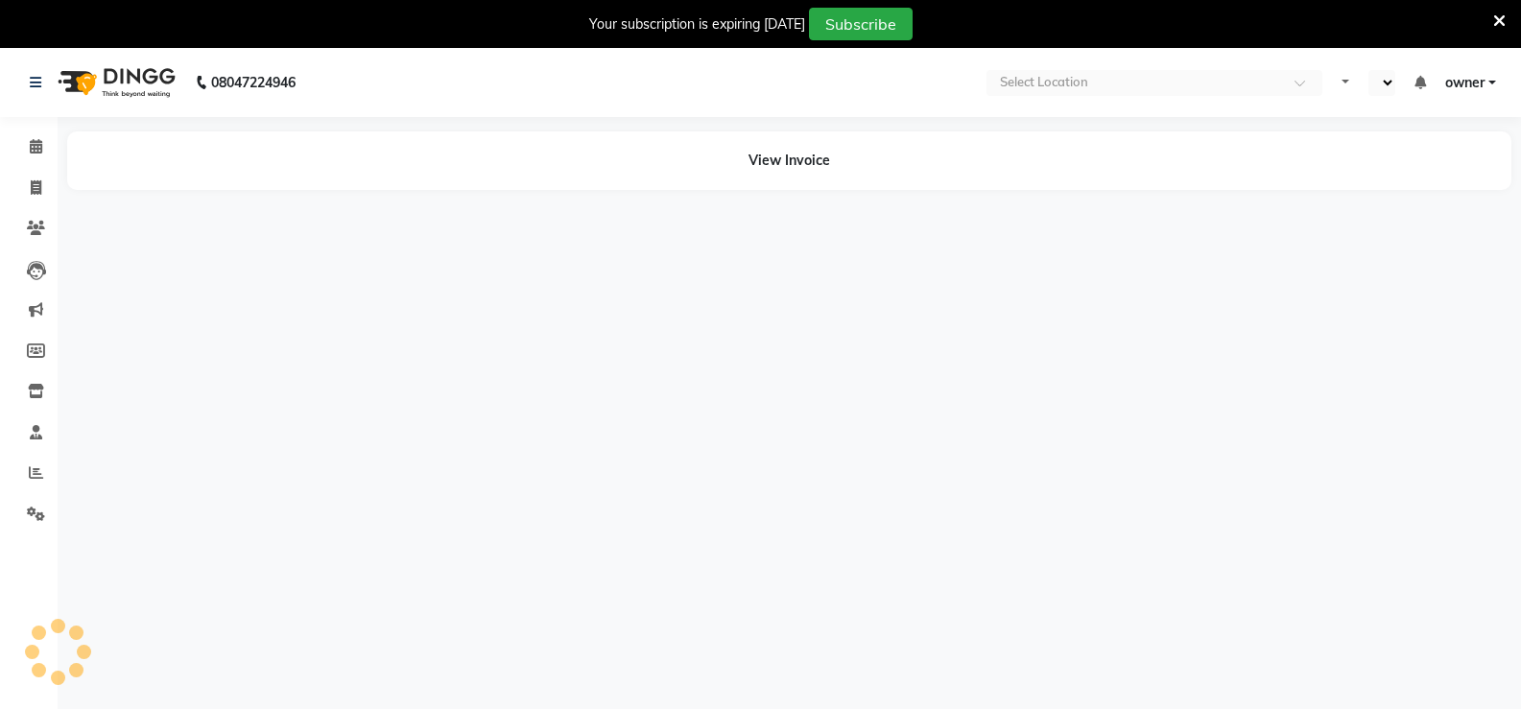
select select "en"
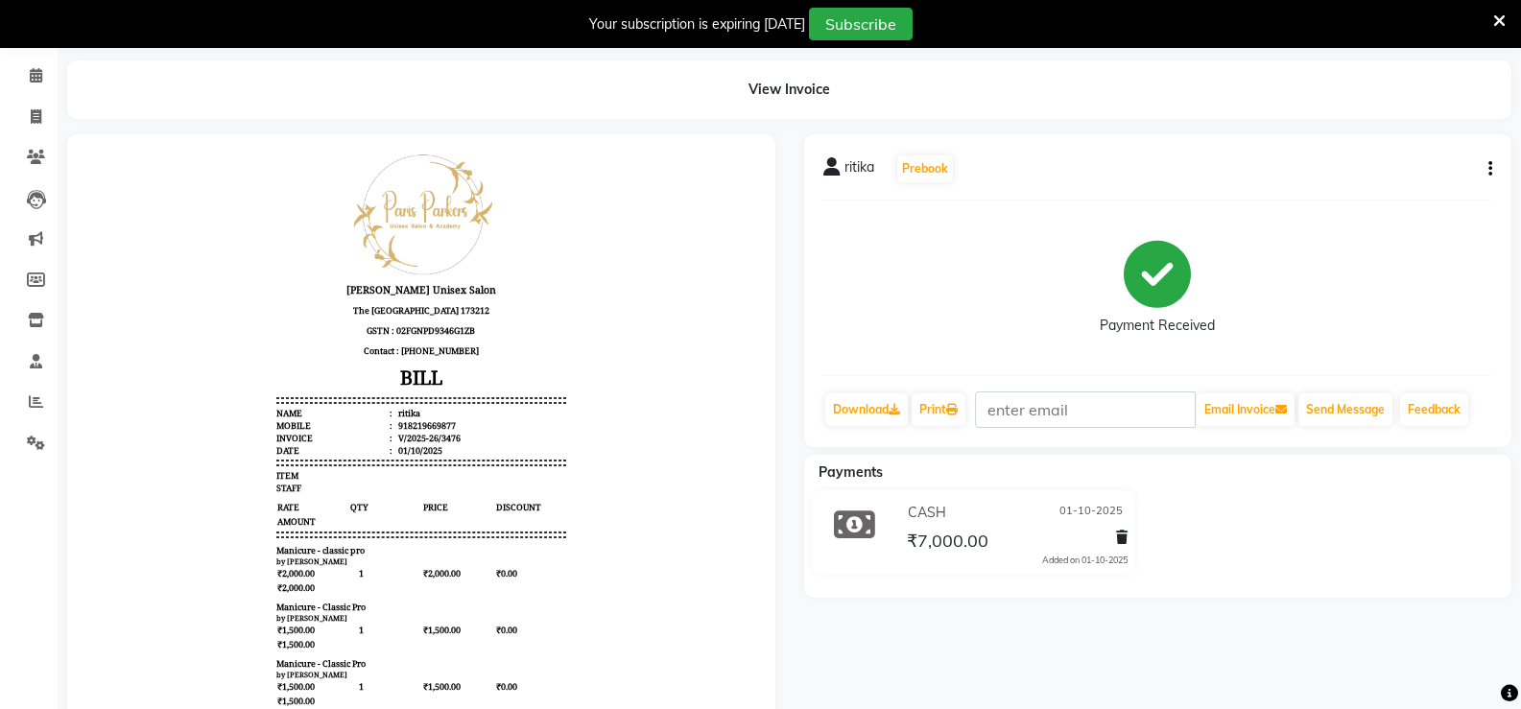
scroll to position [70, 0]
click at [1488, 170] on icon "button" at bounding box center [1490, 170] width 4 height 1
click at [1402, 194] on div "Edit Invoice" at bounding box center [1394, 194] width 131 height 24
select select "service"
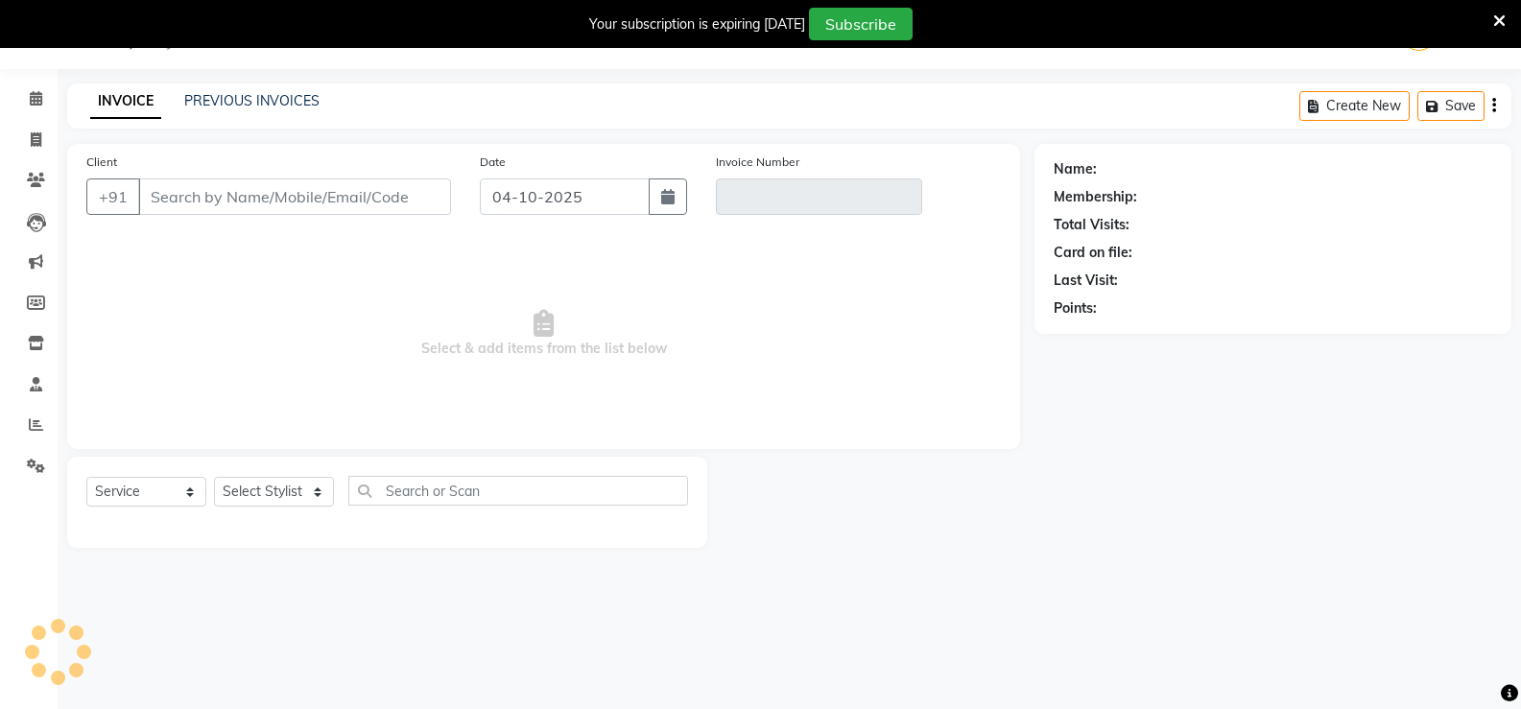
scroll to position [48, 0]
type input "8219669877"
type input "V/2025-26/3476"
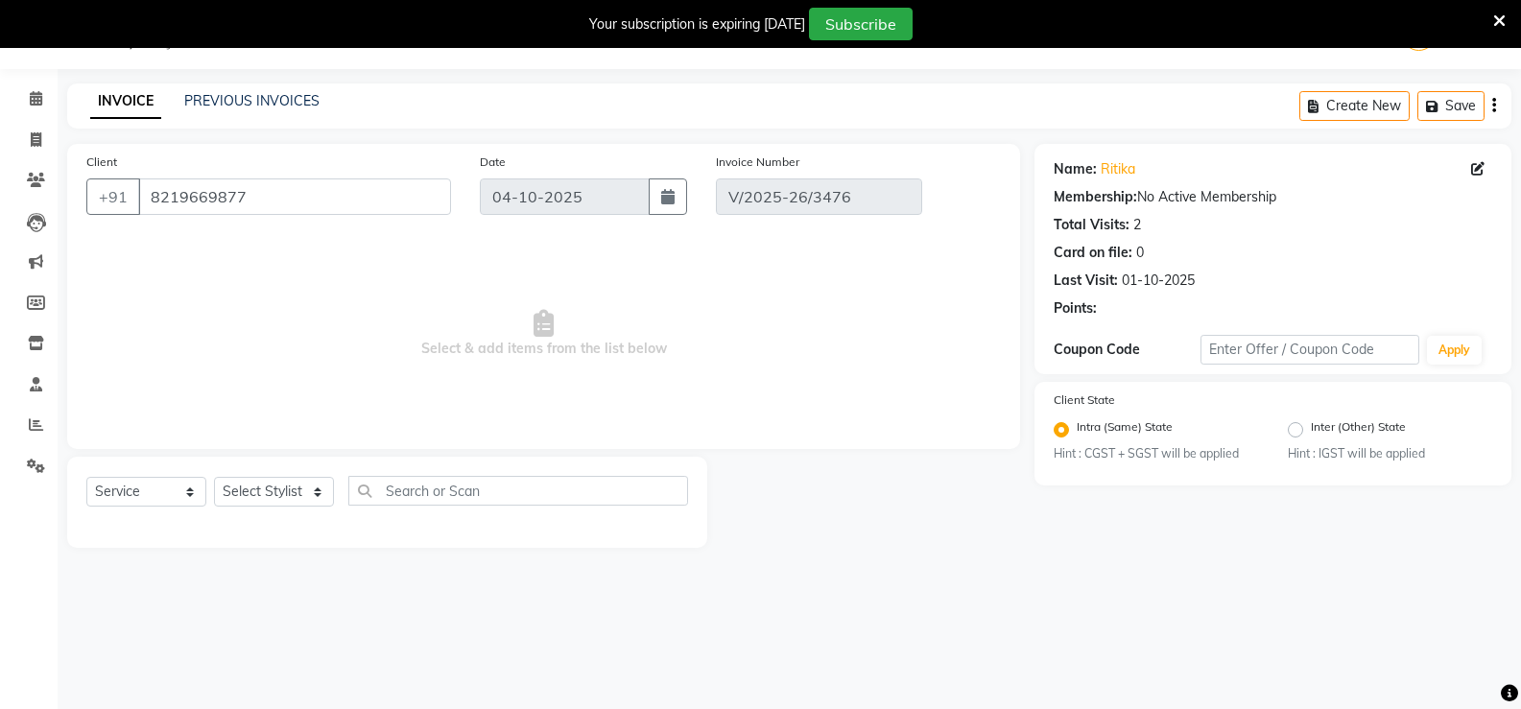
type input "01-10-2025"
select select "select"
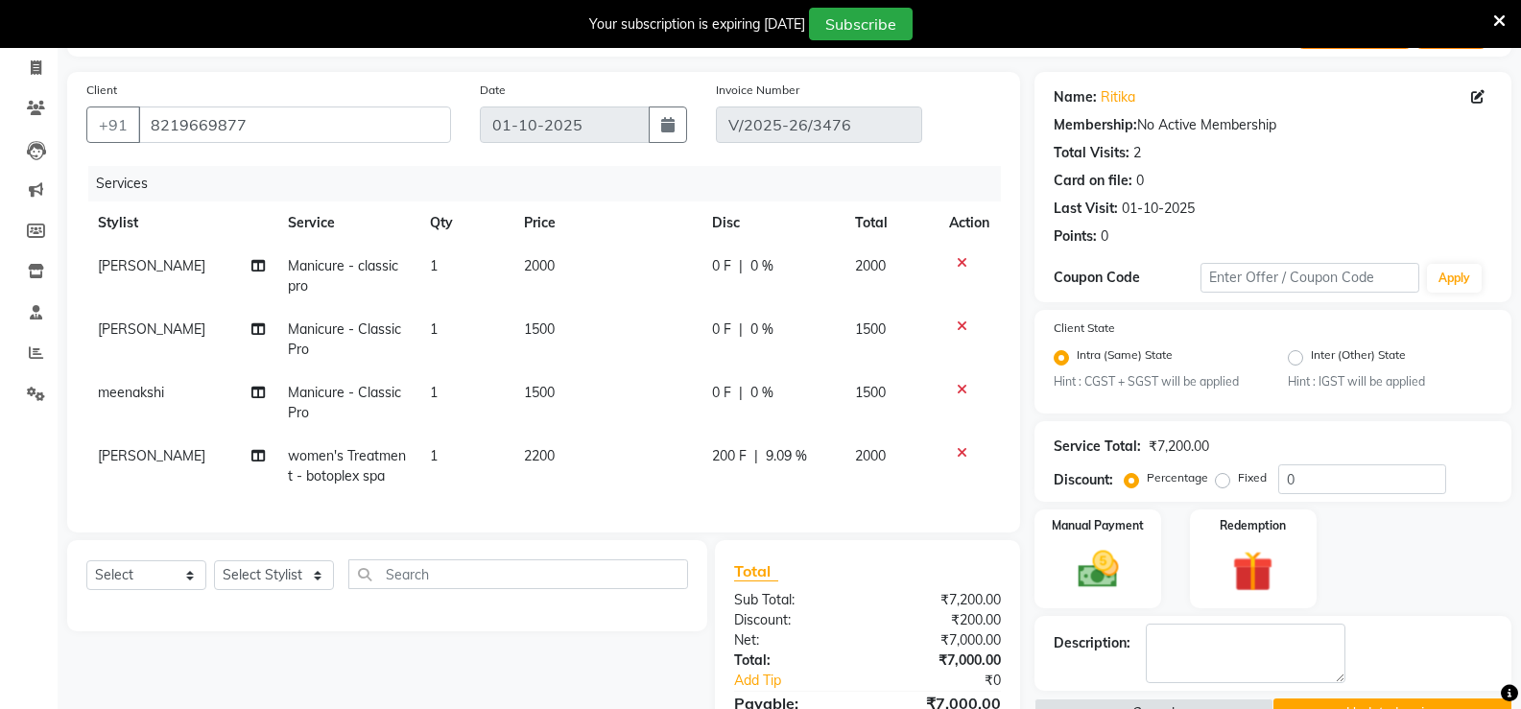
scroll to position [112, 0]
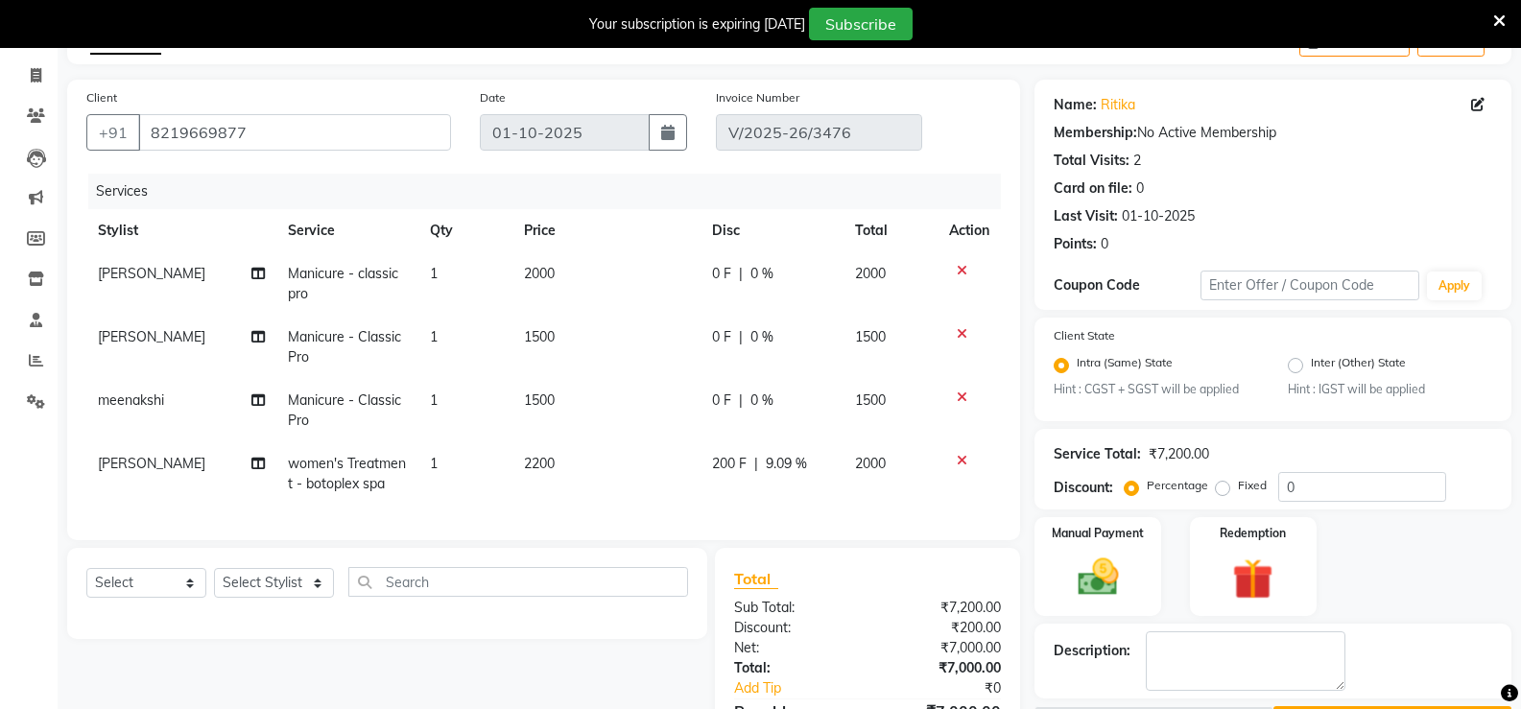
click at [318, 354] on td "Manicure - Classic Pro" at bounding box center [347, 347] width 142 height 63
select select "58739"
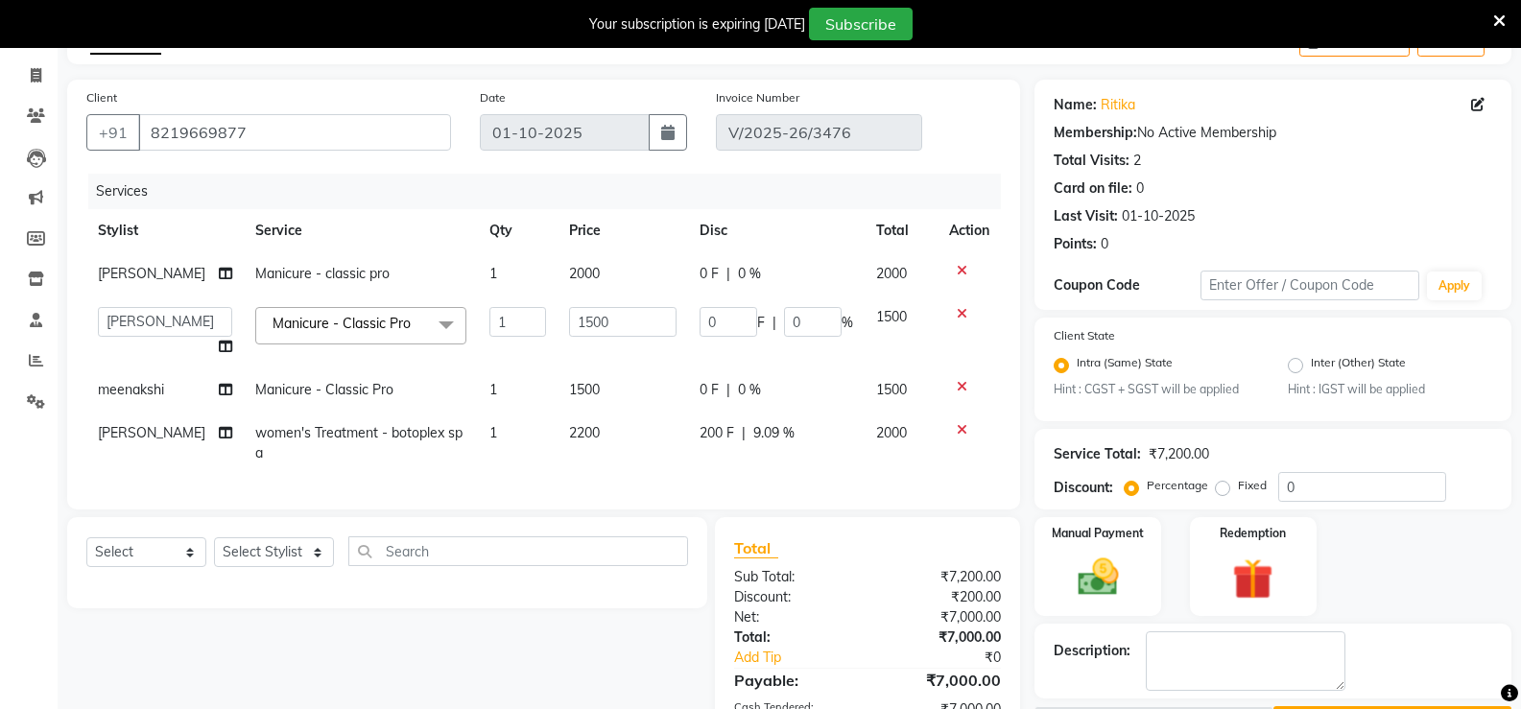
click at [342, 327] on span "Manicure - Classic Pro" at bounding box center [341, 323] width 138 height 17
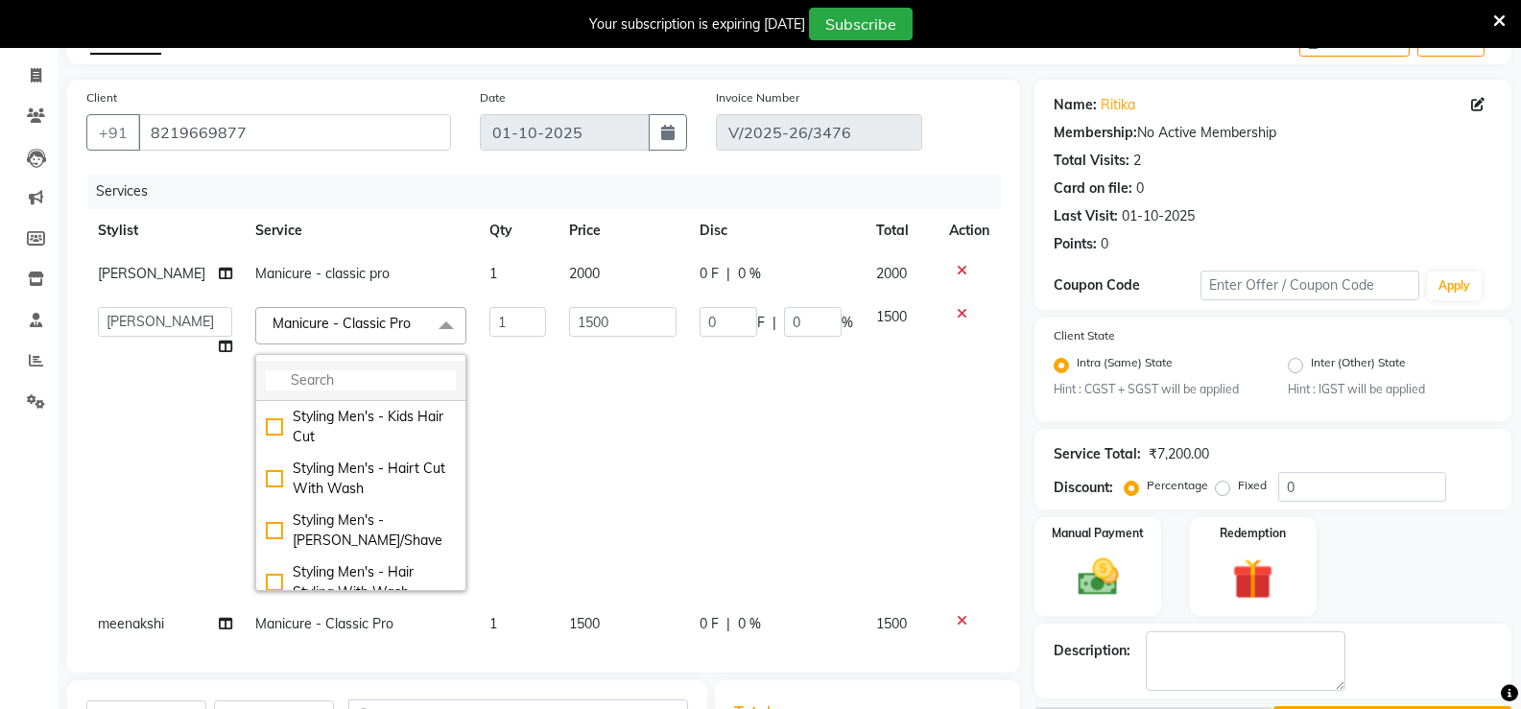
click at [345, 375] on input "multiselect-search" at bounding box center [361, 380] width 190 height 20
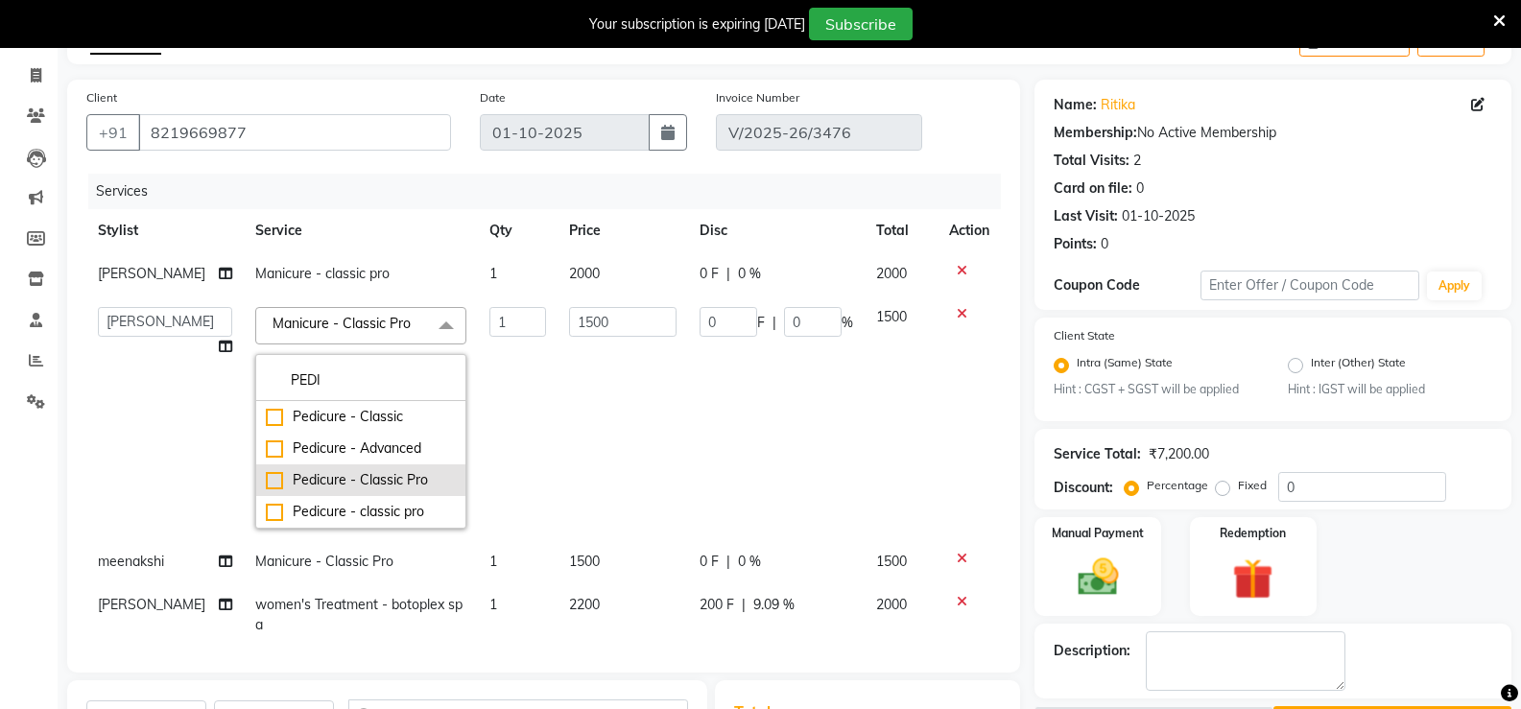
type input "PEDI"
click at [394, 478] on div "Pedicure - Classic Pro" at bounding box center [361, 480] width 190 height 20
checkbox input "true"
click at [636, 327] on input "2000" at bounding box center [622, 322] width 107 height 30
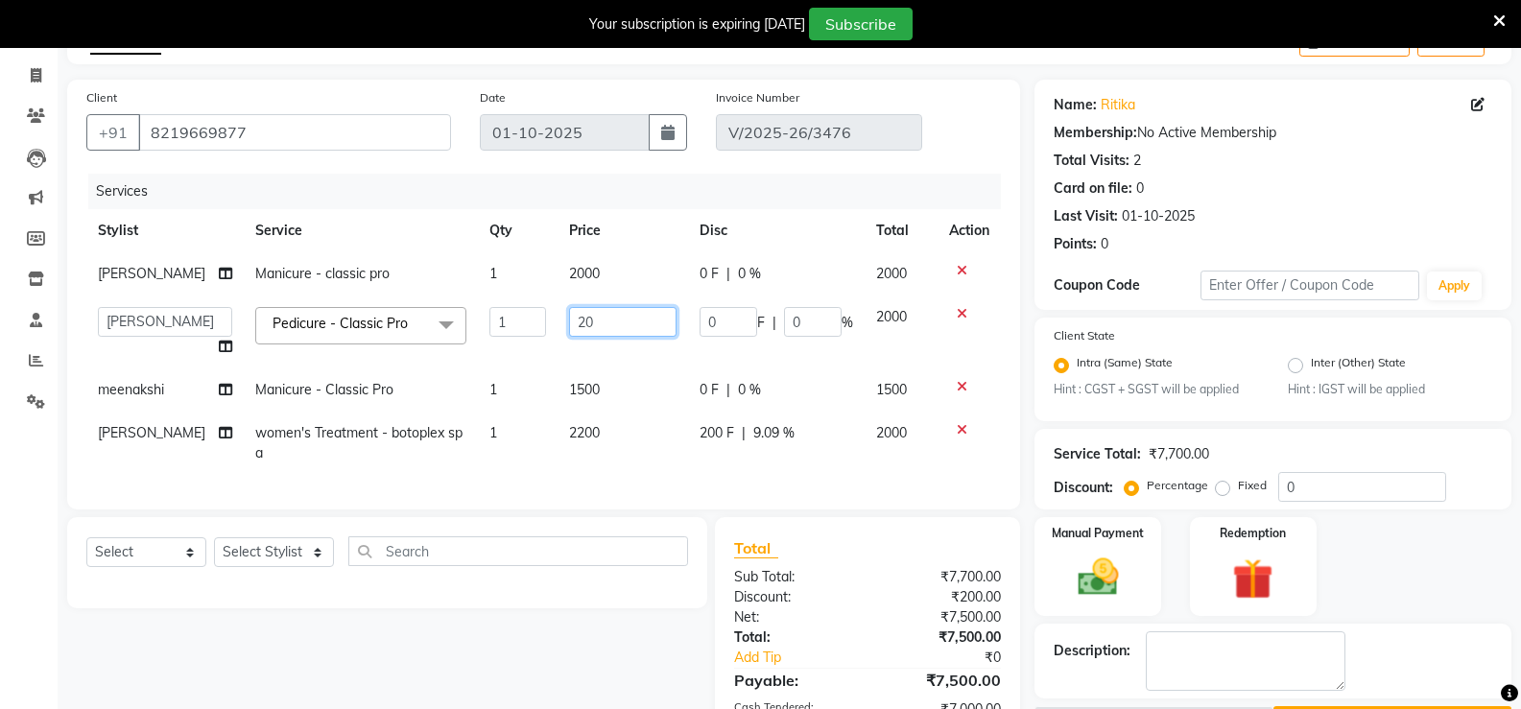
type input "2"
type input "1500"
click at [636, 368] on tbody "taruna Manicure - classic pro 1 2000 0 F | 0 % 2000 anjali ashish talwar bhanu …" at bounding box center [543, 363] width 914 height 223
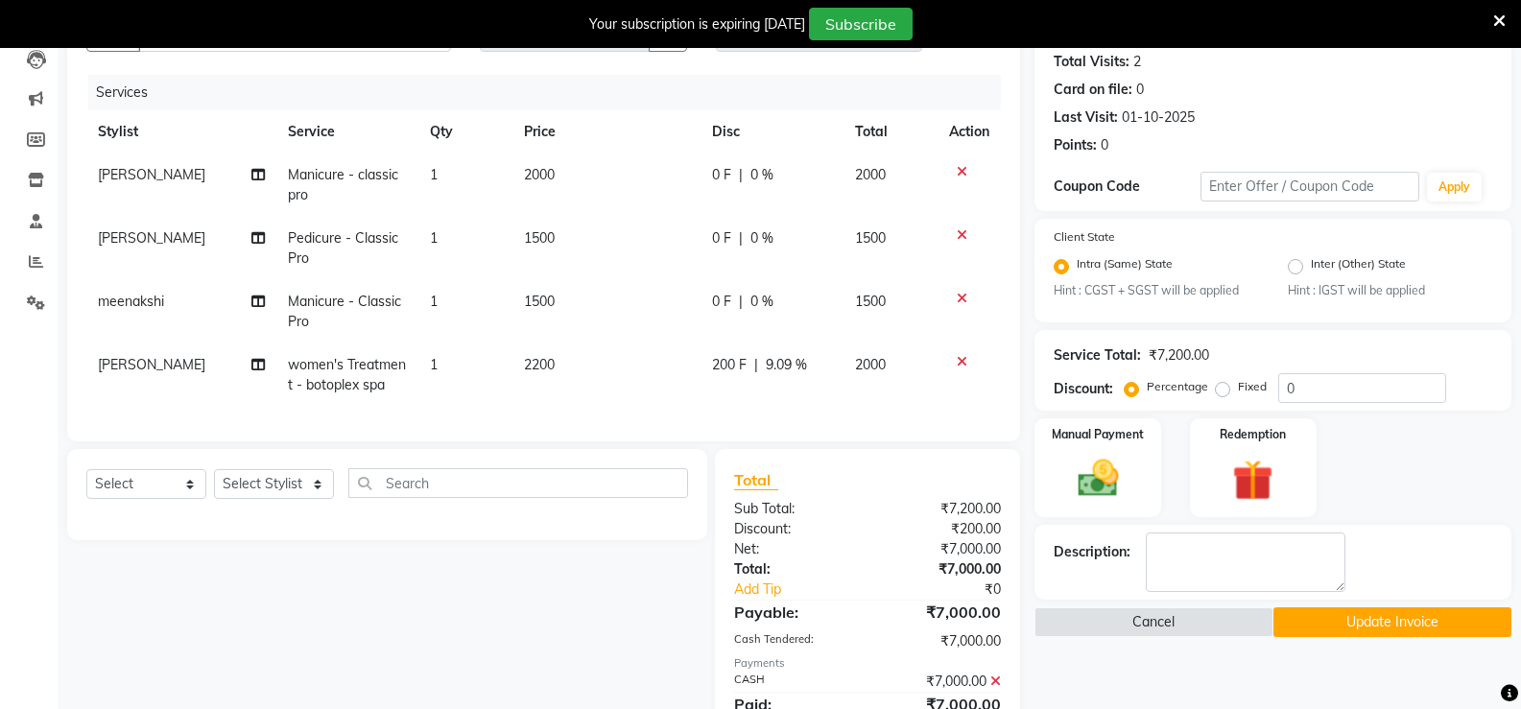
scroll to position [304, 0]
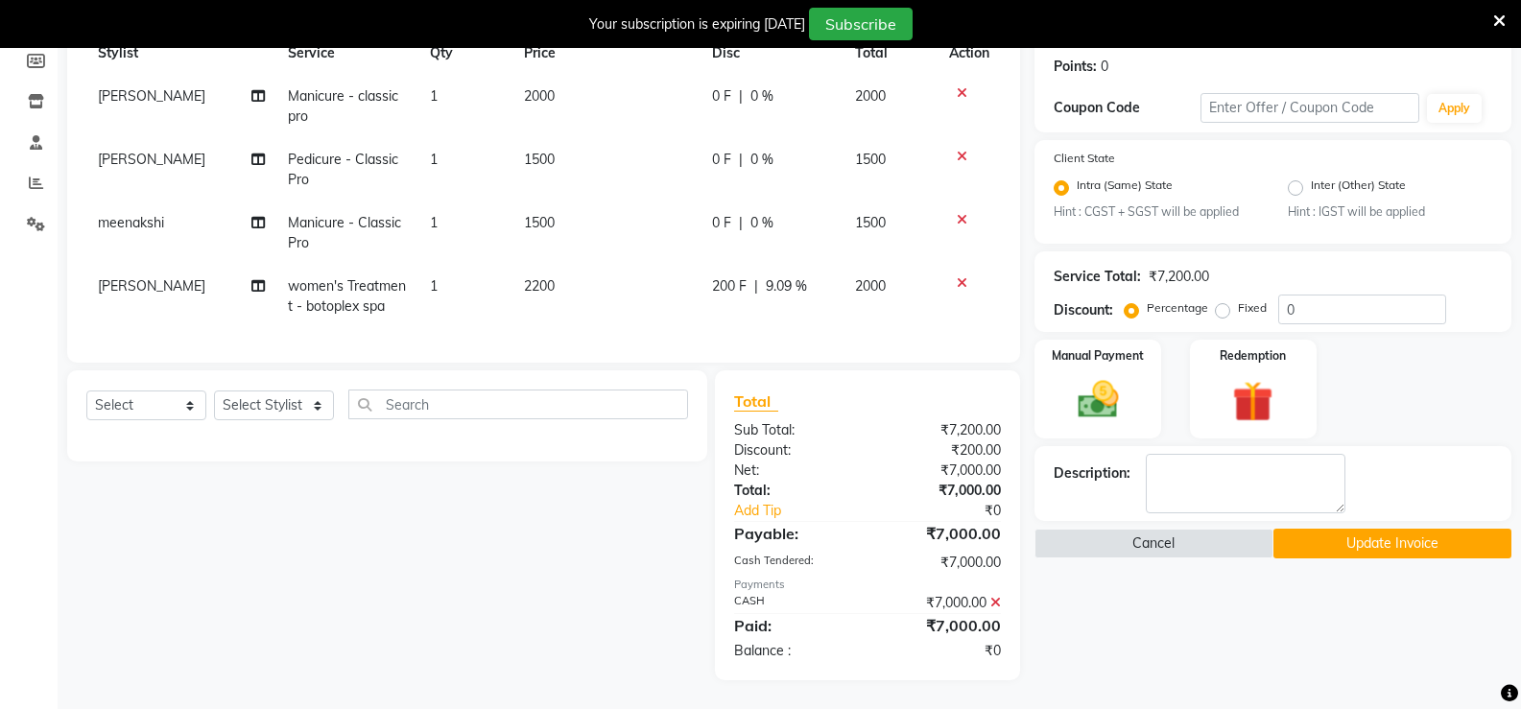
click at [1368, 529] on button "Update Invoice" at bounding box center [1392, 544] width 238 height 30
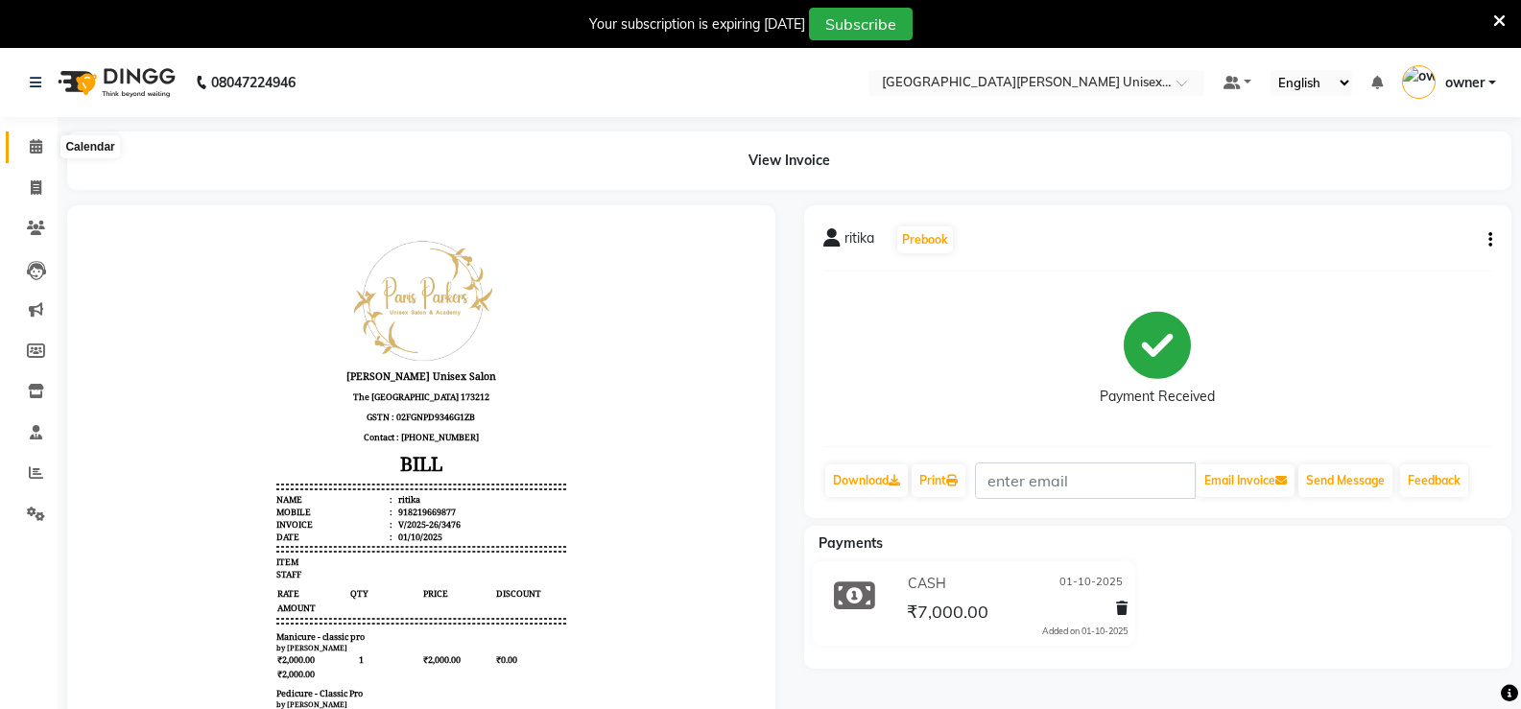
click at [37, 147] on icon at bounding box center [36, 146] width 12 height 14
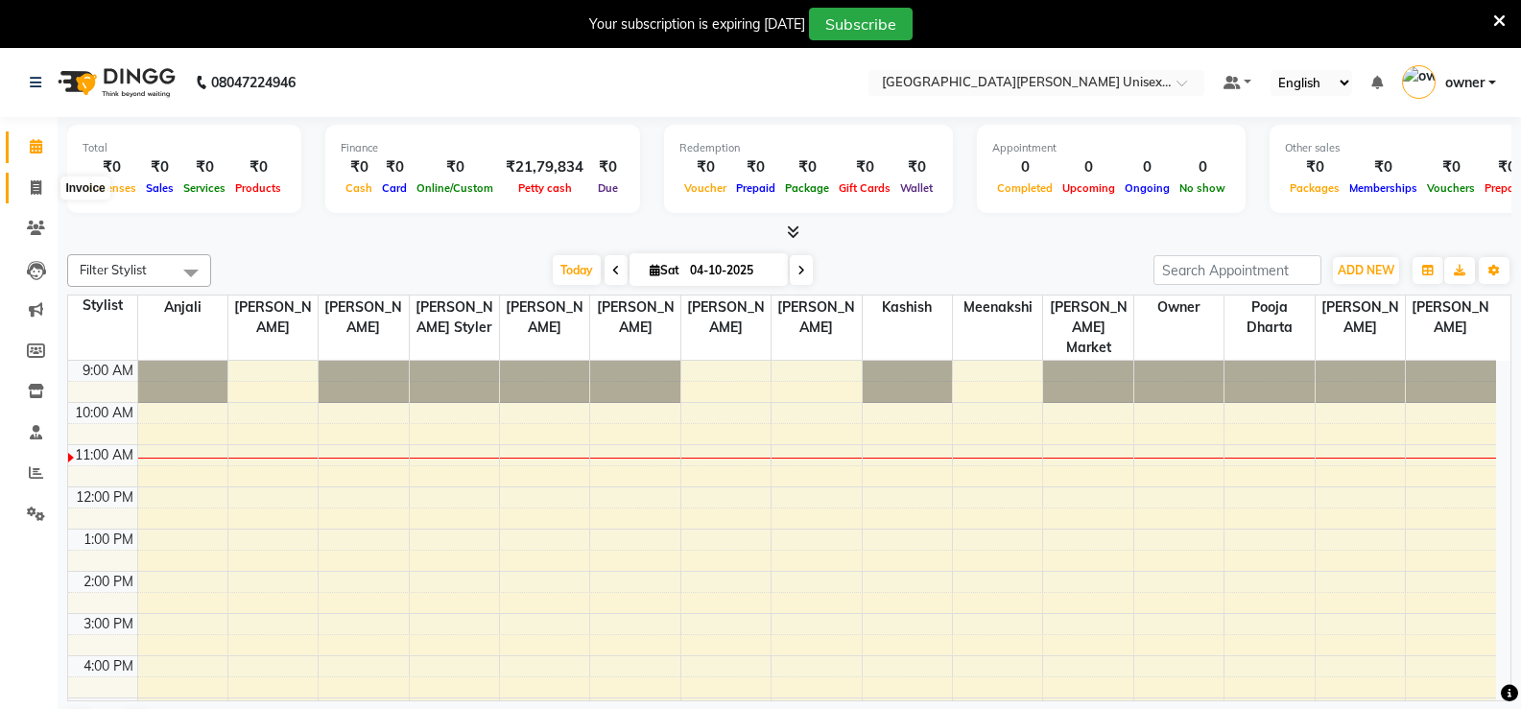
click at [35, 185] on icon at bounding box center [36, 187] width 11 height 14
select select "service"
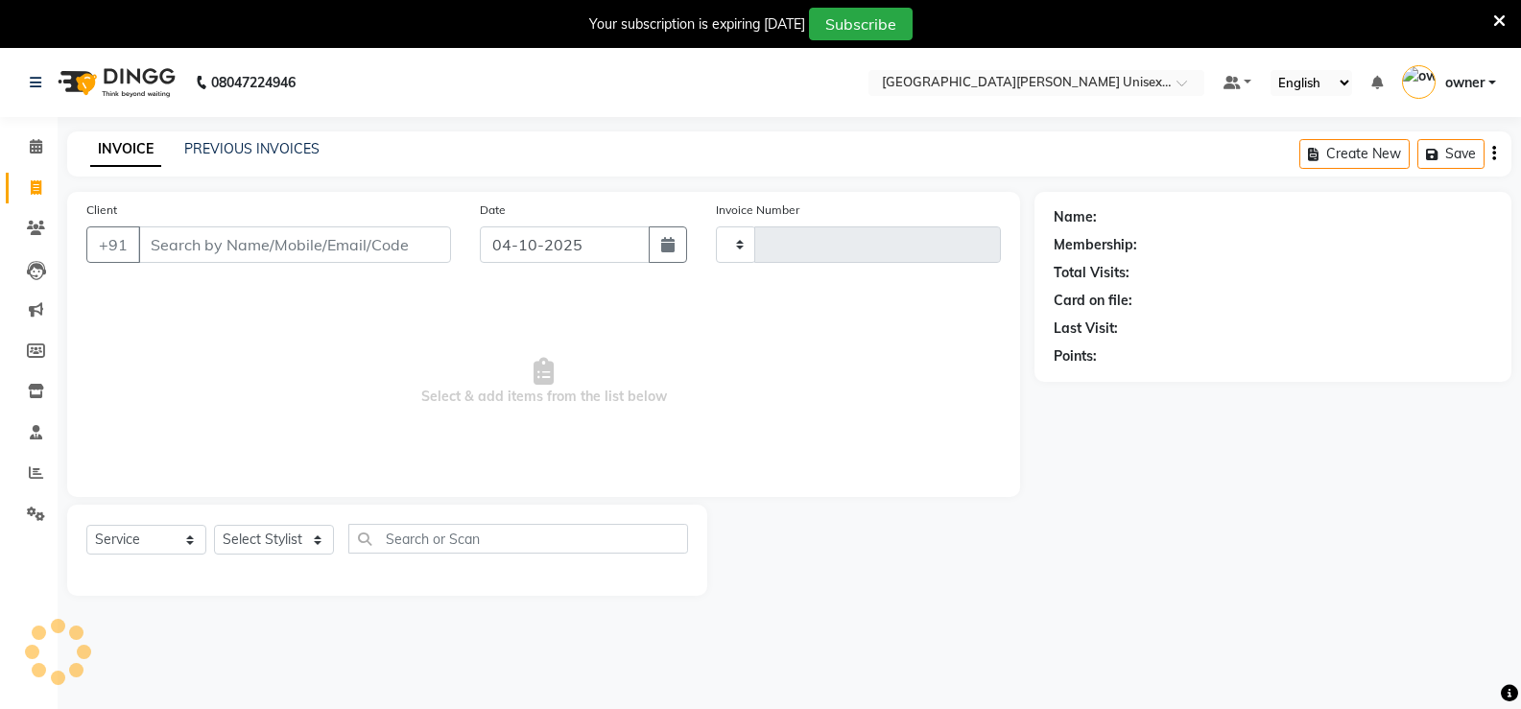
type input "3533"
select select "7055"
click at [1498, 16] on icon at bounding box center [1499, 20] width 12 height 17
